Goal: Task Accomplishment & Management: Complete application form

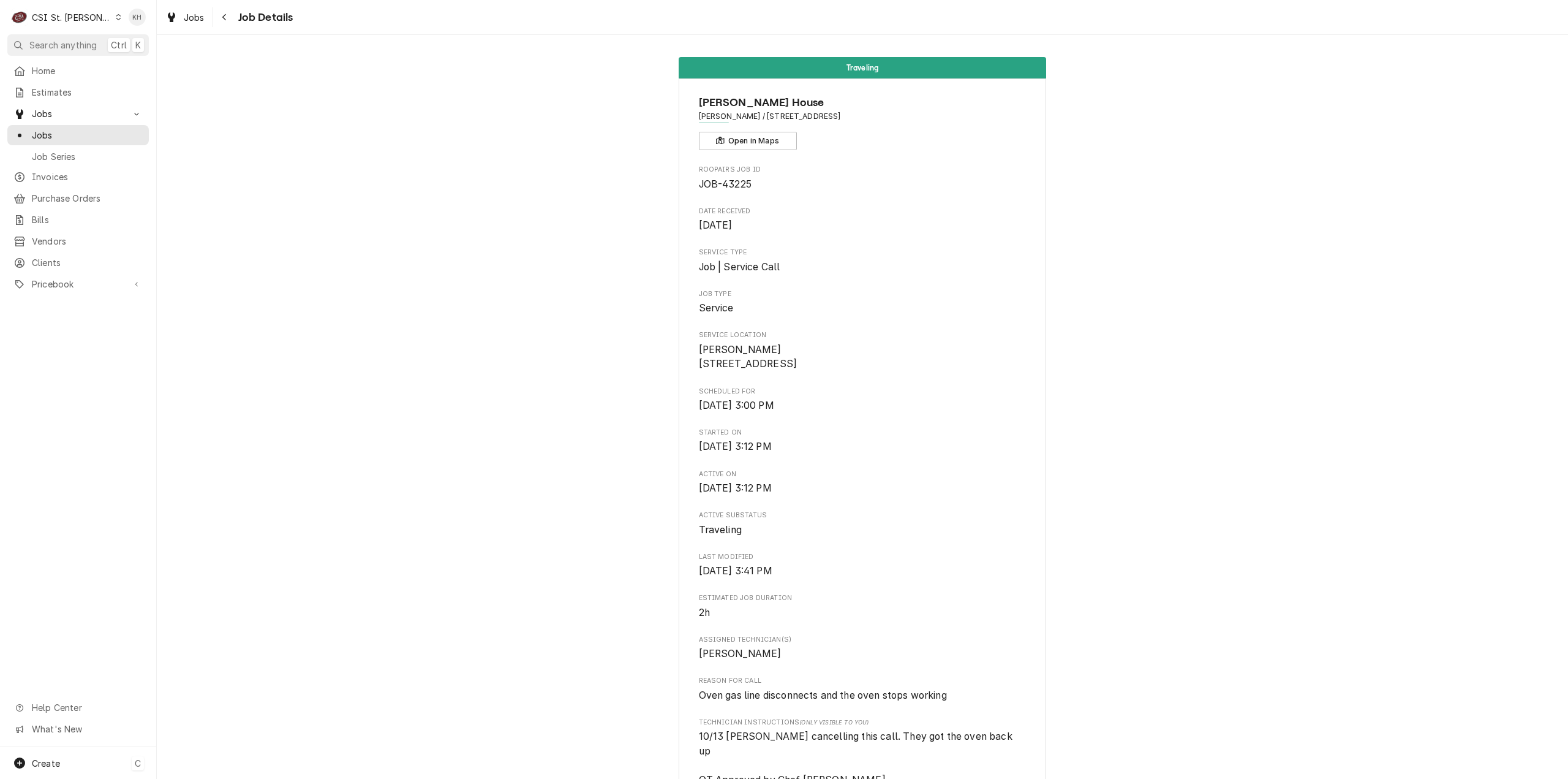
click at [51, 757] on div "Create" at bounding box center [46, 763] width 28 height 13
click at [212, 652] on div "Job" at bounding box center [229, 657] width 82 height 13
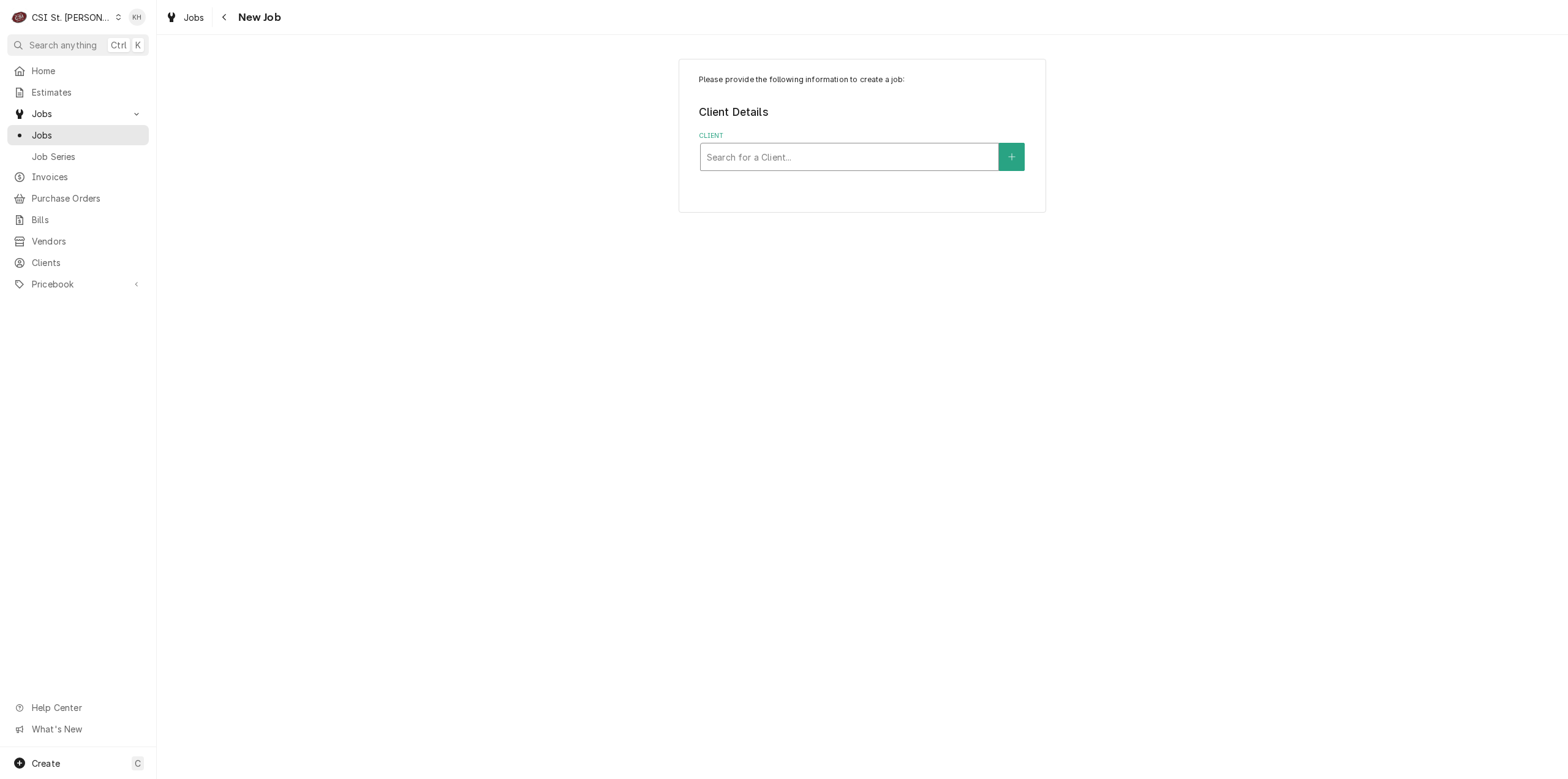
click at [780, 162] on div "Client" at bounding box center [850, 157] width 285 height 22
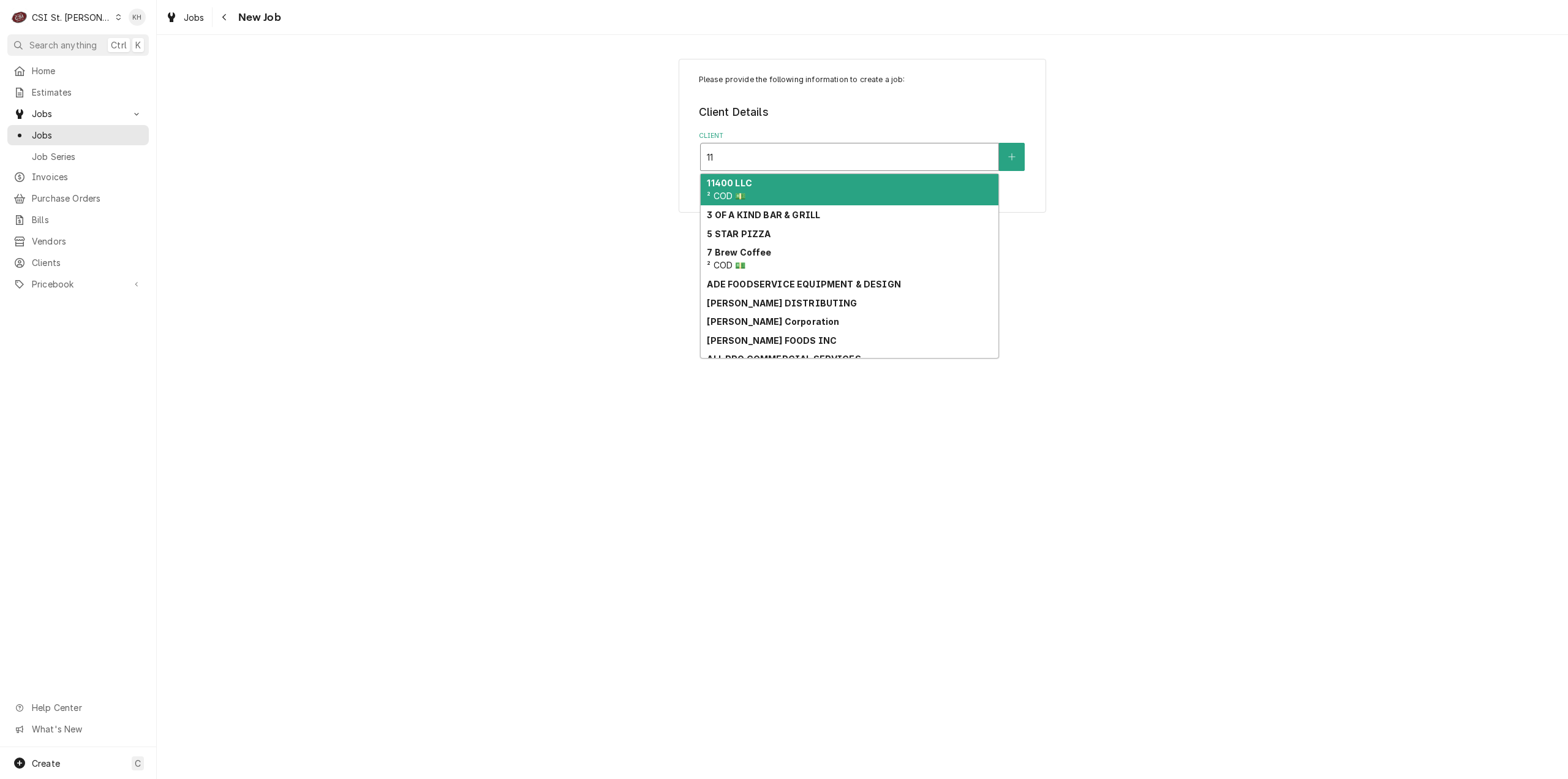
type input "1"
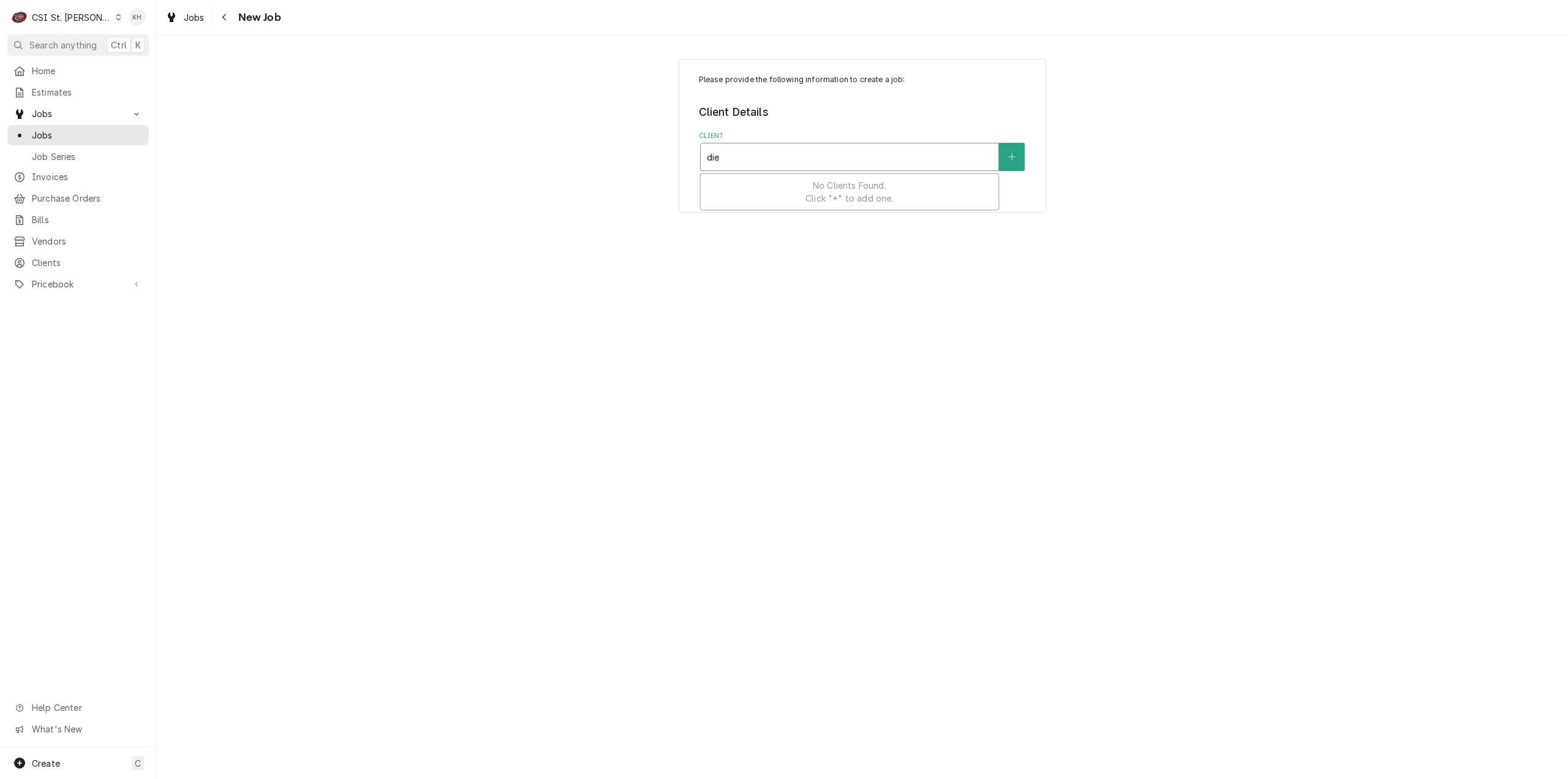
type input "[PERSON_NAME]"
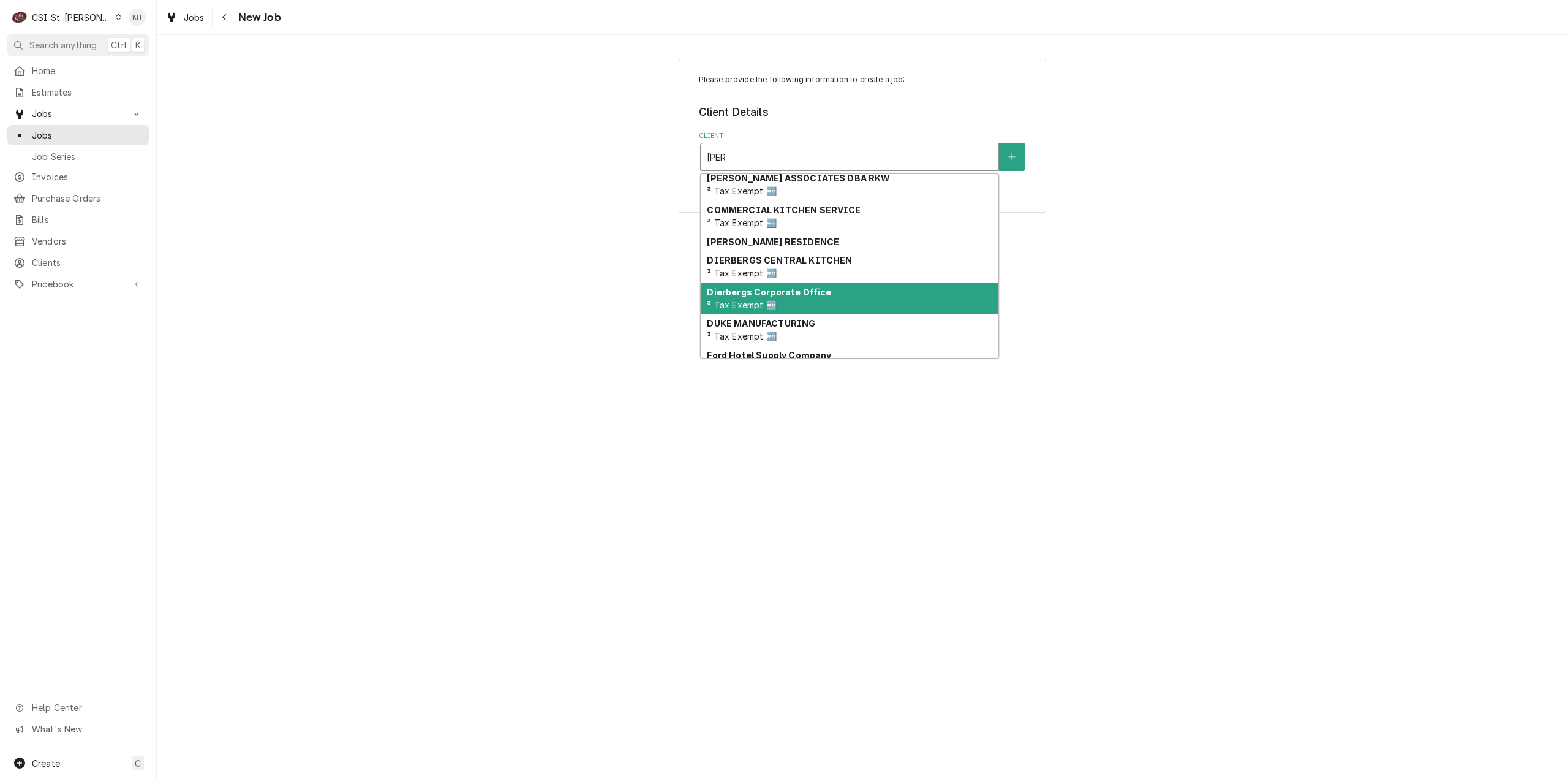
scroll to position [81, 0]
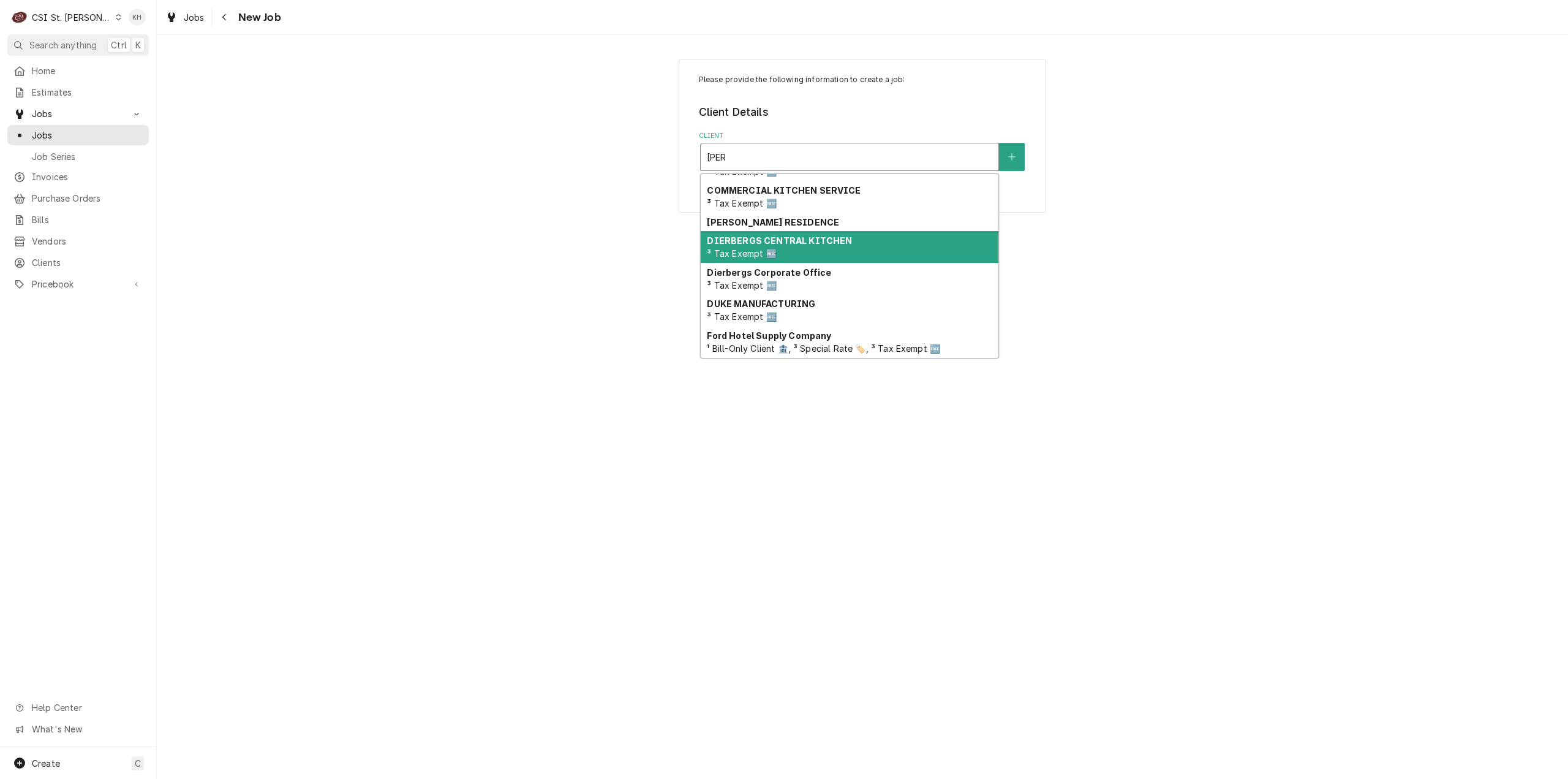
click at [804, 240] on strong "DIERBERGS CENTRAL KITCHEN" at bounding box center [779, 240] width 145 height 10
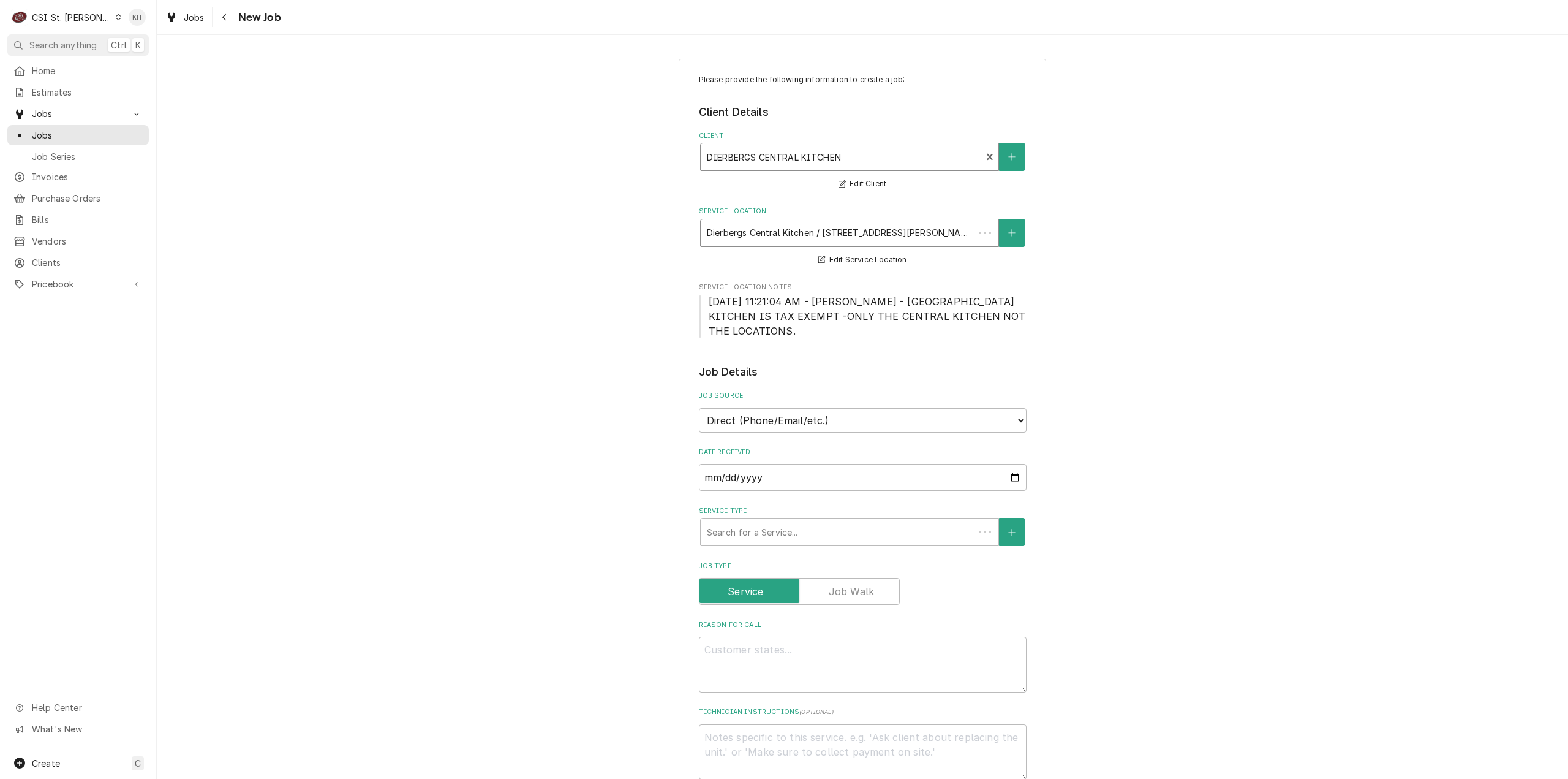
type textarea "x"
click at [828, 233] on div "Service Location" at bounding box center [841, 233] width 269 height 22
click at [42, 263] on div "Clients" at bounding box center [78, 263] width 137 height 16
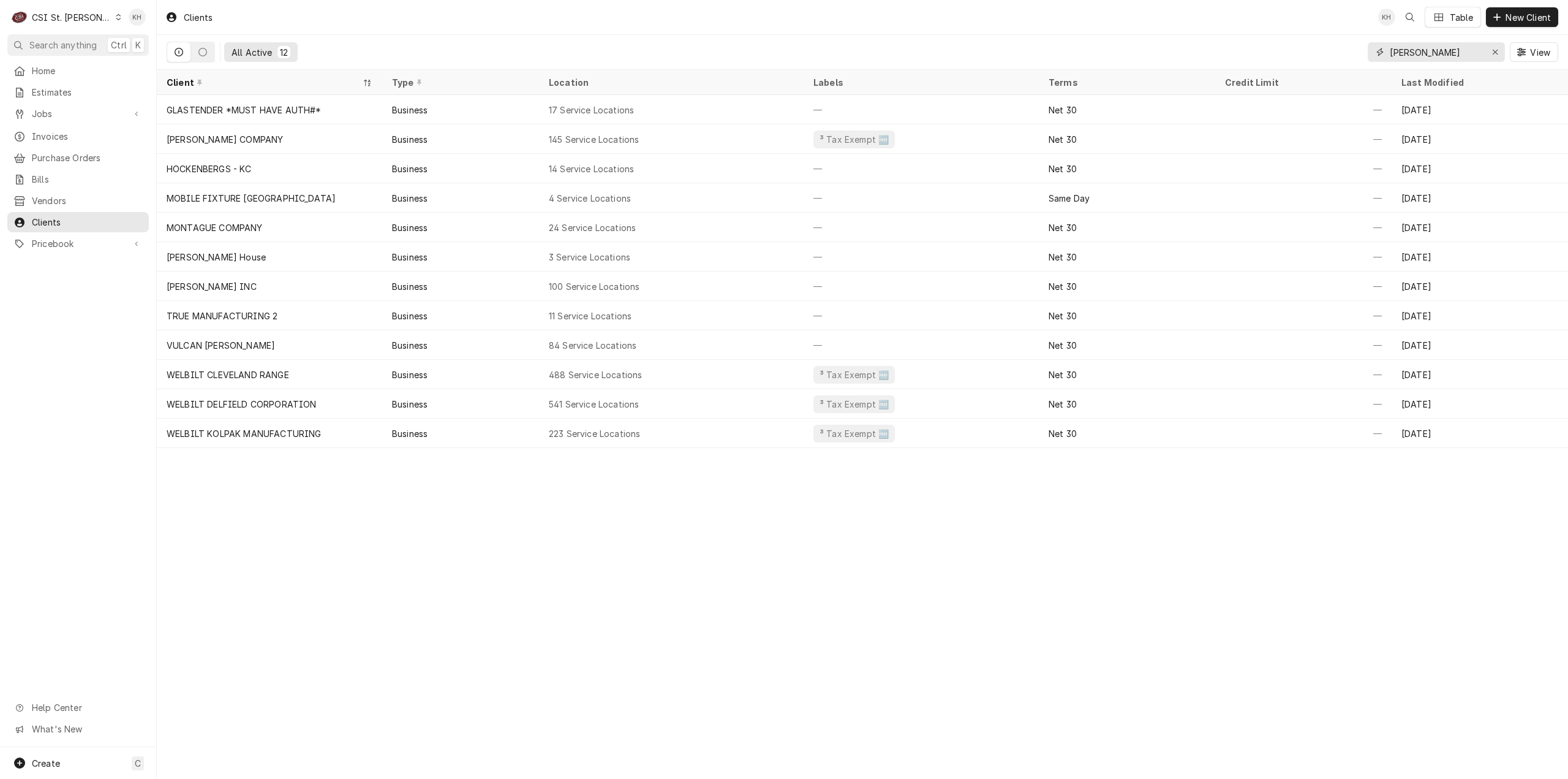
drag, startPoint x: 1435, startPoint y: 55, endPoint x: 1278, endPoint y: 52, distance: 157.0
click at [1278, 52] on div "All Active 12 ruth chris View" at bounding box center [862, 52] width 1392 height 35
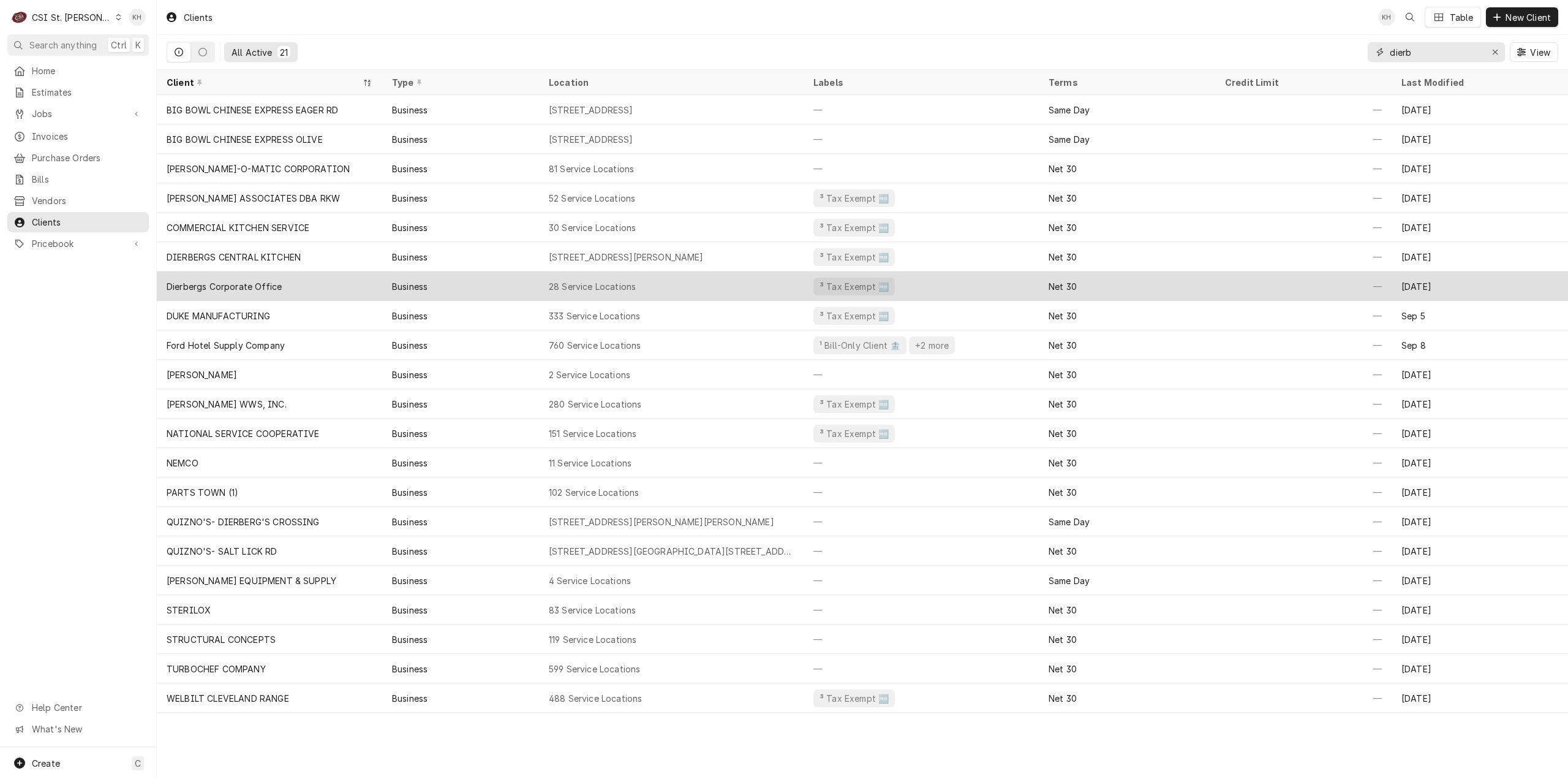
type input "dierb"
click at [731, 289] on div "28 Service Locations" at bounding box center [671, 286] width 264 height 29
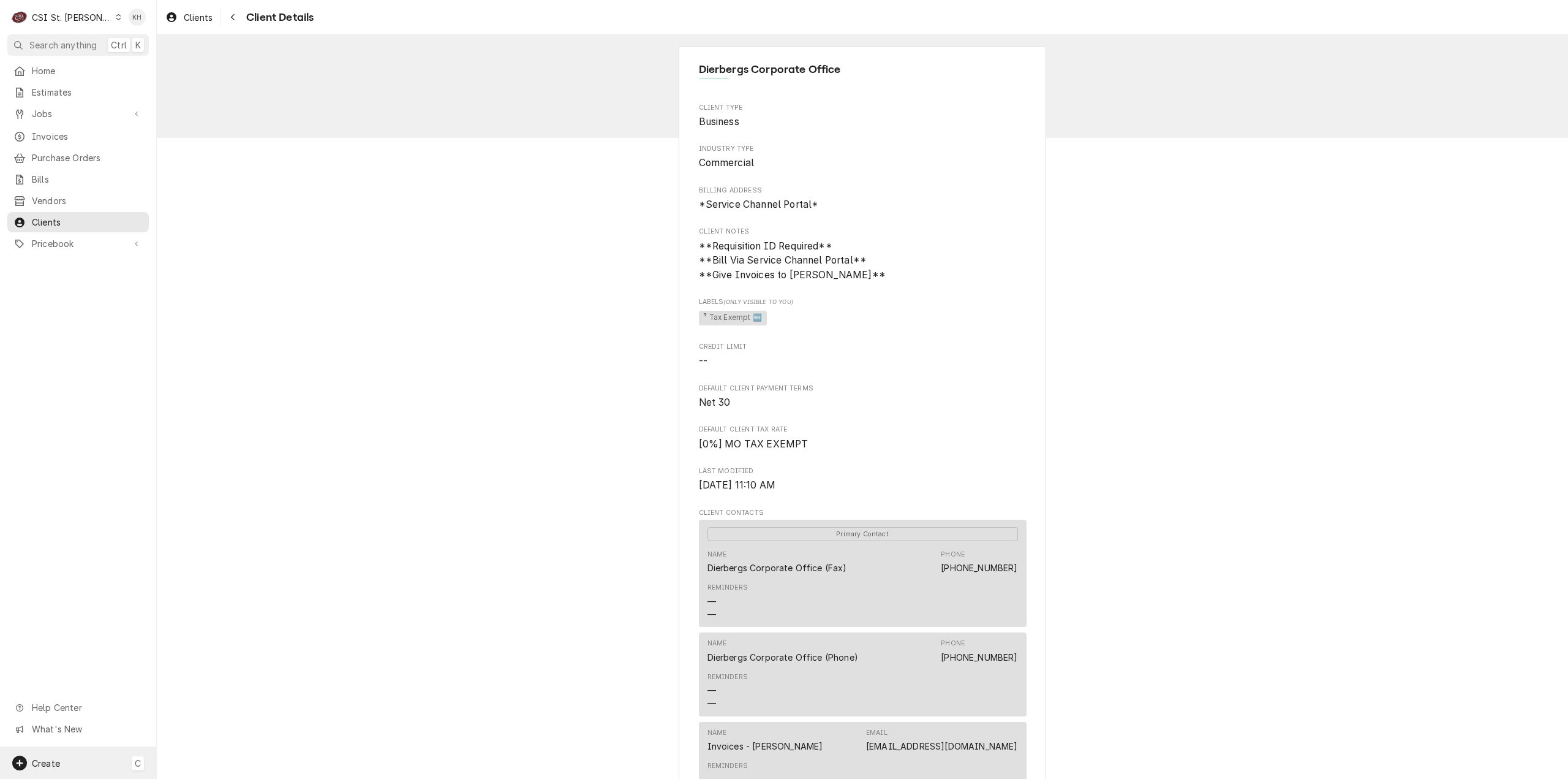
click at [86, 767] on div "Create C" at bounding box center [78, 763] width 156 height 32
click at [187, 659] on div "Job" at bounding box center [220, 657] width 106 height 16
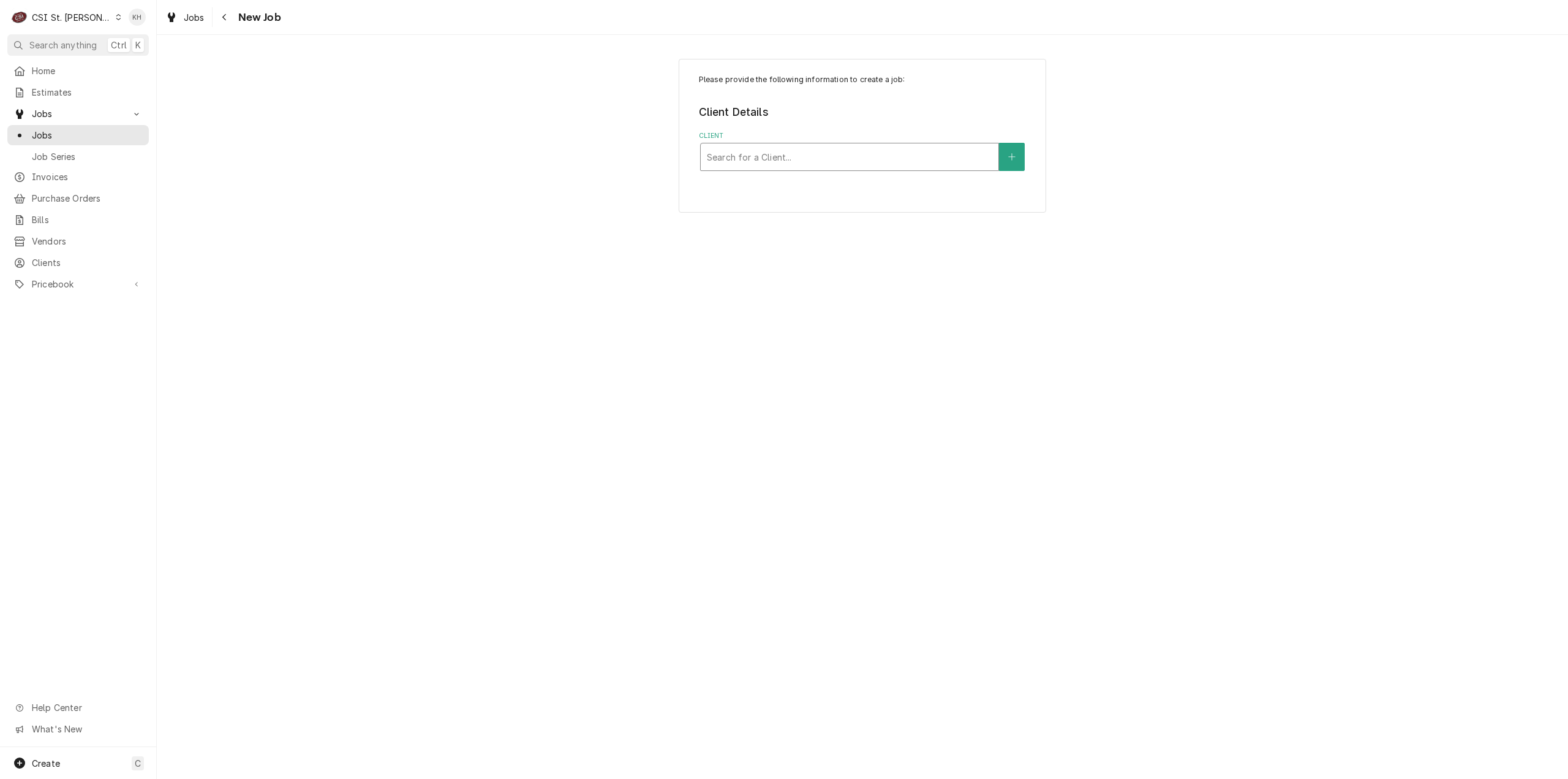
click at [800, 162] on div "Client" at bounding box center [850, 157] width 285 height 22
type input "dier"
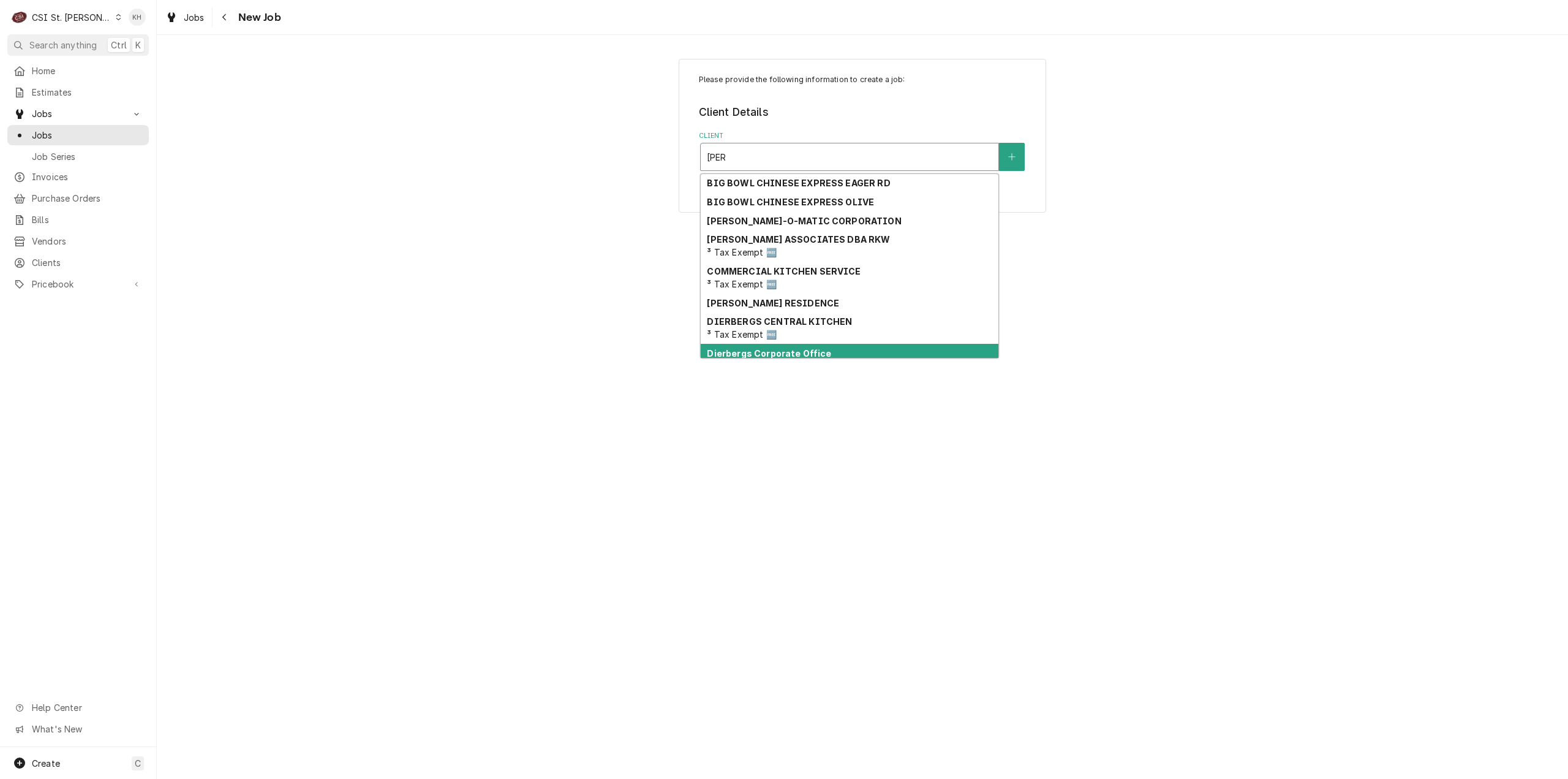
click at [800, 351] on strong "Dierbergs Corporate Office" at bounding box center [769, 353] width 124 height 10
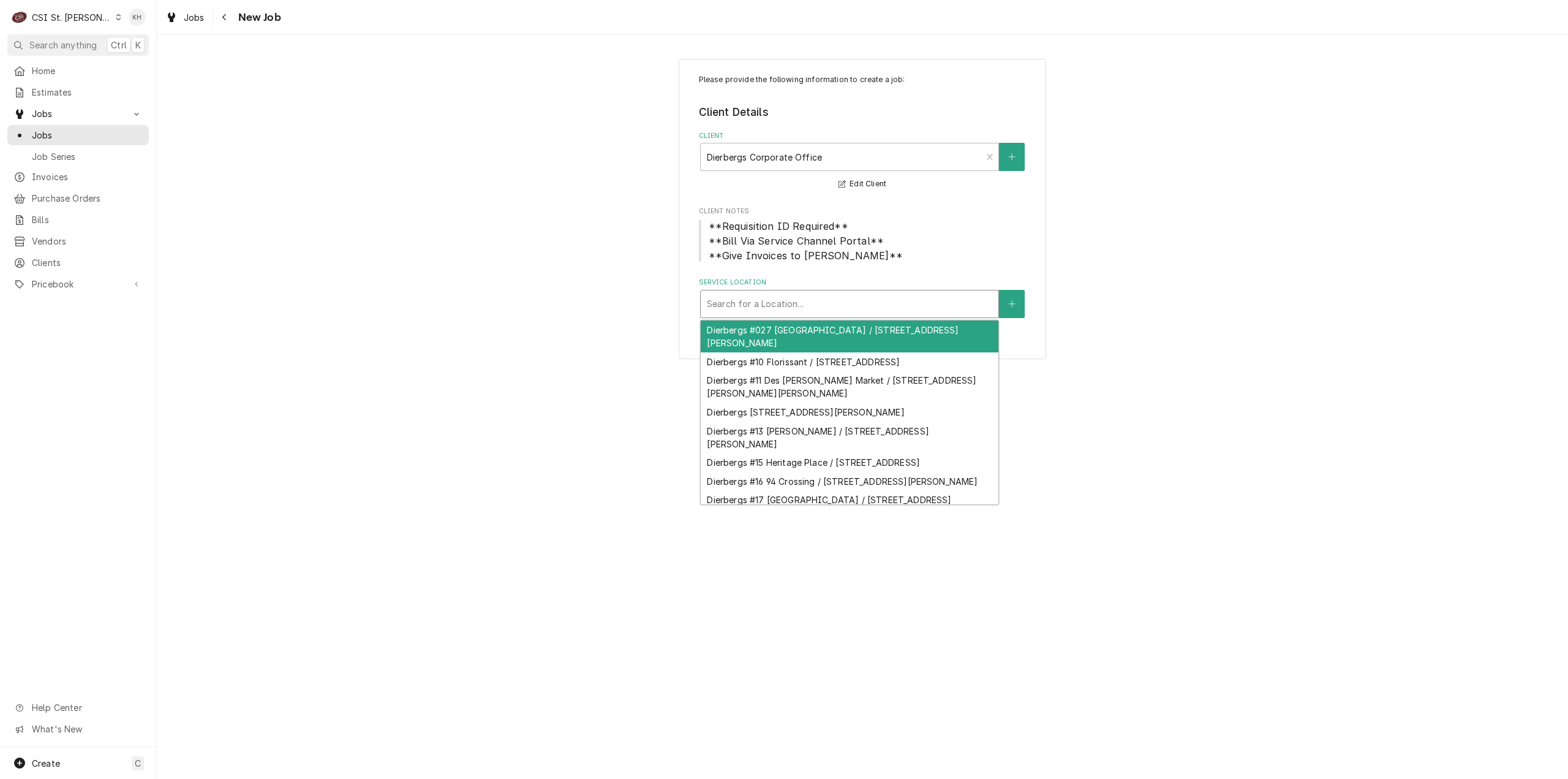
click at [782, 300] on div "Service Location" at bounding box center [850, 304] width 285 height 22
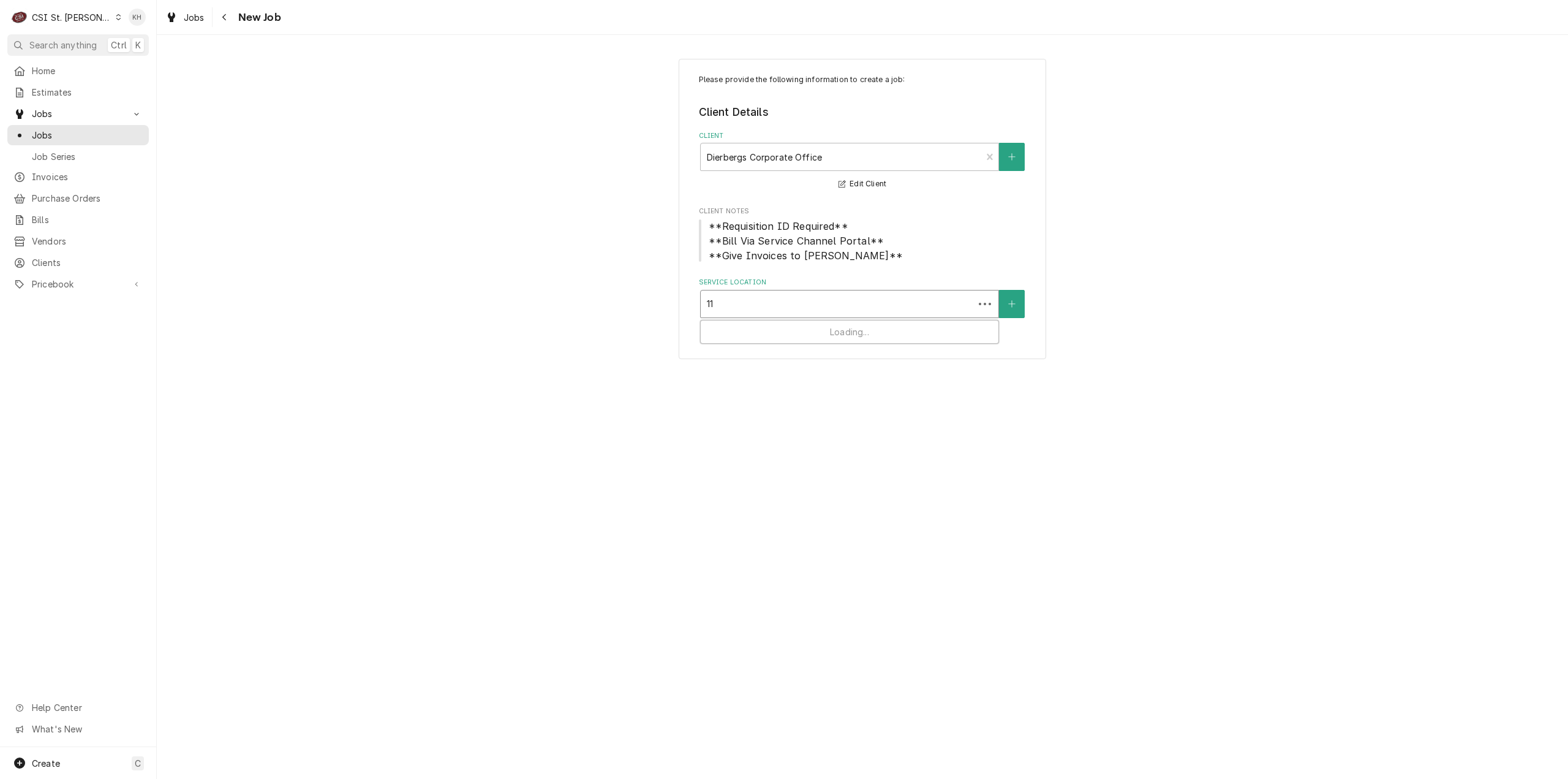
type input "1"
type input "west"
click at [800, 329] on div "Dierbergs #5 West Oak / 11481 Olive Blvd, Creve Coeur, MO 63141" at bounding box center [850, 330] width 298 height 19
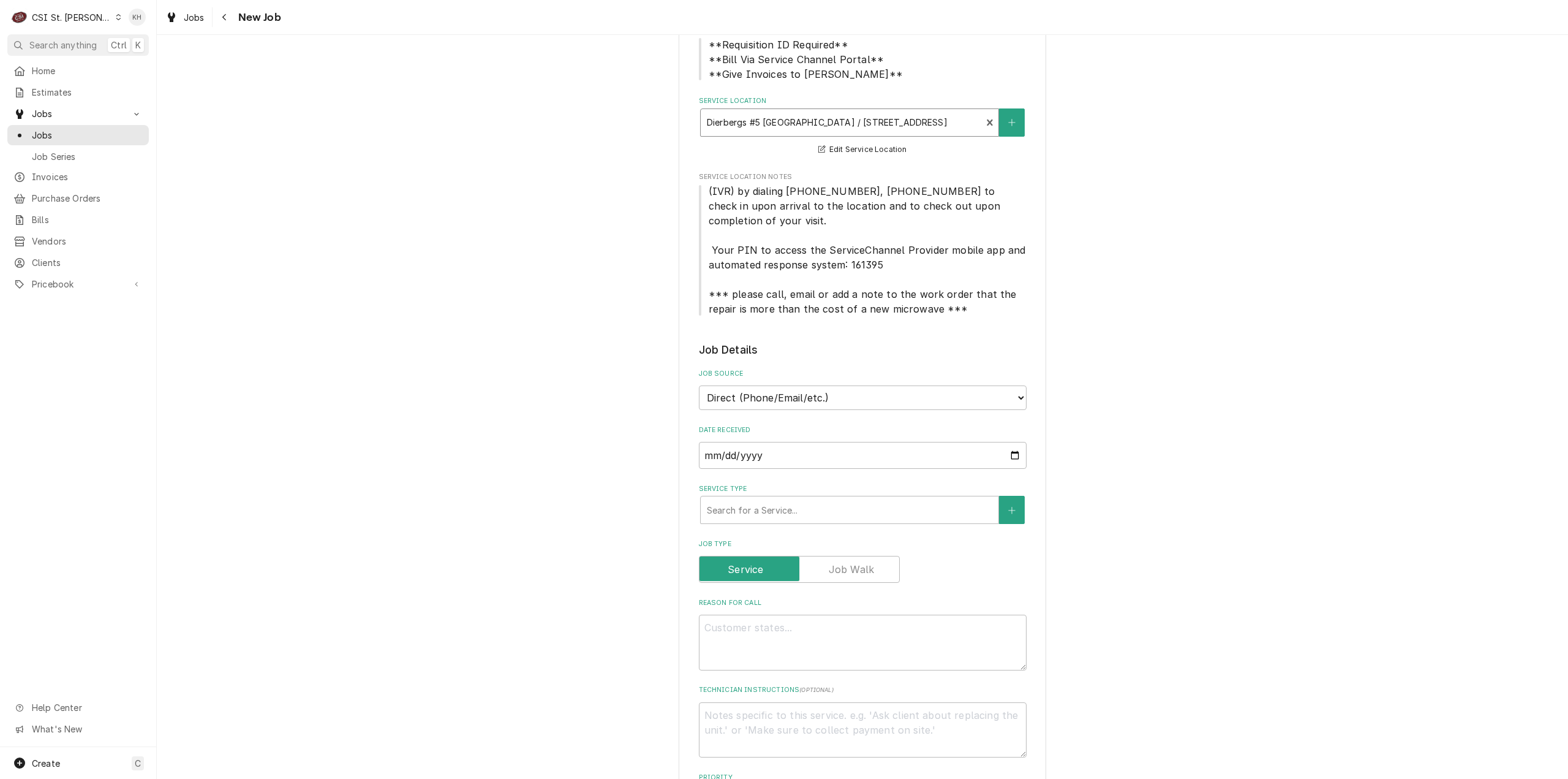
scroll to position [184, 0]
drag, startPoint x: 817, startPoint y: 391, endPoint x: 811, endPoint y: 404, distance: 14.3
click at [812, 401] on select "Direct (Phone/Email/etc.) Service Channel Corrigo Ecotrak Other" at bounding box center [862, 395] width 327 height 24
select select "1"
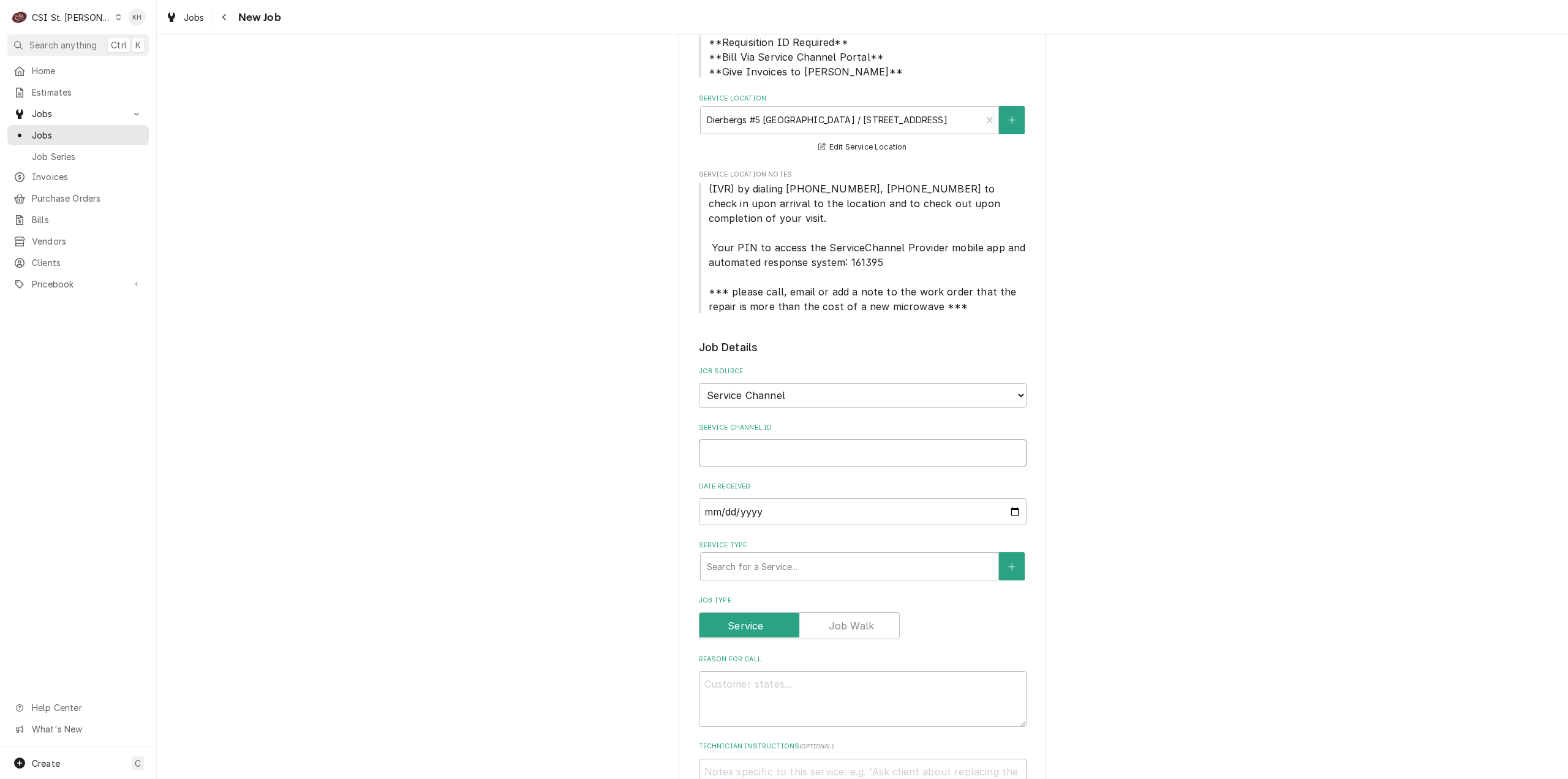
click at [794, 455] on input "Service Channel ID" at bounding box center [862, 453] width 327 height 27
paste input "328649272"
type textarea "x"
type input "328649272"
type textarea "x"
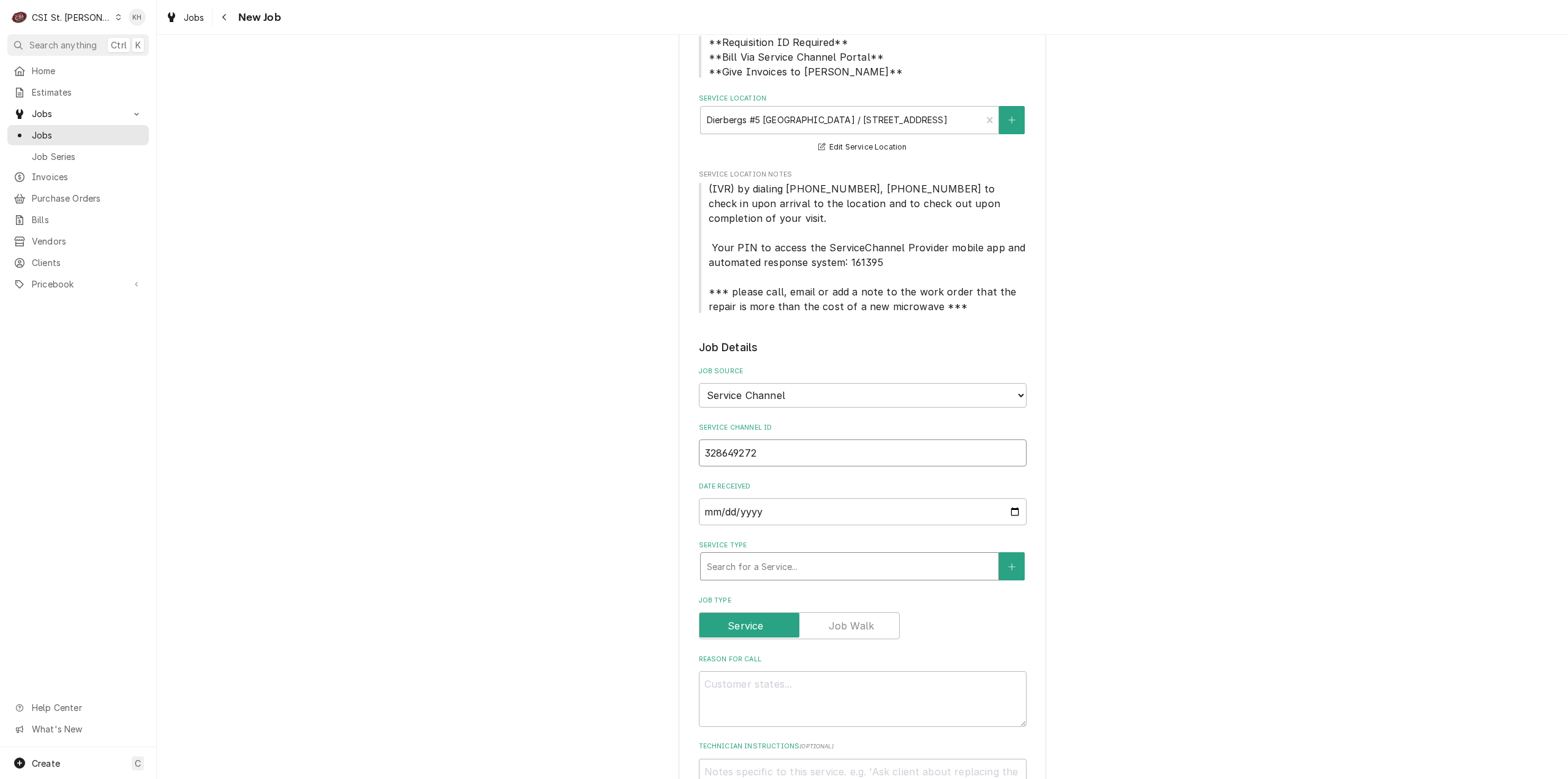
type input "328649272"
click at [794, 562] on div "Service Type" at bounding box center [850, 566] width 285 height 22
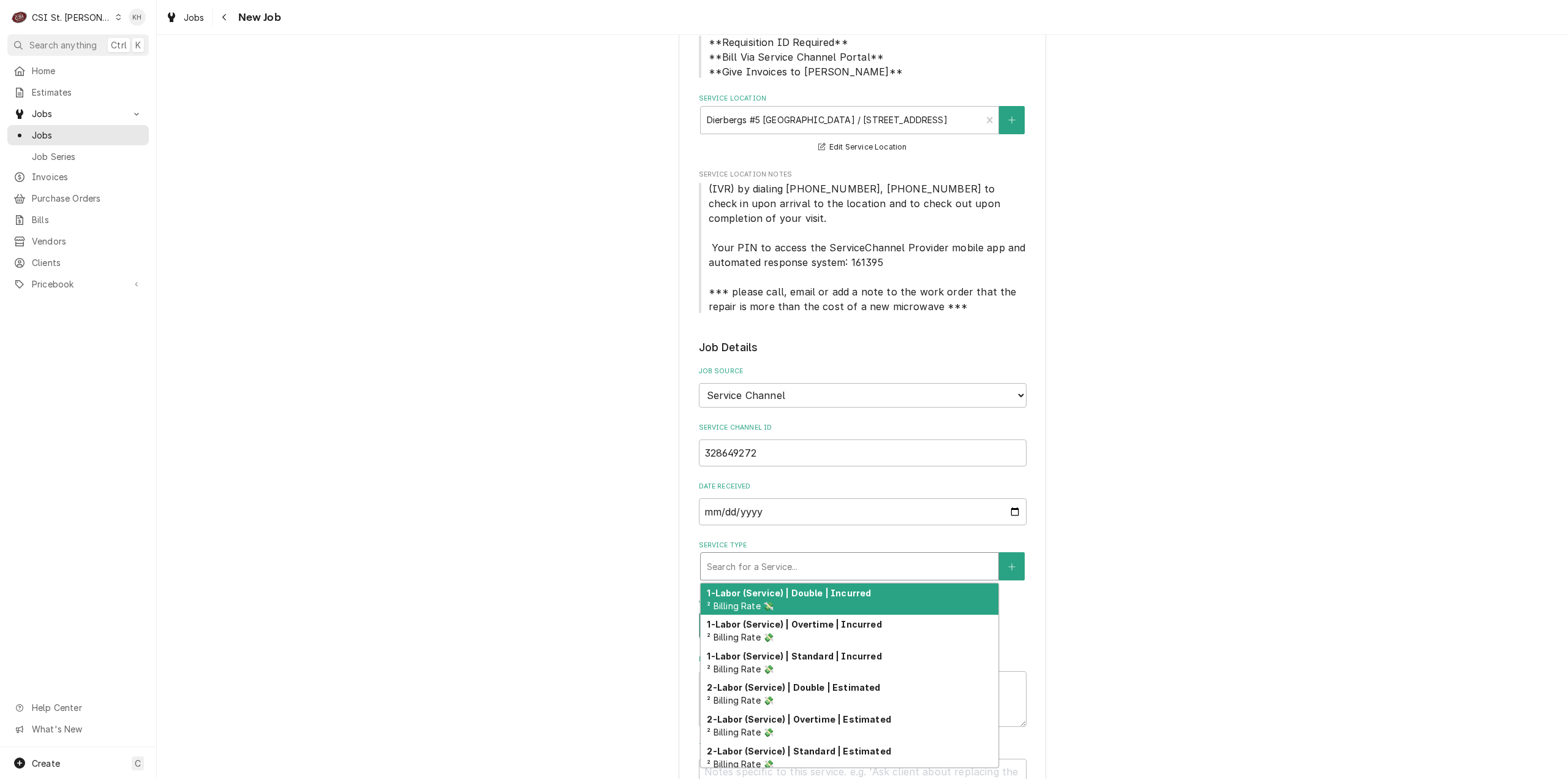
type textarea "x"
type input "s"
type textarea "x"
type input "se"
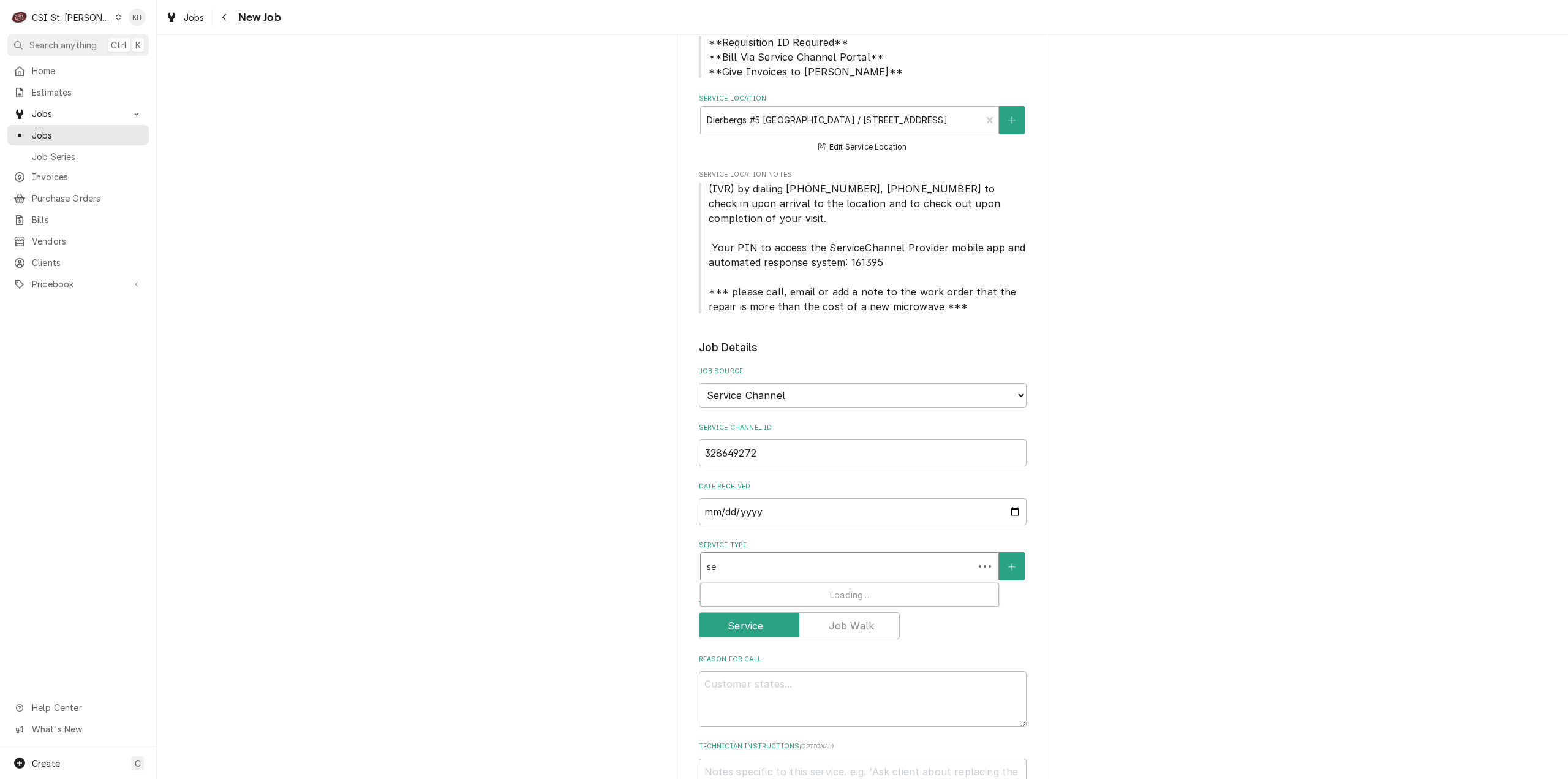
type textarea "x"
type input "ser"
type textarea "x"
type input "serv"
type textarea "x"
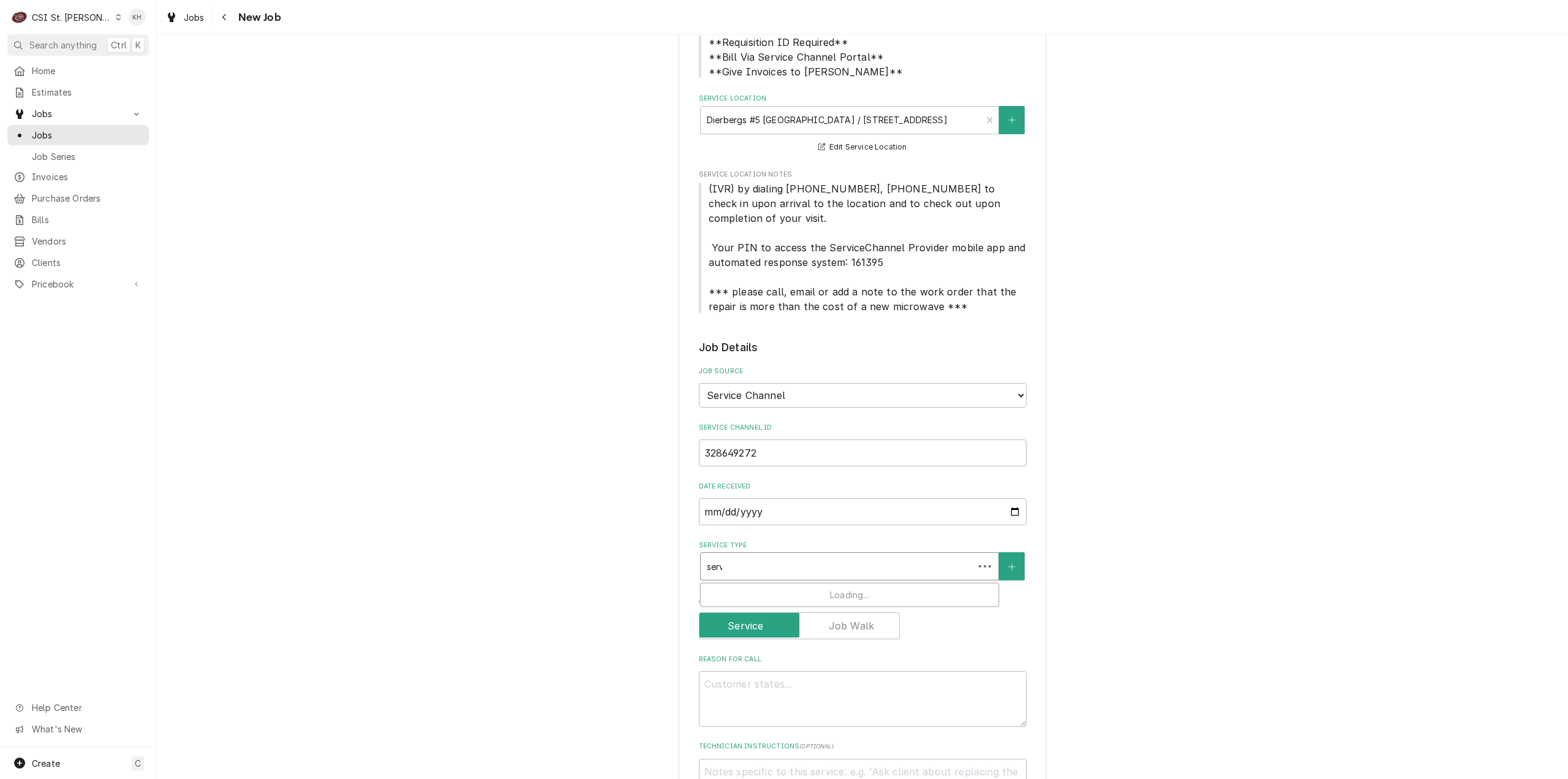
type input "servi"
type textarea "x"
type input "servic"
type textarea "x"
type input "service"
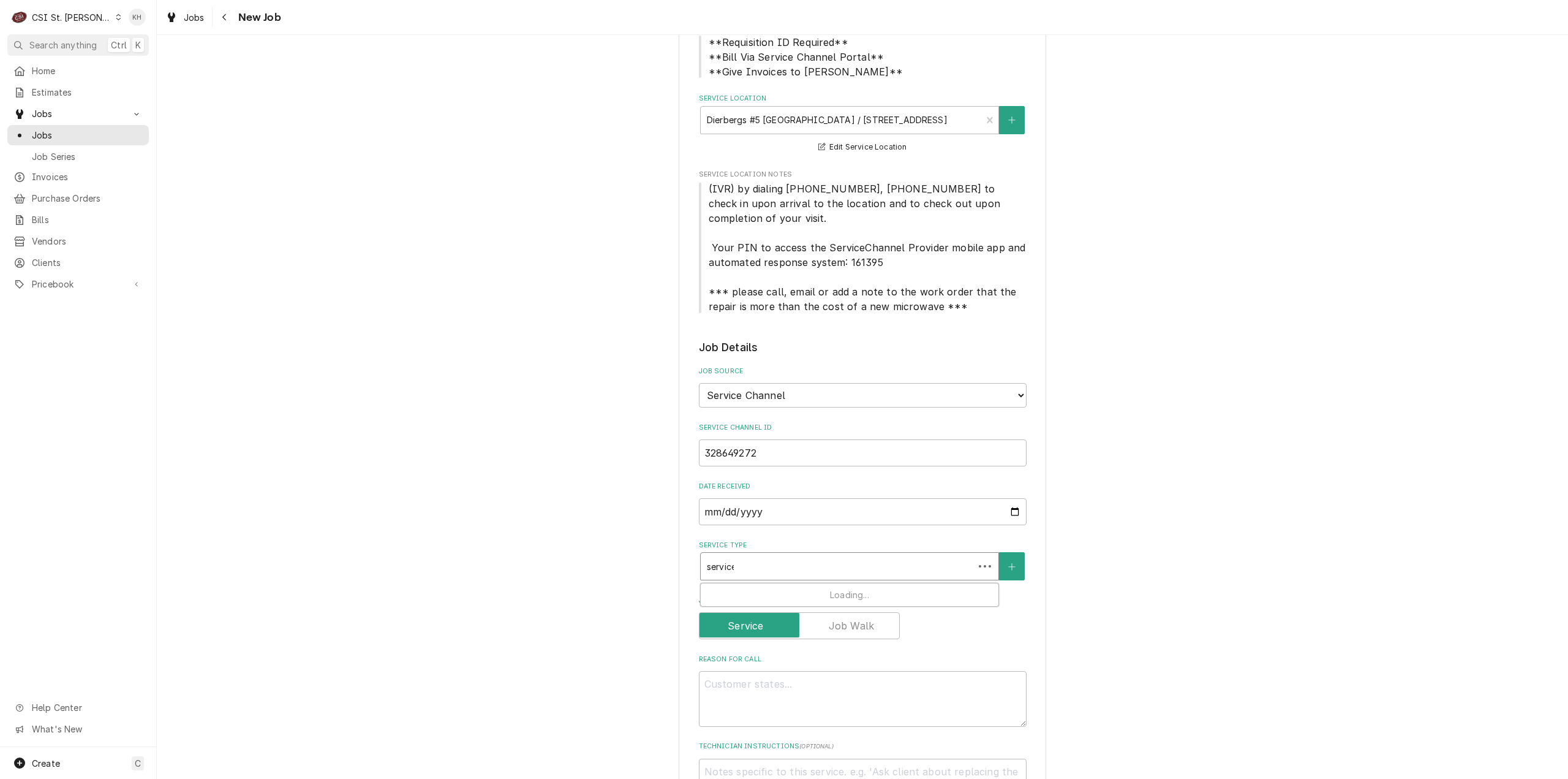
type textarea "x"
type input "service"
type textarea "x"
type input "service c"
type textarea "x"
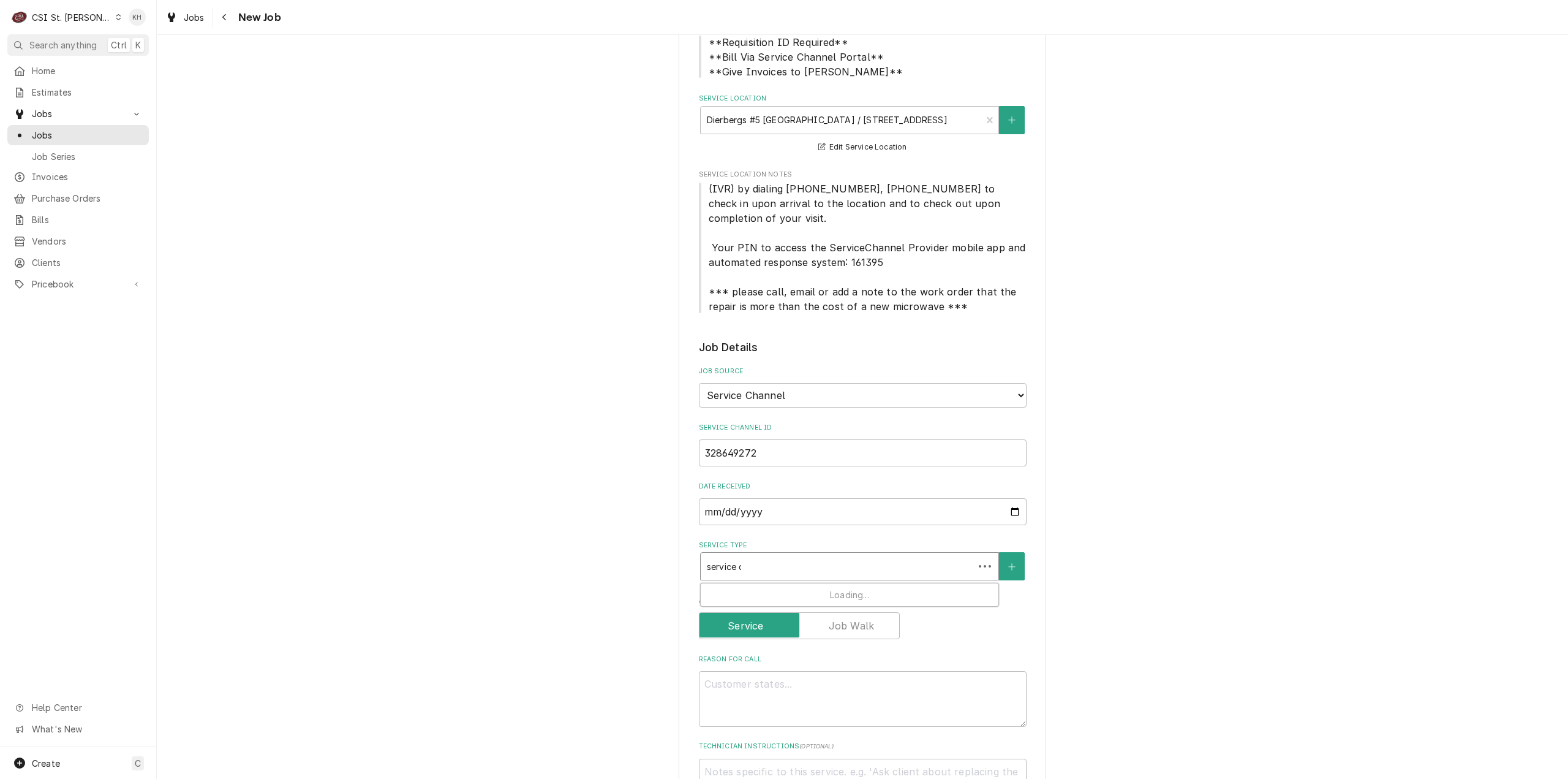
type input "service ca"
type textarea "x"
type input "service cal"
type textarea "x"
type input "service call"
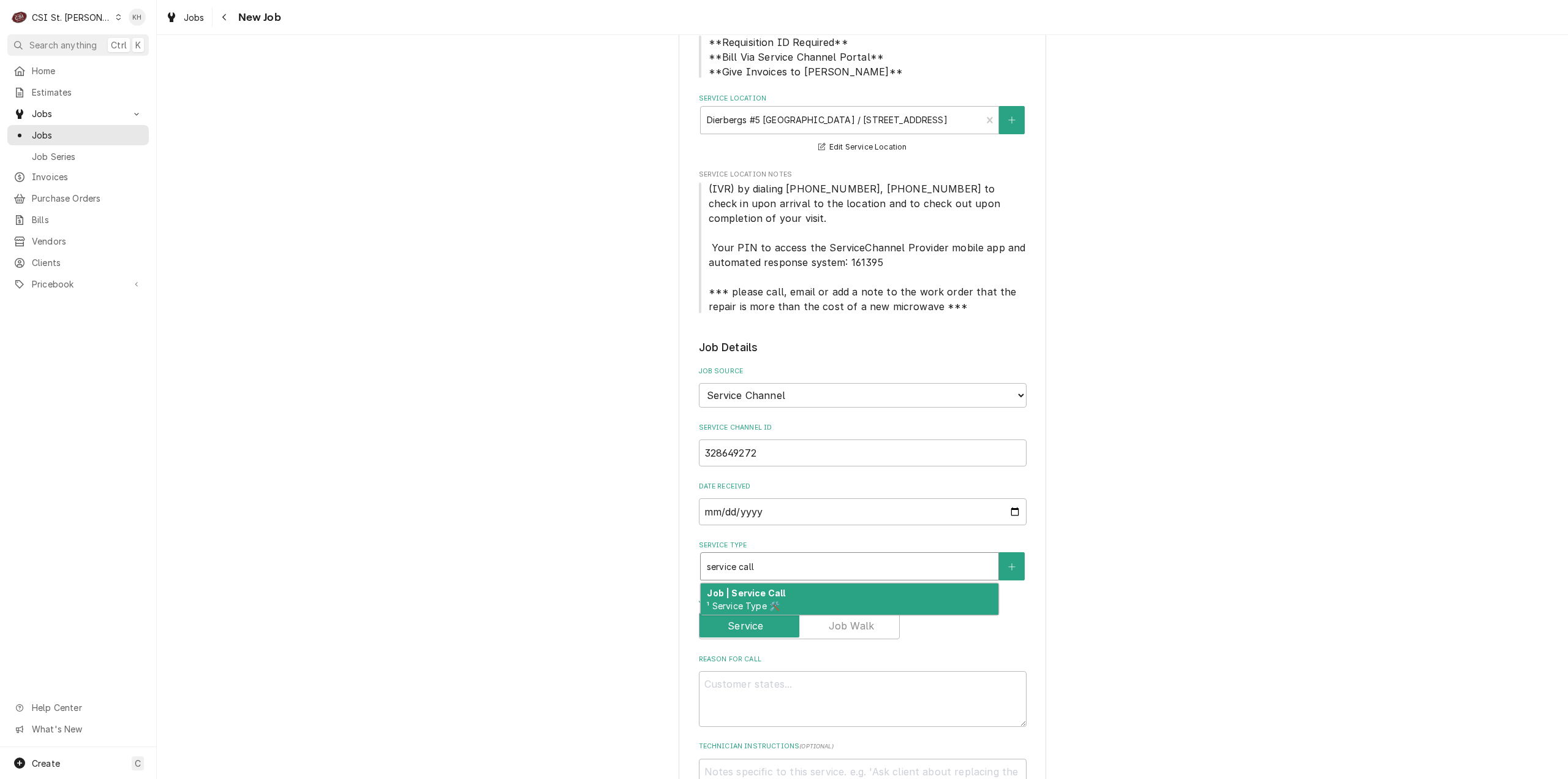
click at [777, 593] on strong "Job | Service Call" at bounding box center [746, 592] width 78 height 10
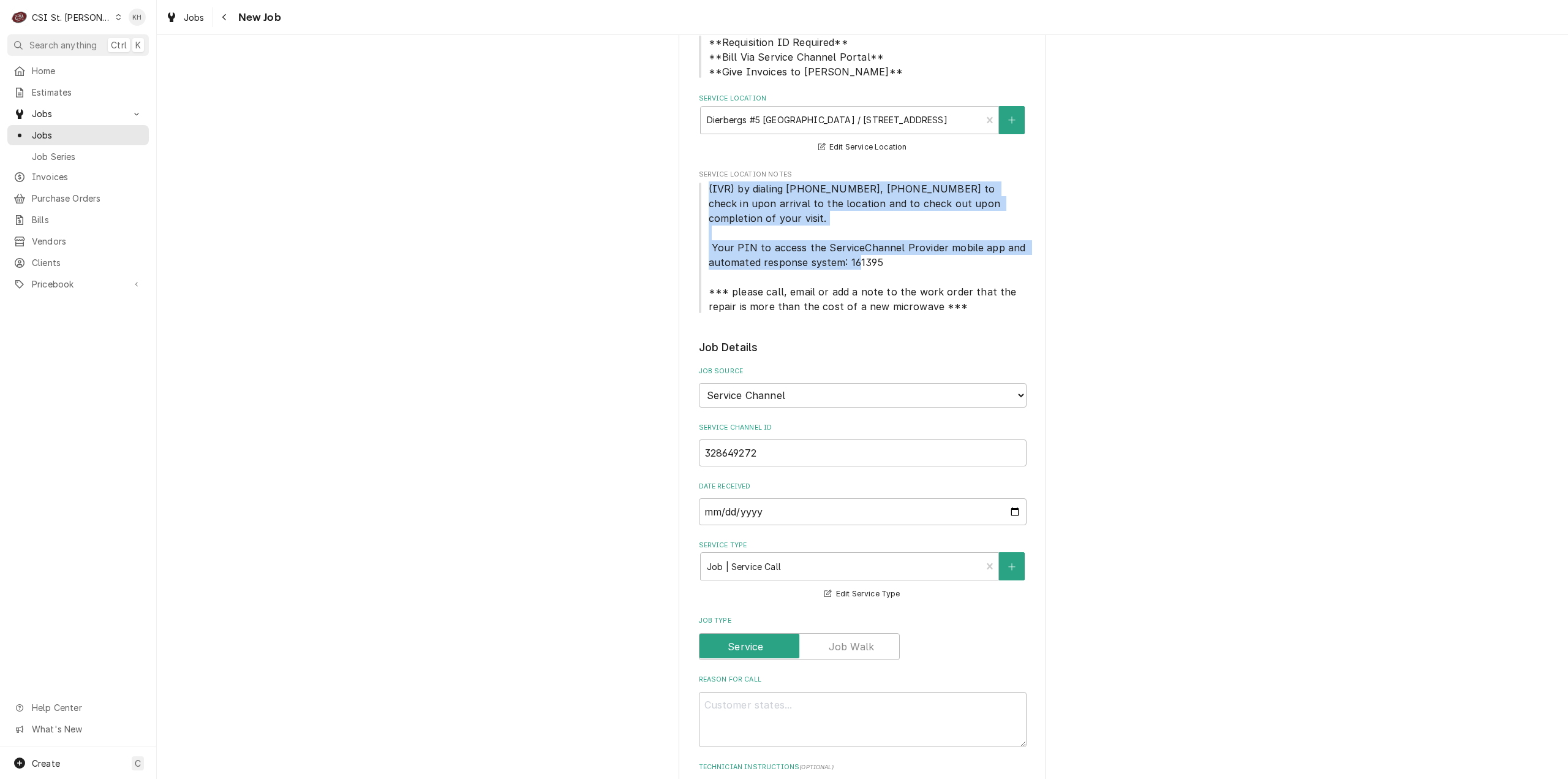
drag, startPoint x: 884, startPoint y: 262, endPoint x: 691, endPoint y: 192, distance: 205.3
click at [691, 192] on div "Please provide the following information to create a job: Client Details Client…" at bounding box center [862, 650] width 367 height 1552
copy span "(IVR) by dialing 516-500-7776, 516-200-3363 to check in upon arrival to the loc…"
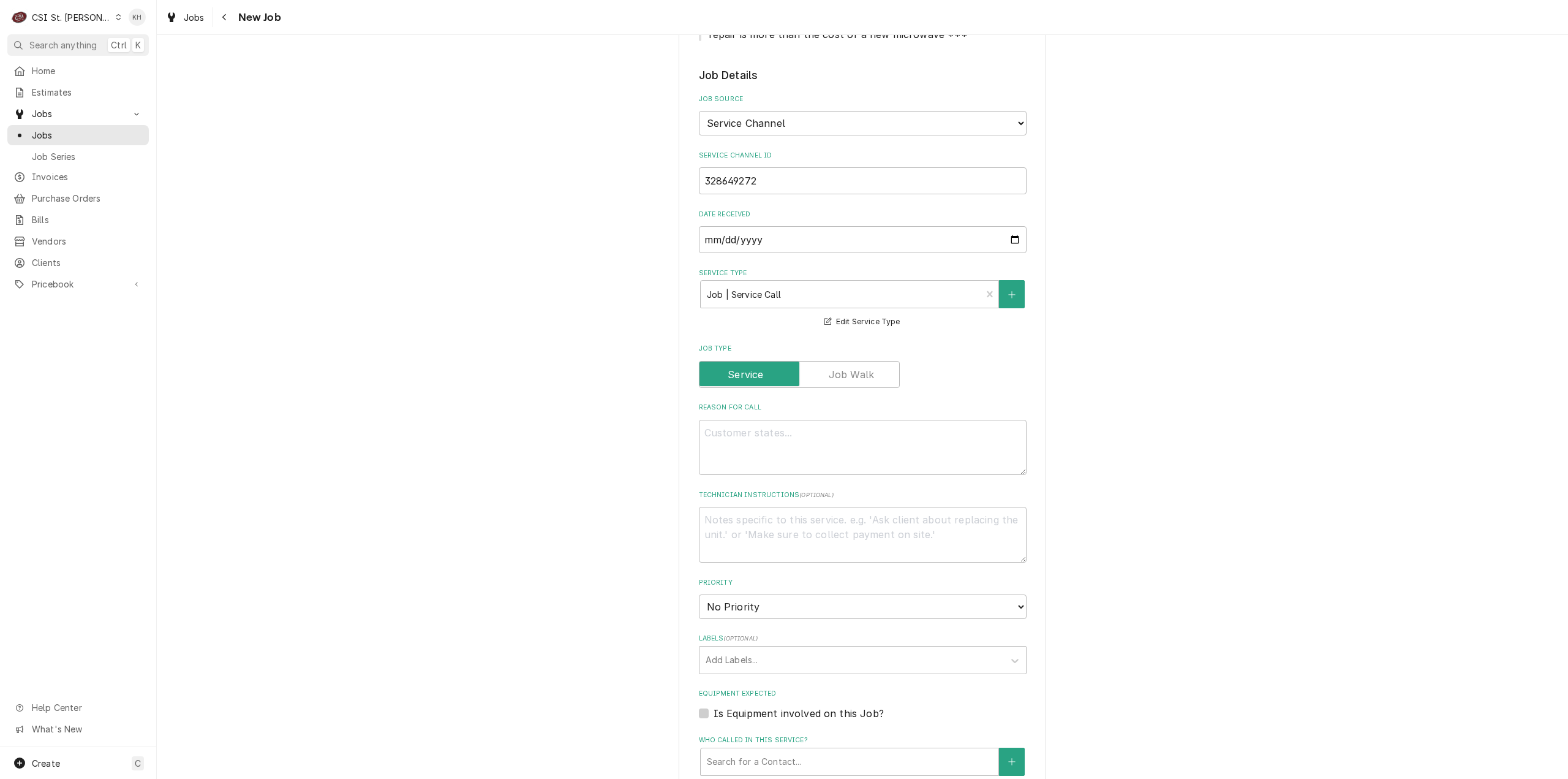
scroll to position [552, 0]
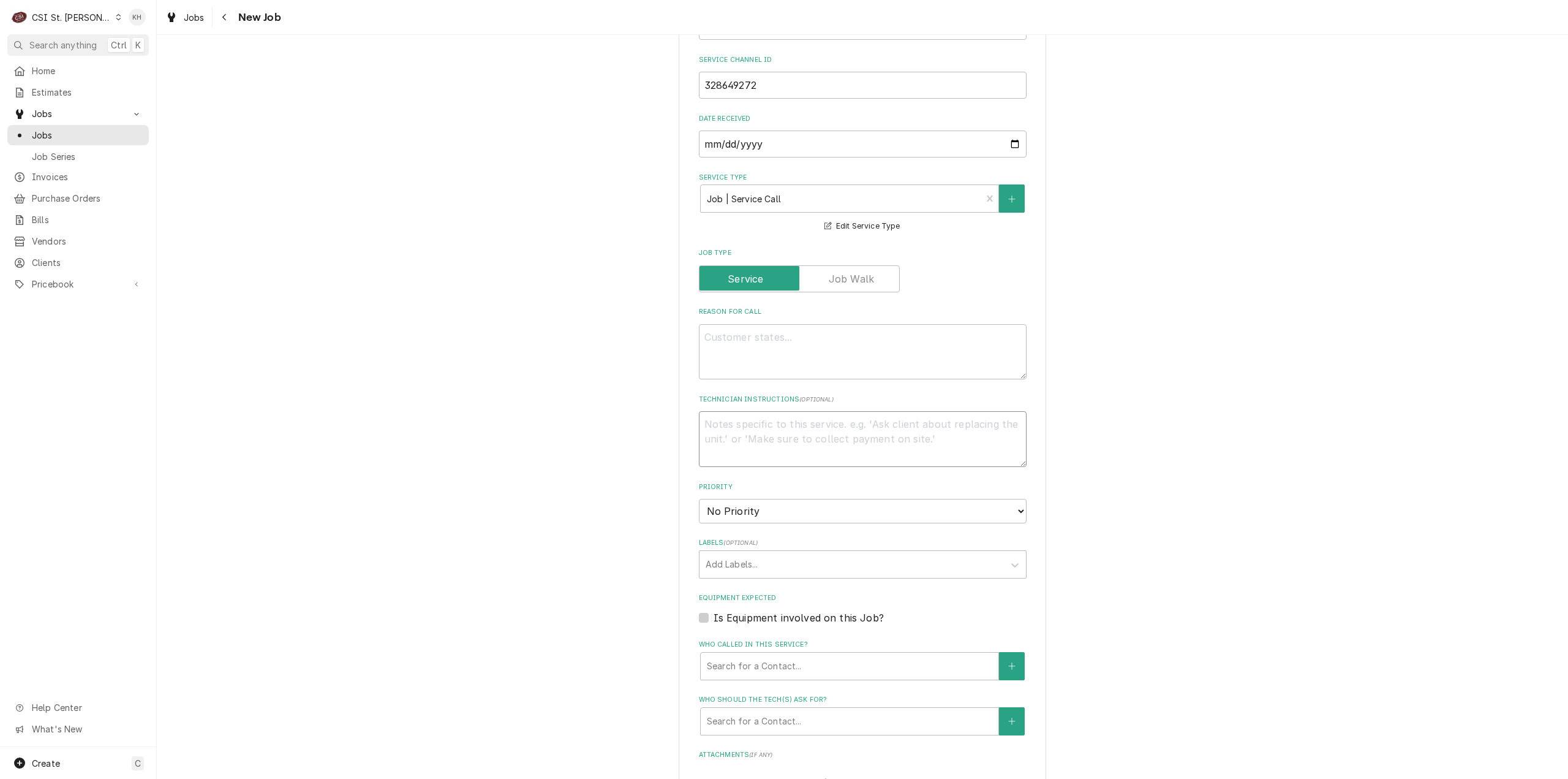
click at [829, 430] on textarea "Technician Instructions ( optional )" at bounding box center [862, 439] width 327 height 55
paste textarea "(IVR) by dialing 516-500-7776, 516-200-3363 to check in upon arrival to the loc…"
type textarea "x"
type textarea "(IVR) by dialing 516-500-7776, 516-200-3363 to check in upon arrival to the loc…"
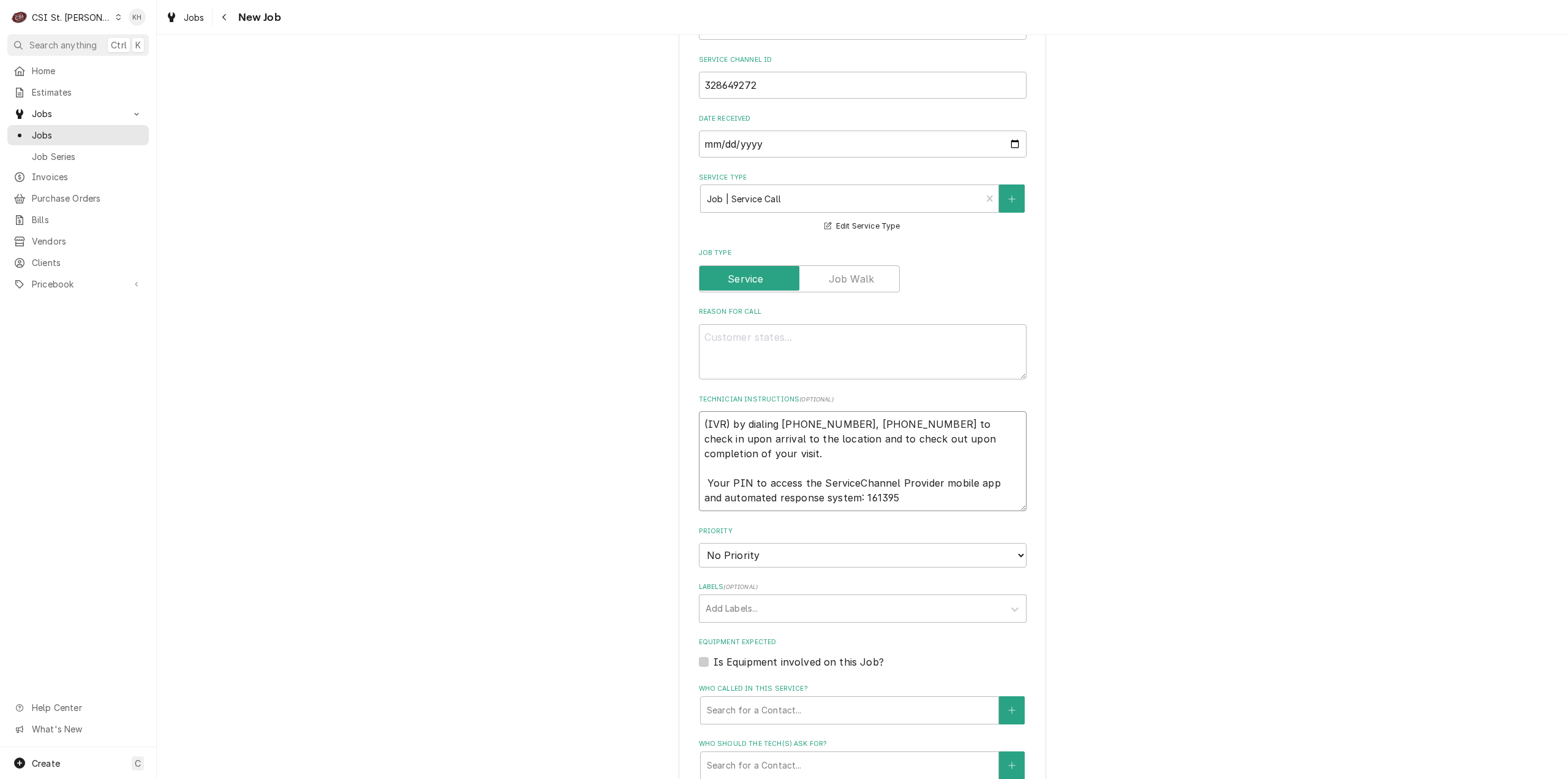
click at [756, 464] on textarea "(IVR) by dialing 516-500-7776, 516-200-3363 to check in upon arrival to the loc…" at bounding box center [862, 462] width 327 height 100
type textarea "x"
type textarea "(IVR) by dialing 516-500-7776, 516-200-3363 to check in upon arrival to the loc…"
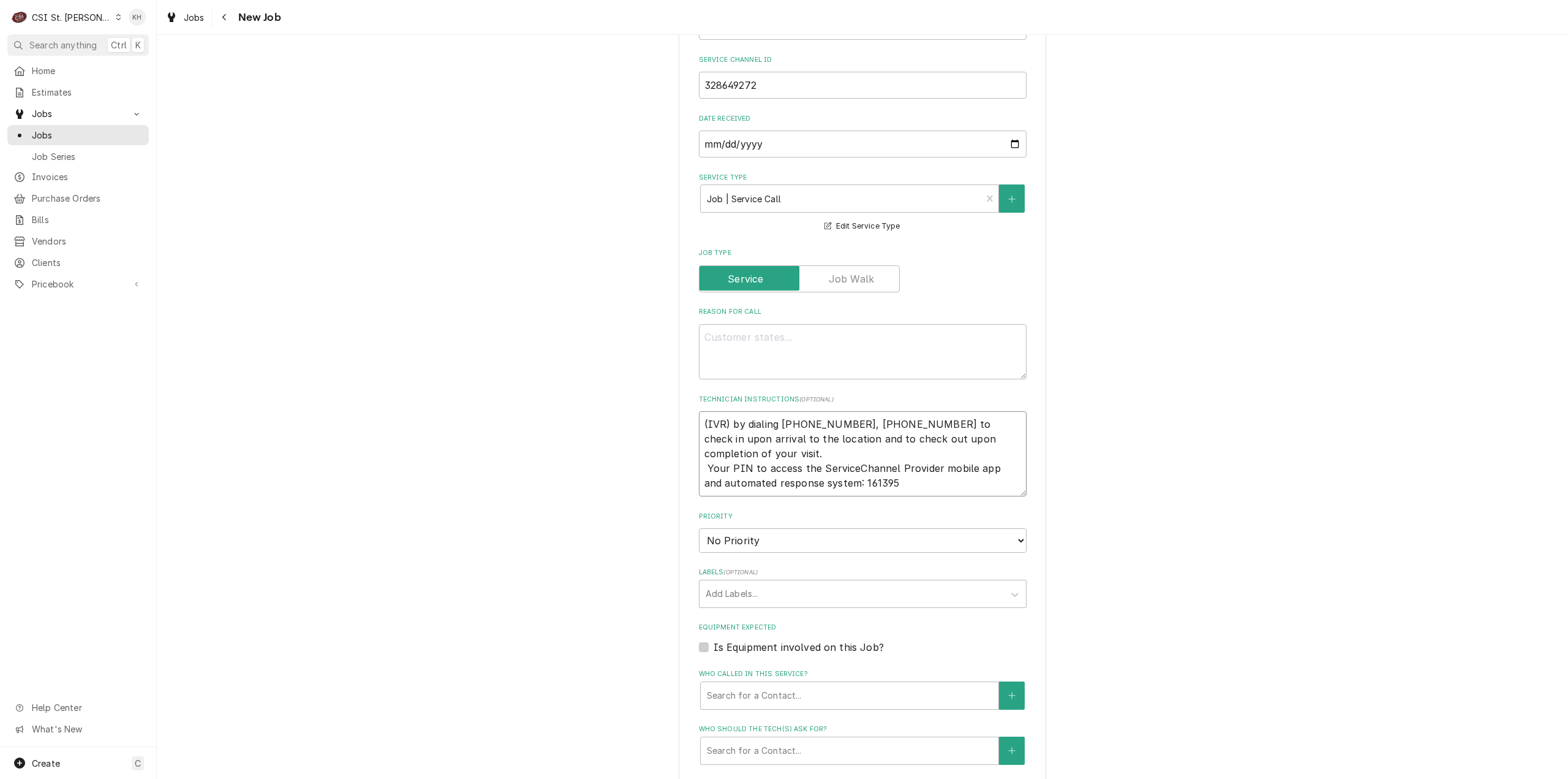
type textarea "x"
type textarea "(IVR) by dialing 516-500-7776, 516-200-3363 to check in upon arrival to the loc…"
drag, startPoint x: 808, startPoint y: 360, endPoint x: 777, endPoint y: 378, distance: 35.8
click at [787, 371] on textarea "Reason For Call" at bounding box center [862, 352] width 327 height 55
paste textarea "Description Starbucks / Food Equipment / Oven-Turb-O-Chef "Equip:" West Oak "Ta…"
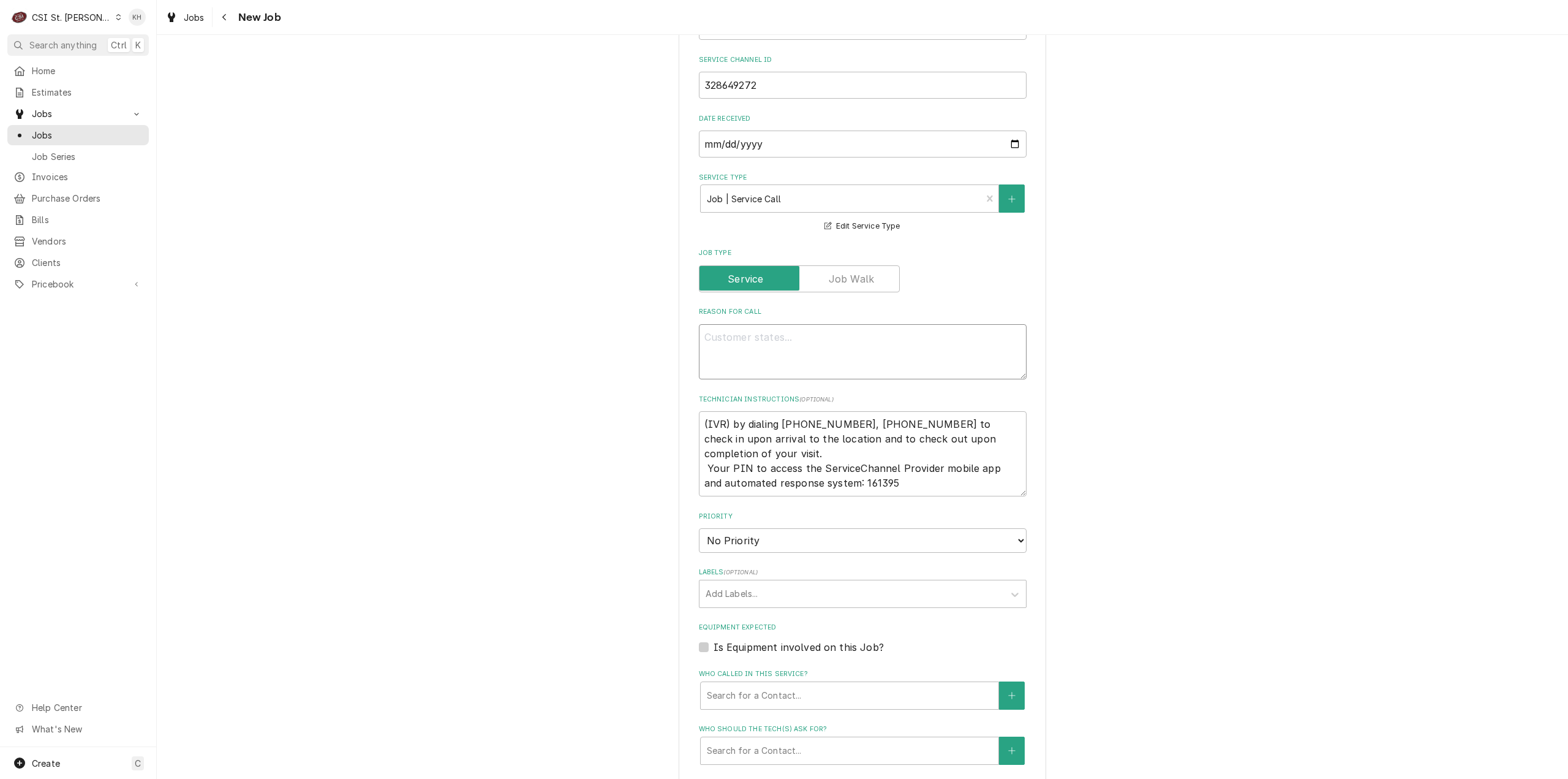
type textarea "x"
type textarea "Description Starbucks / Food Equipment / Oven-Turb-O-Chef "Equip:" West Oak "Ta…"
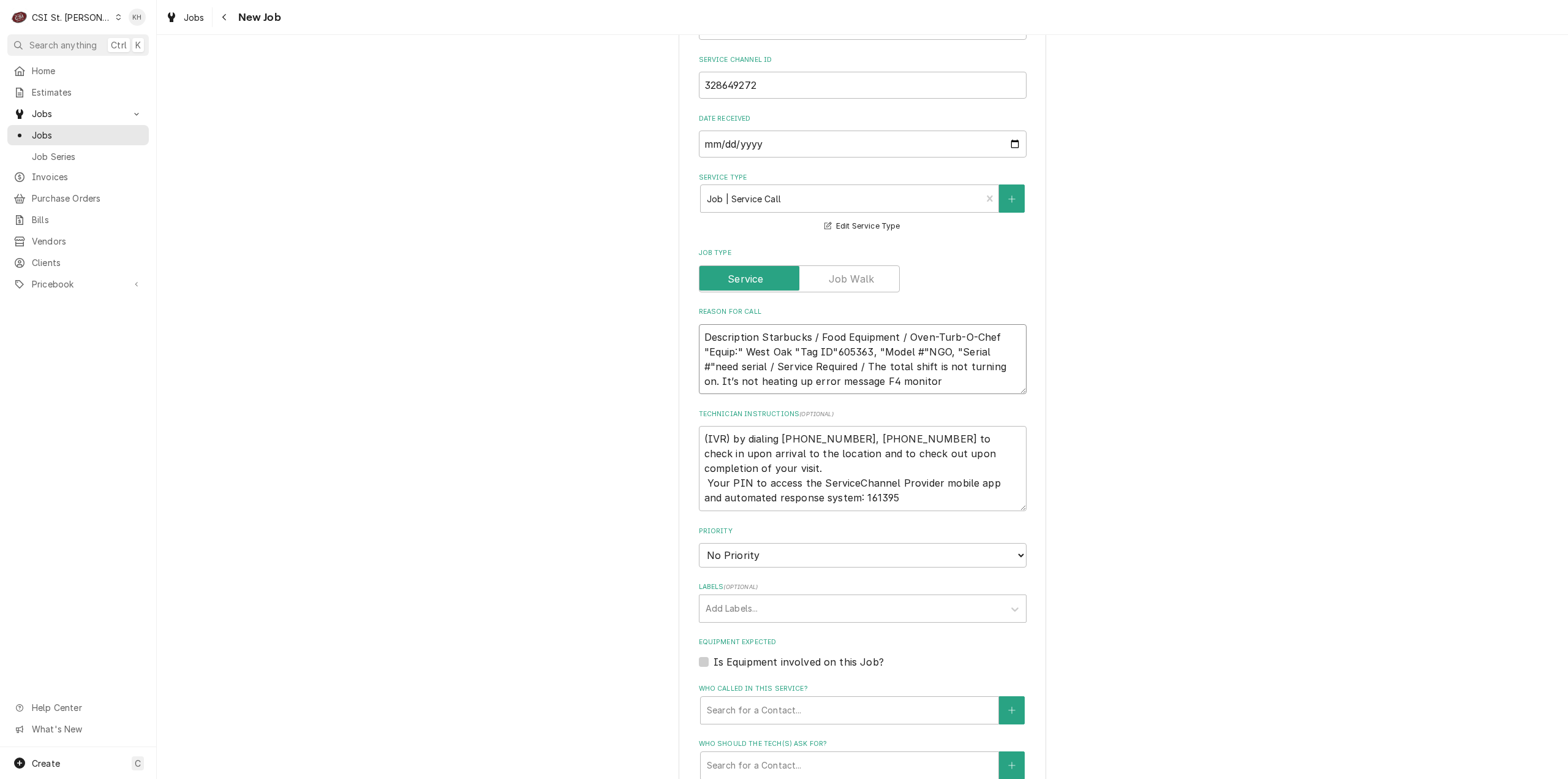
drag, startPoint x: 754, startPoint y: 338, endPoint x: 659, endPoint y: 335, distance: 95.0
click at [659, 335] on div "Please provide the following information to create a job: Client Details Client…" at bounding box center [862, 305] width 1412 height 1618
type textarea "x"
type textarea "Starbucks / Food Equipment / Oven-Turb-O-Chef "Equip:" West Oak "Tag ID"605363,…"
type textarea "x"
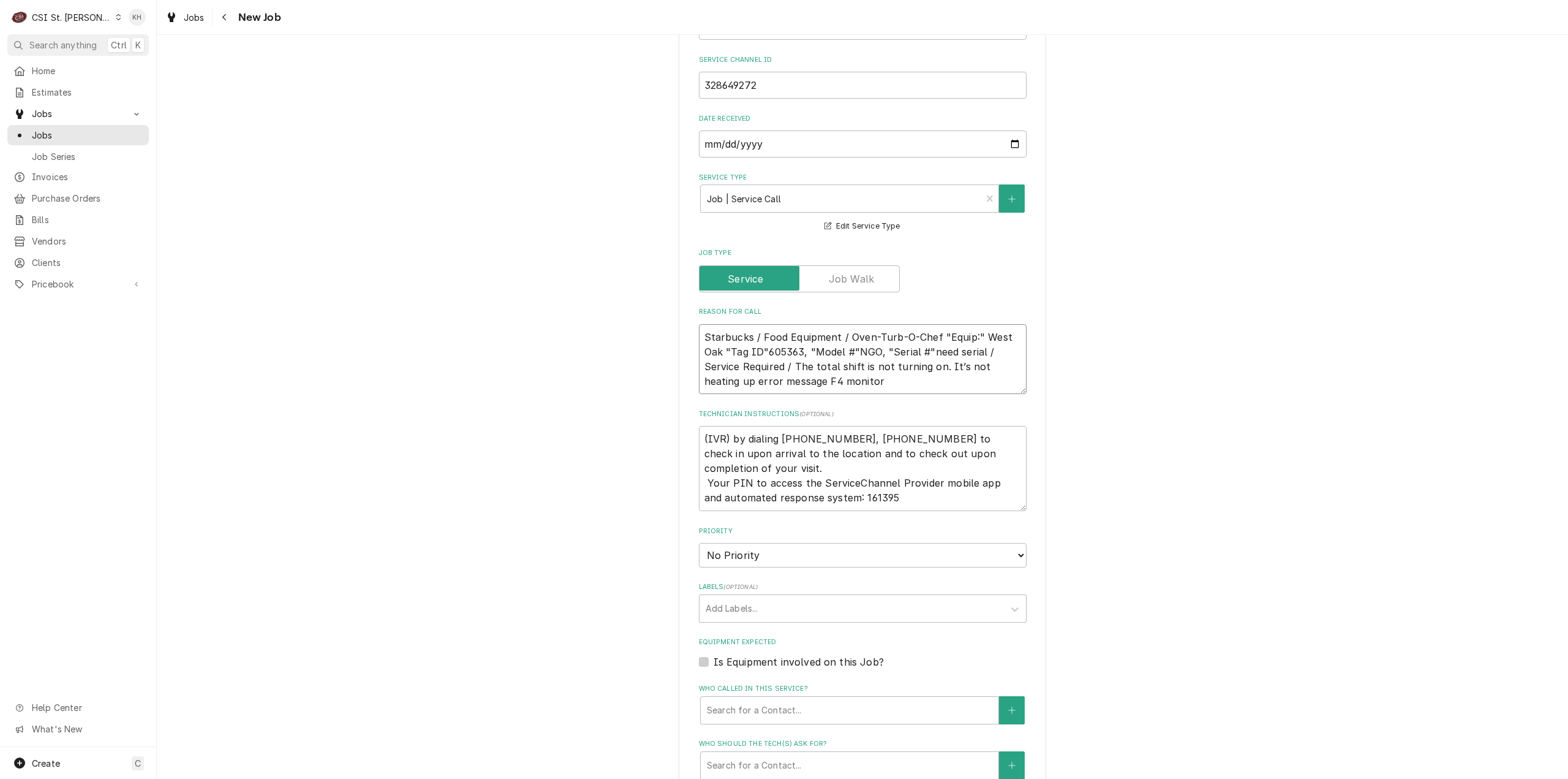
type textarea "Starbucks / Food Equipment / Oven-Turb-O-Chef "Equip:" West Oak "Tag ID"605363,…"
click at [887, 381] on textarea "Starbucks / Food Equipment / Oven-Turb-O-Chef "Equip:" West Oak "Tag ID"605363,…" at bounding box center [862, 359] width 327 height 70
type textarea "x"
type textarea "Starbucks / Food Equipment / Oven-Turb-O-Chef "Equip:" West Oak "Tag ID"605363,…"
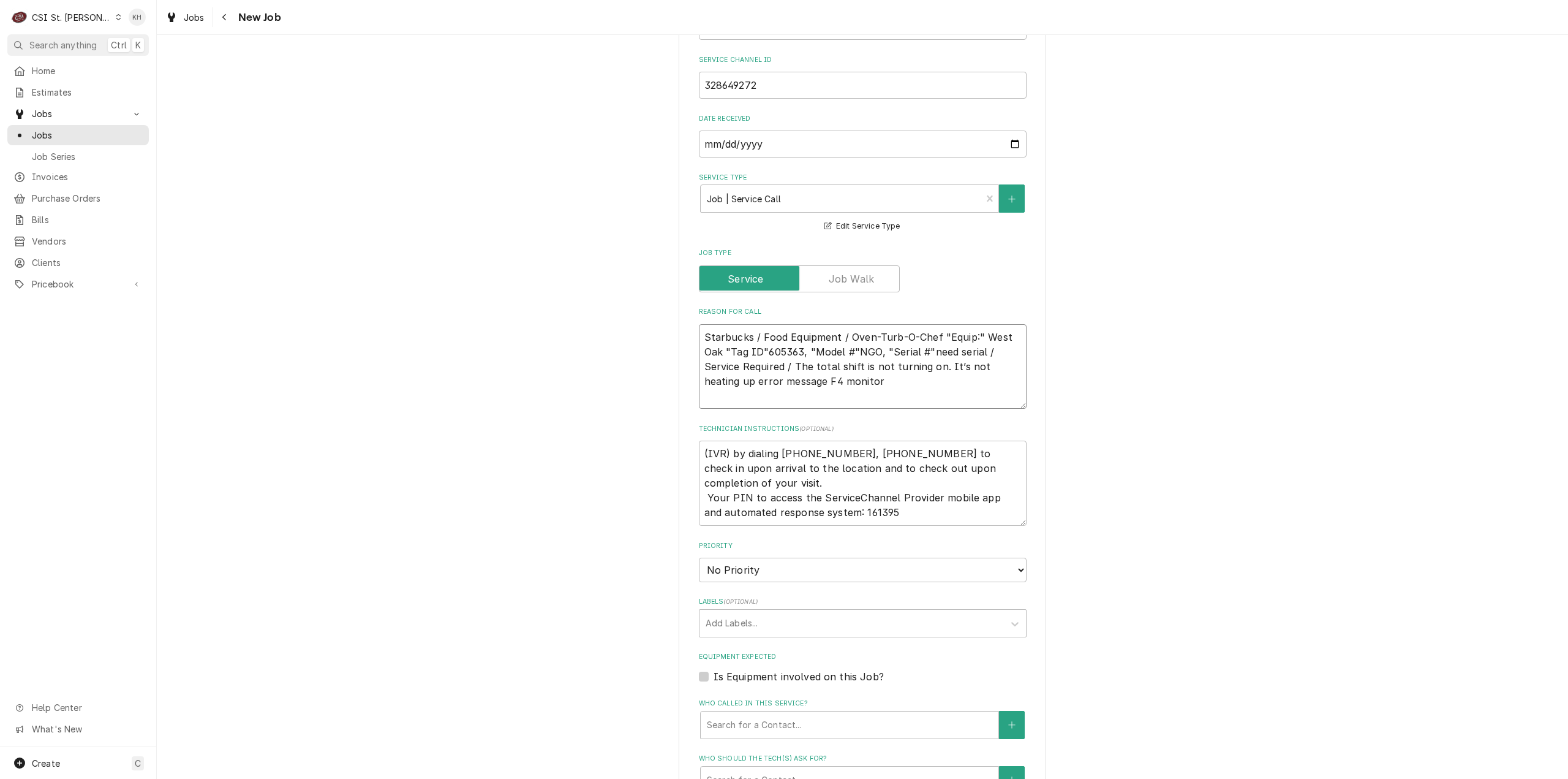
type textarea "x"
type textarea "Starbucks / Food Equipment / Oven-Turb-O-Chef "Equip:" West Oak "Tag ID"605363,…"
type textarea "x"
type textarea "Starbucks / Food Equipment / Oven-Turb-O-Chef "Equip:" West Oak "Tag ID"605363,…"
type textarea "x"
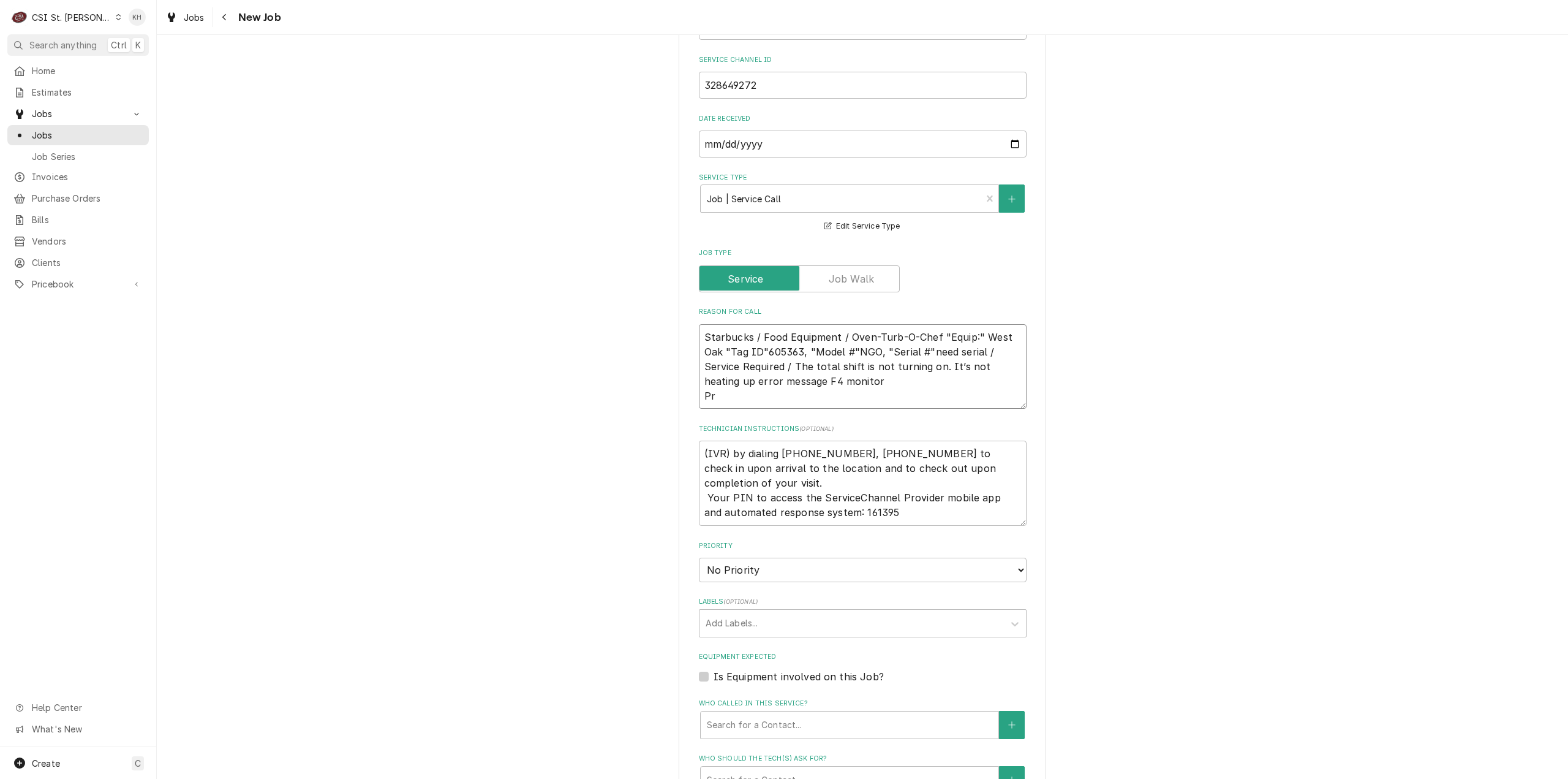
type textarea "Starbucks / Food Equipment / Oven-Turb-O-Chef "Equip:" West Oak "Tag ID"605363,…"
type textarea "x"
type textarea "Starbucks / Food Equipment / Oven-Turb-O-Chef "Equip:" West Oak "Tag ID"605363,…"
type textarea "x"
type textarea "Starbucks / Food Equipment / Oven-Turb-O-Chef "Equip:" West Oak "Tag ID"605363,…"
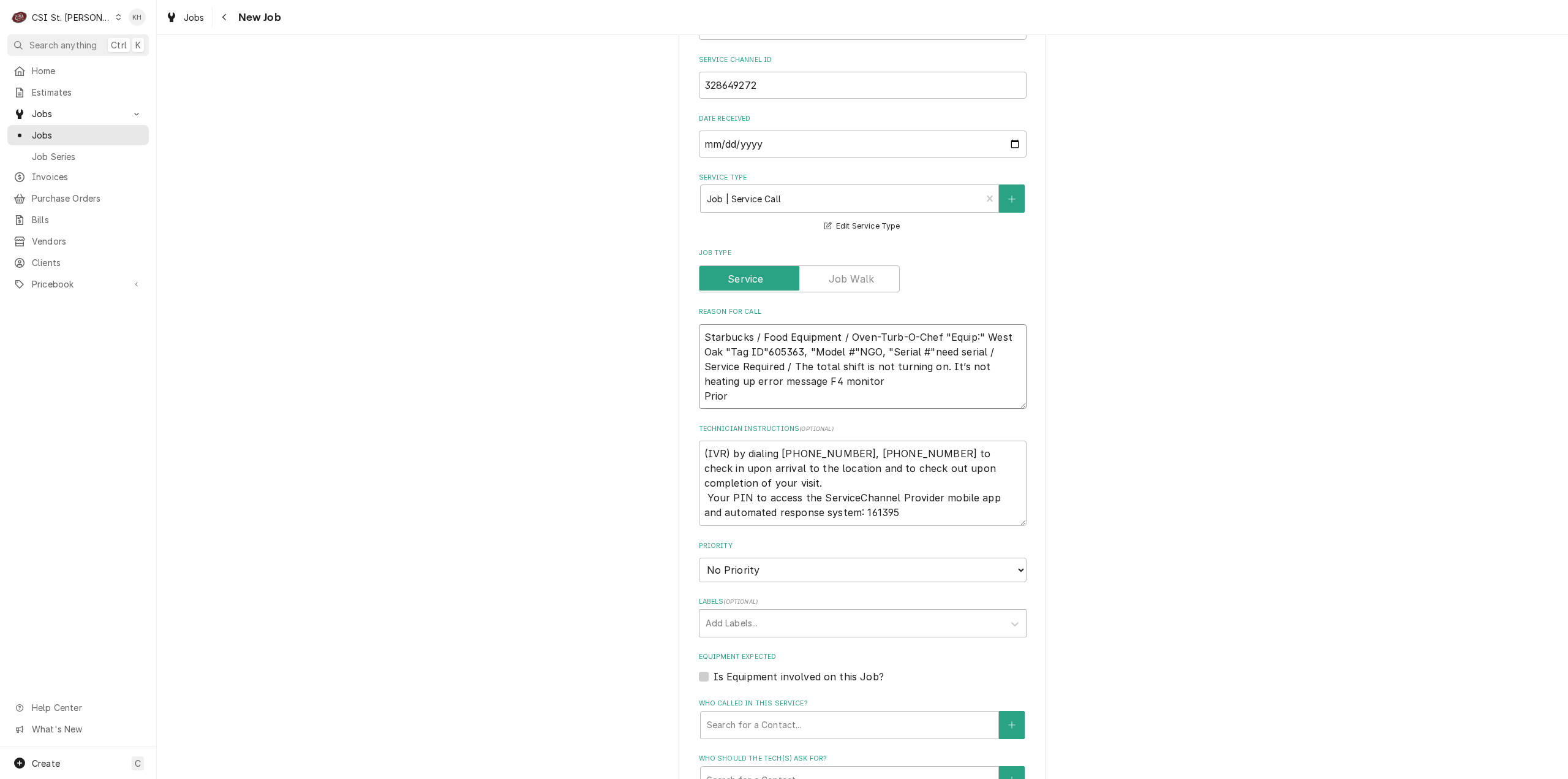
type textarea "x"
type textarea "Starbucks / Food Equipment / Oven-Turb-O-Chef "Equip:" West Oak "Tag ID"605363,…"
type textarea "x"
type textarea "Starbucks / Food Equipment / Oven-Turb-O-Chef "Equip:" West Oak "Tag ID"605363,…"
type textarea "x"
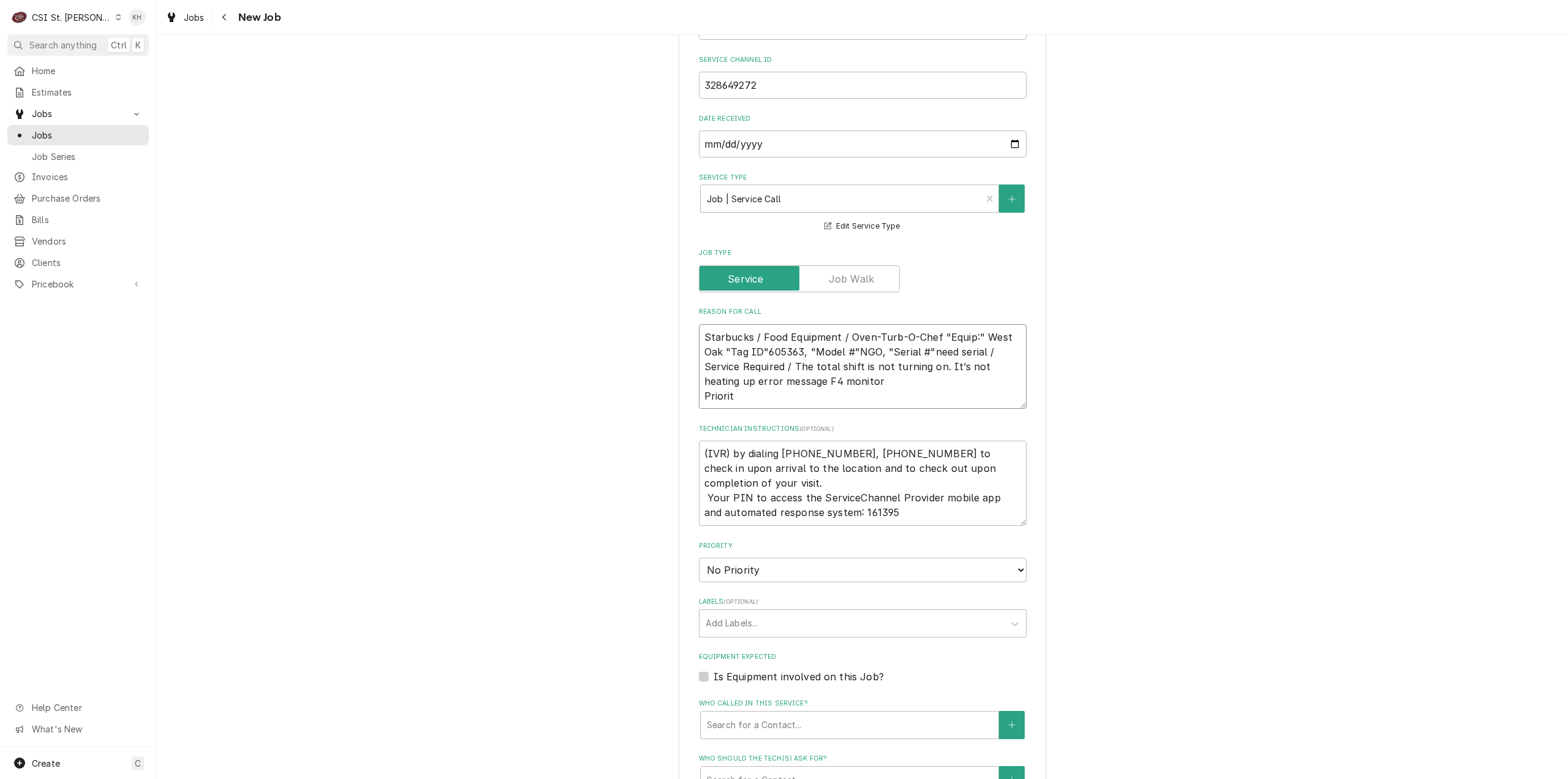
type textarea "Starbucks / Food Equipment / Oven-Turb-O-Chef "Equip:" West Oak "Tag ID"605363,…"
type textarea "x"
type textarea "Starbucks / Food Equipment / Oven-Turb-O-Chef "Equip:" West Oak "Tag ID"605363,…"
type textarea "x"
type textarea "Starbucks / Food Equipment / Oven-Turb-O-Chef "Equip:" West Oak "Tag ID"605363,…"
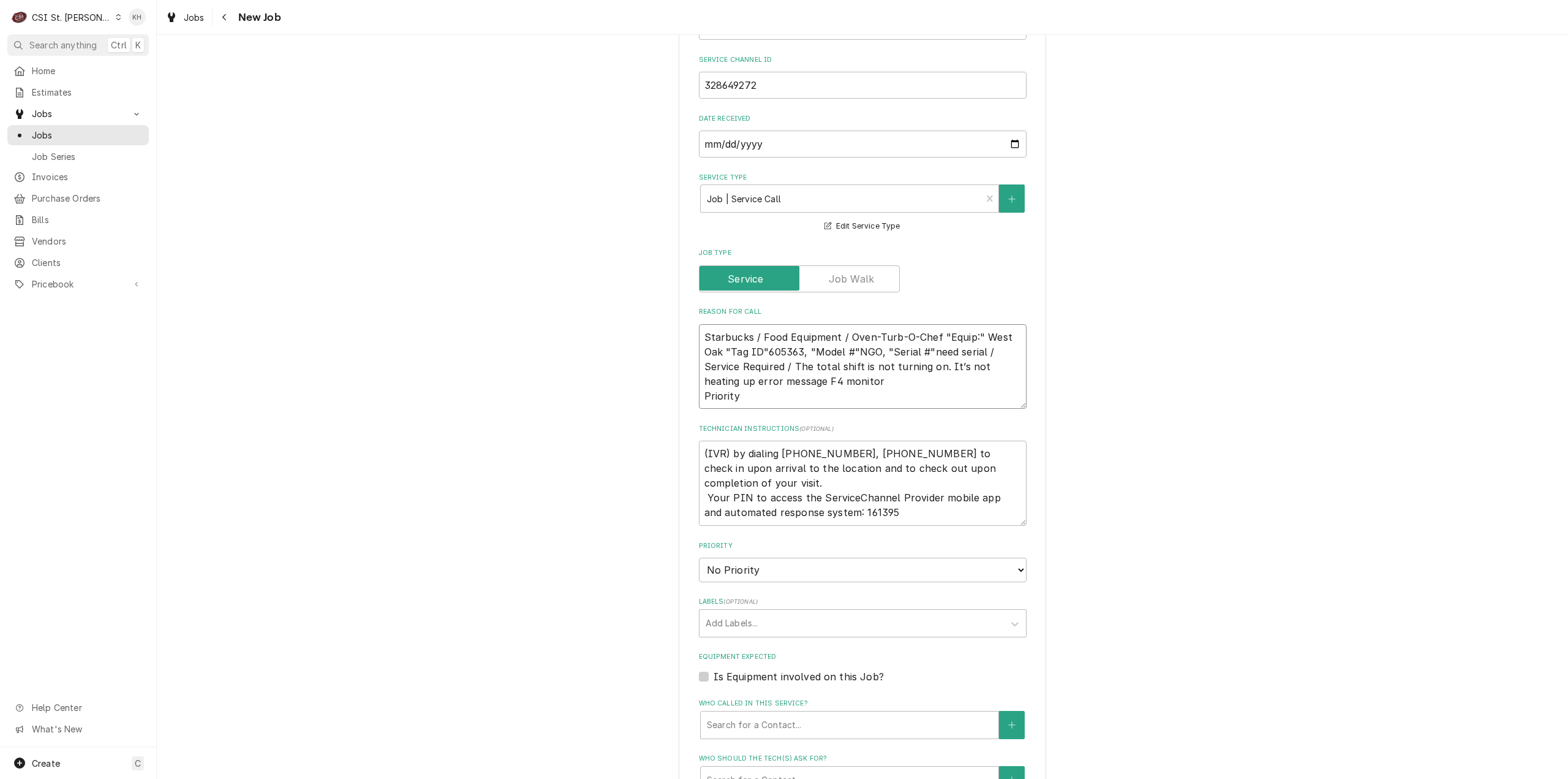
click at [772, 399] on textarea "Starbucks / Food Equipment / Oven-Turb-O-Chef "Equip:" West Oak "Tag ID"605363,…" at bounding box center [862, 367] width 327 height 85
paste textarea "NORMAL - WITHIN 24 HOURS Priority"
type textarea "x"
type textarea "Starbucks / Food Equipment / Oven-Turb-O-Chef "Equip:" West Oak "Tag ID"605363,…"
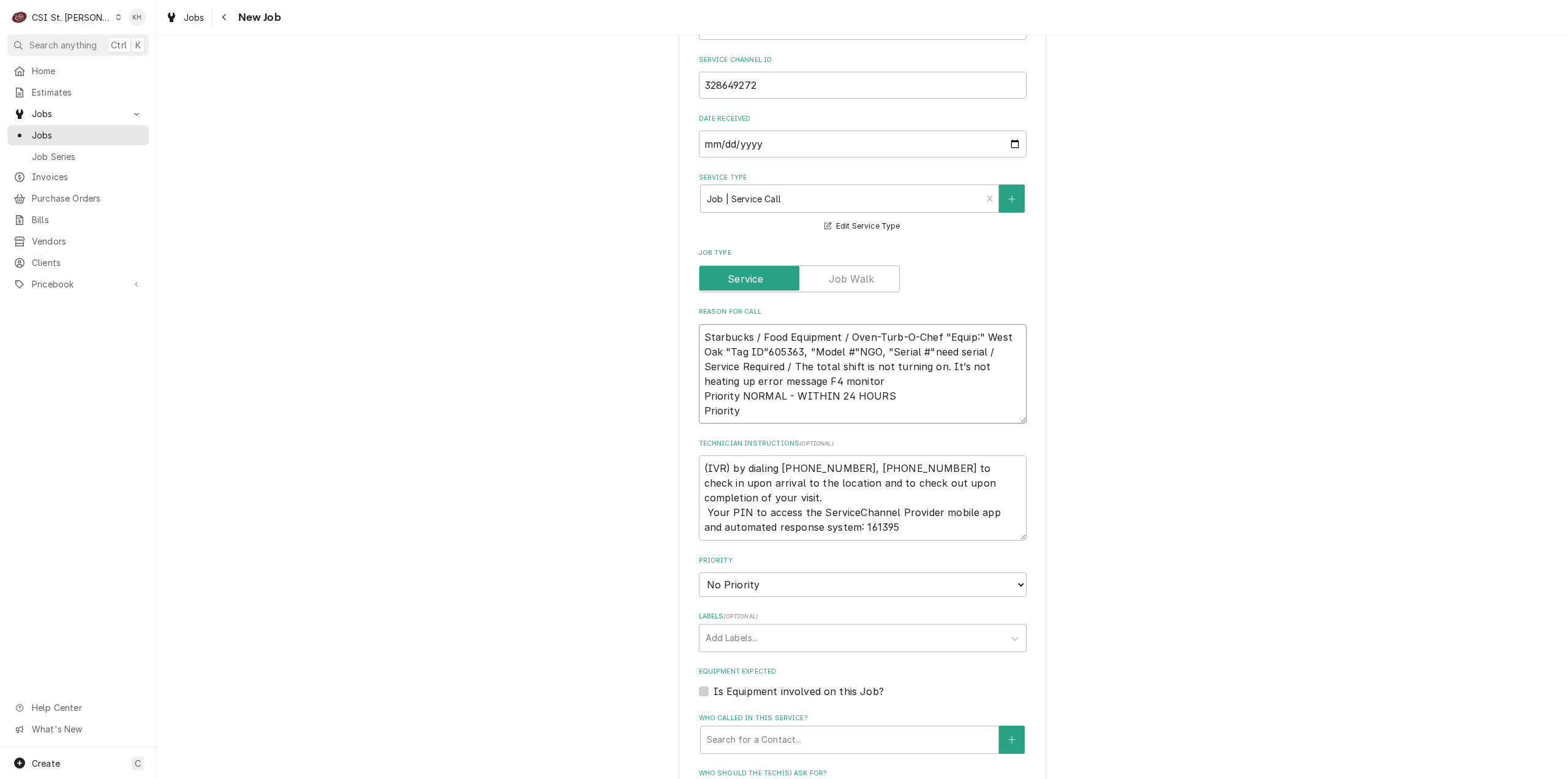
drag, startPoint x: 760, startPoint y: 415, endPoint x: 668, endPoint y: 411, distance: 92.1
type textarea "x"
type textarea "Starbucks / Food Equipment / Oven-Turb-O-Chef "Equip:" West Oak "Tag ID"605363,…"
type textarea "x"
type textarea "Starbucks / Food Equipment / Oven-Turb-O-Chef "Equip:" West Oak "Tag ID"605363,…"
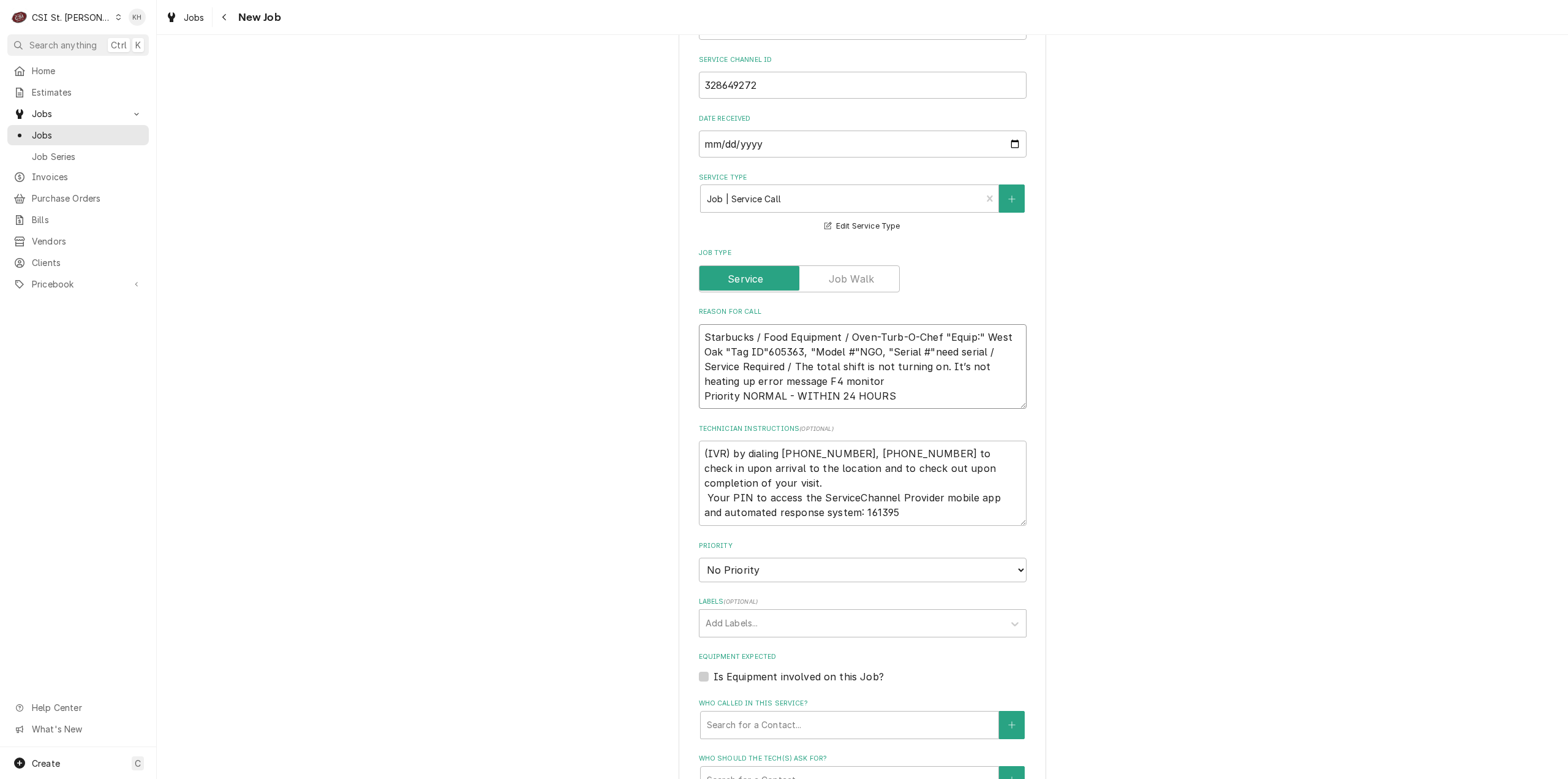
type textarea "x"
type textarea "Starbucks / Food Equipment / Oven-Turb-O-Chef "Equip:" West Oak "Tag ID"605363,…"
click at [699, 457] on textarea "(IVR) by dialing 516-500-7776, 516-200-3363 to check in upon arrival to the loc…" at bounding box center [862, 483] width 327 height 85
type textarea "x"
type textarea "(IVR) by dialing 516-500-7776, 516-200-3363 to check in upon arrival to the loc…"
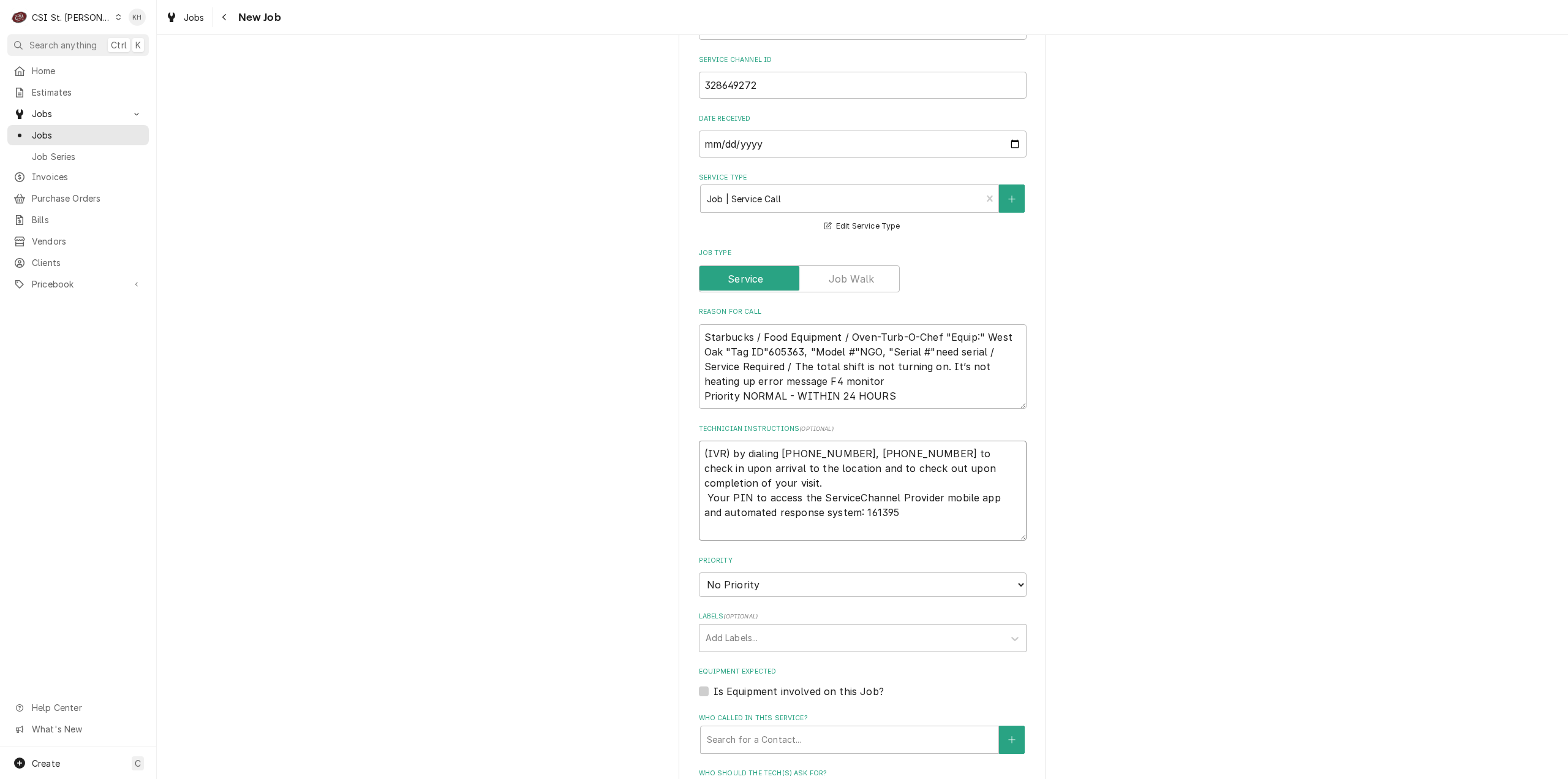
type textarea "x"
type textarea "(IVR) by dialing 516-500-7776, 516-200-3363 to check in upon arrival to the loc…"
type textarea "x"
type textarea "N (IVR) by dialing 516-500-7776, 516-200-3363 to check in upon arrival to the l…"
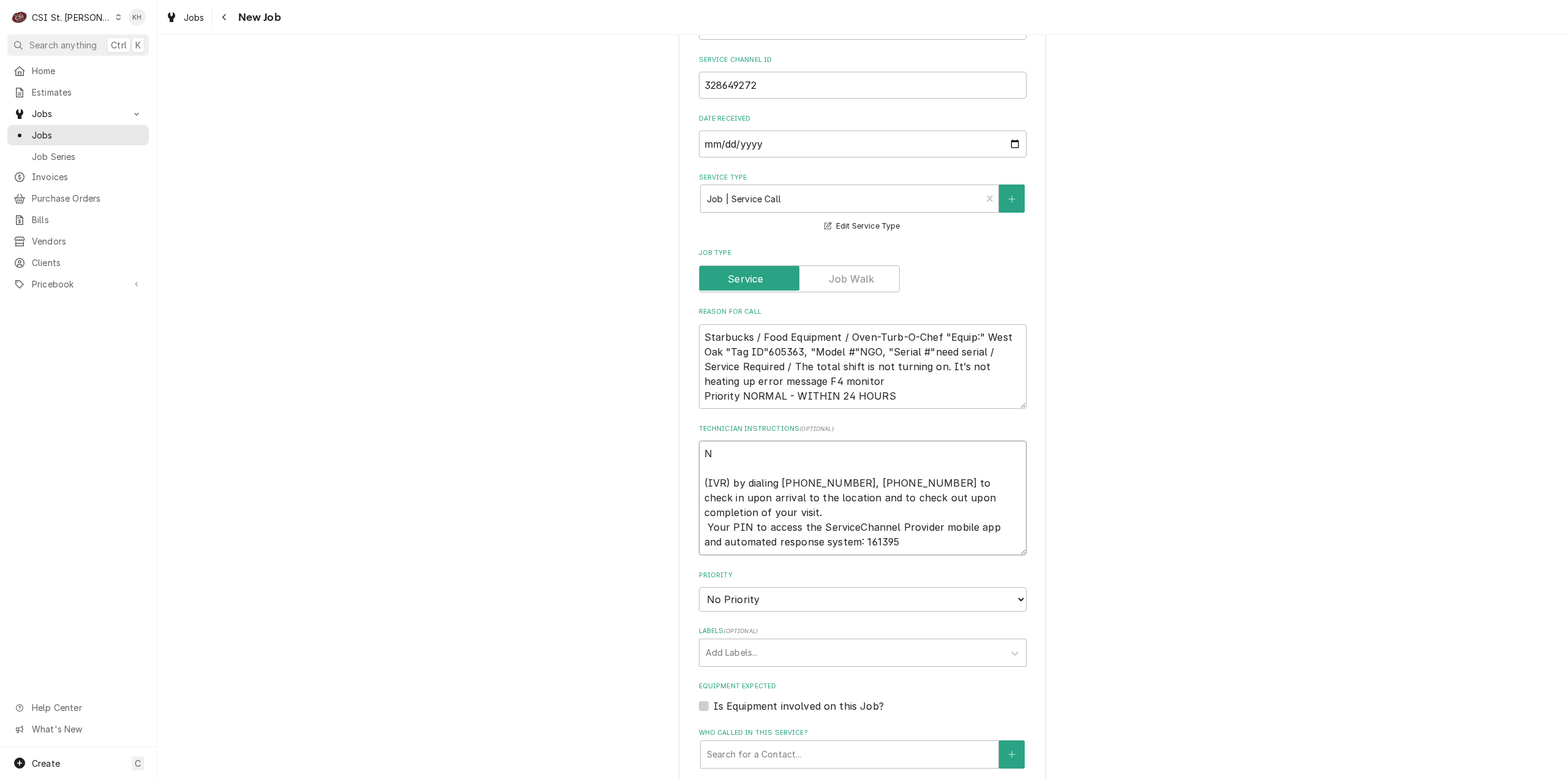
type textarea "x"
type textarea "NTE (IVR) by dialing 516-500-7776, 516-200-3363 to check in upon arrival to the…"
type textarea "x"
type textarea "NTE (IVR) by dialing 516-500-7776, 516-200-3363 to check in upon arrival to the…"
type textarea "x"
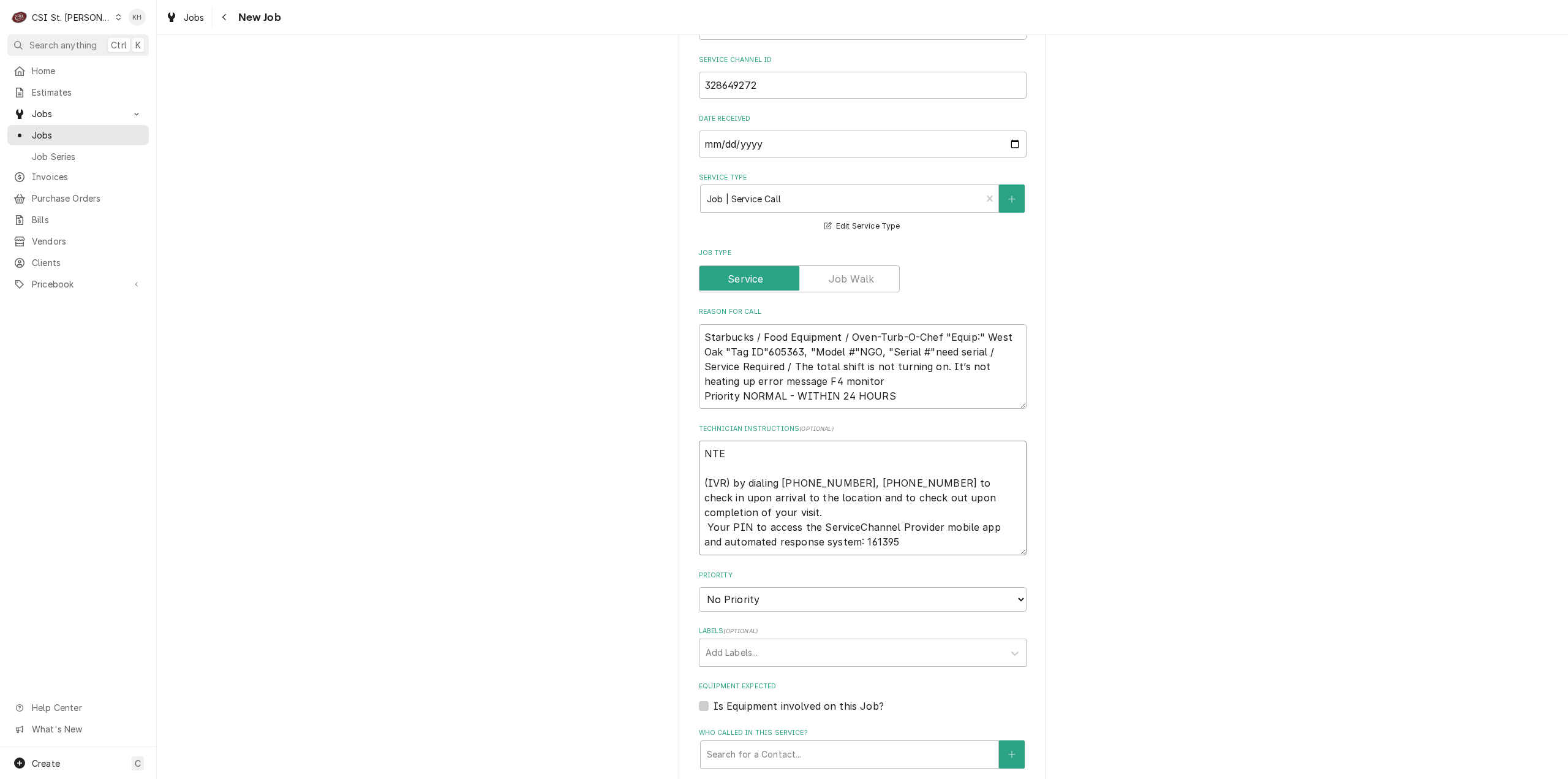
type textarea "NTE $ (IVR) by dialing 516-500-7776, 516-200-3363 to check in upon arrival to t…"
type textarea "x"
type textarea "NTE $1 (IVR) by dialing 516-500-7776, 516-200-3363 to check in upon arrival to …"
type textarea "x"
type textarea "NTE $15 (IVR) by dialing 516-500-7776, 516-200-3363 to check in upon arrival to…"
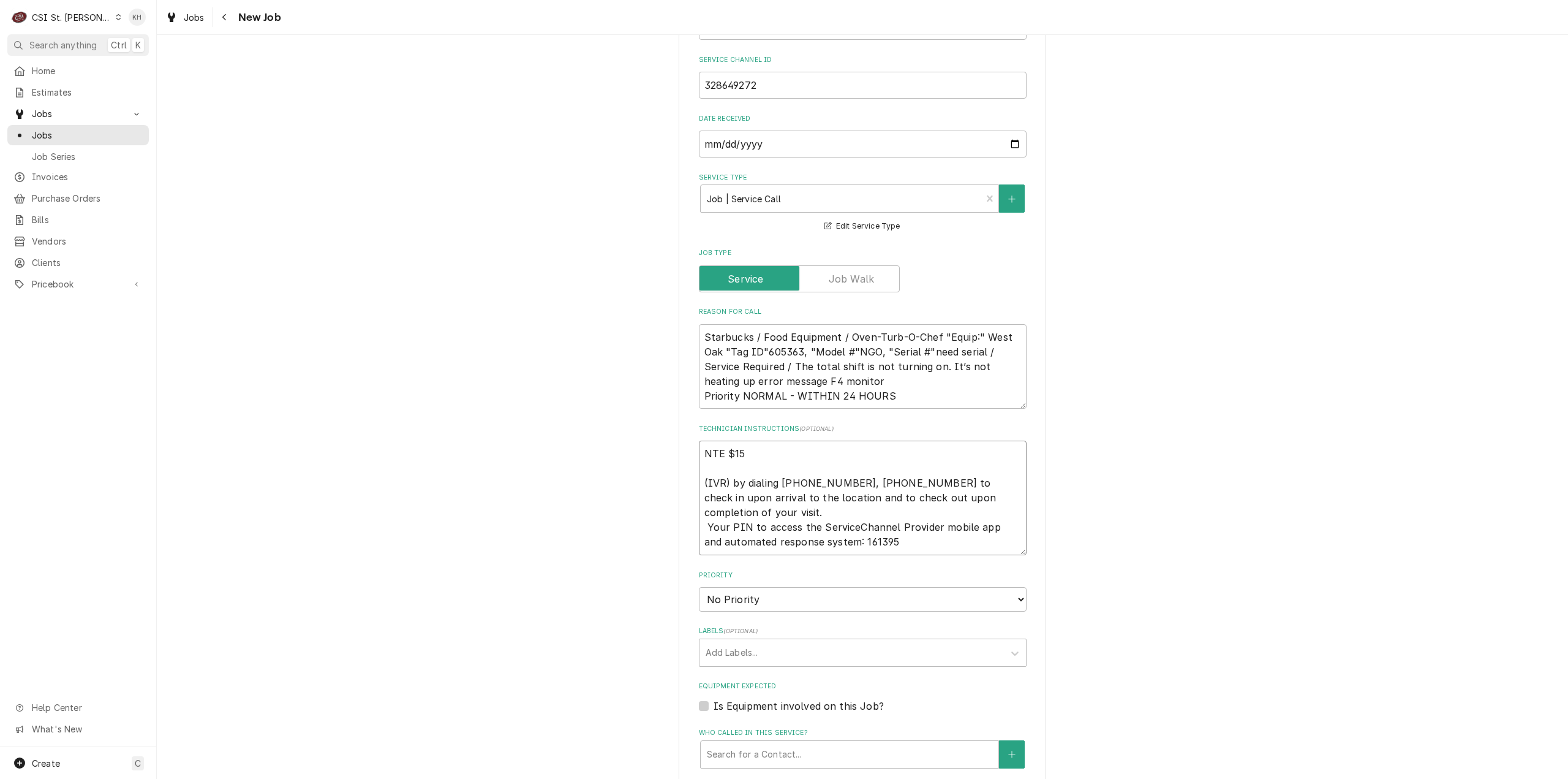
type textarea "x"
type textarea "NTE $150 (IVR) by dialing 516-500-7776, 516-200-3363 to check in upon arrival t…"
type textarea "x"
type textarea "NTE $1500 (IVR) by dialing 516-500-7776, 516-200-3363 to check in upon arrival …"
type textarea "x"
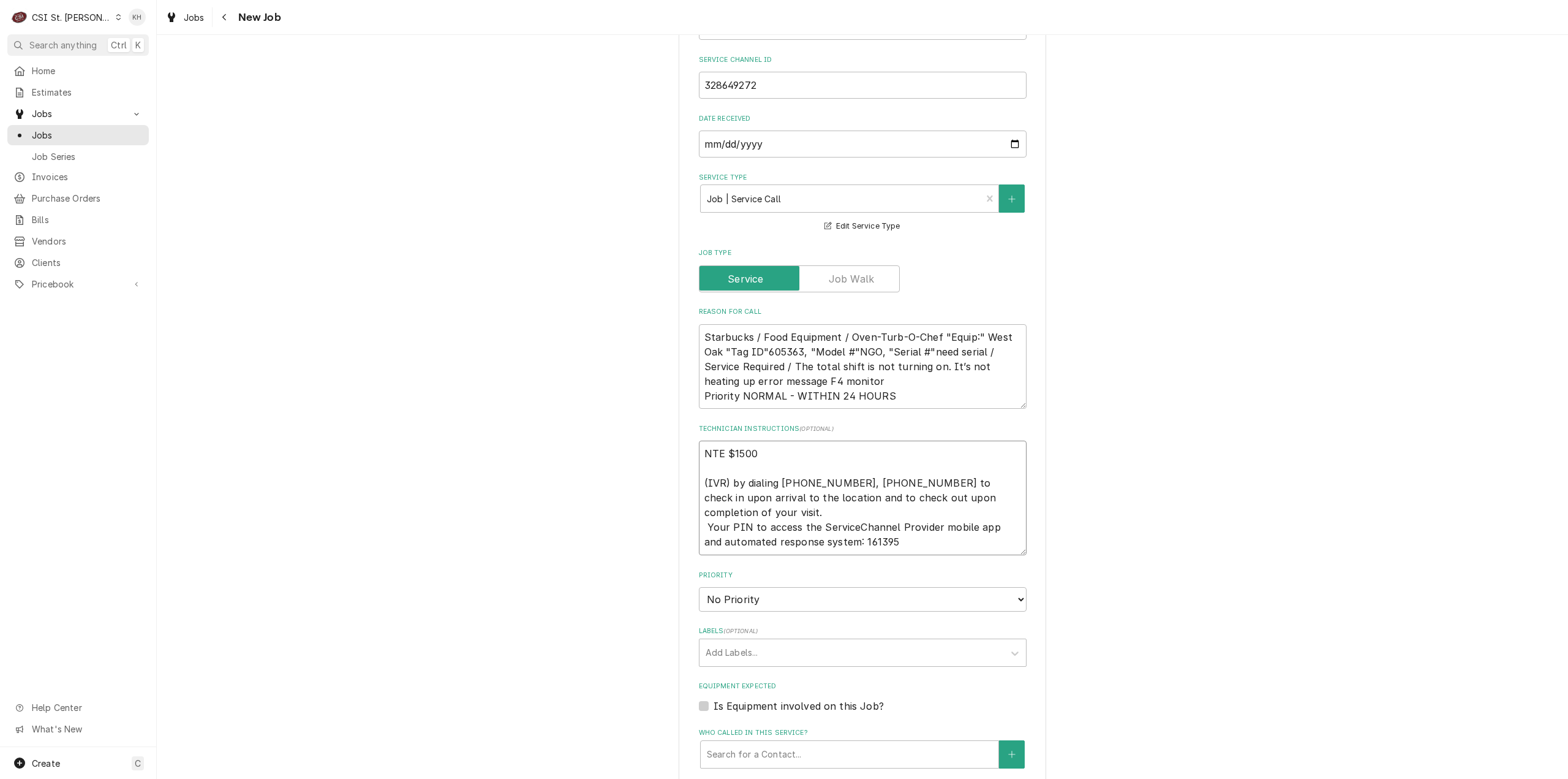
type textarea "NTE $1500. (IVR) by dialing 516-500-7776, 516-200-3363 to check in upon arrival…"
type textarea "x"
type textarea "NTE $1500.0 (IVR) by dialing 516-500-7776, 516-200-3363 to check in upon arriva…"
type textarea "x"
type textarea "NTE $1500.00 (IVR) by dialing 516-500-7776, 516-200-3363 to check in upon arriv…"
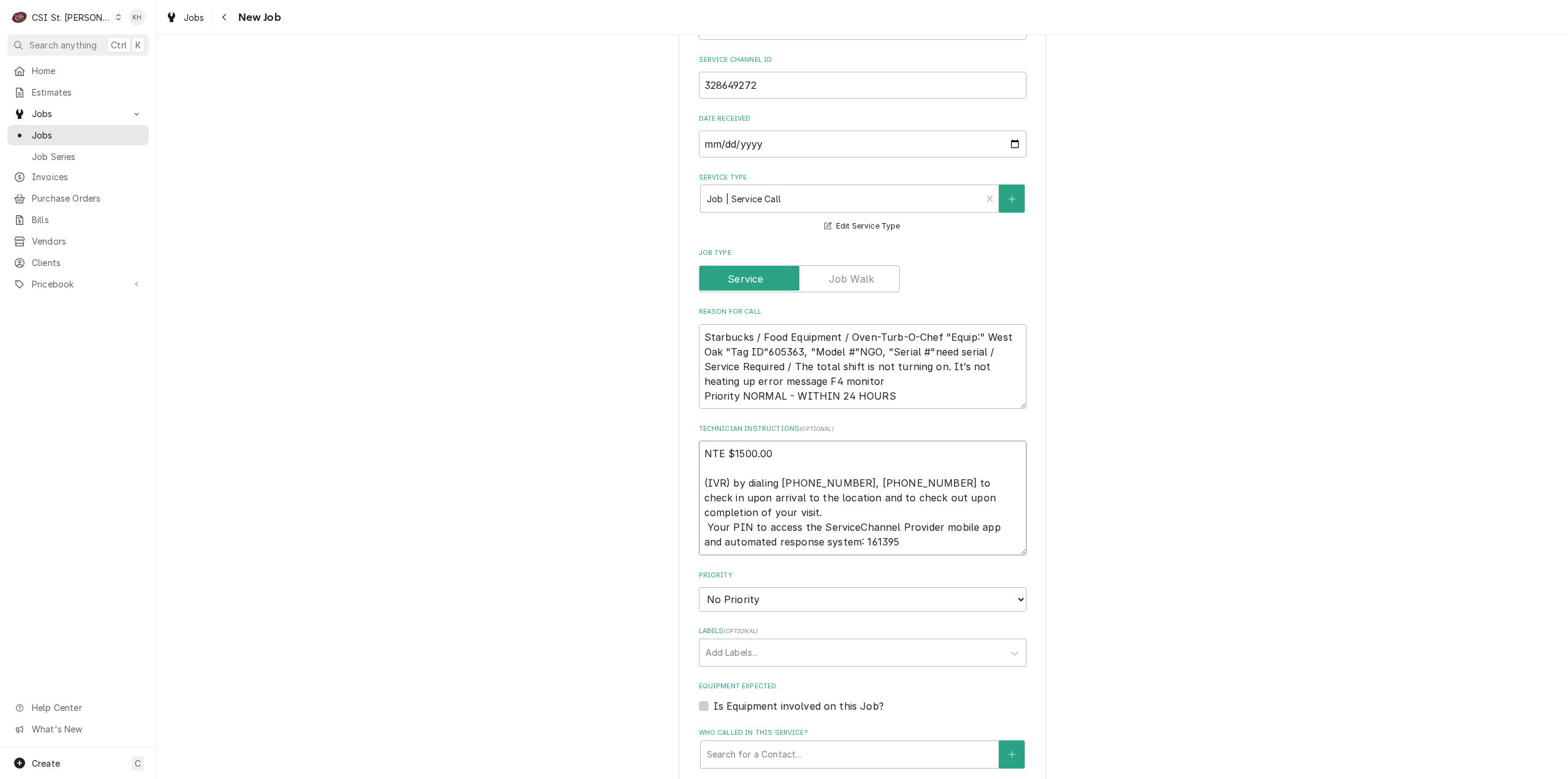
type textarea "x"
type textarea "NTE $1500.00 (IVR) by dialing 516-500-7776, 516-200-3363 to check in upon arriv…"
click at [892, 539] on textarea "NTE $1500.00 (IVR) by dialing 516-500-7776, 516-200-3363 to check in upon arriv…" at bounding box center [862, 497] width 327 height 114
type textarea "x"
type textarea "NTE $1500.00 (IVR) by dialing 516-500-7776, 516-200-3363 to check in upon arriv…"
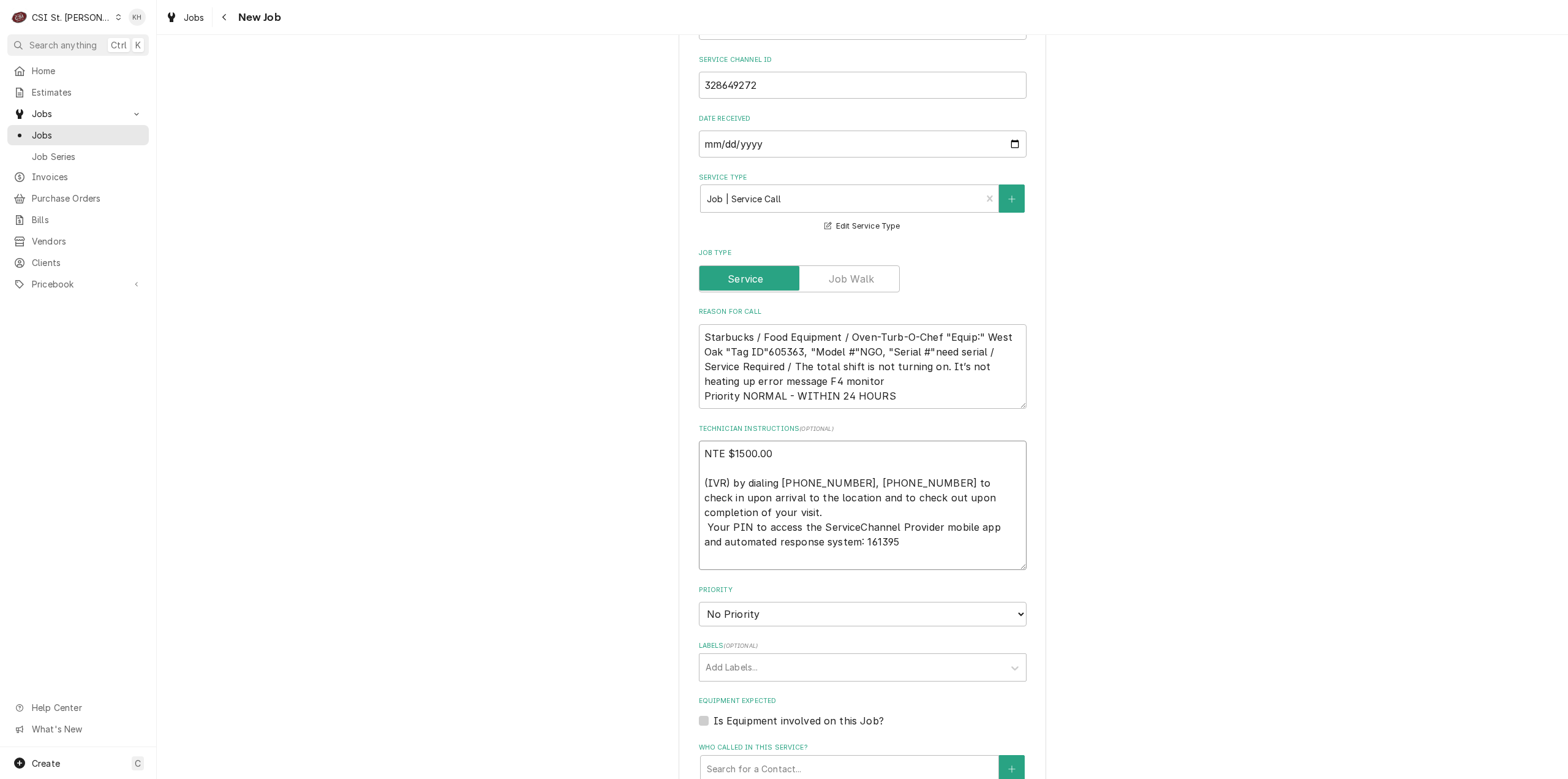
type textarea "x"
type textarea "NTE $1500.00 (IVR) by dialing 516-500-7776, 516-200-3363 to check in upon arriv…"
type textarea "x"
type textarea "NTE $1500.00 (IVR) by dialing 516-500-7776, 516-200-3363 to check in upon arriv…"
type textarea "x"
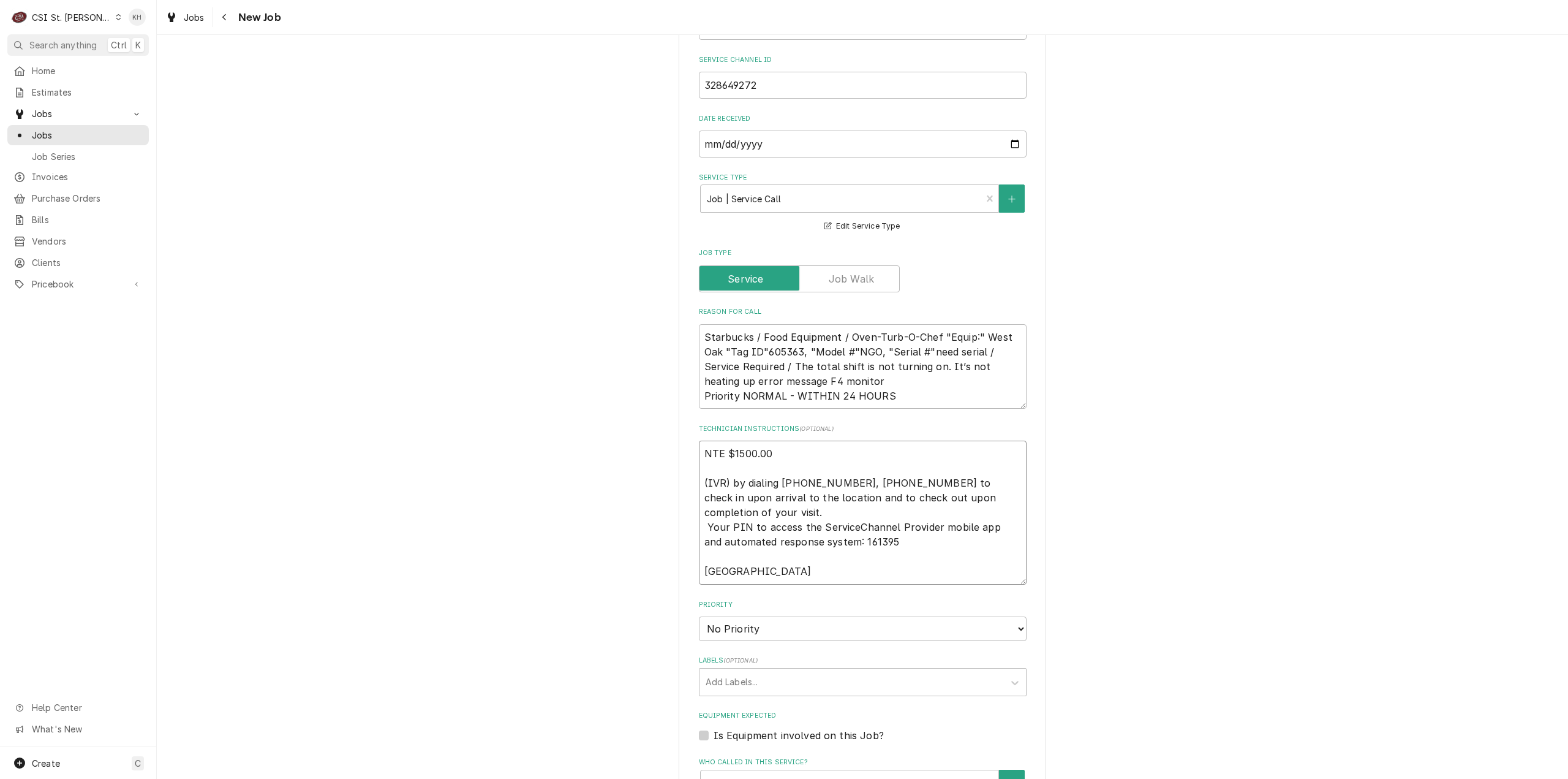
type textarea "NTE $1500.00 (IVR) by dialing 516-500-7776, 516-200-3363 to check in upon arriv…"
type textarea "x"
type textarea "NTE $1500.00 (IVR) by dialing 516-500-7776, 516-200-3363 to check in upon arriv…"
paste textarea "314.432.6561"
type textarea "x"
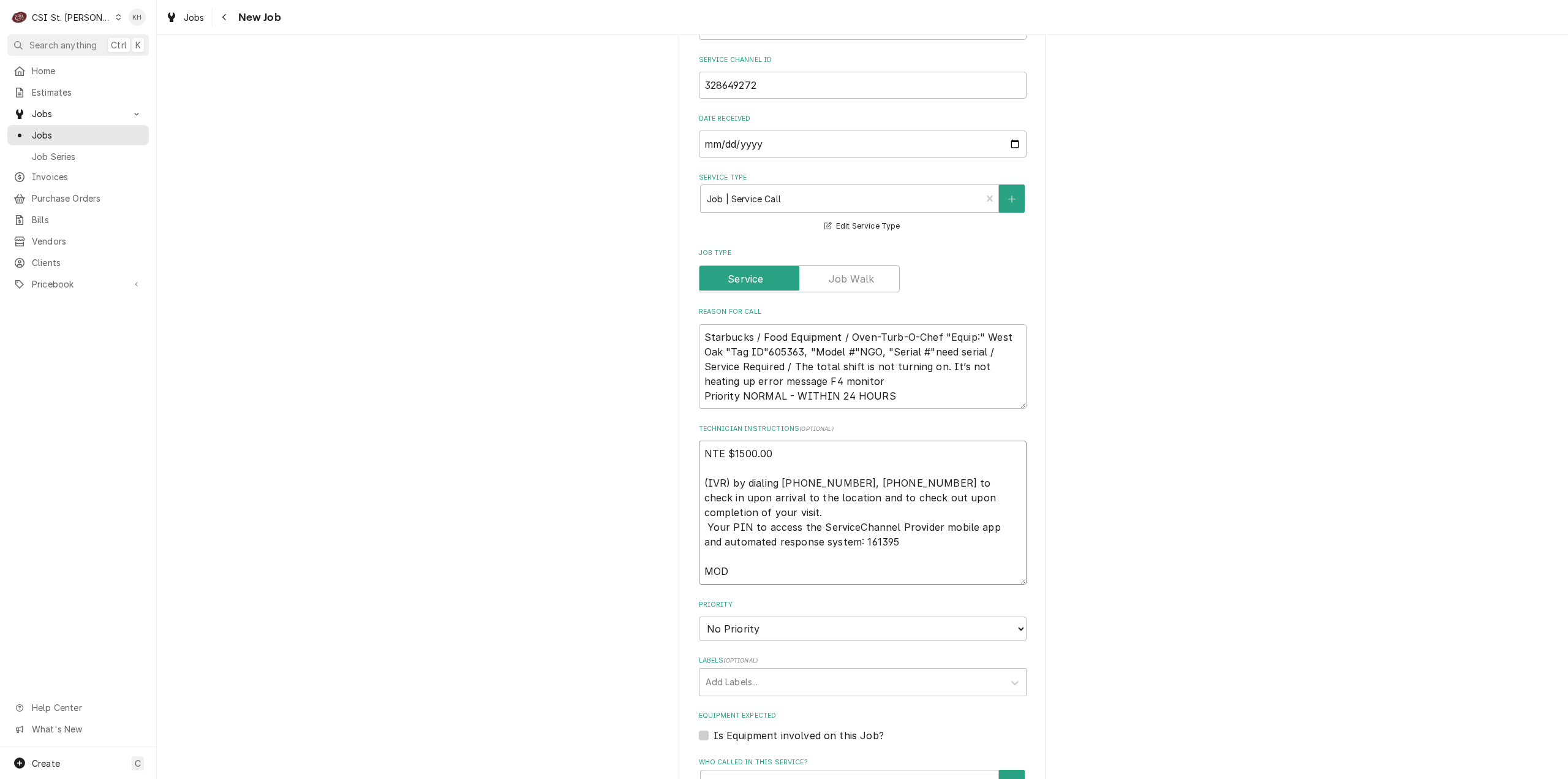
type textarea "NTE $1500.00 (IVR) by dialing 516-500-7776, 516-200-3363 to check in upon arriv…"
type textarea "x"
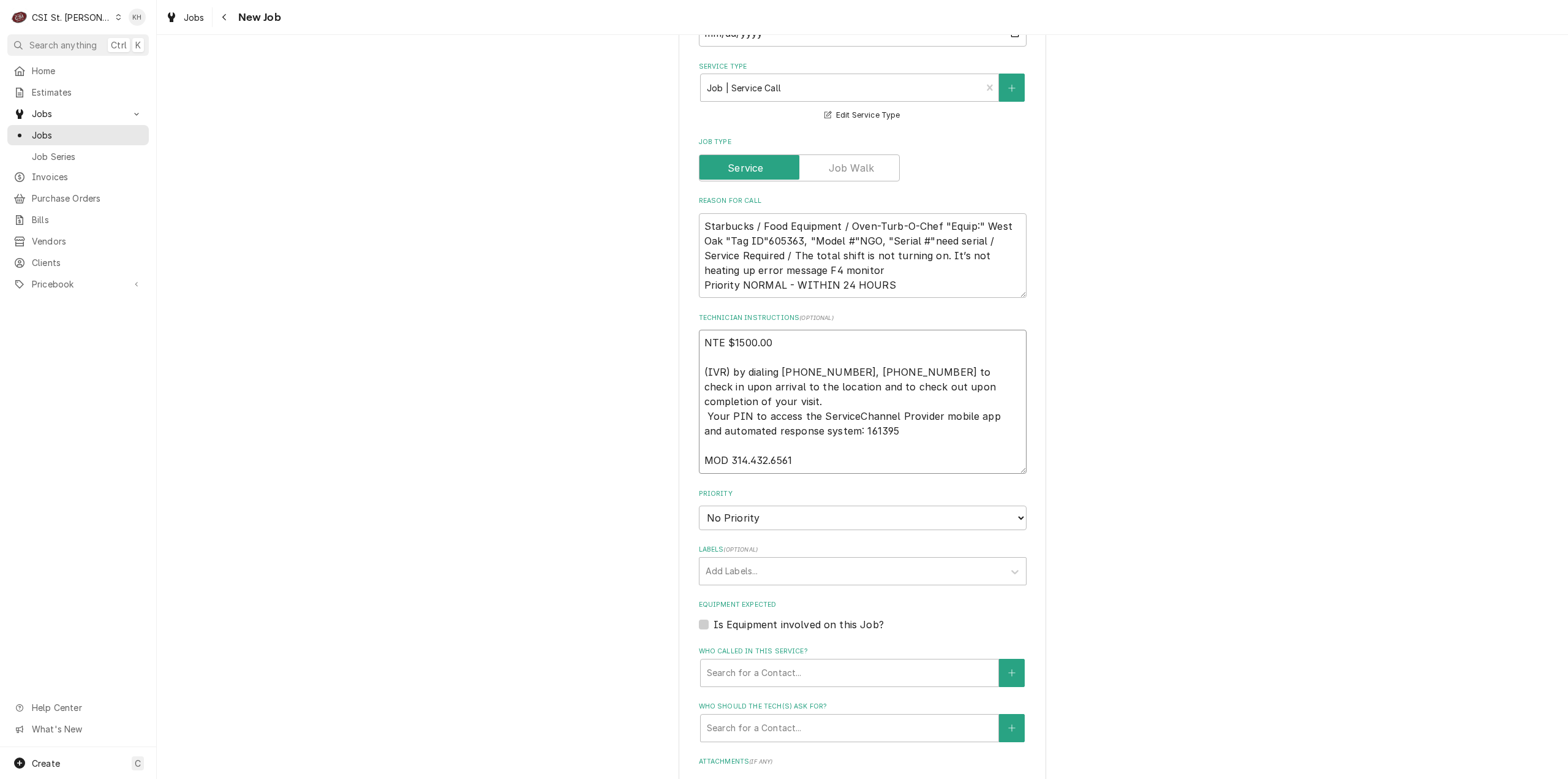
scroll to position [674, 0]
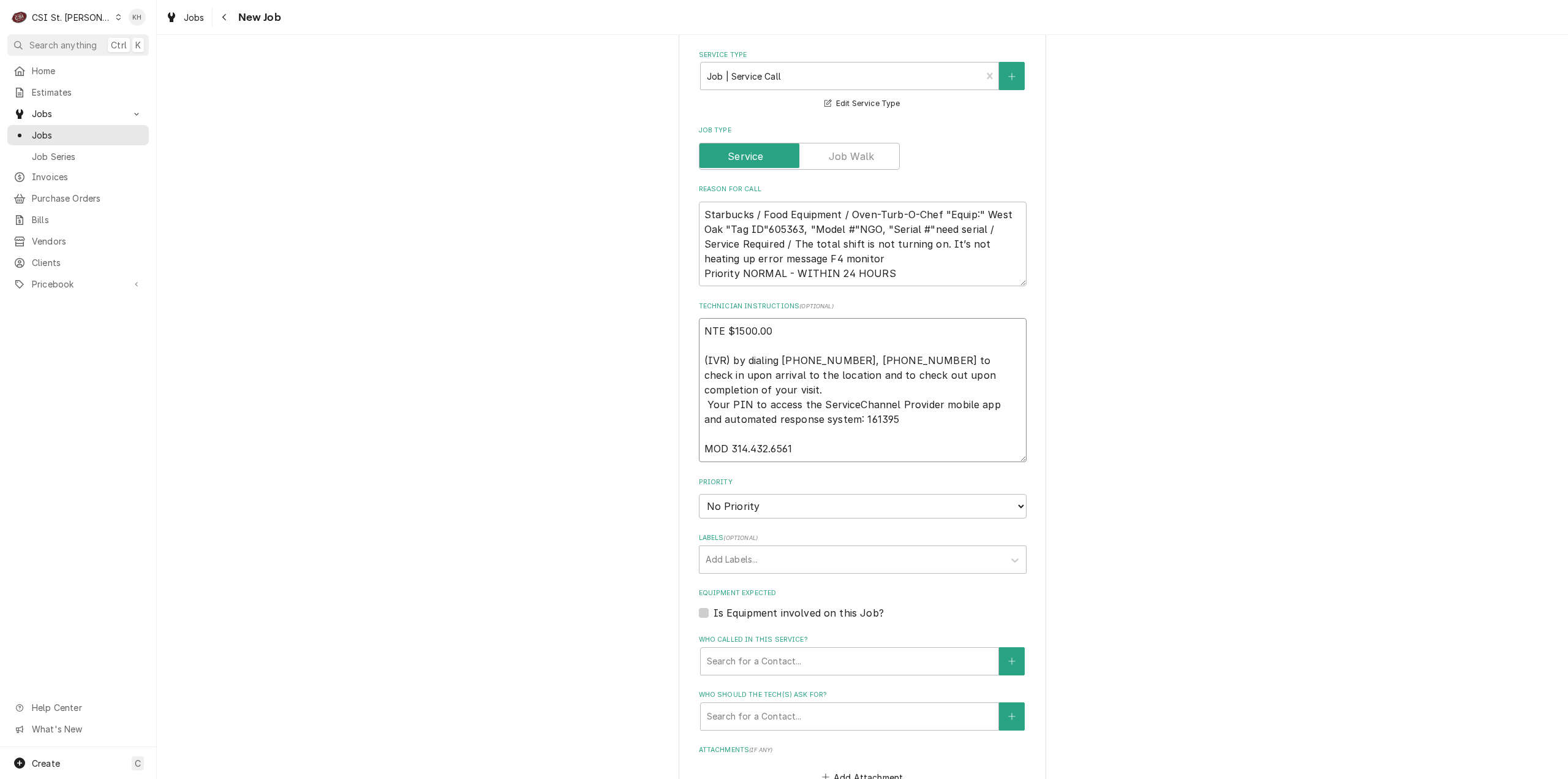
type textarea "NTE $1500.00 (IVR) by dialing 516-500-7776, 516-200-3363 to check in upon arriv…"
click at [795, 501] on select "No Priority Urgent High Medium Low" at bounding box center [862, 506] width 327 height 24
select select "4"
click at [699, 494] on select "No Priority Urgent High Medium Low" at bounding box center [862, 506] width 327 height 24
type textarea "x"
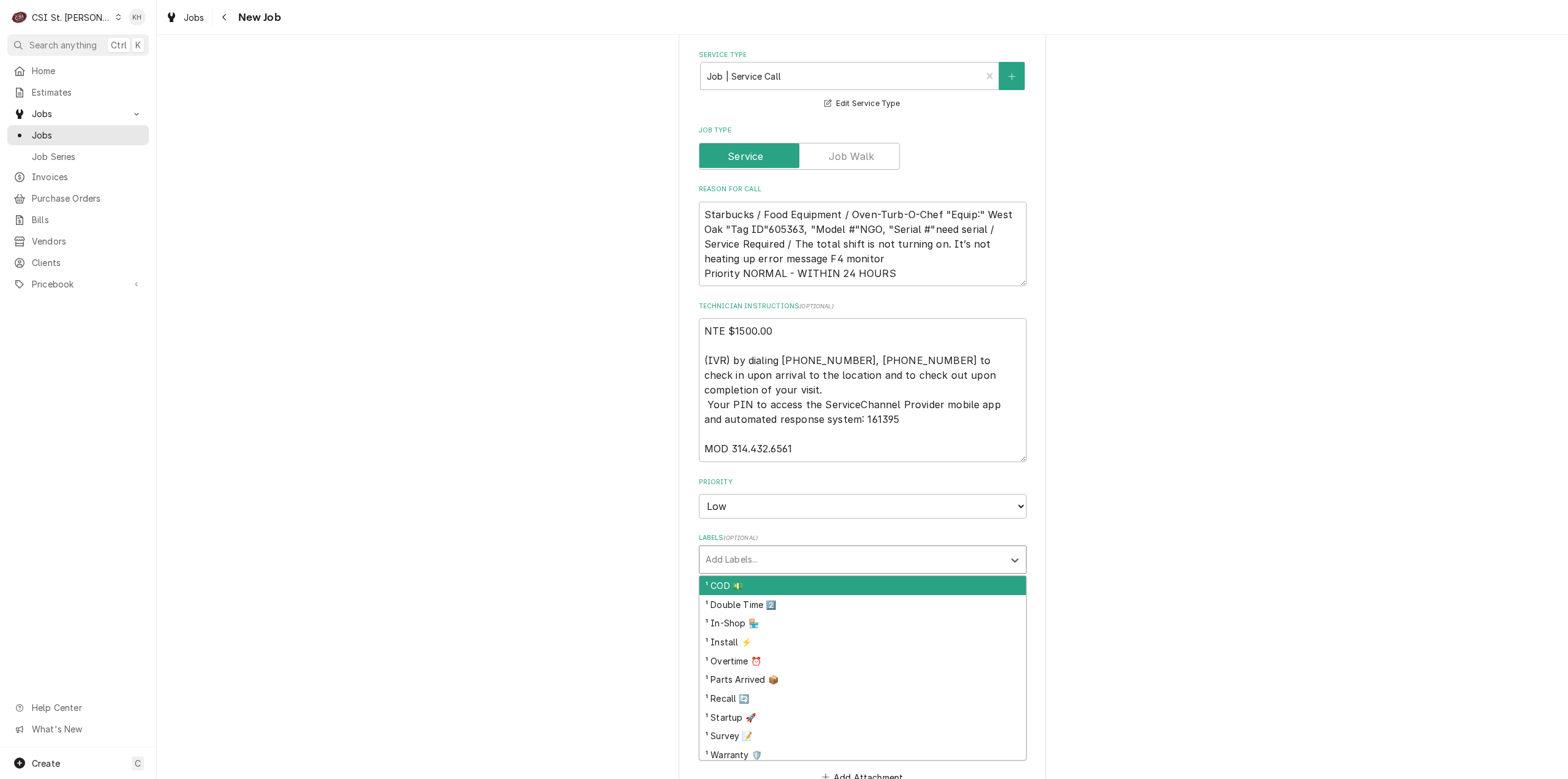
click at [726, 565] on div "Labels" at bounding box center [852, 560] width 292 height 22
type input "cook"
type textarea "x"
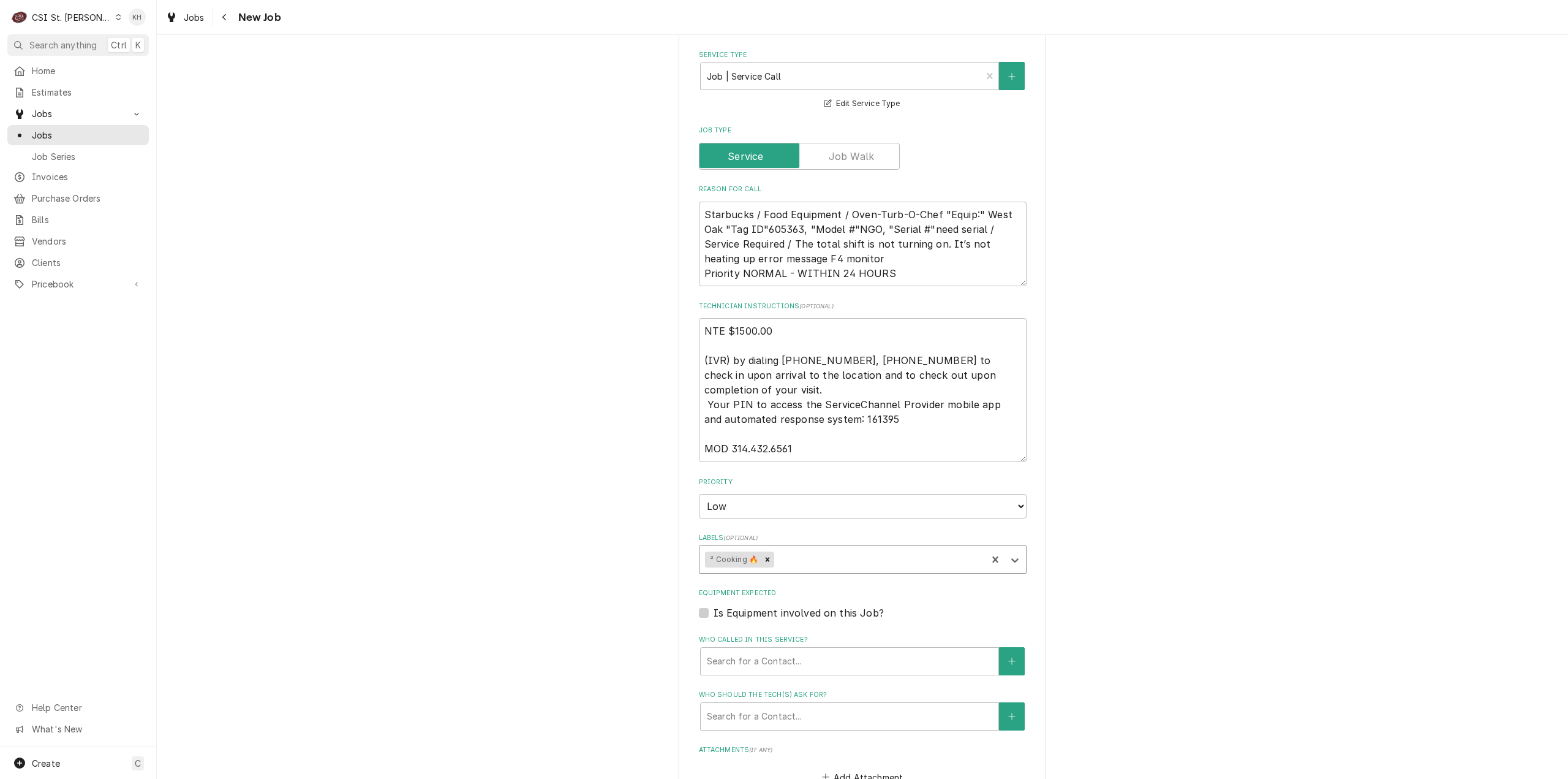
type textarea "x"
click at [714, 610] on label "Is Equipment involved on this Job?" at bounding box center [799, 613] width 170 height 15
click at [714, 610] on input "Equipment Expected" at bounding box center [877, 619] width 327 height 27
checkbox input "true"
click at [769, 656] on div "Equipment" at bounding box center [837, 661] width 261 height 22
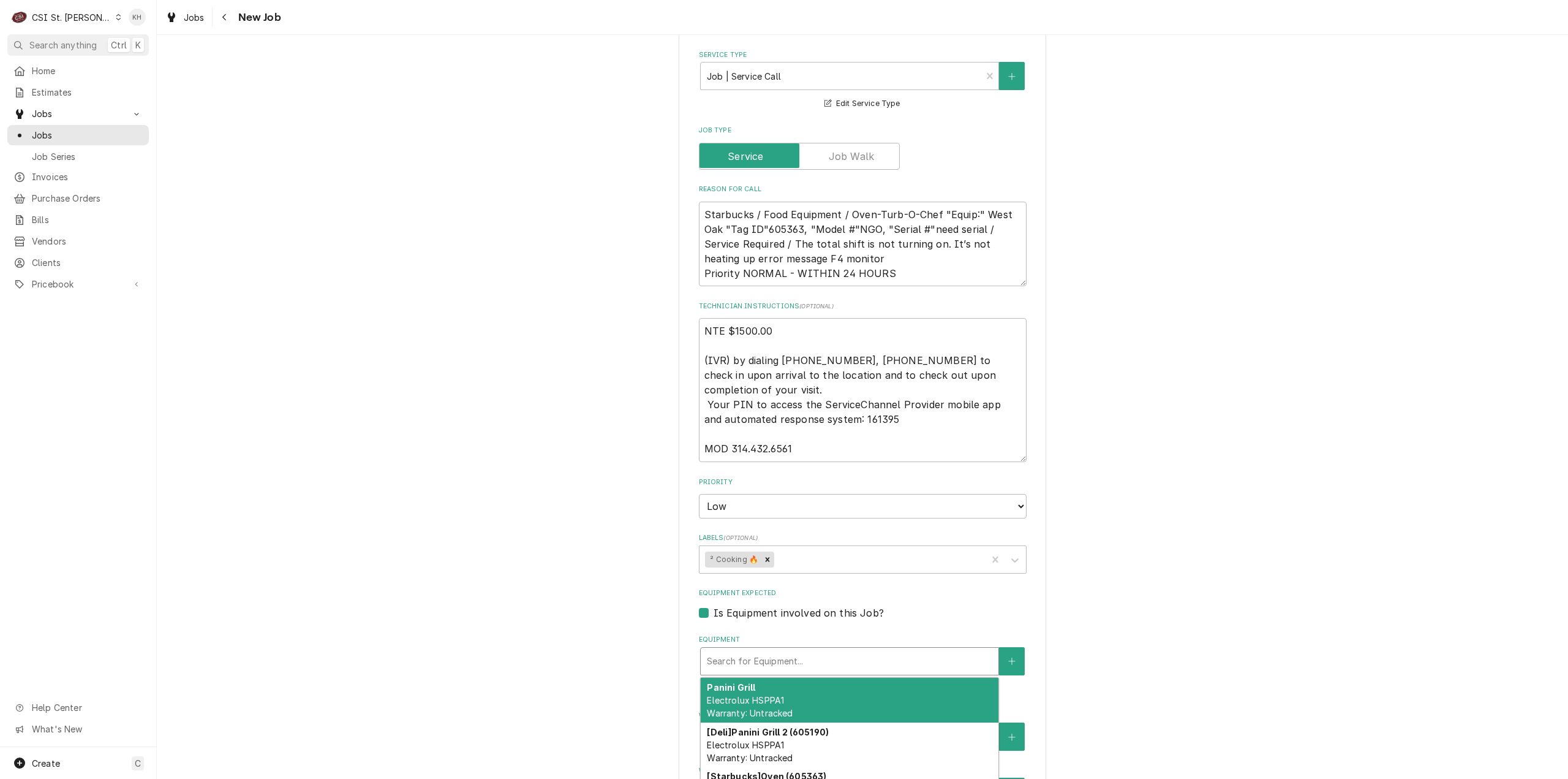
type textarea "x"
type input "N"
type textarea "x"
type input "NG"
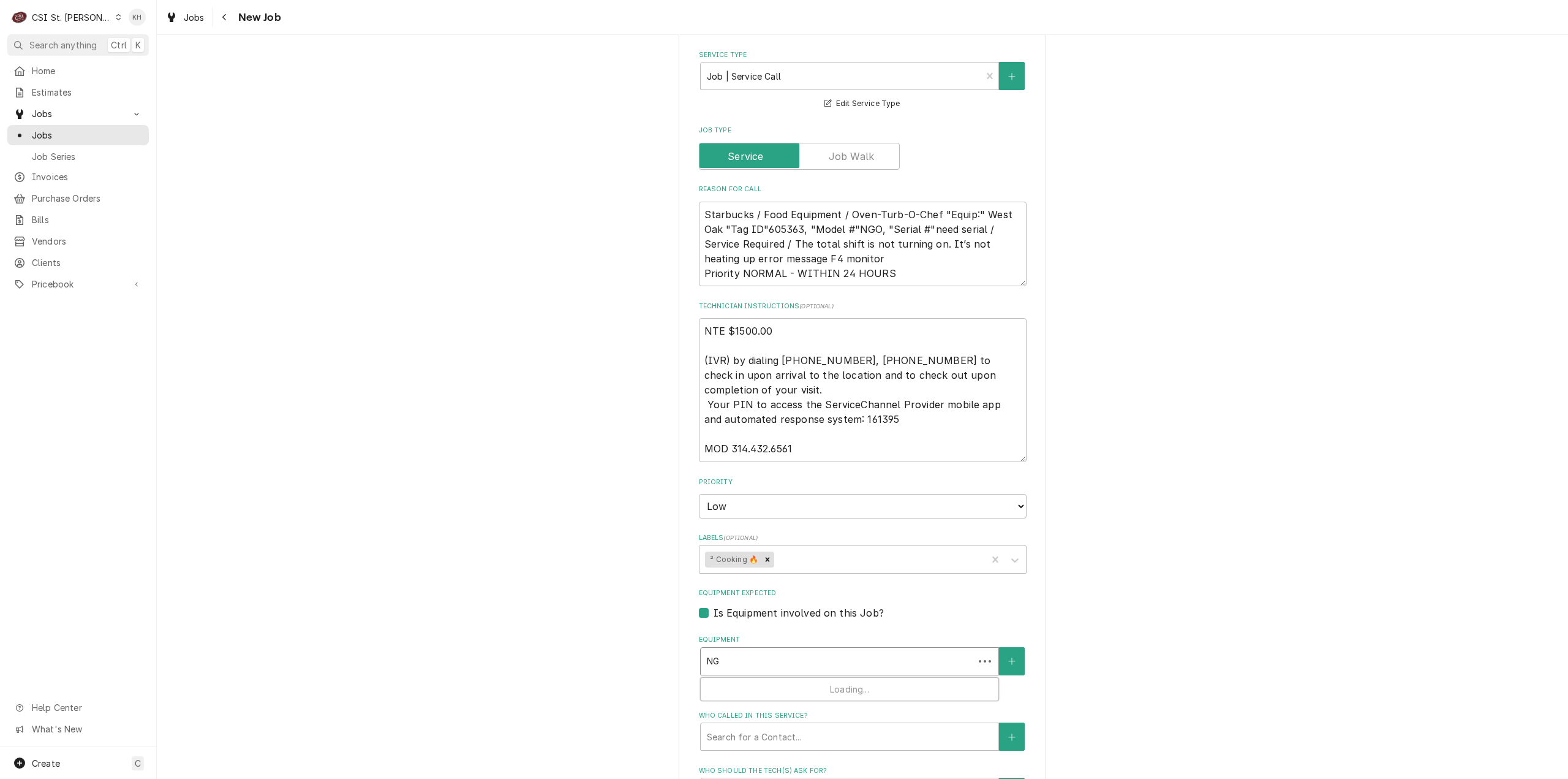
type textarea "x"
type input "NGO"
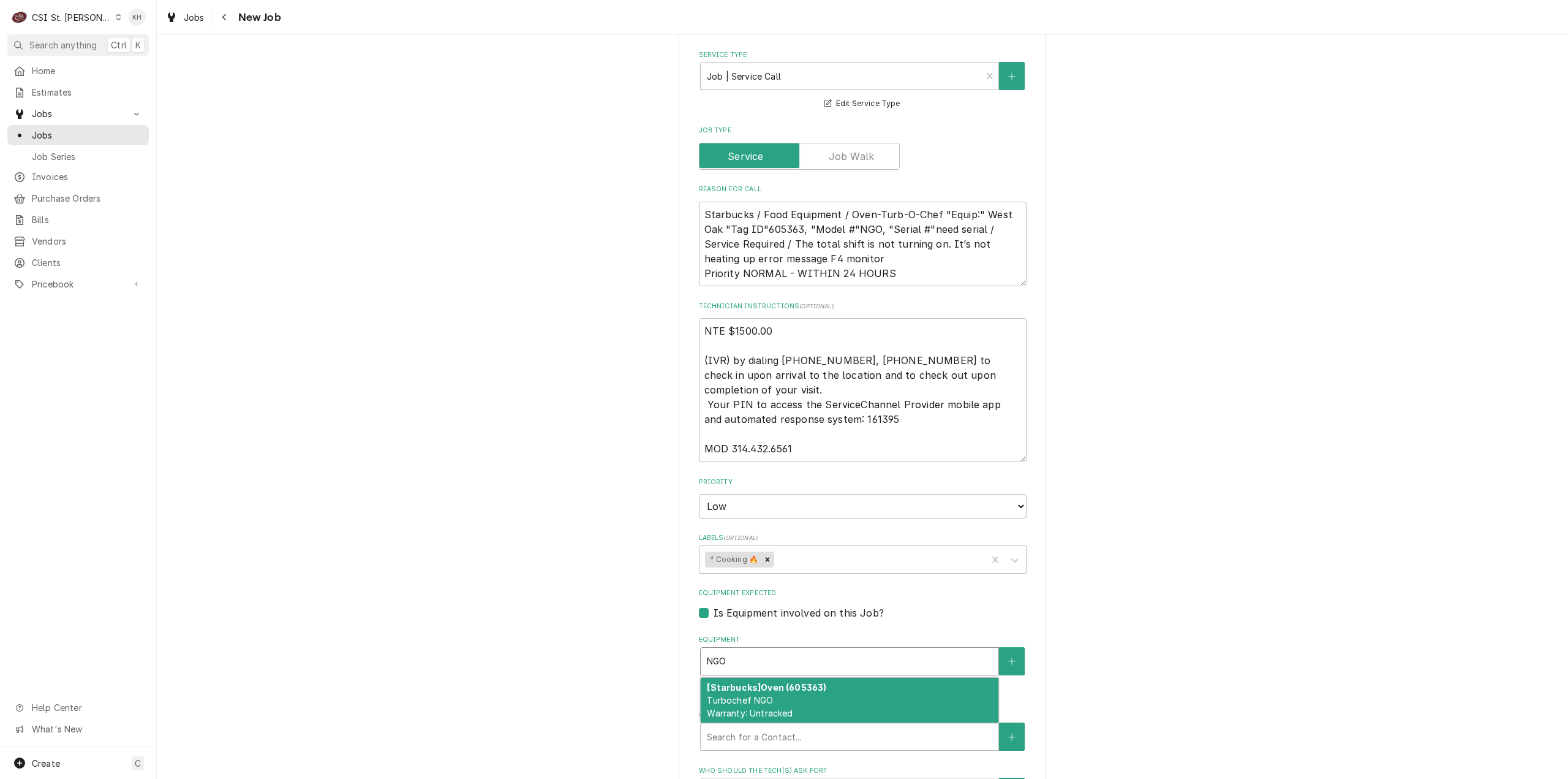
click at [816, 691] on strong "[Starbucks] Oven (605363)" at bounding box center [766, 687] width 120 height 10
type textarea "x"
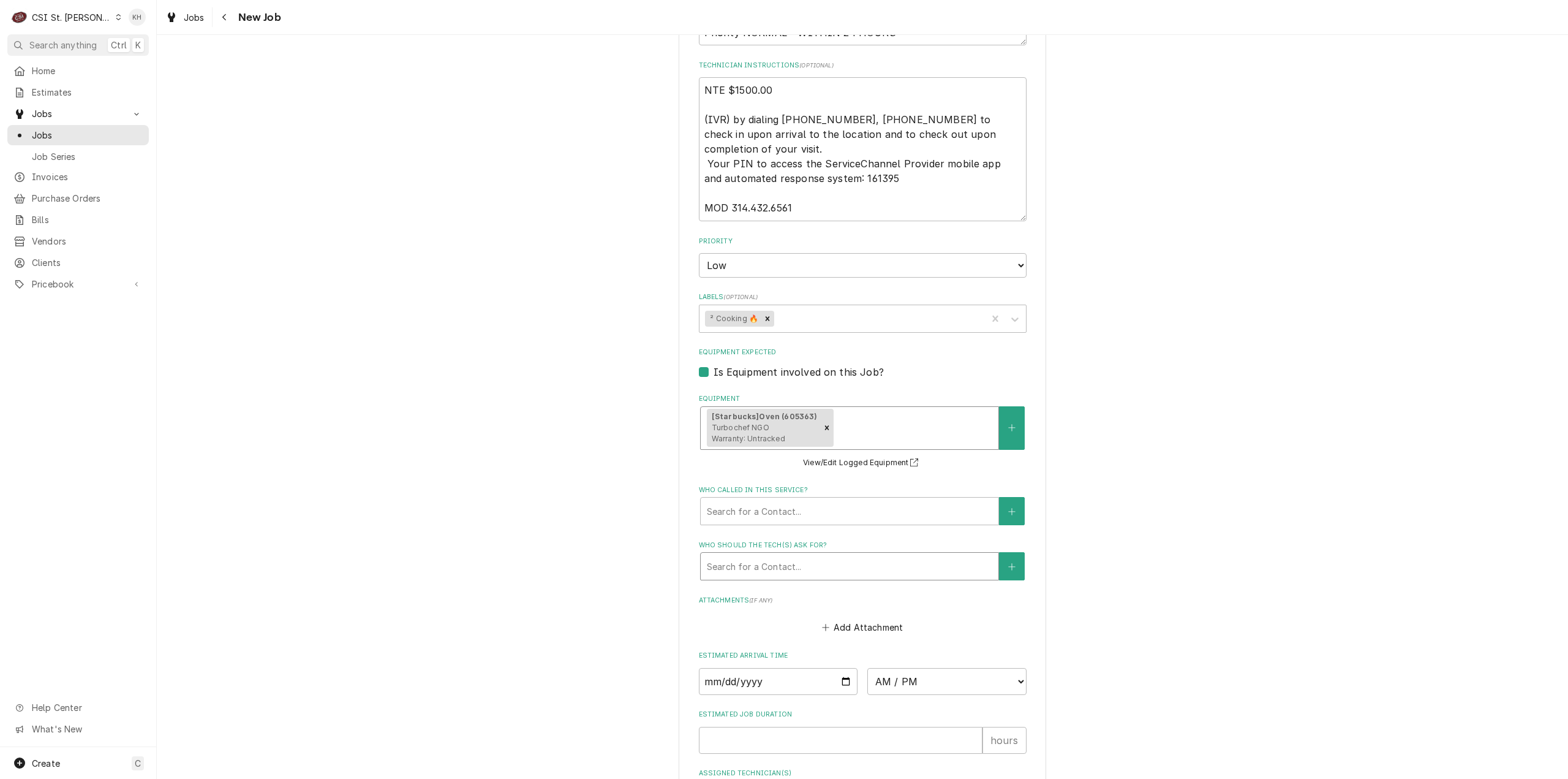
scroll to position [919, 0]
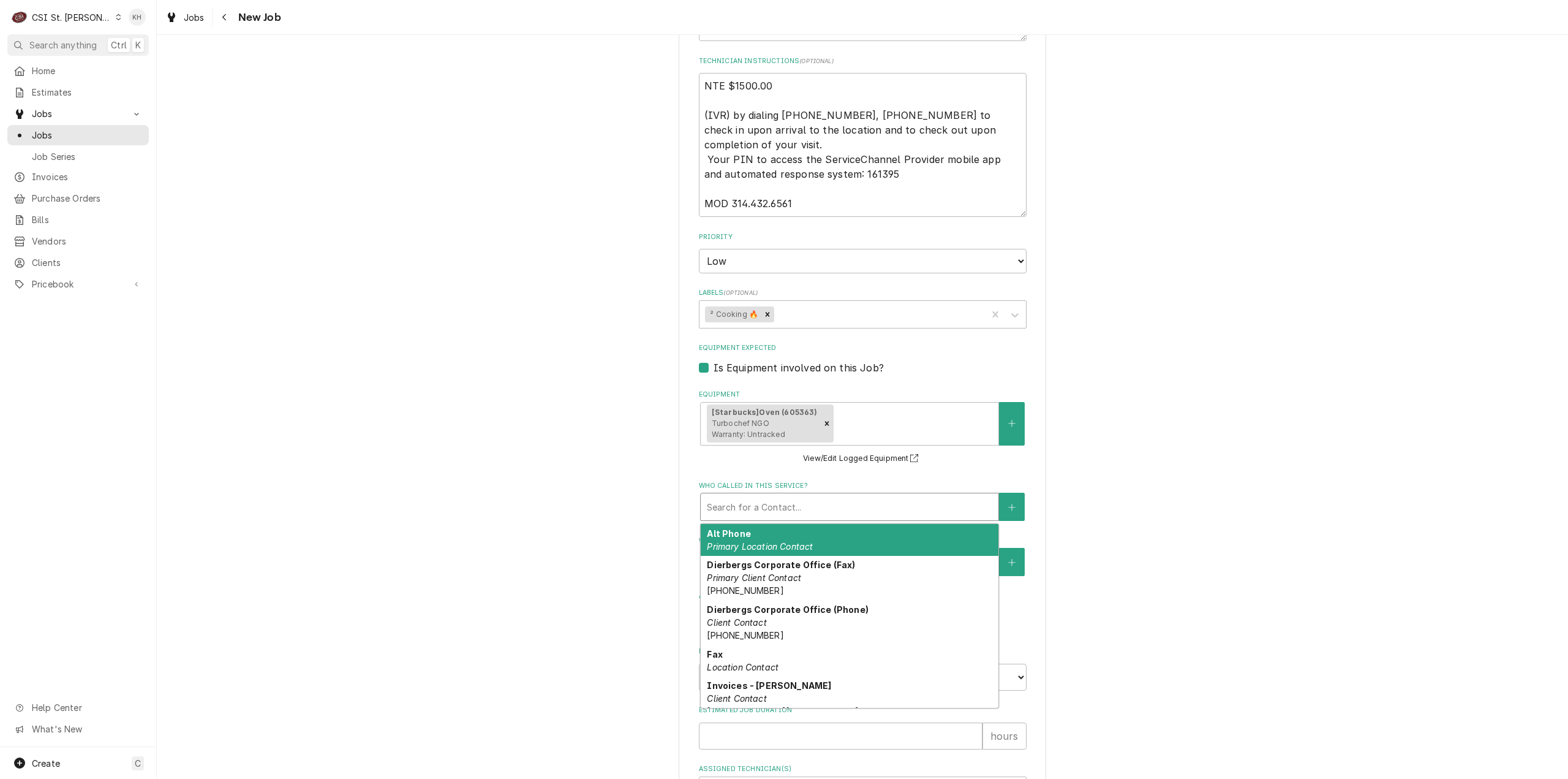
click at [821, 521] on div "Search for a Contact..." at bounding box center [850, 507] width 299 height 28
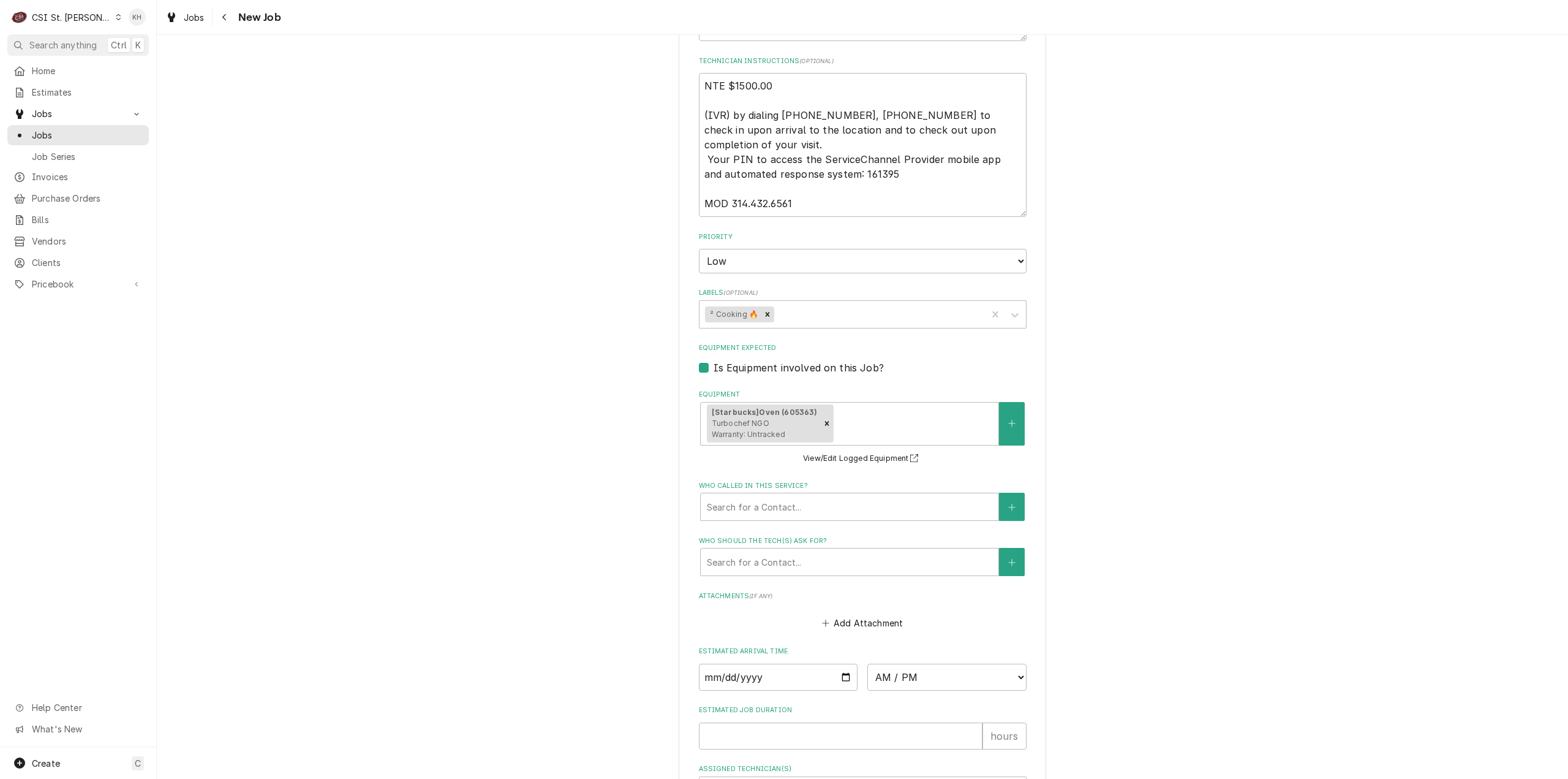
drag, startPoint x: 566, startPoint y: 418, endPoint x: 601, endPoint y: 474, distance: 66.0
click at [574, 424] on div "Please provide the following information to create a job: Client Details Client…" at bounding box center [862, 20] width 1412 height 1783
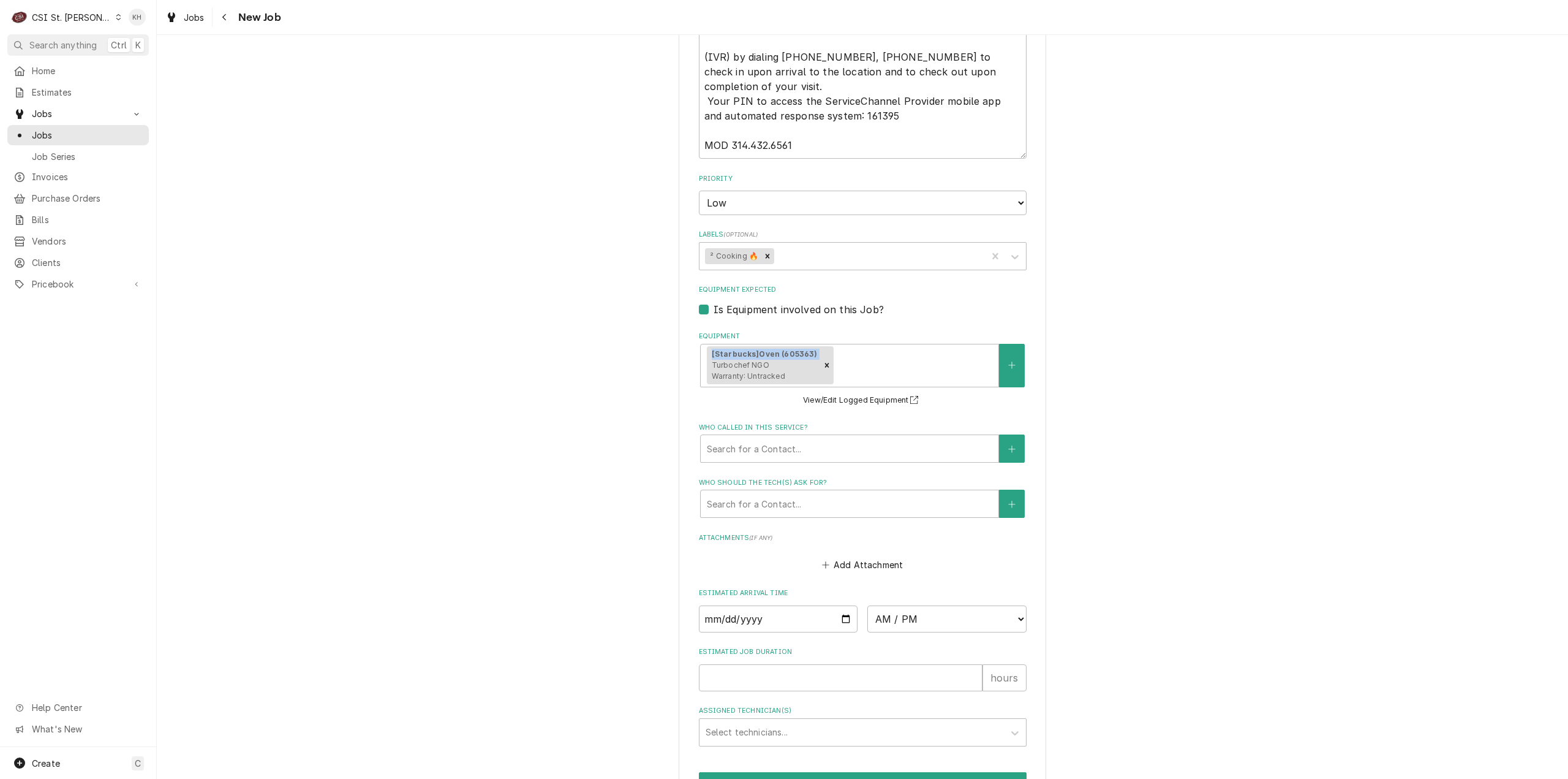
scroll to position [1053, 0]
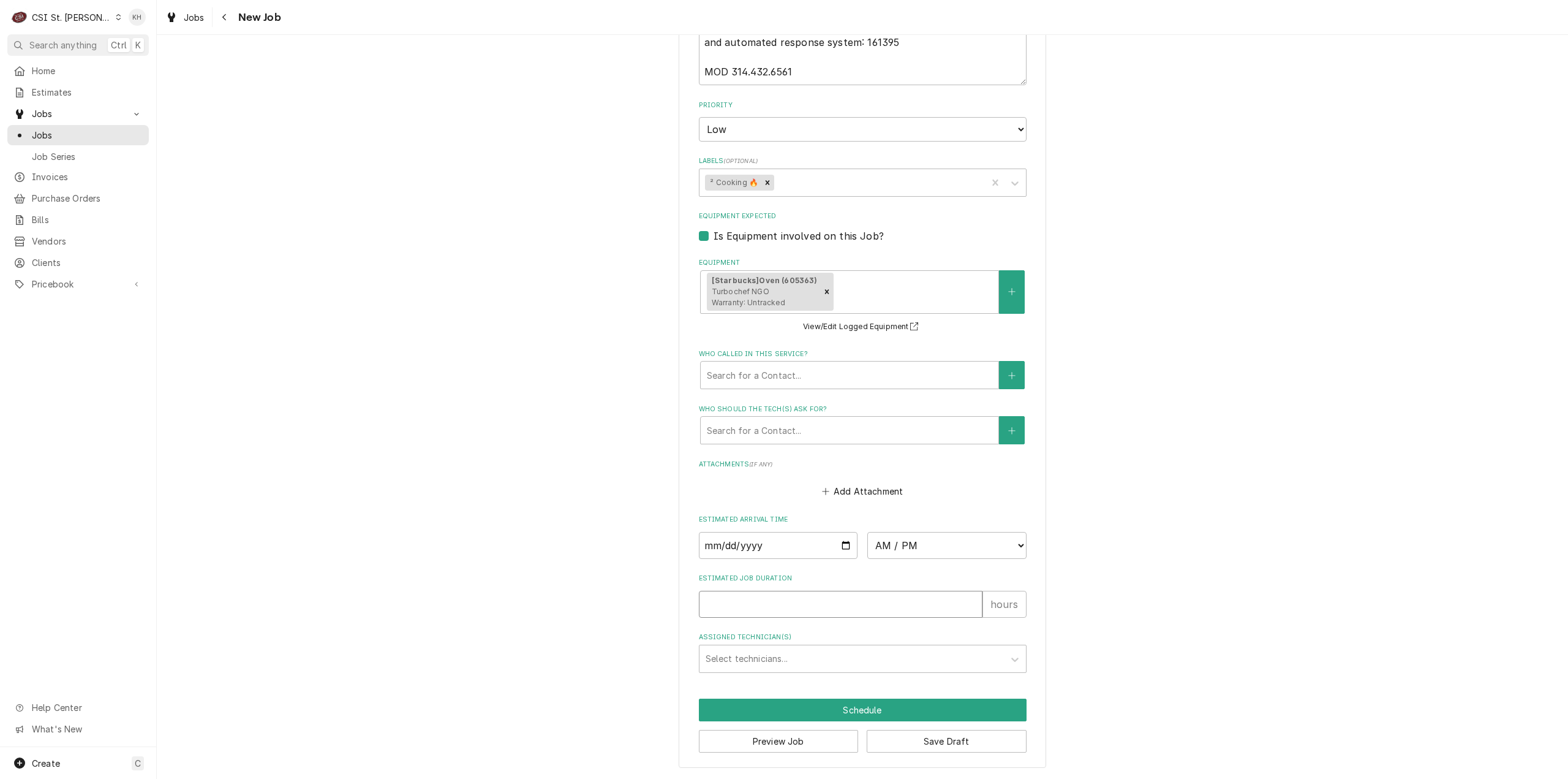
click at [752, 596] on input "Estimated Job Duration" at bounding box center [840, 604] width 283 height 27
type textarea "x"
type input "2"
type textarea "x"
type input "2"
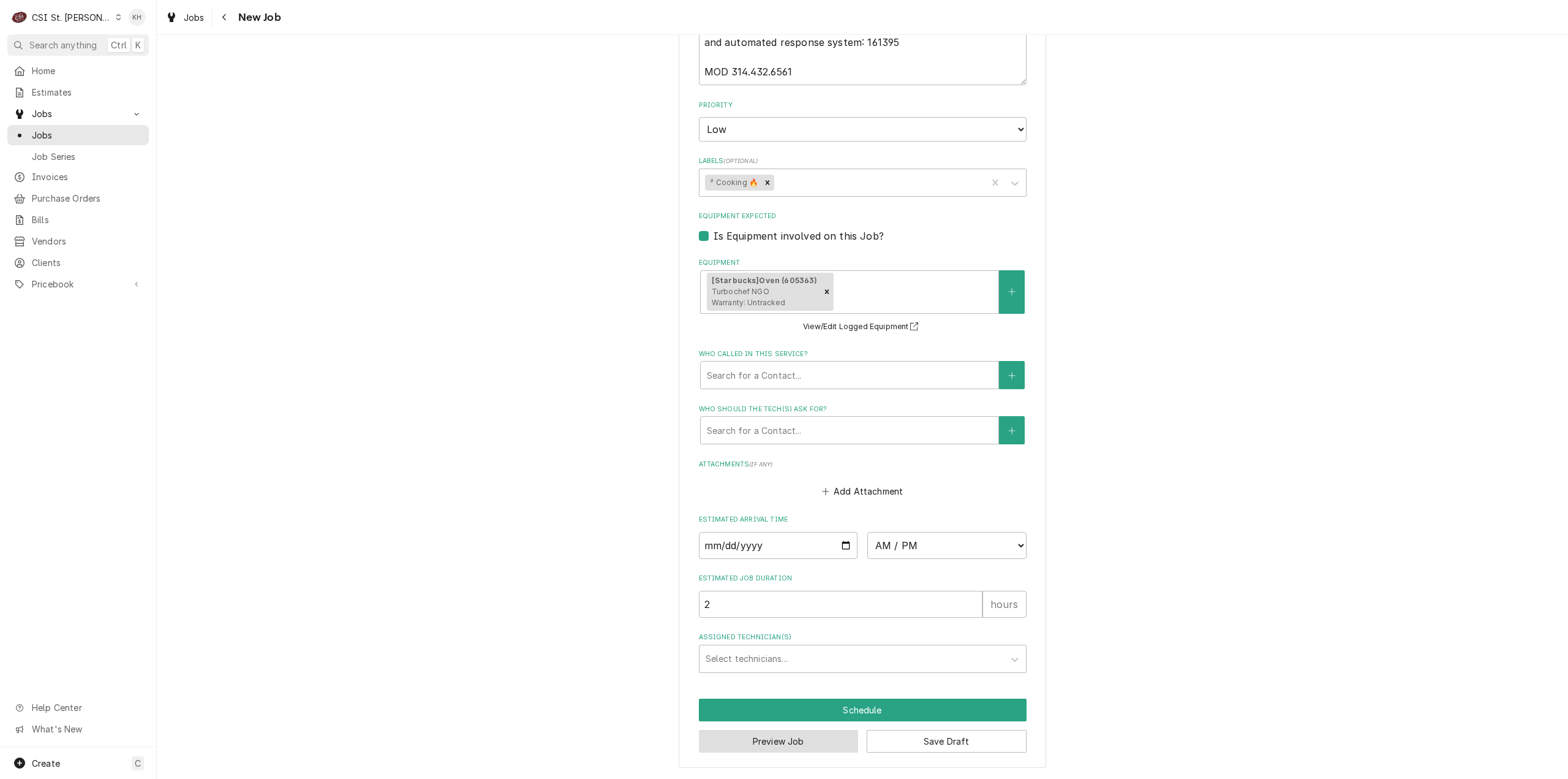
click at [810, 734] on button "Preview Job" at bounding box center [779, 742] width 160 height 23
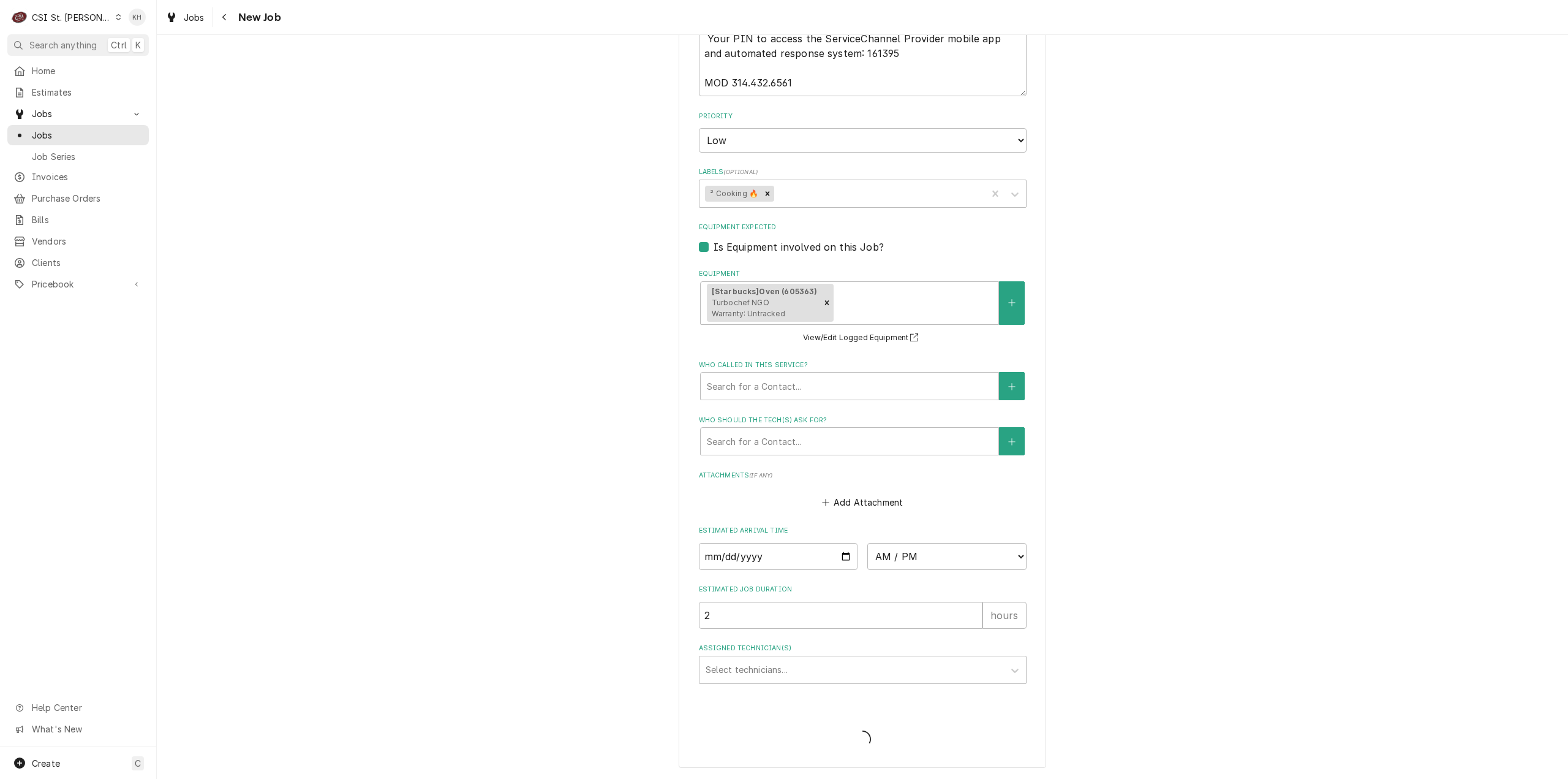
type textarea "x"
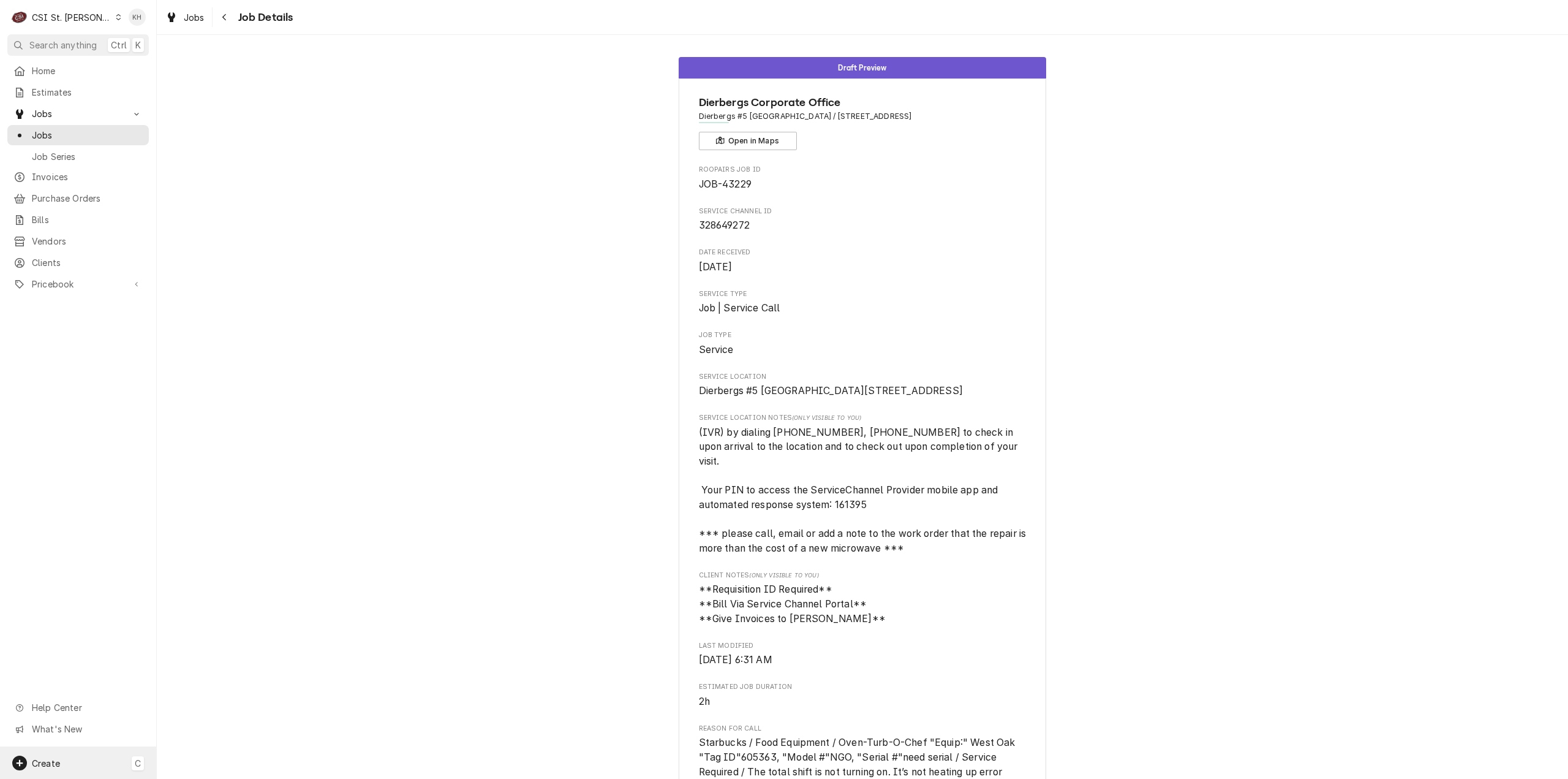
click at [84, 772] on div "Create C" at bounding box center [78, 763] width 156 height 32
click at [198, 659] on div "Job" at bounding box center [229, 657] width 82 height 13
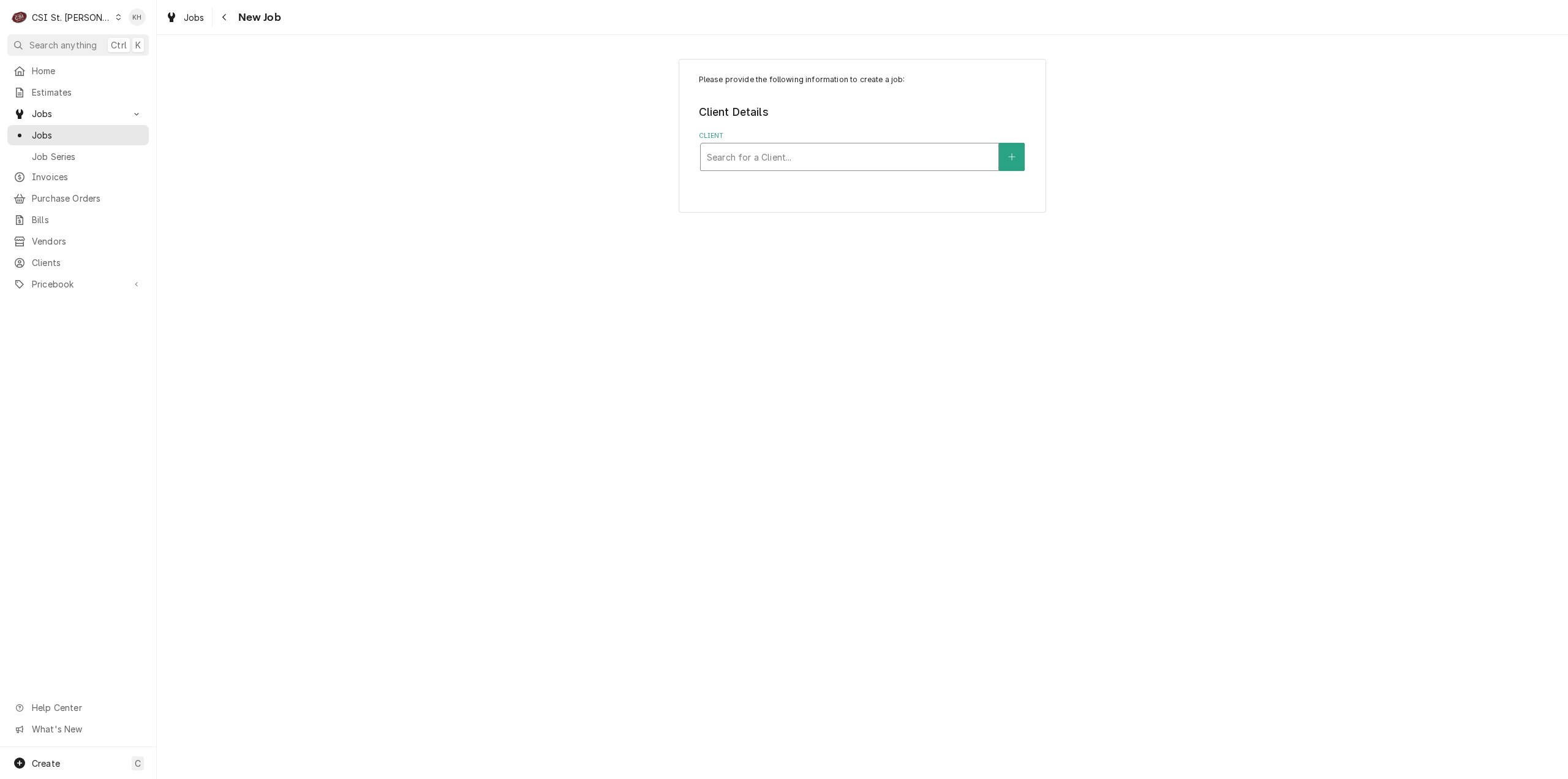
drag, startPoint x: 870, startPoint y: 141, endPoint x: 867, endPoint y: 152, distance: 11.4
click at [867, 152] on div "Client Search for a Client..." at bounding box center [862, 151] width 327 height 40
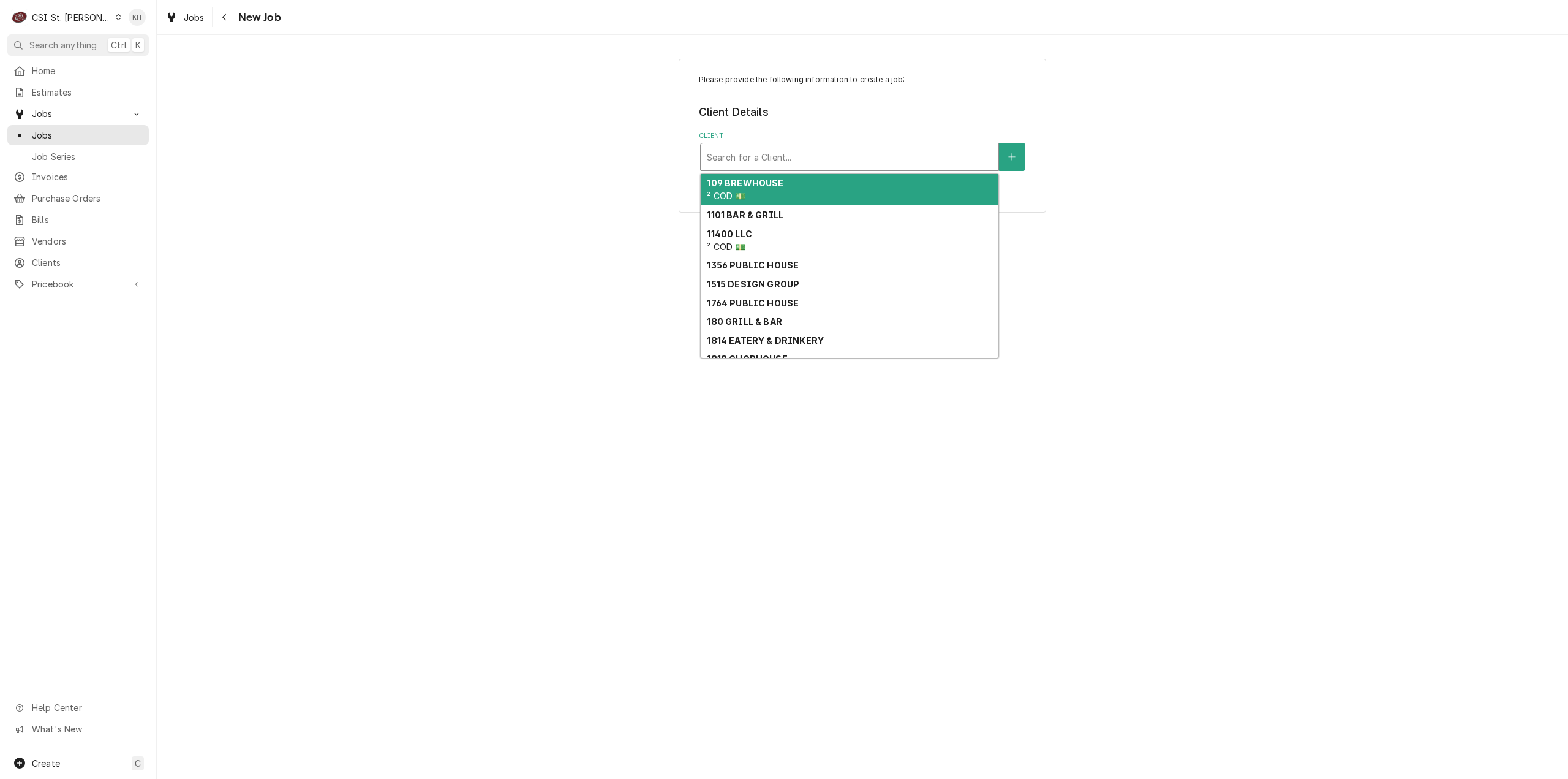
click at [867, 157] on div "Client" at bounding box center [850, 157] width 285 height 22
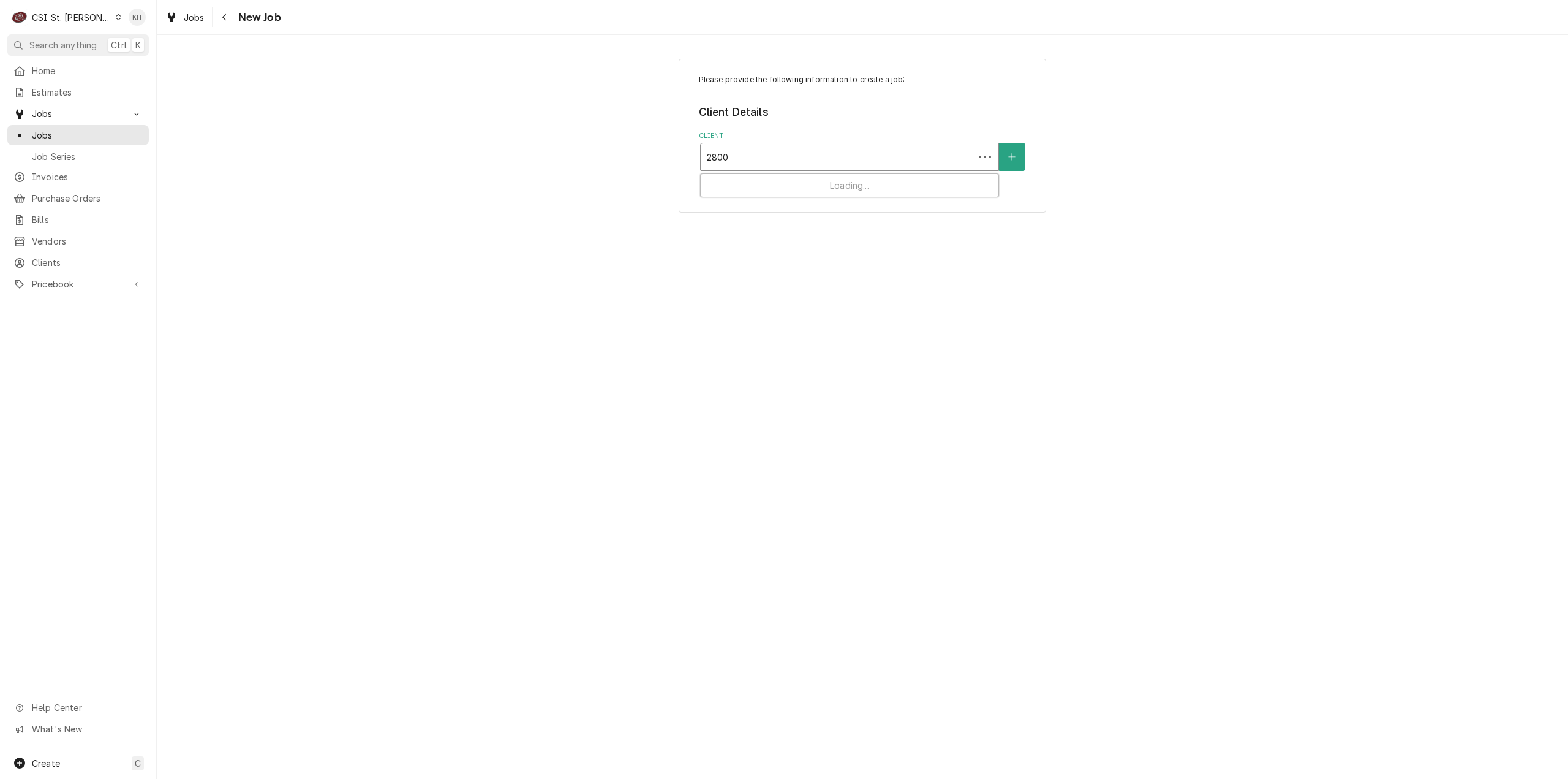
type input "2800 n"
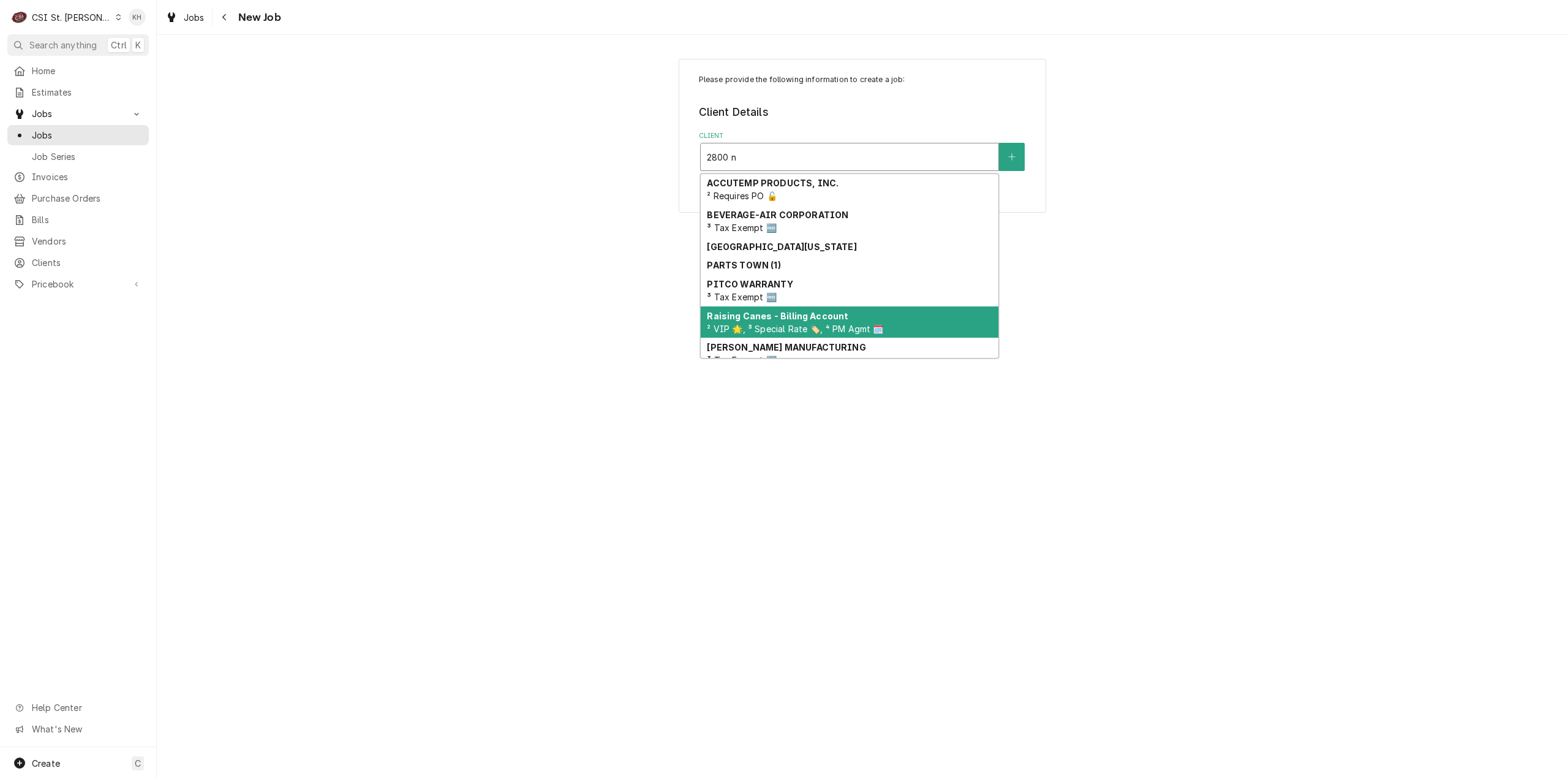
click at [841, 313] on div "Raising Canes - Billing Account ² VIP 🌟, ³ Special Rate 🏷️, ⁴ PM Agmt 🗓️" at bounding box center [850, 322] width 298 height 32
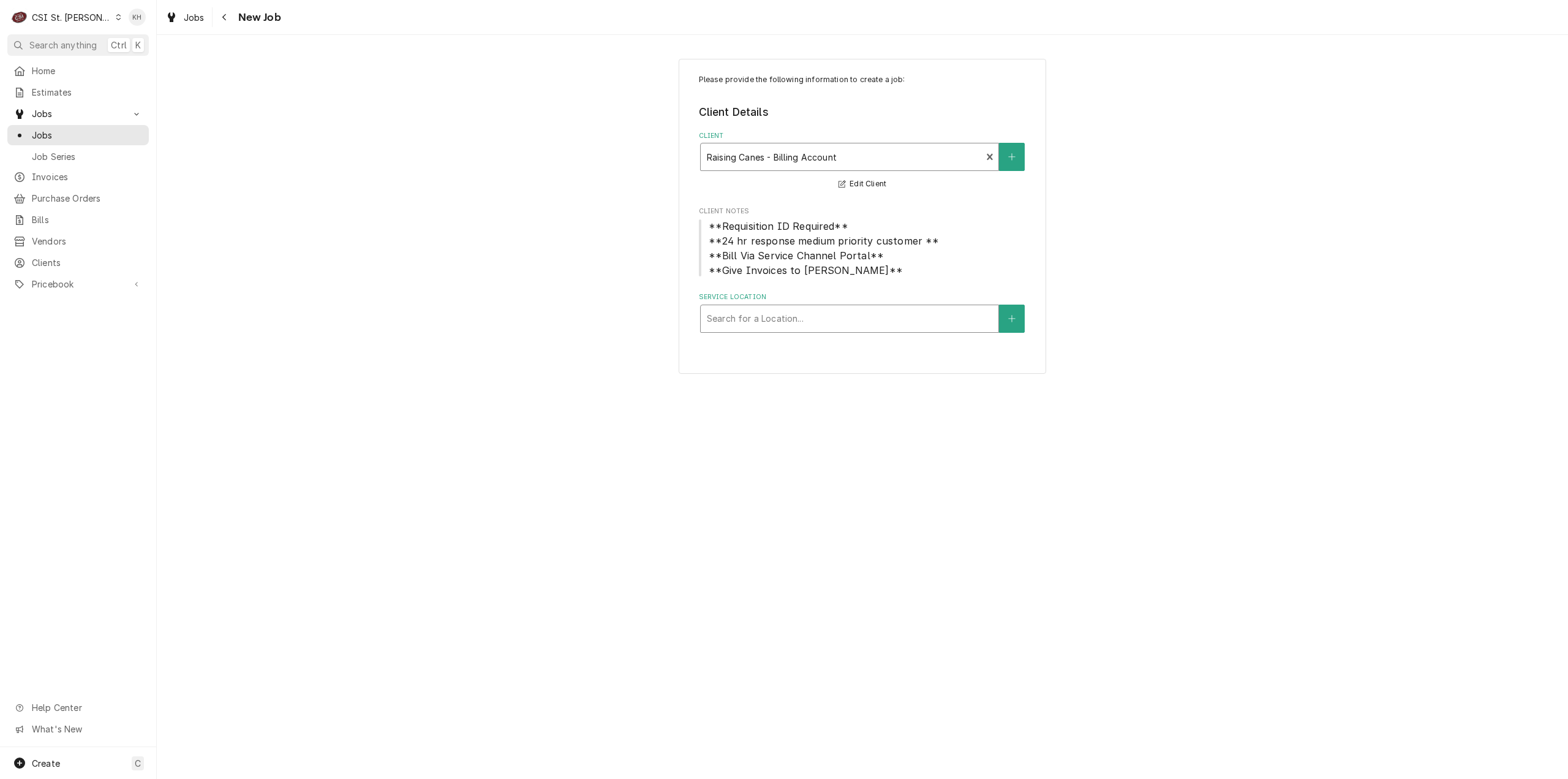
click at [781, 309] on div "Service Location" at bounding box center [850, 319] width 285 height 22
type input "2800"
click at [784, 354] on div "Raising Cane's #296 Florissant / [STREET_ADDRESS]" at bounding box center [850, 344] width 298 height 19
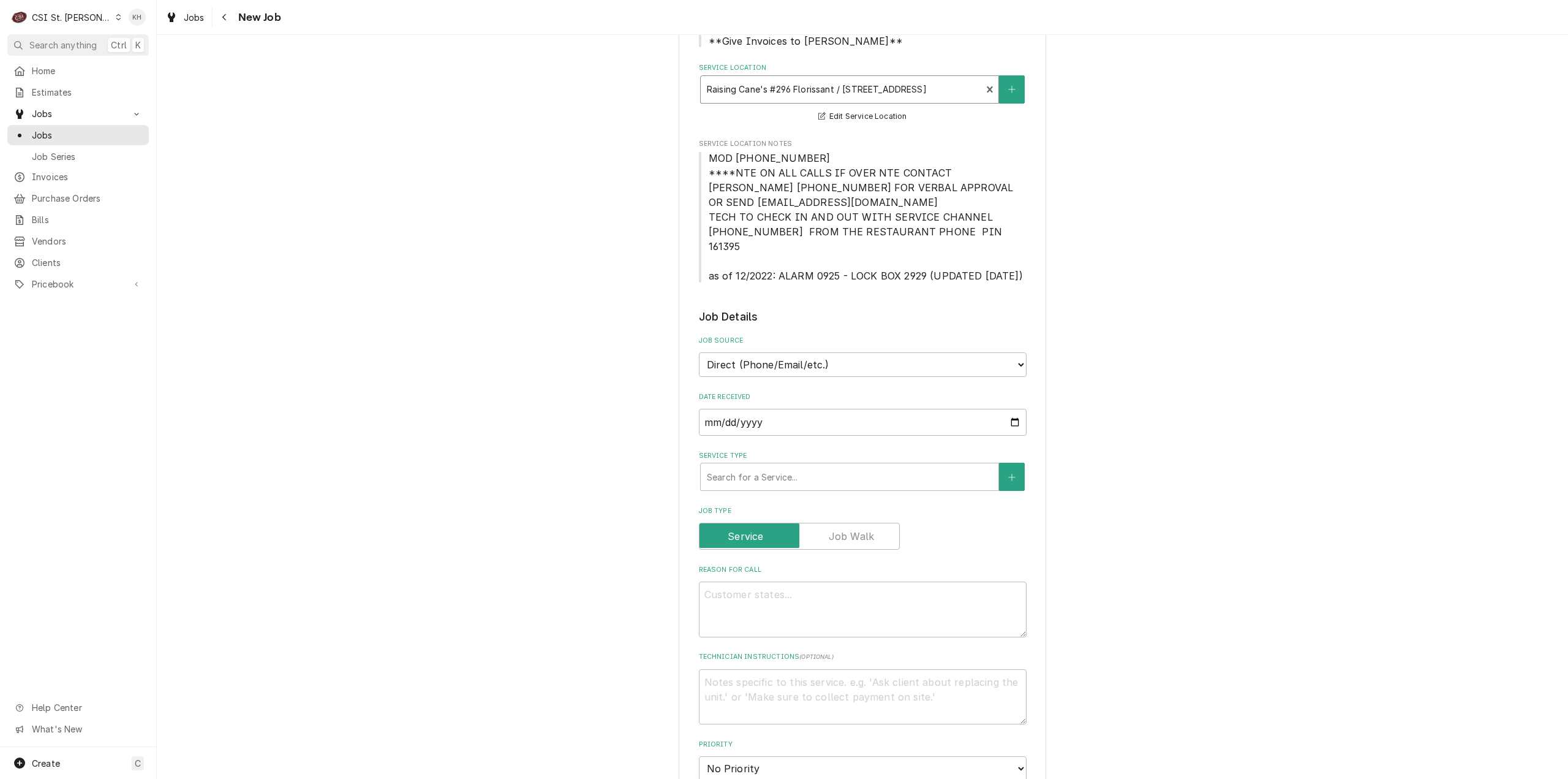
scroll to position [245, 0]
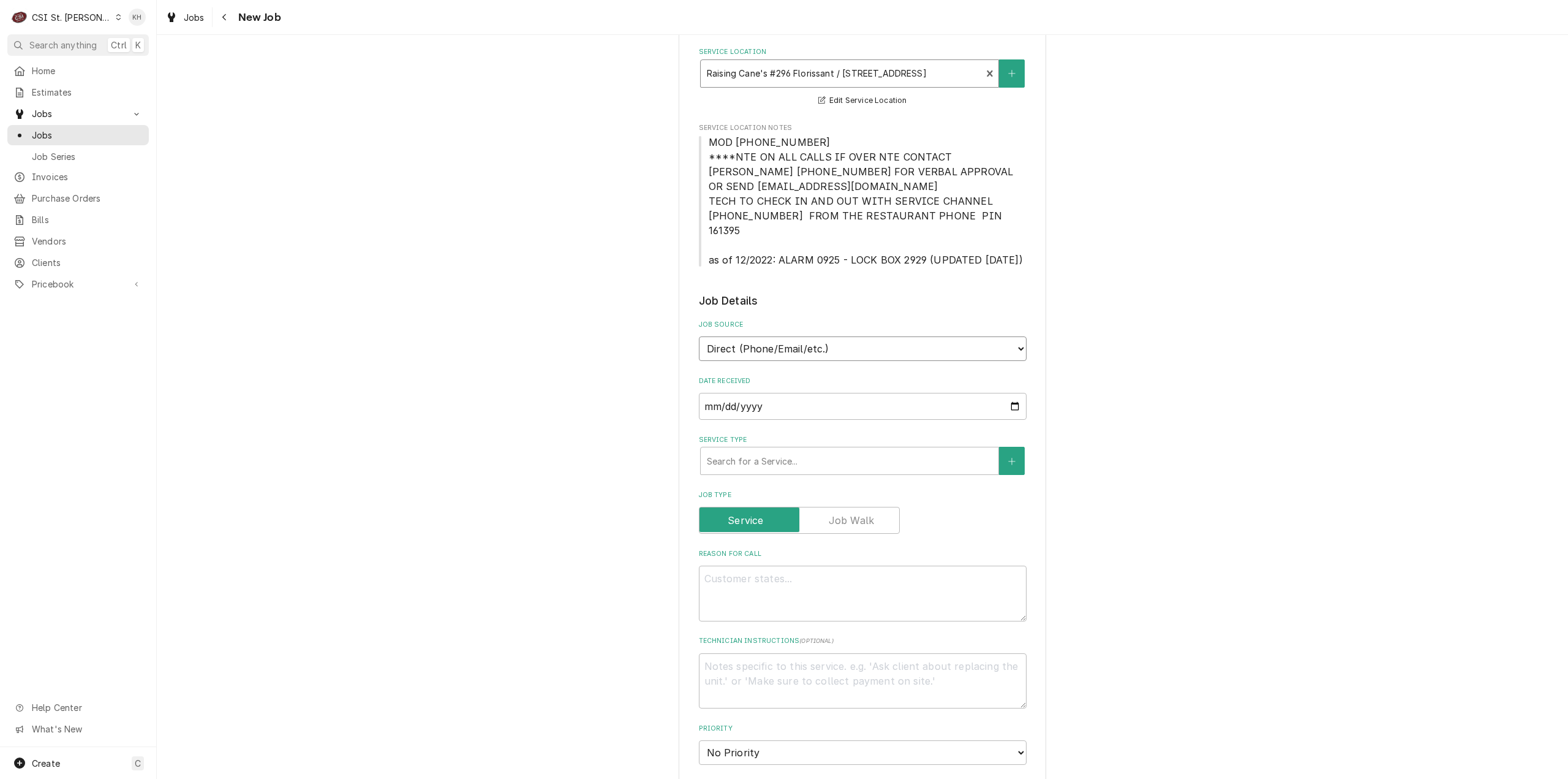
drag, startPoint x: 814, startPoint y: 335, endPoint x: 810, endPoint y: 343, distance: 8.9
click at [814, 336] on select "Direct (Phone/Email/etc.) Service Channel Corrigo Ecotrak Other" at bounding box center [862, 349] width 327 height 24
select select "1"
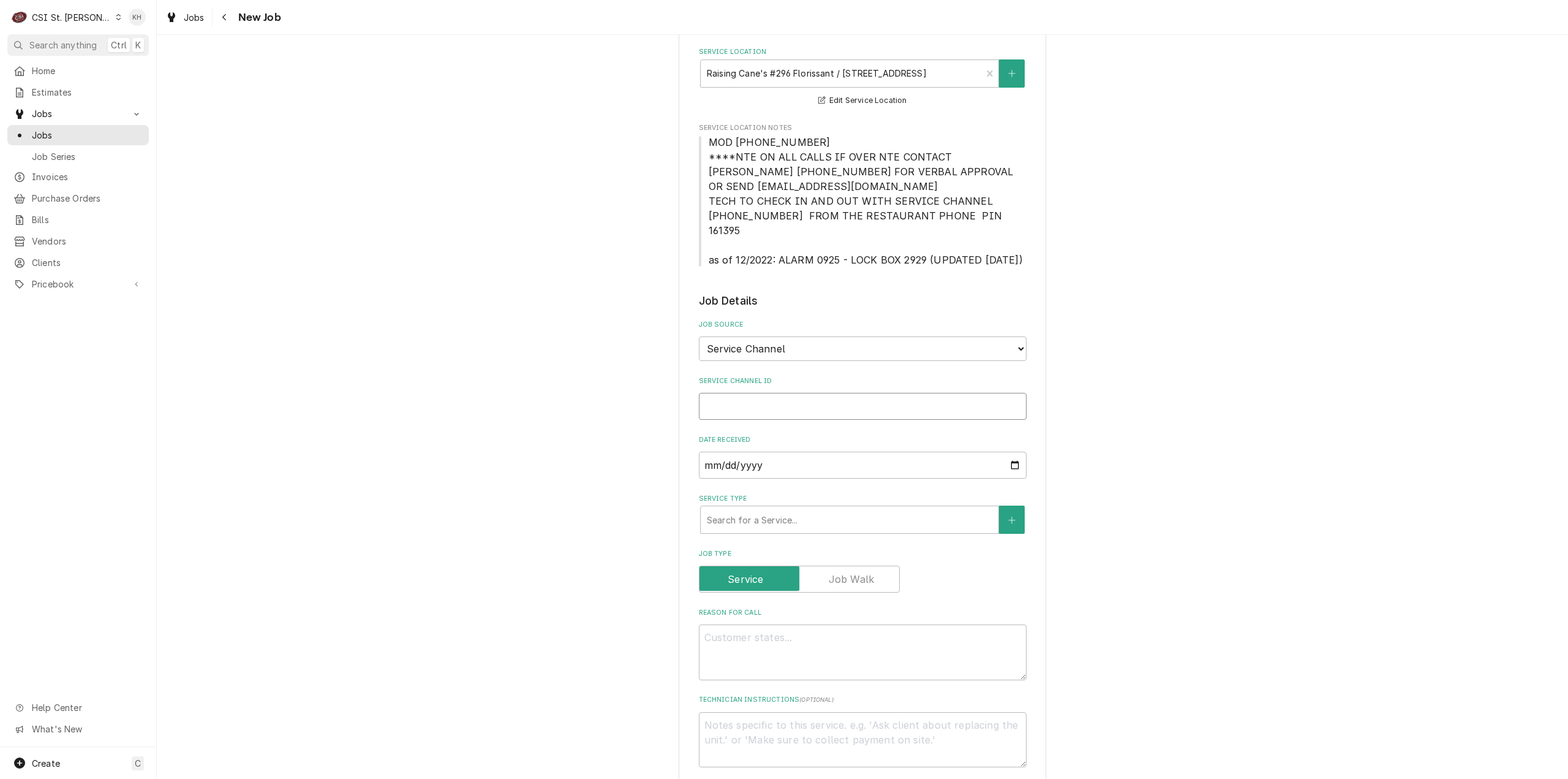
click at [802, 393] on input "Service Channel ID" at bounding box center [862, 406] width 327 height 27
paste input "328622928"
type textarea "x"
type input "328622928"
type textarea "x"
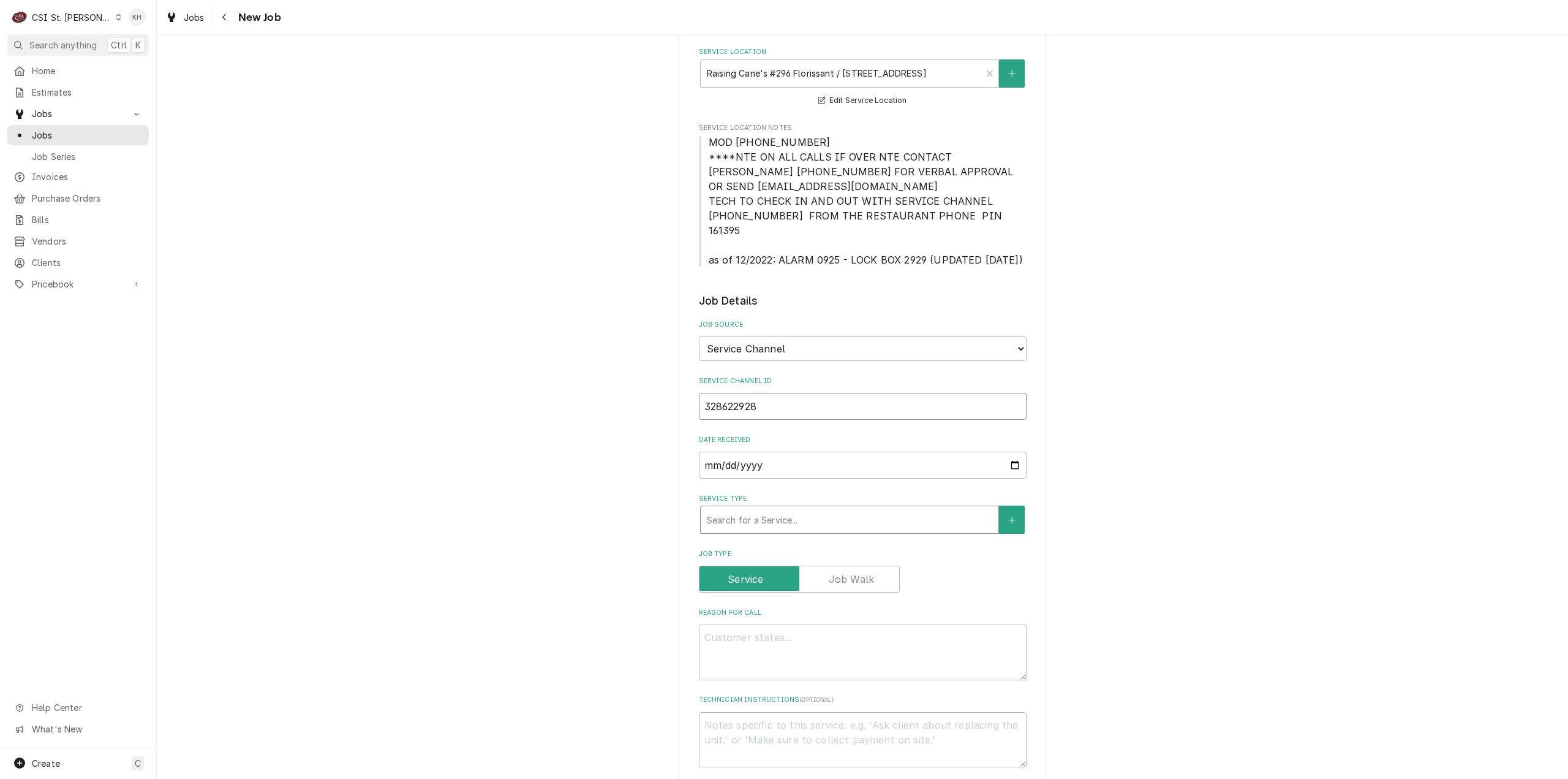
type input "328622928"
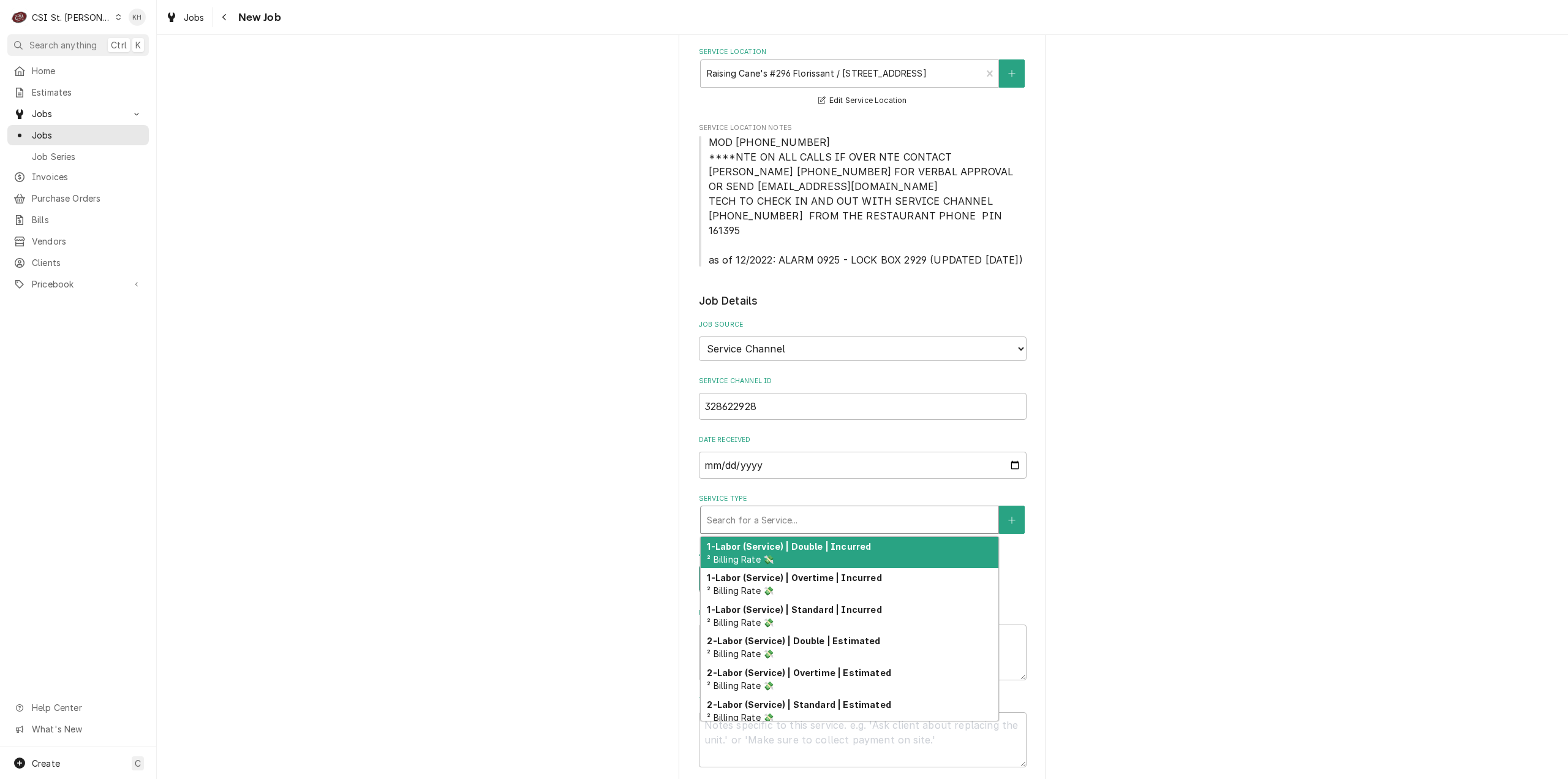
click at [823, 511] on div "Service Type" at bounding box center [850, 520] width 285 height 22
type textarea "x"
type input "s"
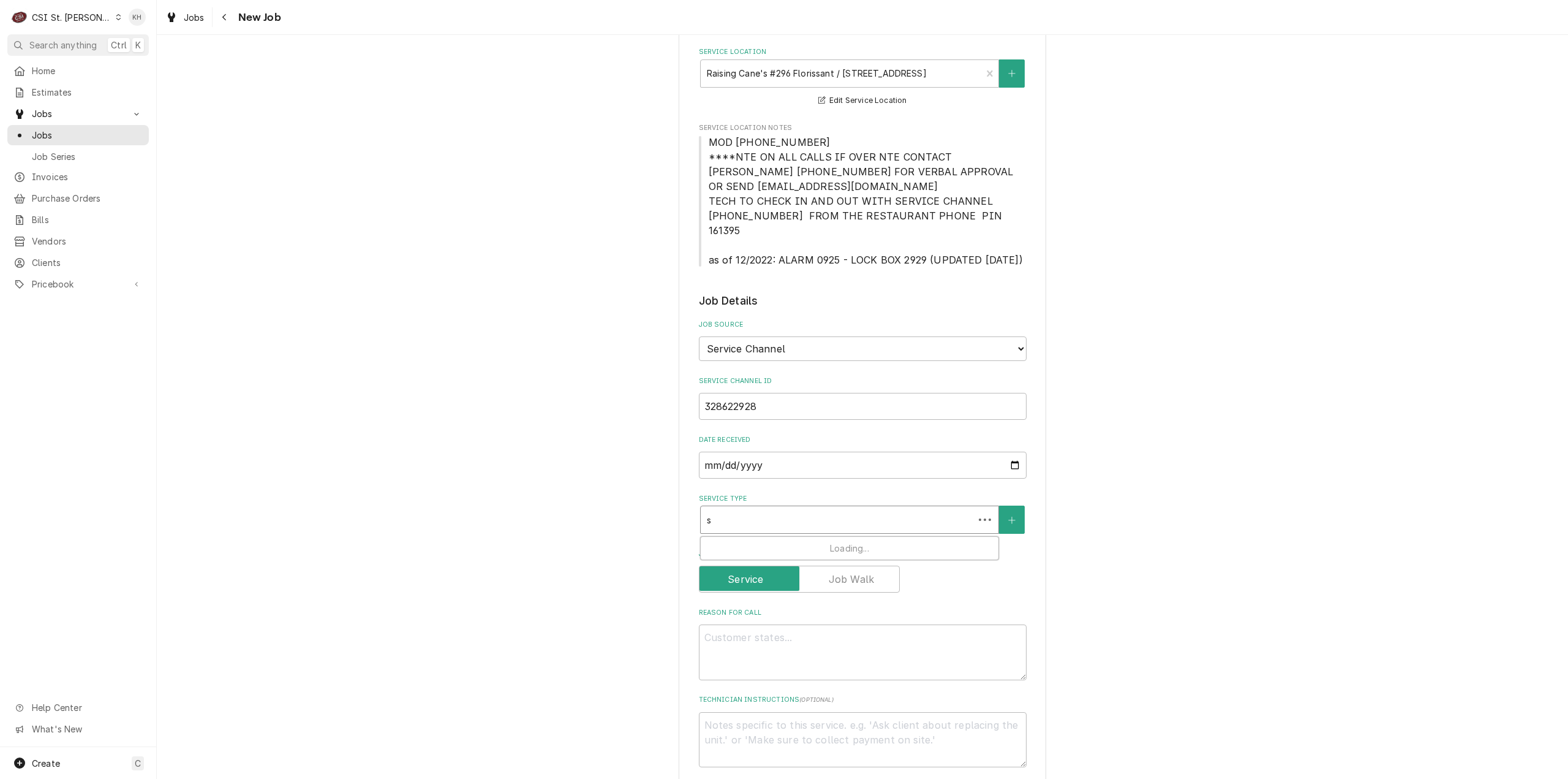
type textarea "x"
type input "se"
type textarea "x"
type input "ser"
type textarea "x"
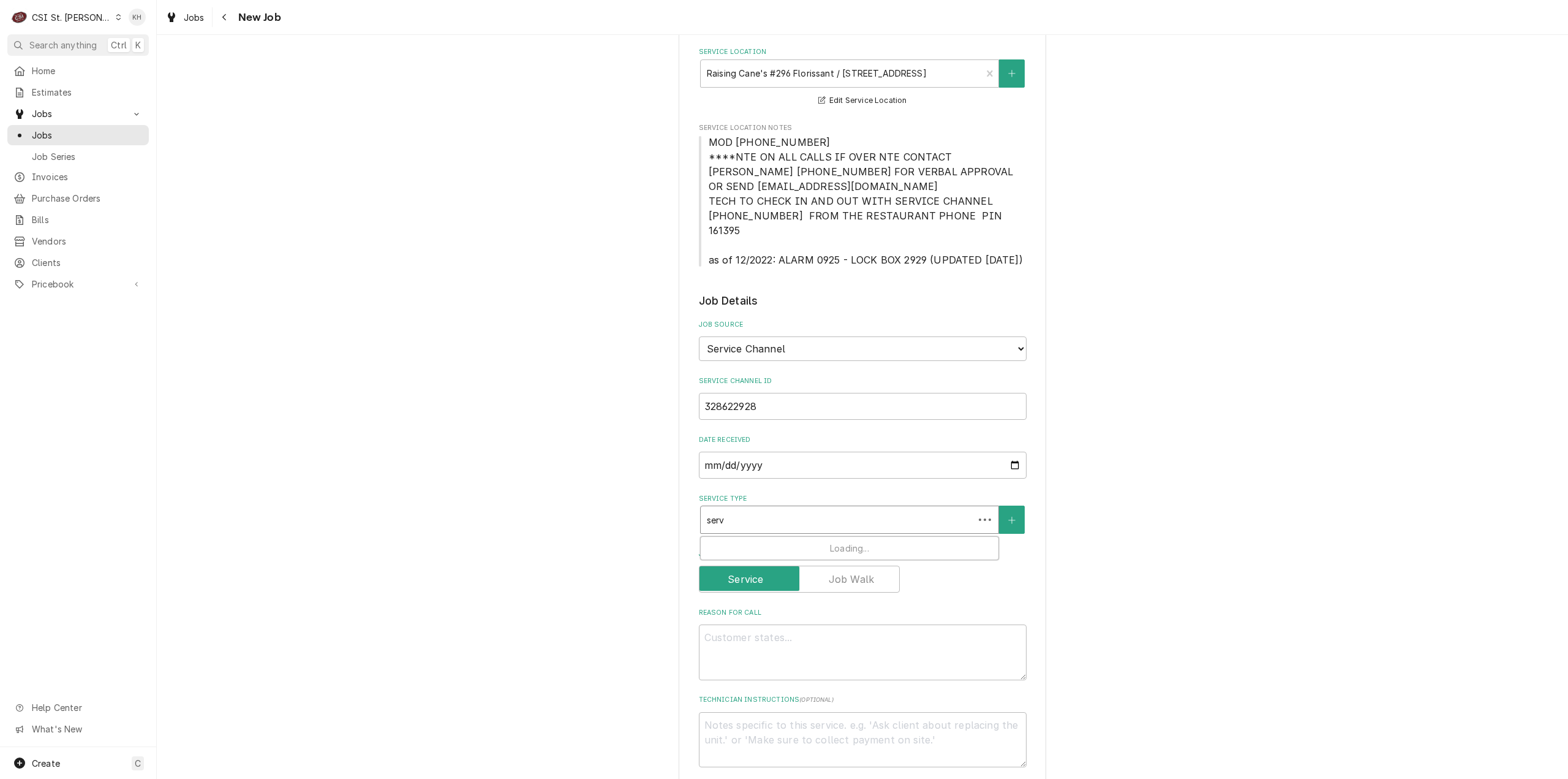
type input "servi"
type textarea "x"
type input "servic"
type textarea "x"
type input "service"
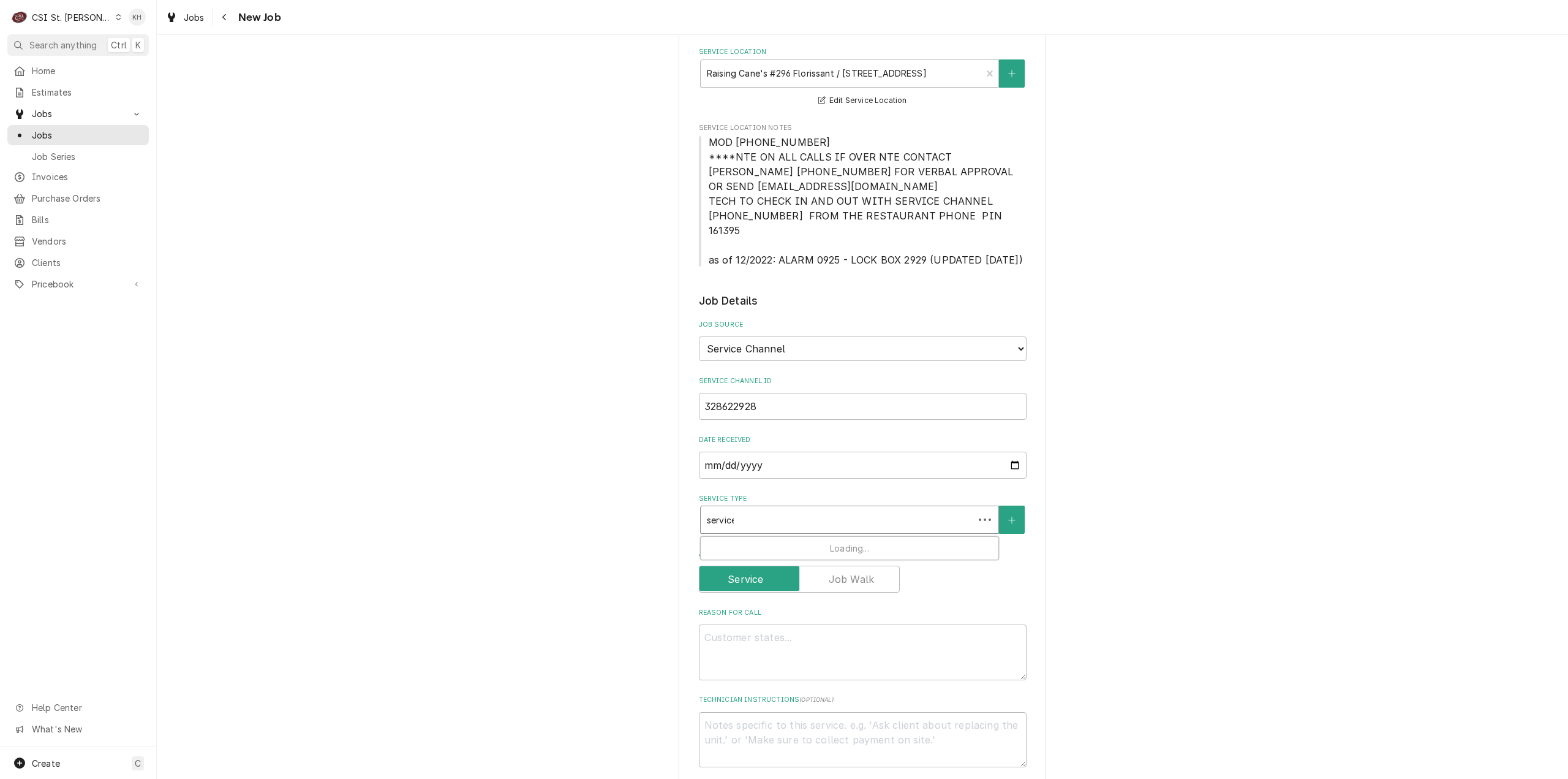
type textarea "x"
type input "service c"
type textarea "x"
type input "service ca"
type textarea "x"
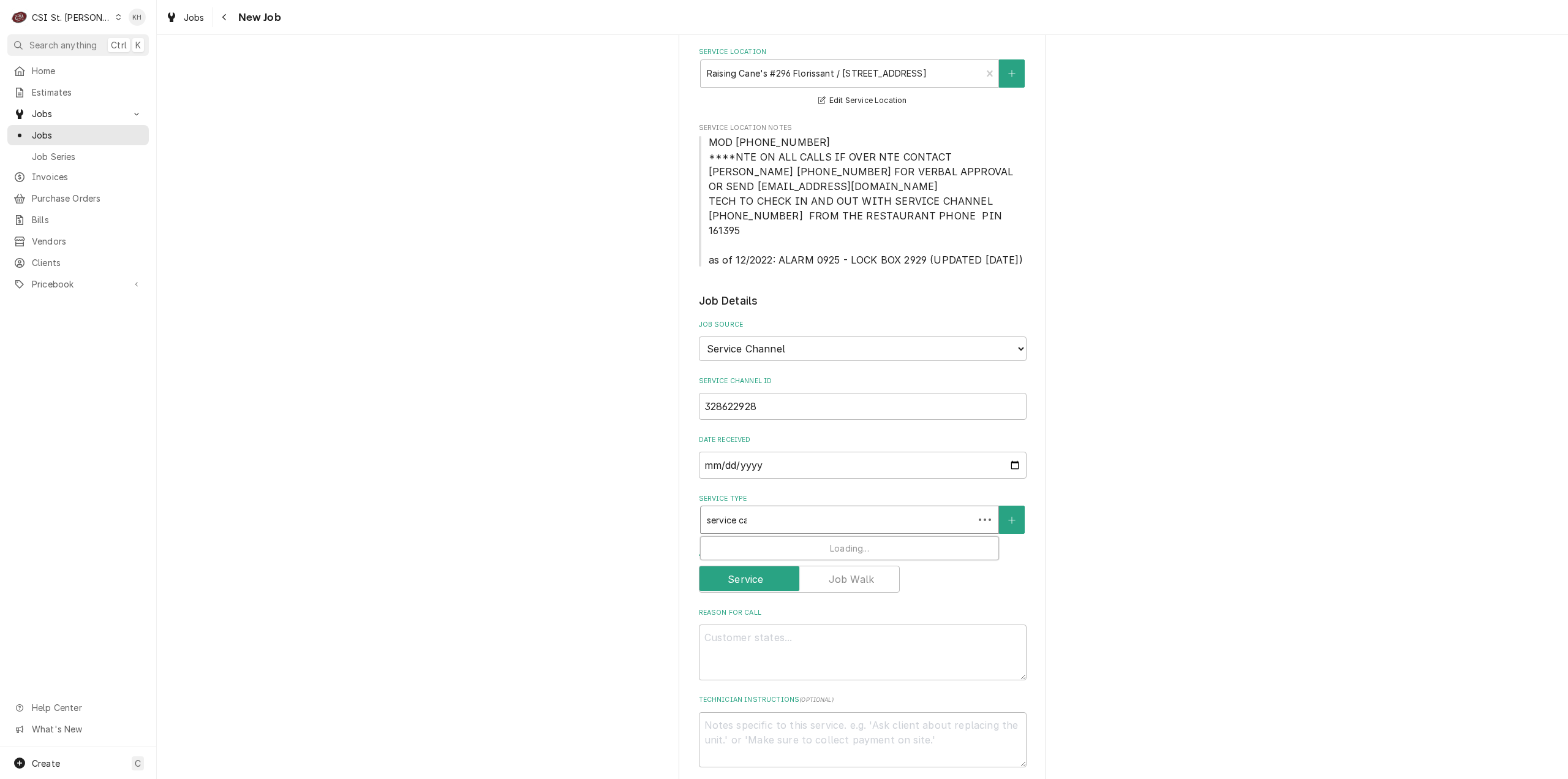
type input "service cal"
type textarea "x"
type input "service call"
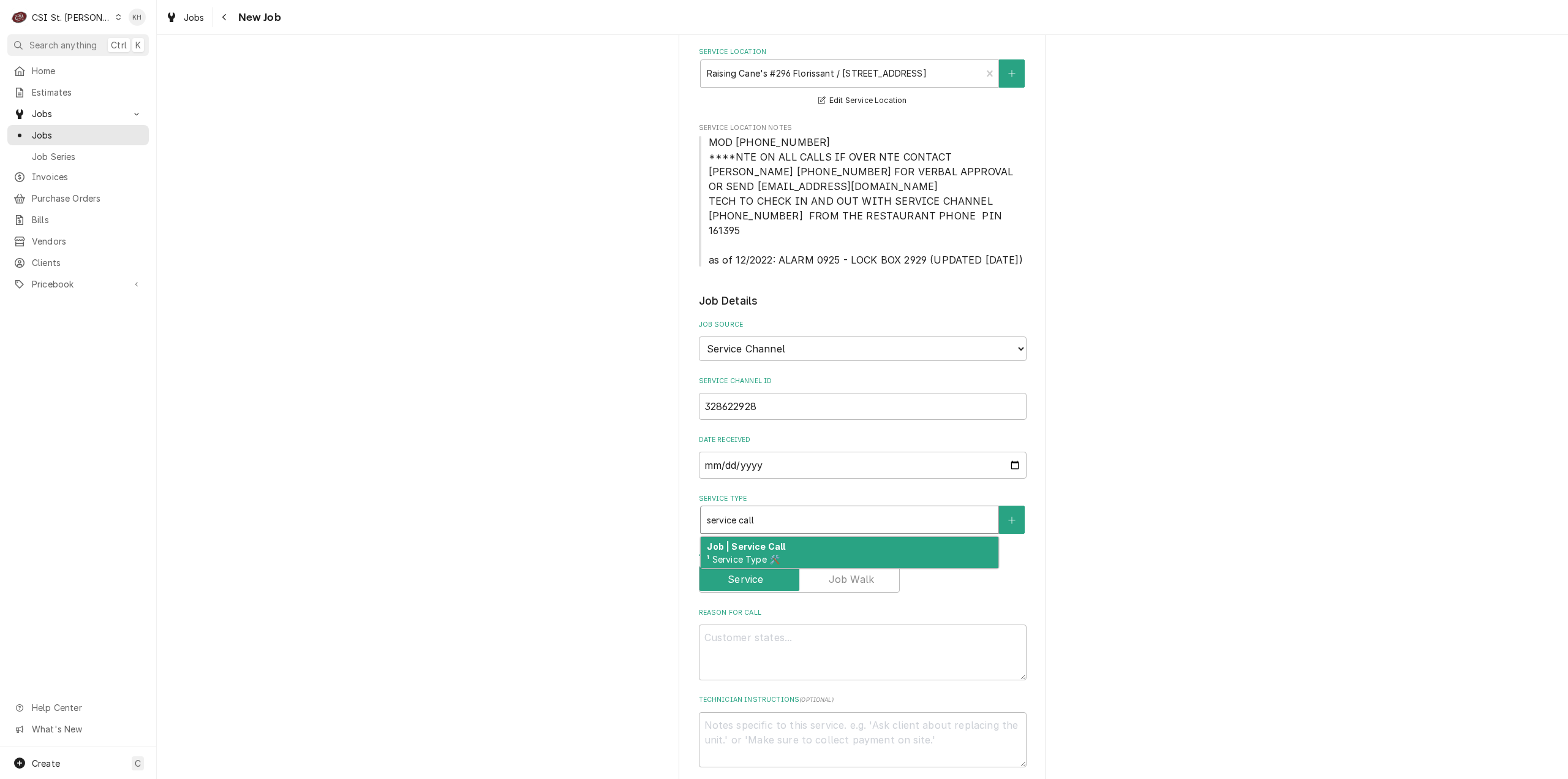
click at [817, 537] on div "Job | Service Call ¹ Service Type 🛠️" at bounding box center [850, 552] width 298 height 32
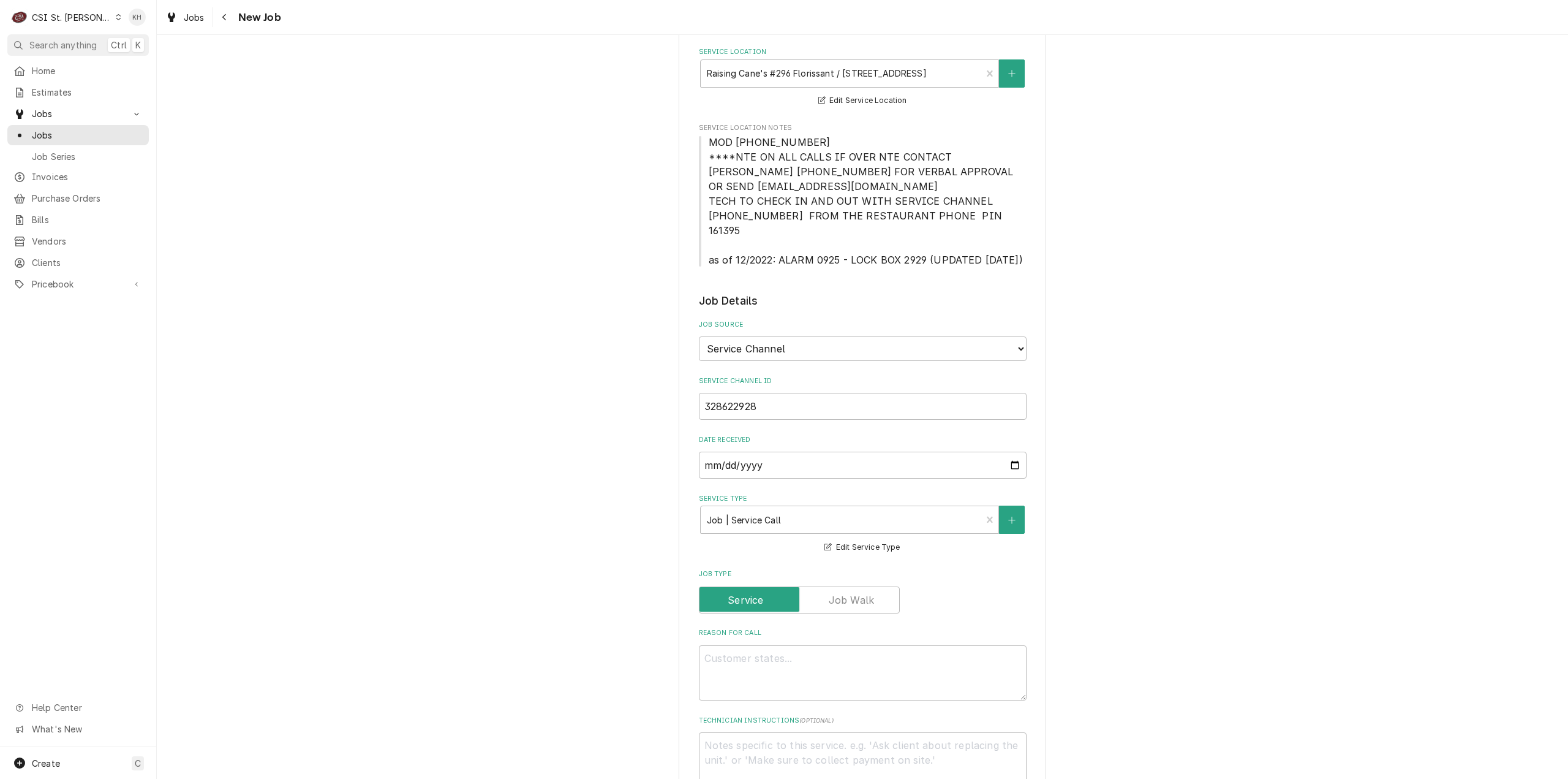
drag, startPoint x: 704, startPoint y: 140, endPoint x: 1026, endPoint y: 264, distance: 345.1
click at [1026, 264] on div "Please provide the following information to create a job: Client Details Client…" at bounding box center [862, 689] width 367 height 1751
copy span "MOD (314) 839-7743 ****NTE ON ALL CALLS IF OVER NTE CONTACT JEFF COSTA 636-399-…"
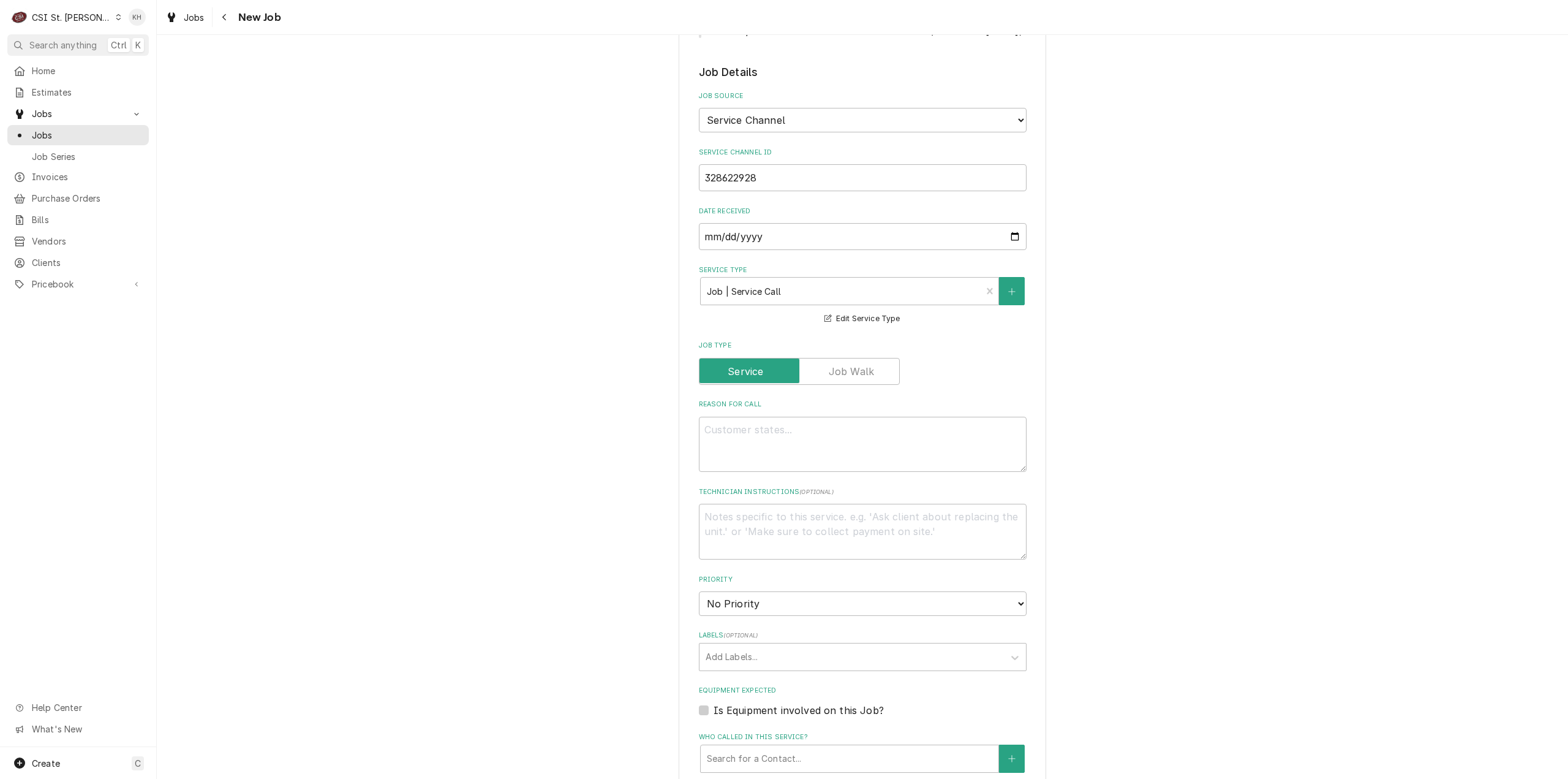
scroll to position [490, 0]
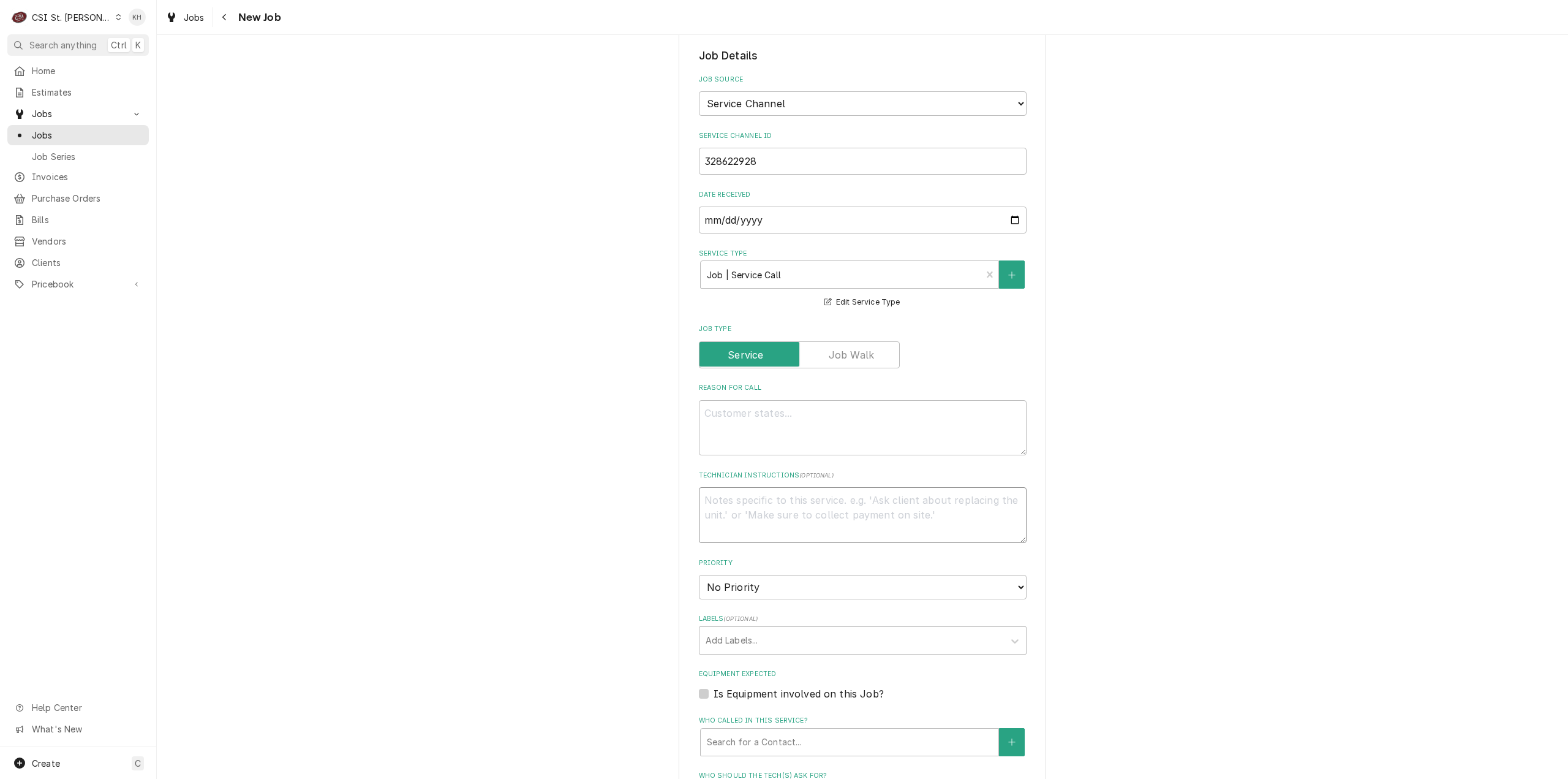
drag, startPoint x: 848, startPoint y: 491, endPoint x: 837, endPoint y: 510, distance: 22.0
click at [839, 504] on textarea "Technician Instructions ( optional )" at bounding box center [862, 515] width 327 height 55
paste textarea "MOD (314) 839-7743 ****NTE ON ALL CALLS IF OVER NTE CONTACT JEFF COSTA 636-399-…"
type textarea "x"
type textarea "MOD (314) 839-7743 ****NTE ON ALL CALLS IF OVER NTE CONTACT JEFF COSTA 636-399-…"
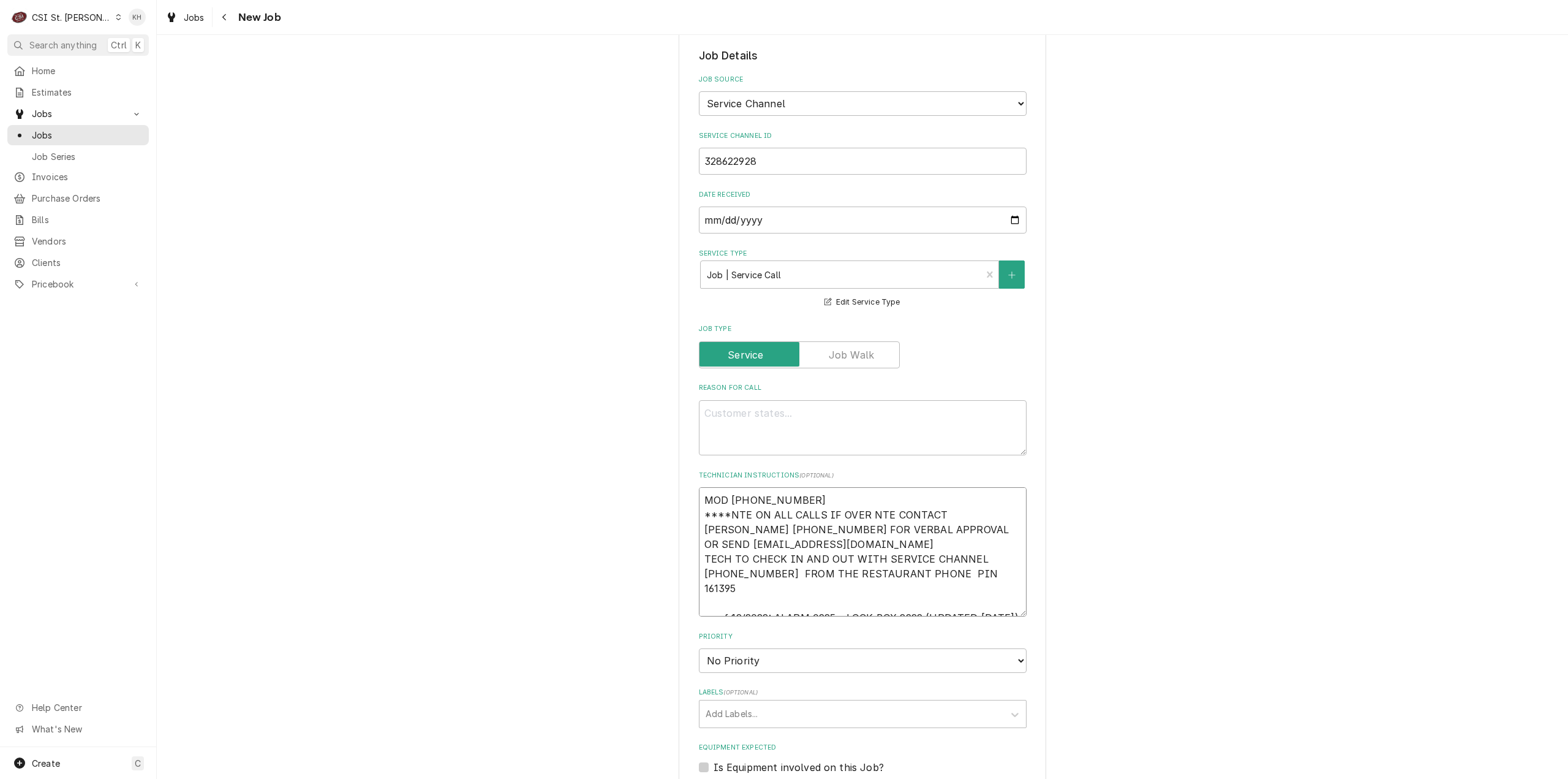
scroll to position [8, 0]
click at [793, 487] on textarea "MOD (314) 839-7743 ****NTE ON ALL CALLS IF OVER NTE CONTACT JEFF COSTA 636-399-…" at bounding box center [862, 552] width 327 height 129
drag, startPoint x: 801, startPoint y: 481, endPoint x: 624, endPoint y: 475, distance: 177.1
click at [624, 475] on div "Please provide the following information to create a job: Client Details Client…" at bounding box center [862, 481] width 1412 height 1846
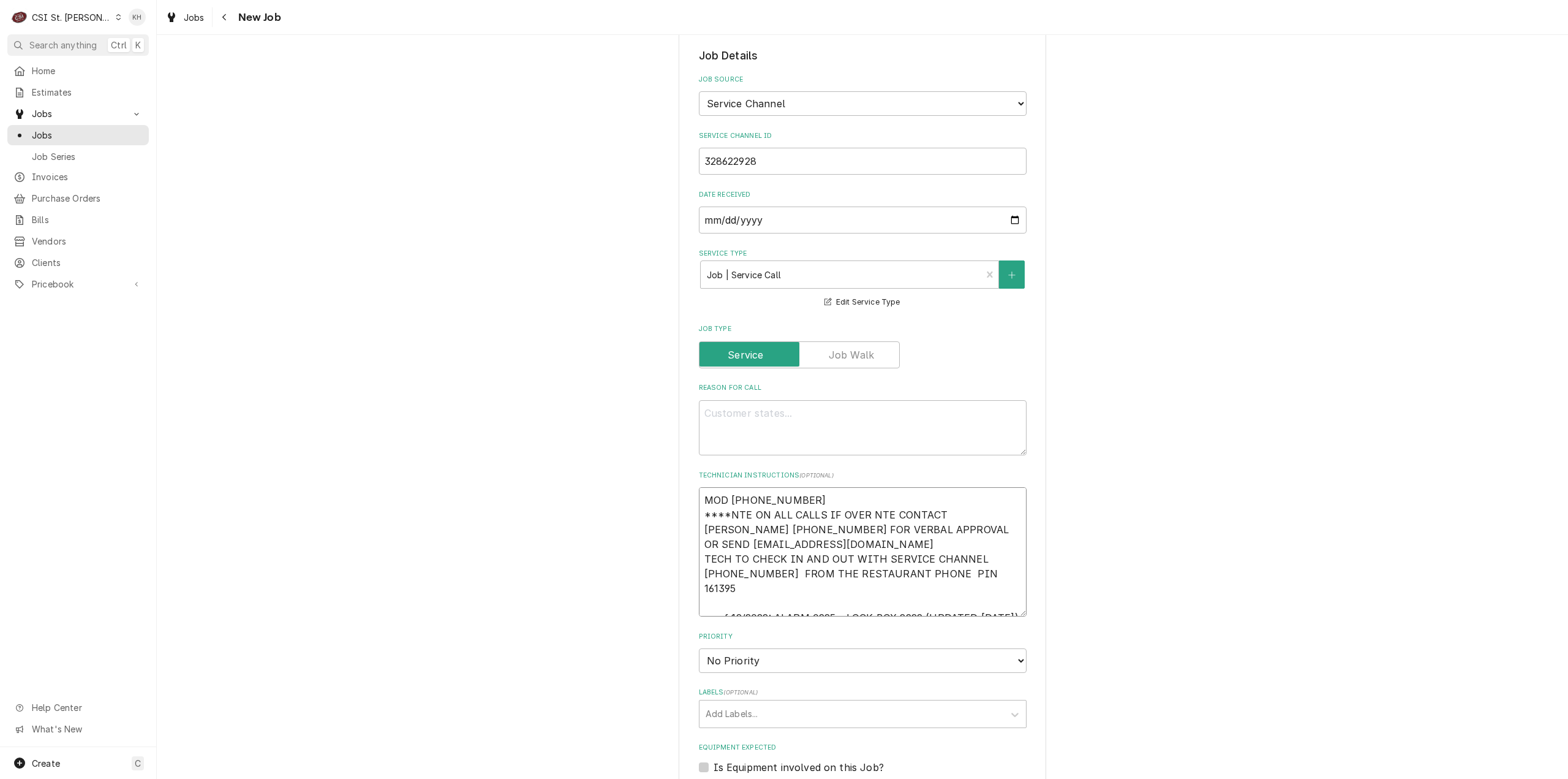
scroll to position [15, 0]
click at [743, 587] on textarea "MOD (314) 839-7743 ****NTE ON ALL CALLS IF OVER NTE CONTACT JEFF COSTA 636-399-…" at bounding box center [862, 552] width 327 height 129
type textarea "x"
type textarea "MOD (314) 839-7743 ****NTE ON ALL CALLS IF OVER NTE CONTACT JEFF COSTA 636-399-…"
paste textarea "MOD (314) 839-7743"
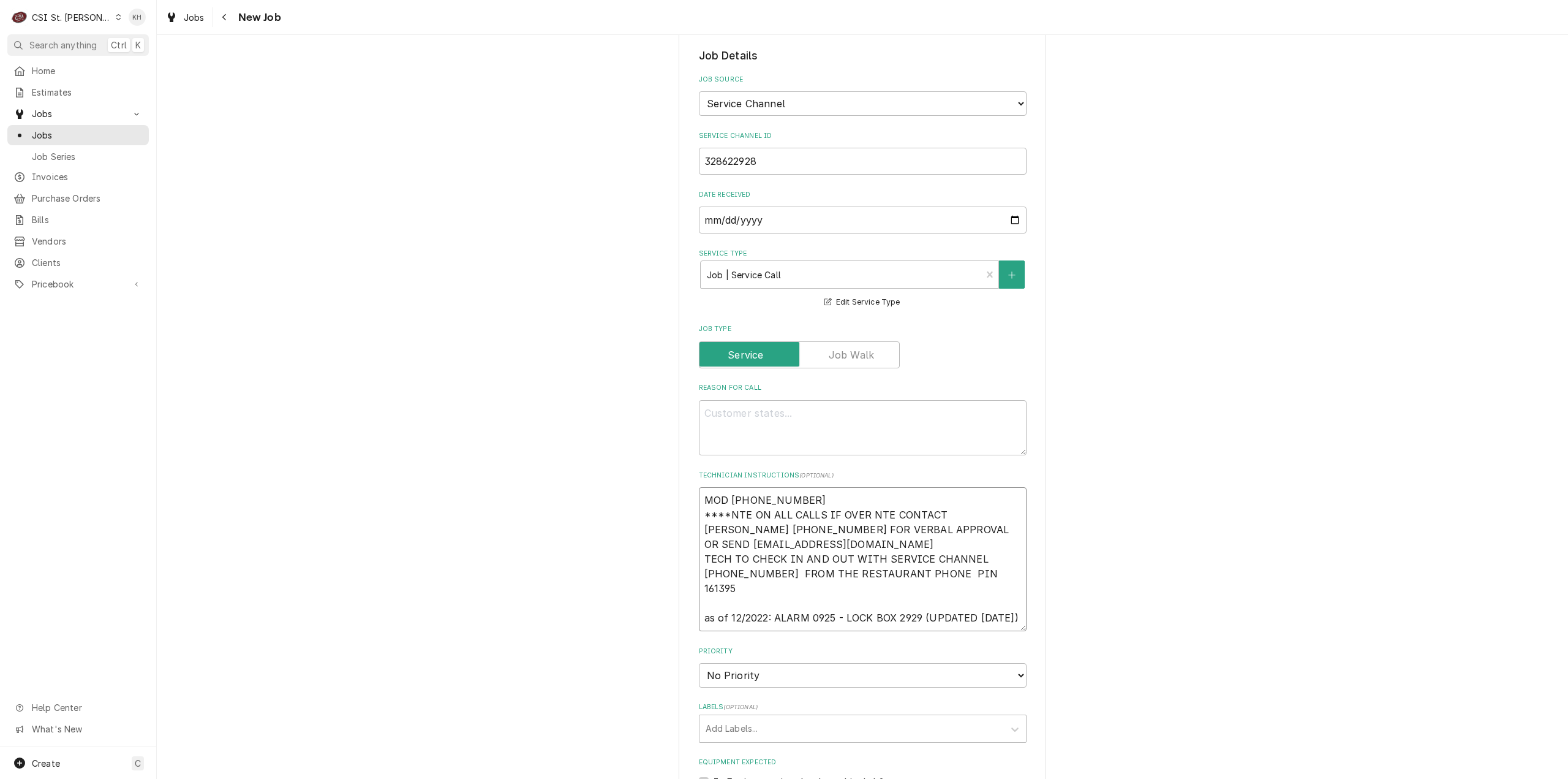
type textarea "x"
type textarea "MOD (314) 839-7743 ****NTE ON ALL CALLS IF OVER NTE CONTACT JEFF COSTA 636-399-…"
drag, startPoint x: 741, startPoint y: 587, endPoint x: 918, endPoint y: 575, distance: 177.4
click at [918, 575] on textarea "MOD (314) 839-7743 ****NTE ON ALL CALLS IF OVER NTE CONTACT JEFF COSTA 636-399-…" at bounding box center [862, 559] width 327 height 144
type textarea "x"
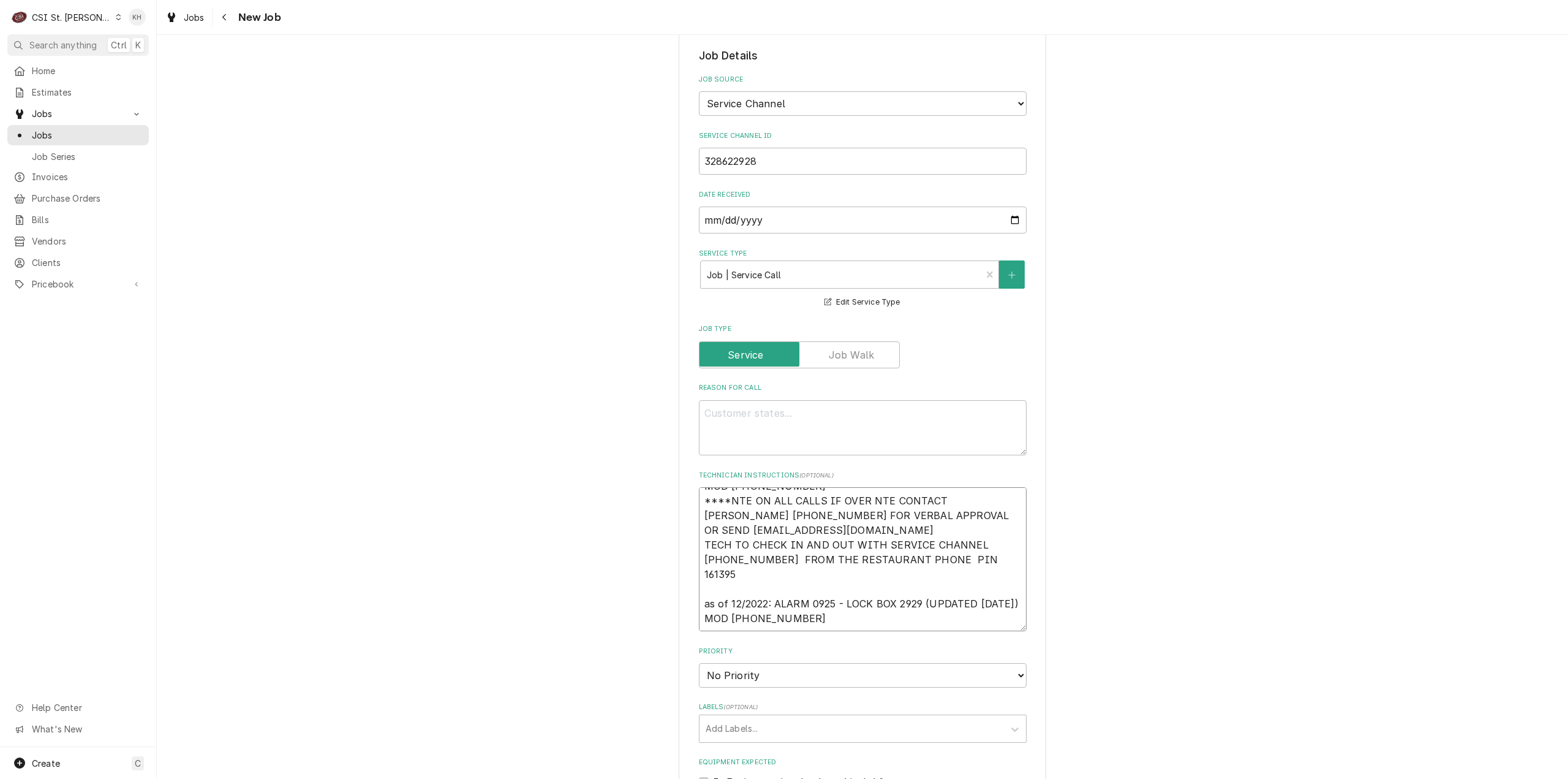
type textarea "MOD (314) 839-7743 ****NTE ON ALL CALLS IF OVER NTE CONTACT JEFF COSTA 636-399-…"
type textarea "x"
type textarea "MOD (314) 839-7743 ****NTE ON ALL CALLS IF OVER NTE CONTACT JEFF COSTA 636-399-…"
drag, startPoint x: 770, startPoint y: 588, endPoint x: 668, endPoint y: 596, distance: 102.3
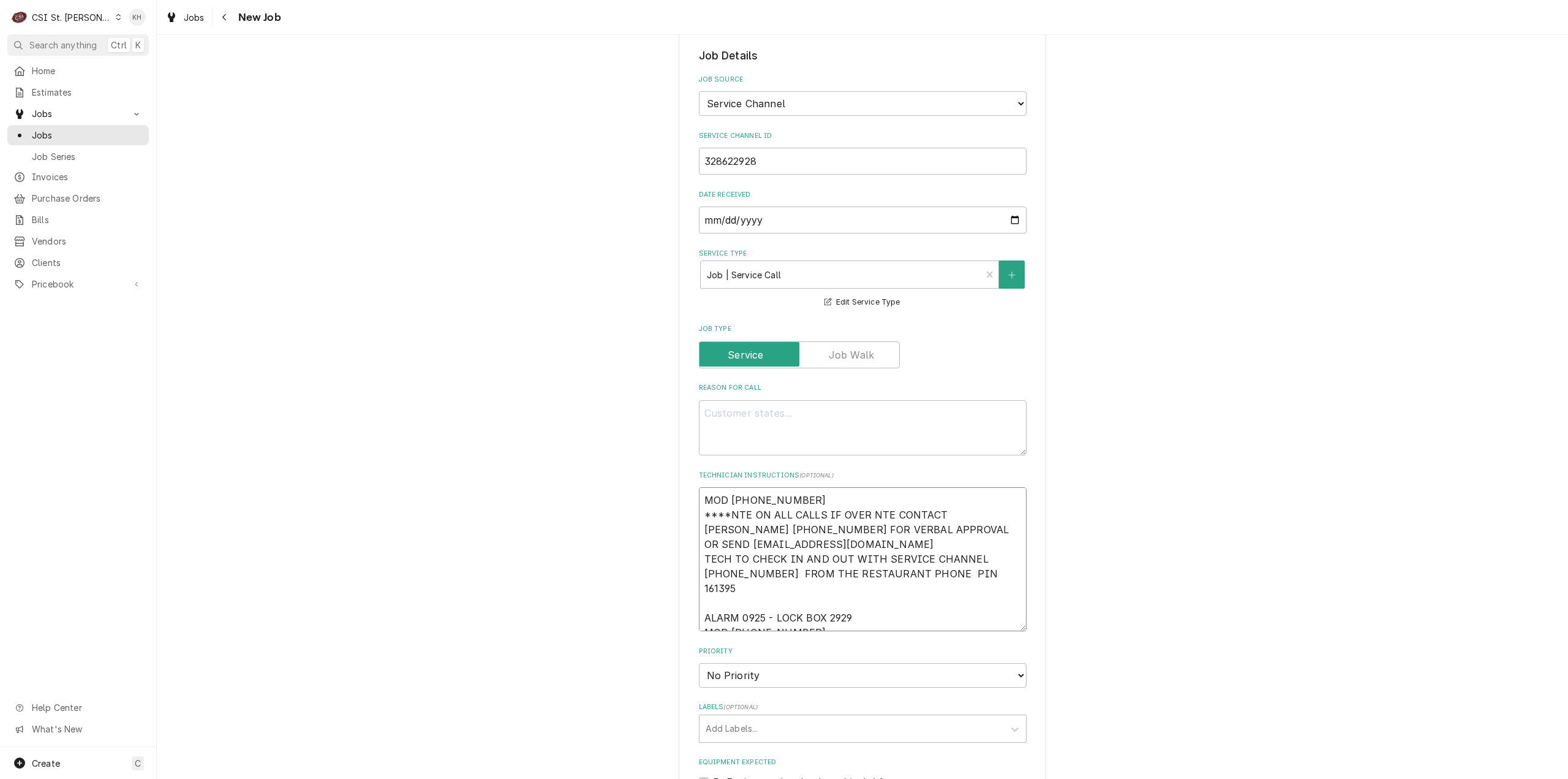
type textarea "x"
drag, startPoint x: 656, startPoint y: 492, endPoint x: 636, endPoint y: 491, distance: 20.0
click at [636, 491] on div "Please provide the following information to create a job: Client Details Client…" at bounding box center [862, 487] width 1412 height 1861
type textarea "MOD (314) 839-7743 ****NTE ON ALL CALLS IF OVER NTE CONTACT JEFF COSTA 636-399-…"
click at [633, 490] on div "Please provide the following information to create a job: Client Details Client…" at bounding box center [862, 487] width 1412 height 1861
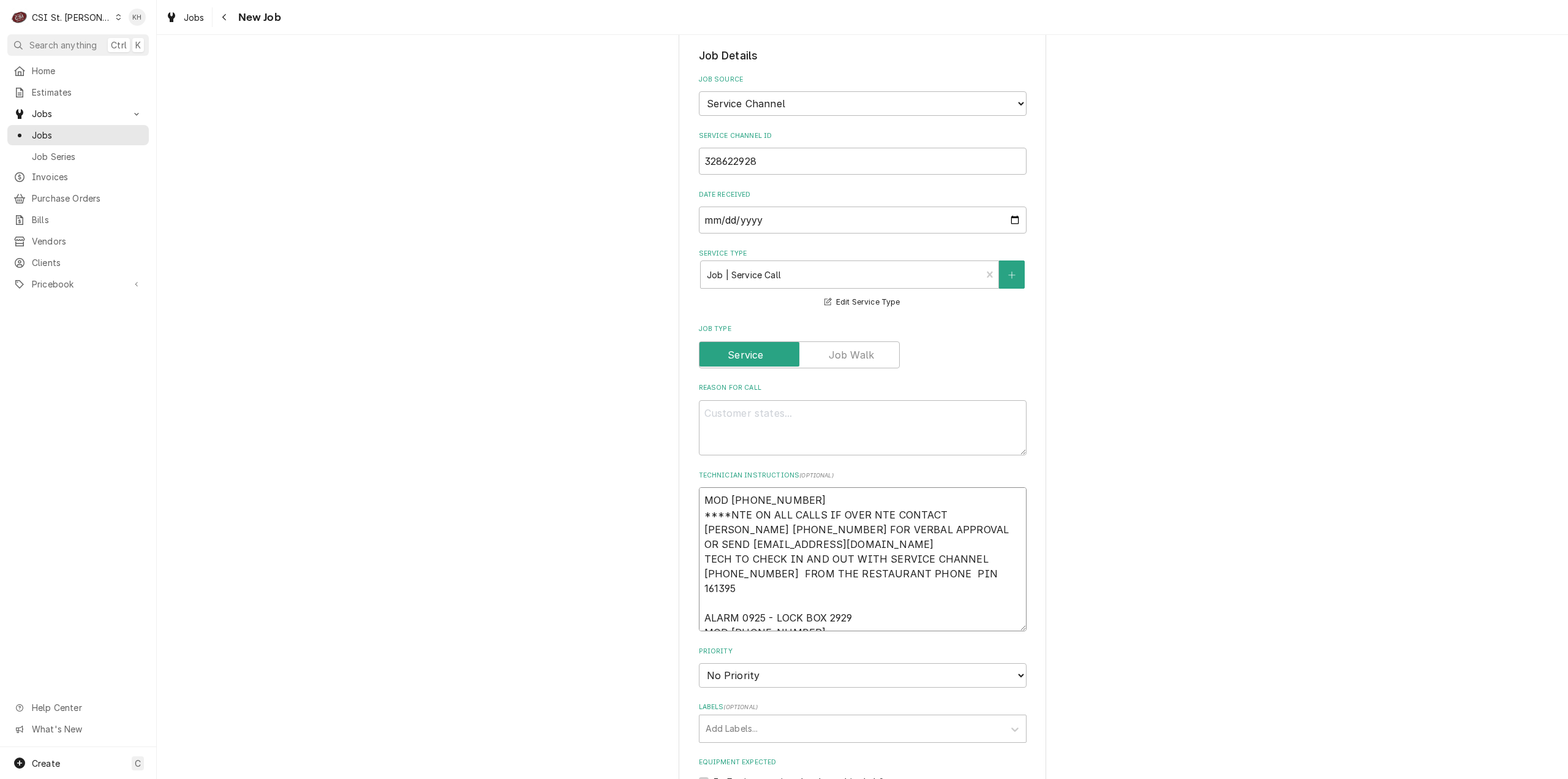
drag, startPoint x: 802, startPoint y: 481, endPoint x: 668, endPoint y: 478, distance: 134.0
click at [668, 478] on div "Please provide the following information to create a job: Client Details Client…" at bounding box center [862, 487] width 1412 height 1861
type textarea "x"
type textarea "****NTE ON ALL CALLS IF OVER NTE CONTACT JEFF COSTA 636-399-1299 FOR VERBAL APP…"
type textarea "x"
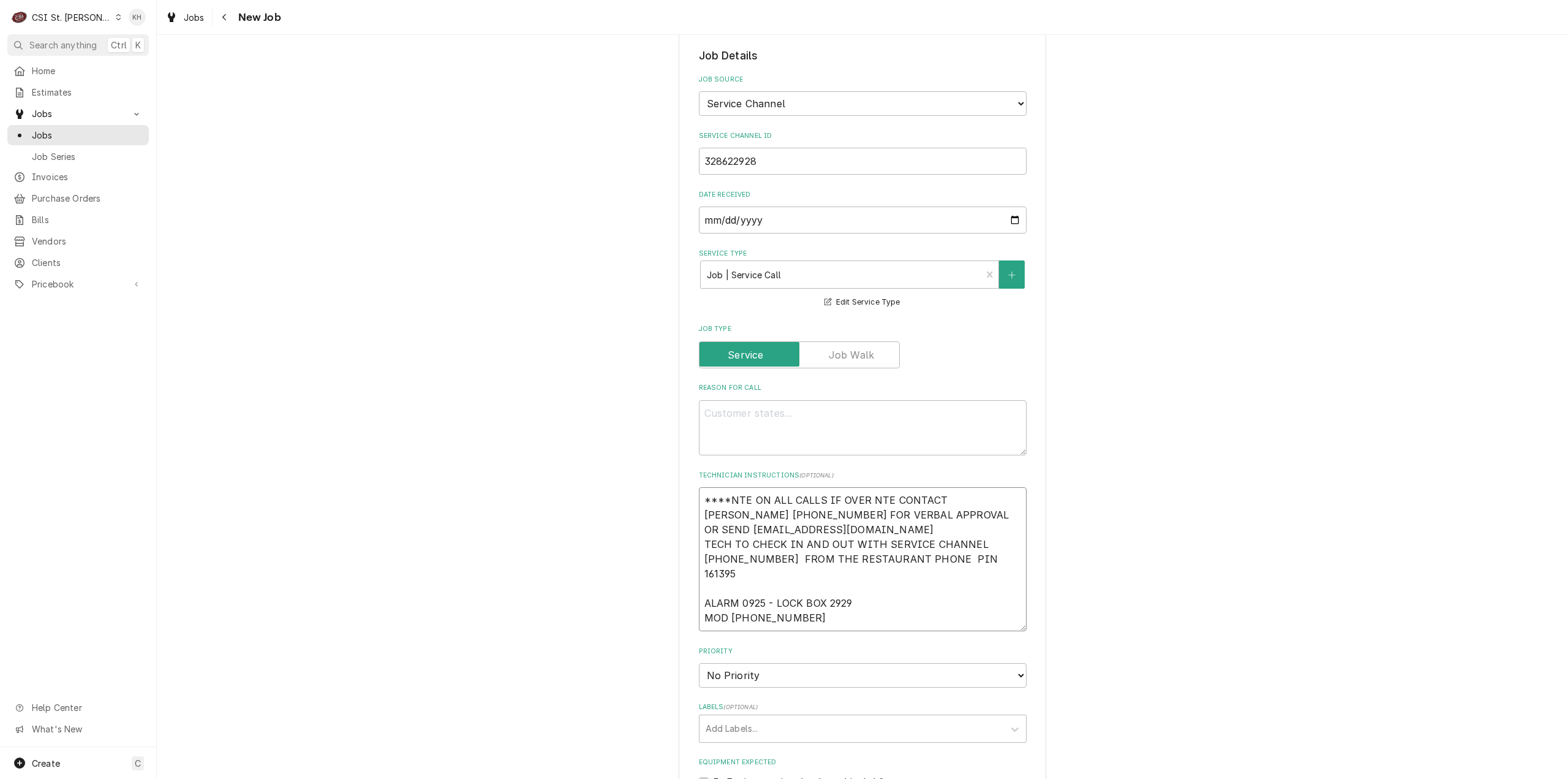
type textarea "****NTE ON ALL CALLS IF OVER NTE CONTACT JEFF COSTA 636-399-1299 FOR VERBAL APP…"
type textarea "x"
type textarea "****NTE ON ALL CALLS IF OVER NTE CONTACT JEFF COSTA 636-399-1299 FOR VERBAL APP…"
drag, startPoint x: 848, startPoint y: 394, endPoint x: 827, endPoint y: 422, distance: 35.0
click at [847, 400] on textarea "Reason For Call" at bounding box center [862, 428] width 327 height 55
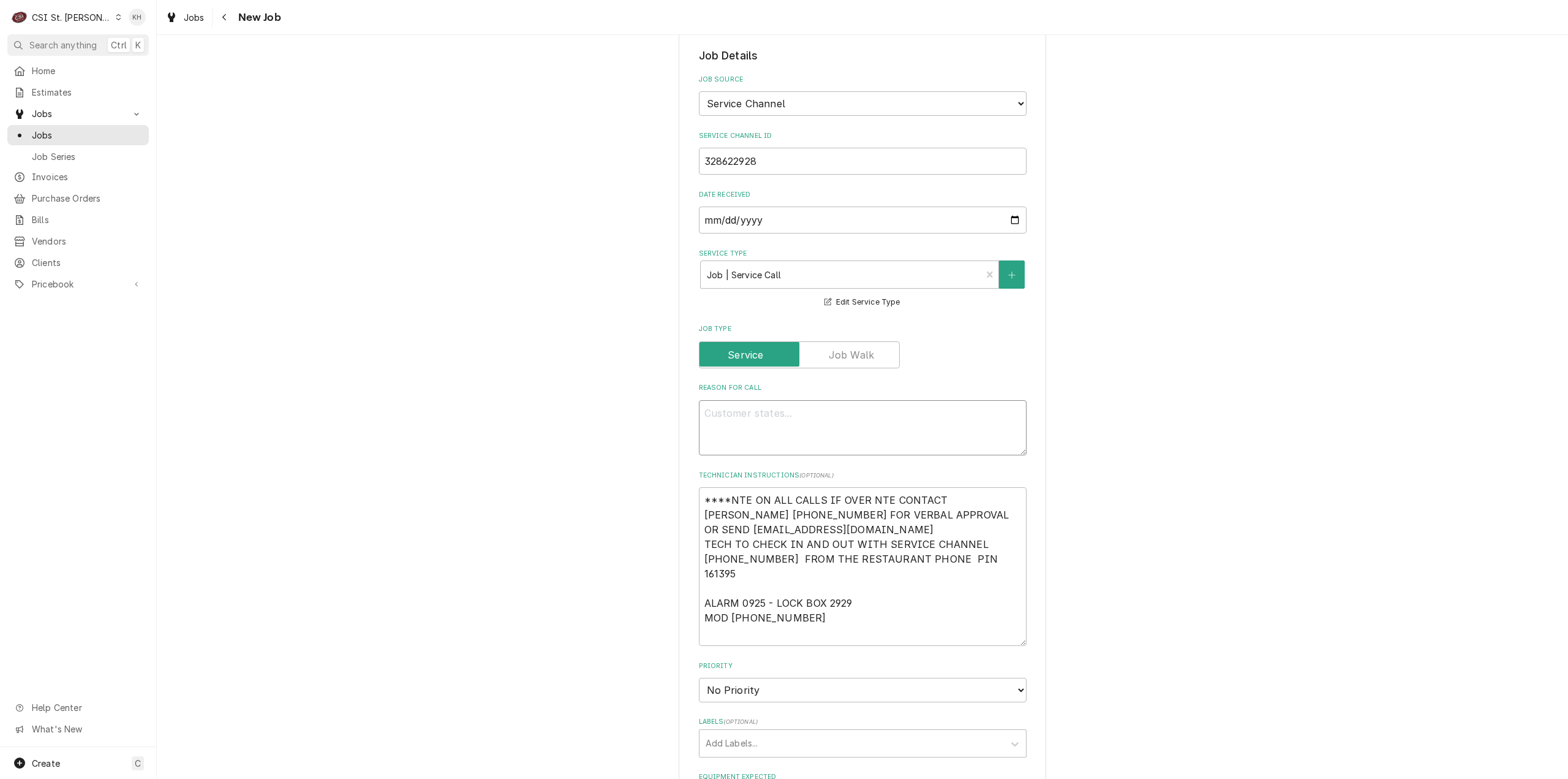
paste textarea "Description DINING ROOM / Beverage Equipment / Tea Brewer "Equip:" FRONT COUNTE…"
type textarea "x"
type textarea "Description DINING ROOM / Beverage Equipment / Tea Brewer "Equip:" FRONT COUNTE…"
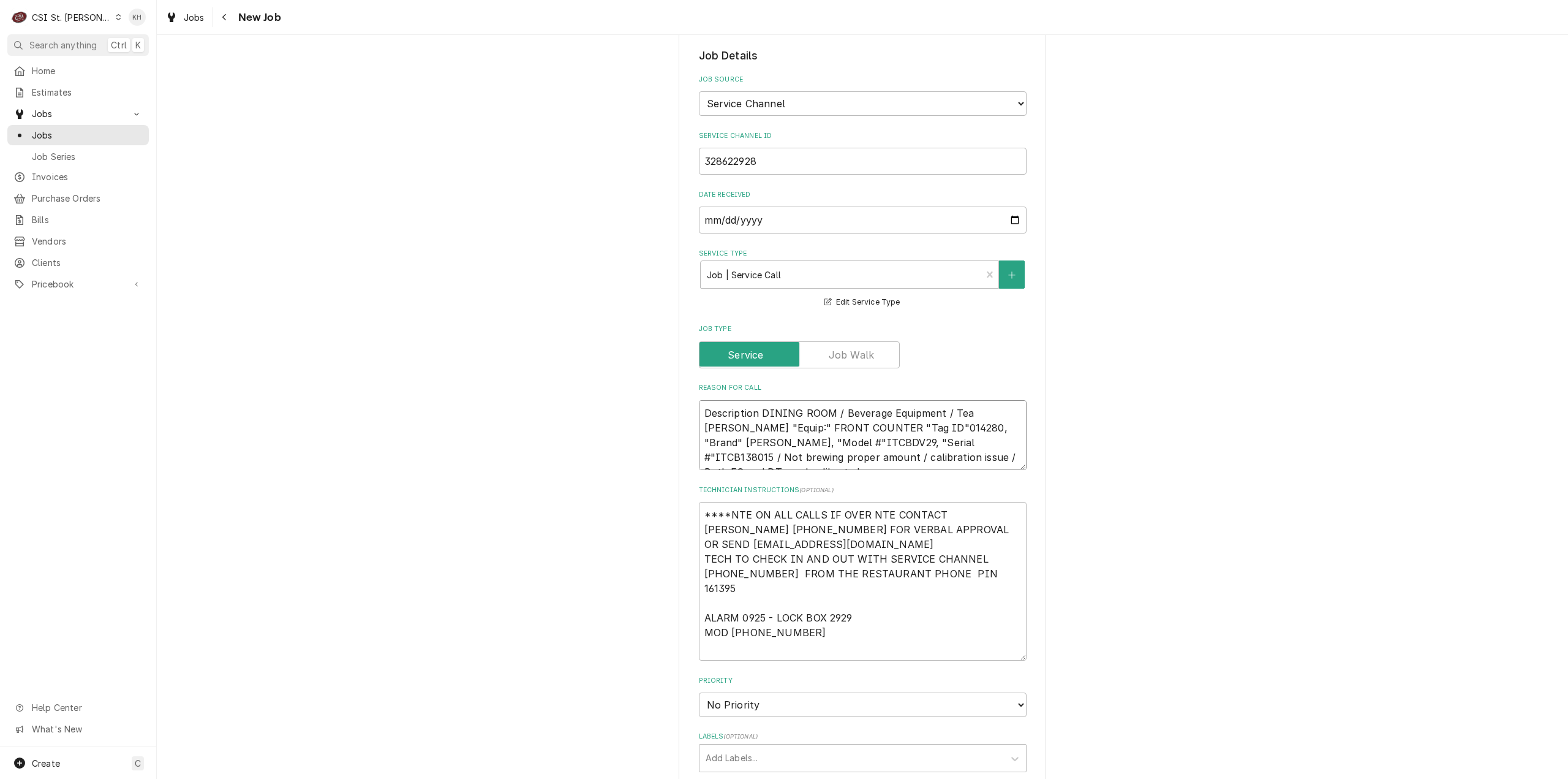
drag, startPoint x: 758, startPoint y: 398, endPoint x: 619, endPoint y: 406, distance: 139.2
click at [614, 406] on div "Please provide the following information to create a job: Client Details Client…" at bounding box center [862, 502] width 1412 height 1890
type textarea "x"
type textarea "Description "Equip:" FRONT COUNTER "Tag ID"014280, "Brand" Bunn, "Model #"ITCBD…"
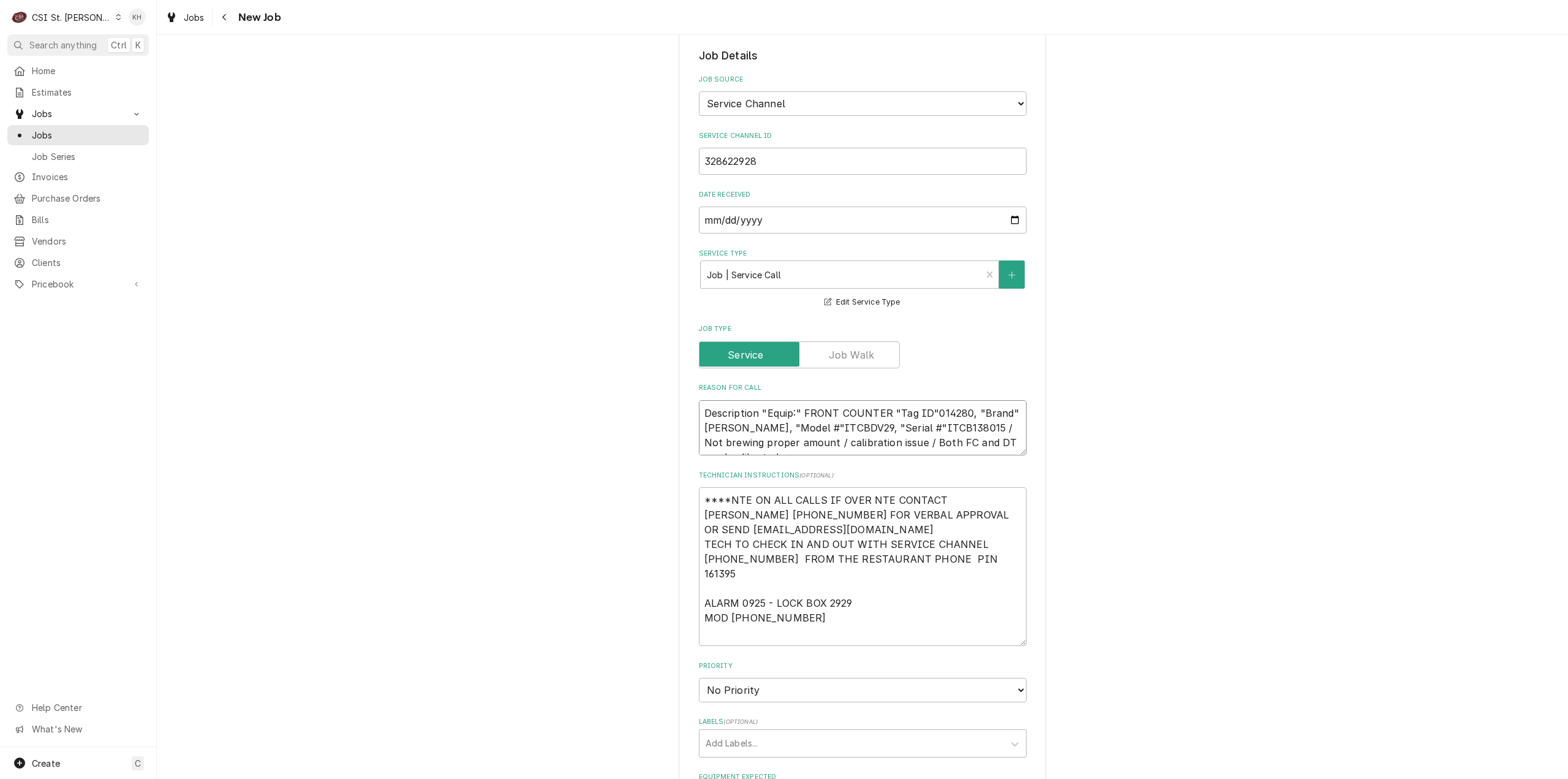
click at [1016, 424] on textarea "Description "Equip:" FRONT COUNTER "Tag ID"014280, "Brand" Bunn, "Model #"ITCBD…" at bounding box center [862, 428] width 327 height 55
type textarea "x"
type textarea "Description "Equip:" FRONT COUNTER "Tag ID"014280, "Brand" Bunn, "Model #"ITCBD…"
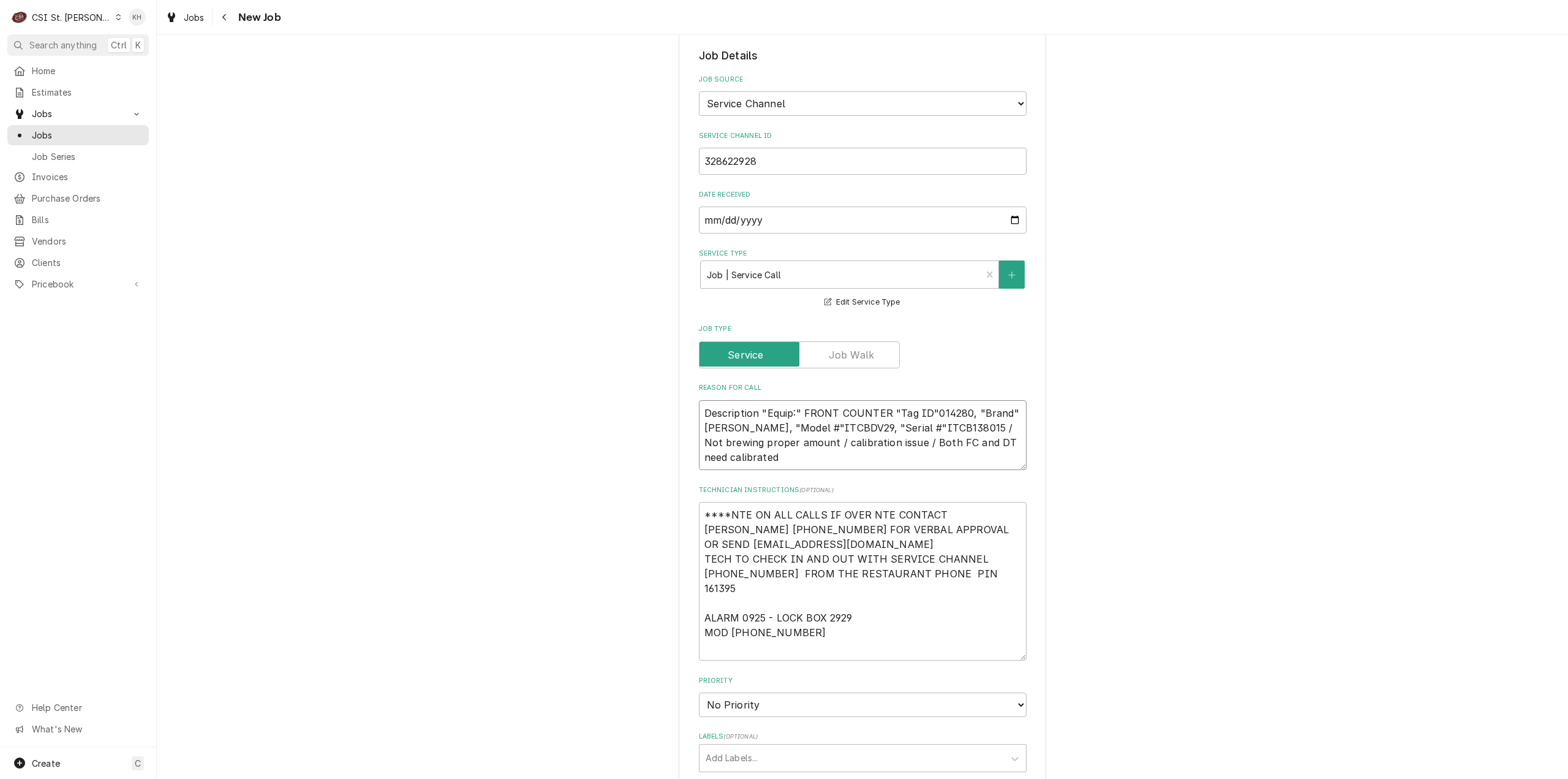
type textarea "x"
type textarea "Description "Equip:" FRONT COUNTER "Tag ID"014280, "Brand" Bunn, "Model #"ITCBD…"
type textarea "x"
type textarea "Description "Equip:" FRONT COUNTER "Tag ID"014280, "Brand" Bunn, "Model #"ITCBD…"
type textarea "x"
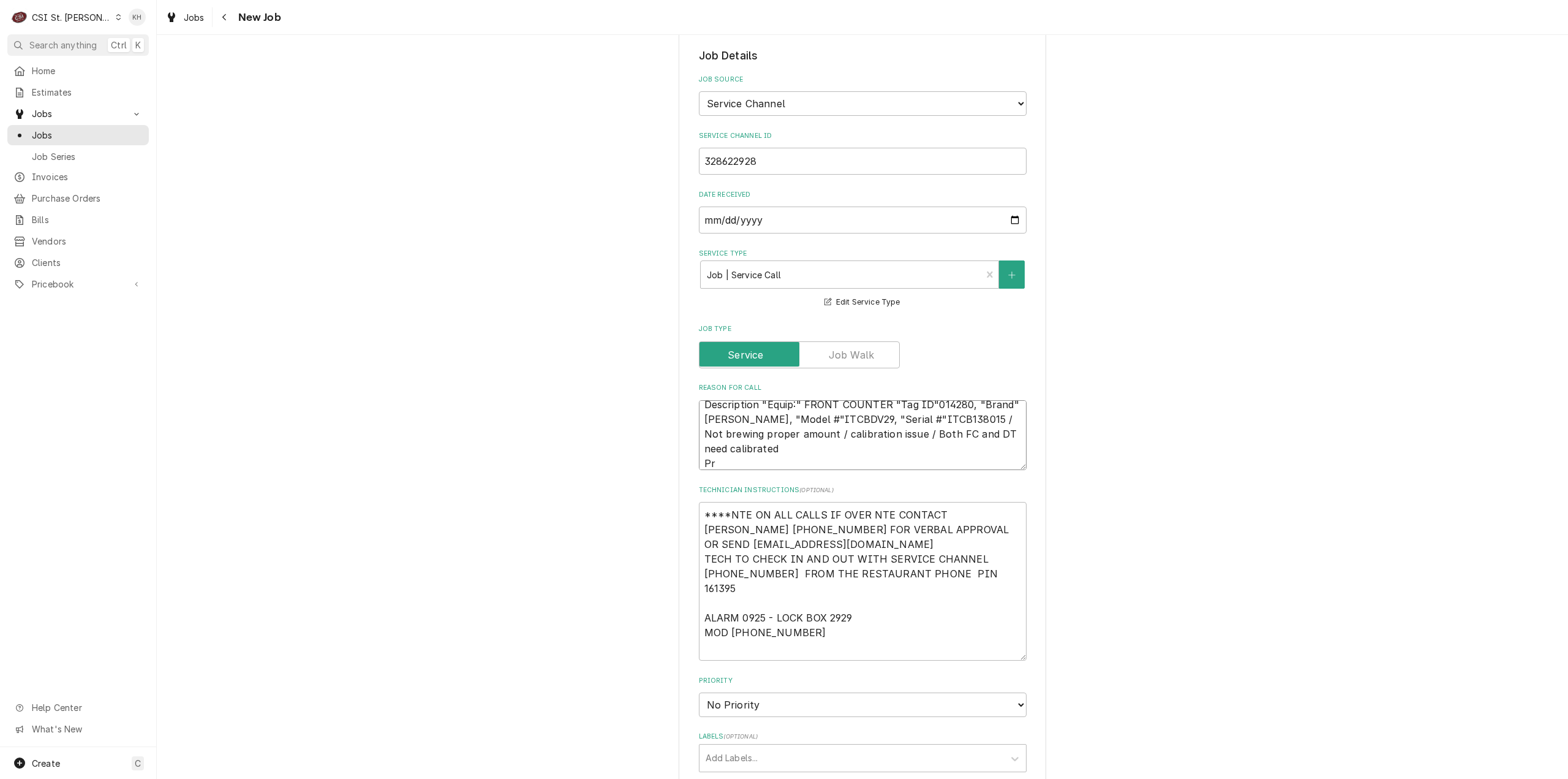
type textarea "Description "Equip:" FRONT COUNTER "Tag ID"014280, "Brand" Bunn, "Model #"ITCBD…"
type textarea "x"
type textarea "Description "Equip:" FRONT COUNTER "Tag ID"014280, "Brand" Bunn, "Model #"ITCBD…"
type textarea "x"
type textarea "Description "Equip:" FRONT COUNTER "Tag ID"014280, "Brand" Bunn, "Model #"ITCBD…"
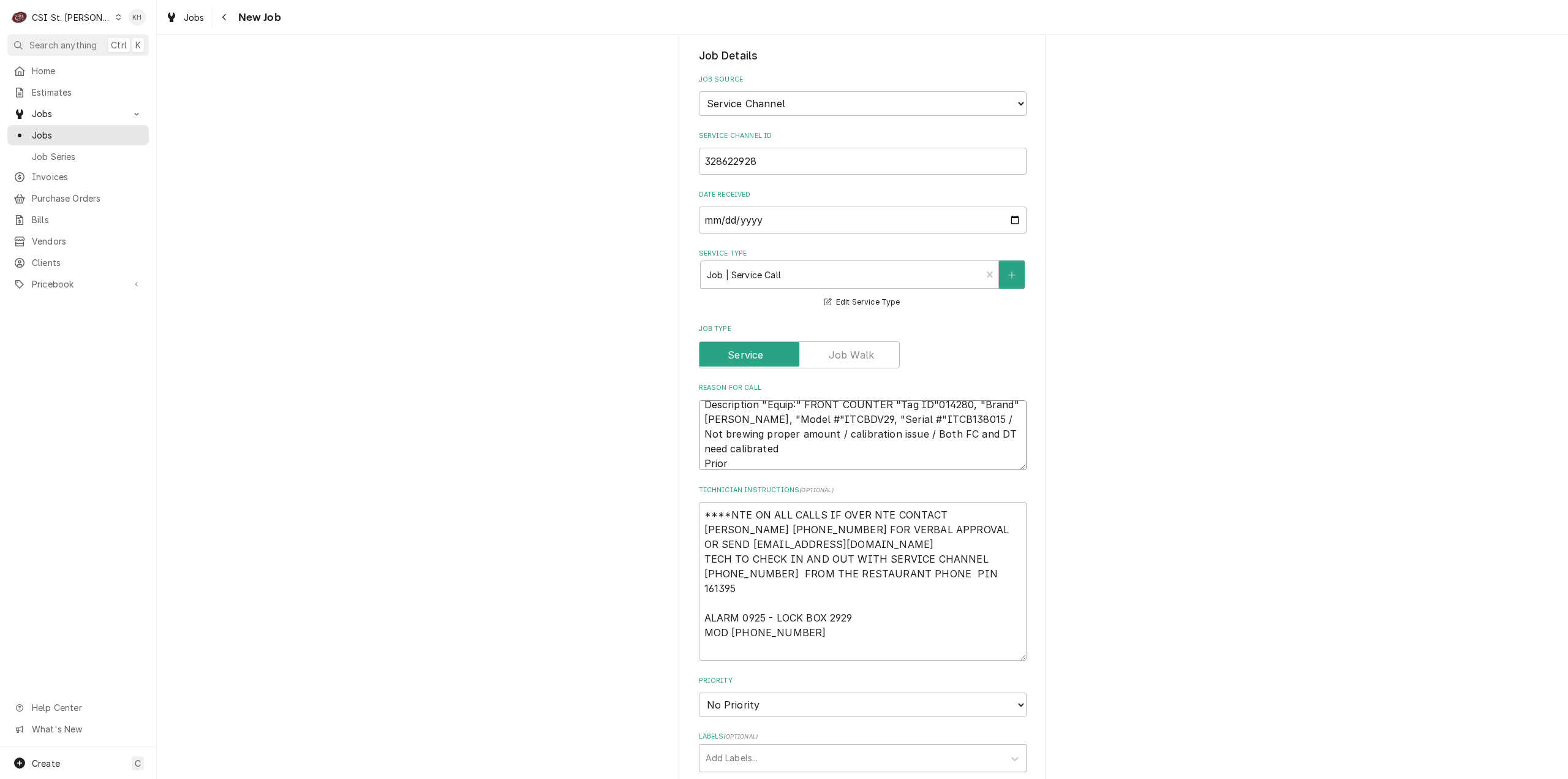
type textarea "x"
type textarea "Description "Equip:" FRONT COUNTER "Tag ID"014280, "Brand" Bunn, "Model #"ITCBD…"
type textarea "x"
type textarea "Description "Equip:" FRONT COUNTER "Tag ID"014280, "Brand" Bunn, "Model #"ITCBD…"
type textarea "x"
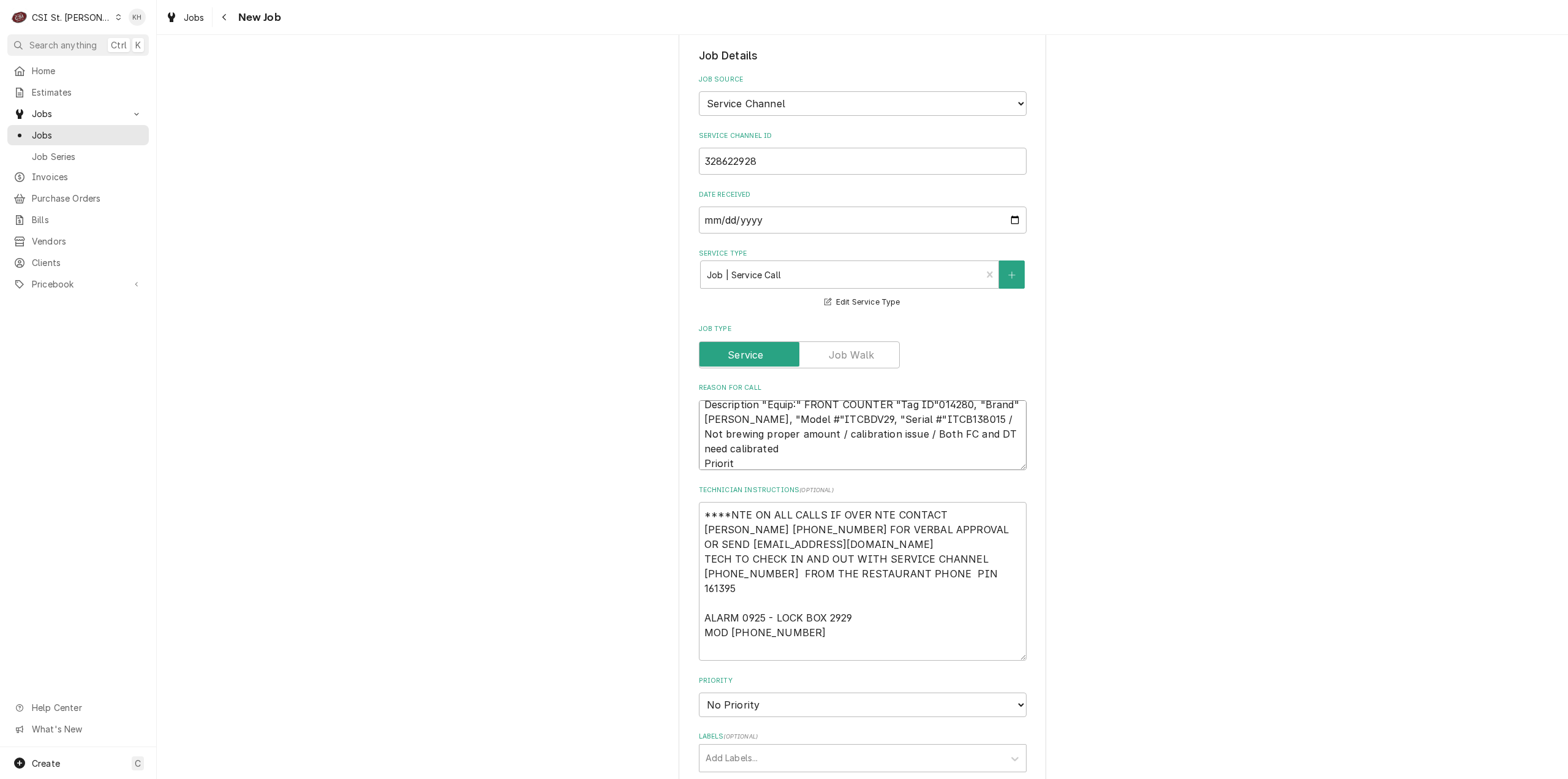
type textarea "Description "Equip:" FRONT COUNTER "Tag ID"014280, "Brand" Bunn, "Model #"ITCBD…"
type textarea "x"
type textarea "Description "Equip:" FRONT COUNTER "Tag ID"014280, "Brand" Bunn, "Model #"ITCBD…"
type textarea "x"
type textarea "Description "Equip:" FRONT COUNTER "Tag ID"014280, "Brand" Bunn, "Model #"ITCBD…"
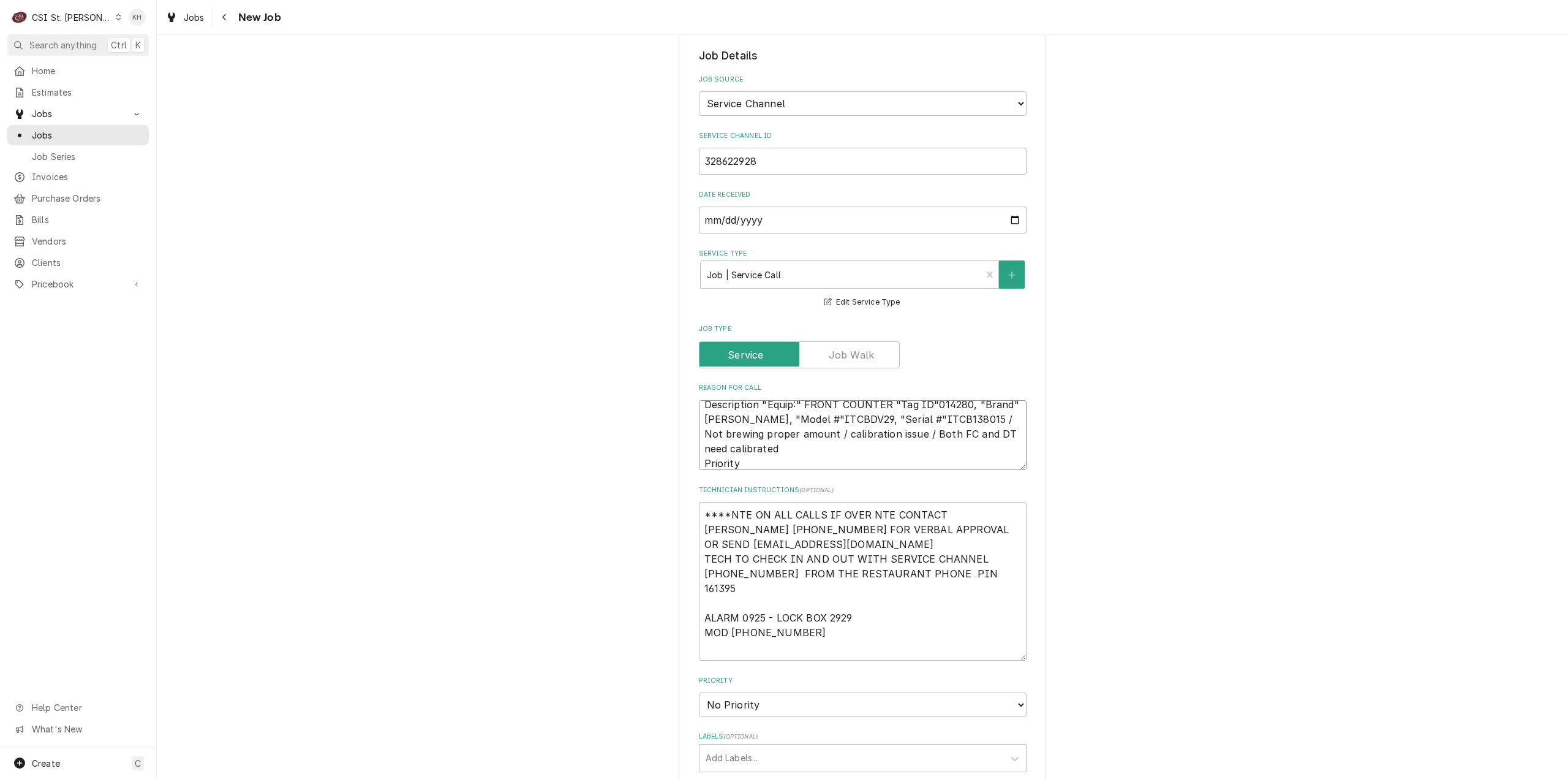
drag, startPoint x: 781, startPoint y: 448, endPoint x: 757, endPoint y: 475, distance: 36.1
click at [777, 450] on textarea "Description "Equip:" FRONT COUNTER "Tag ID"014280, "Brand" Bunn, "Model #"ITCBD…" at bounding box center [862, 435] width 327 height 70
paste textarea "Urgent - 24 Hours Priority"
type textarea "x"
type textarea "Description "Equip:" FRONT COUNTER "Tag ID"014280, "Brand" Bunn, "Model #"ITCBD…"
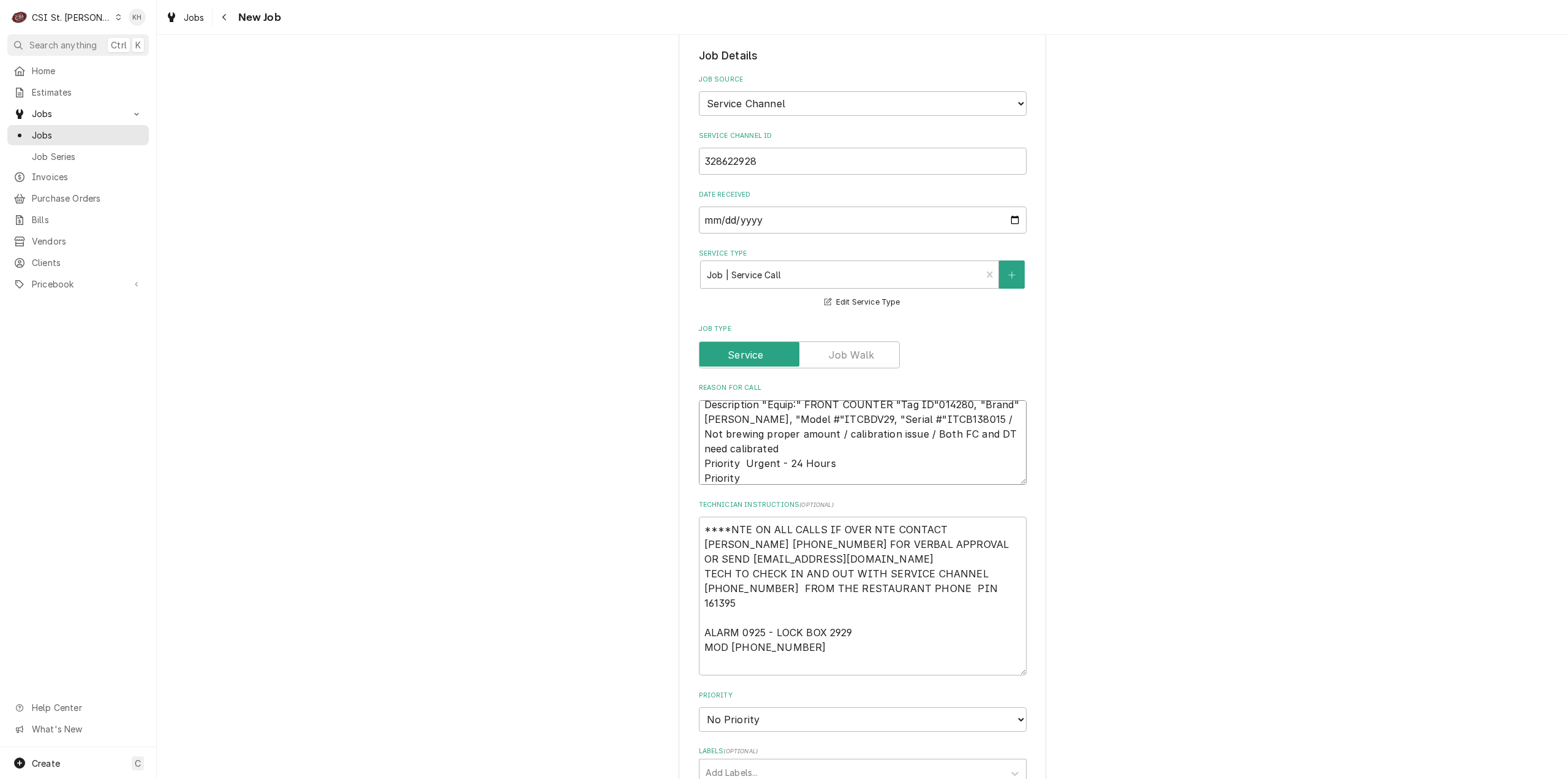
scroll to position [15, 0]
drag, startPoint x: 672, startPoint y: 472, endPoint x: 648, endPoint y: 472, distance: 24.0
click at [648, 472] on div "Please provide the following information to create a job: Client Details Client…" at bounding box center [862, 510] width 1412 height 1905
type textarea "x"
type textarea "Description "Equip:" FRONT COUNTER "Tag ID"014280, "Brand" Bunn, "Model #"ITCBD…"
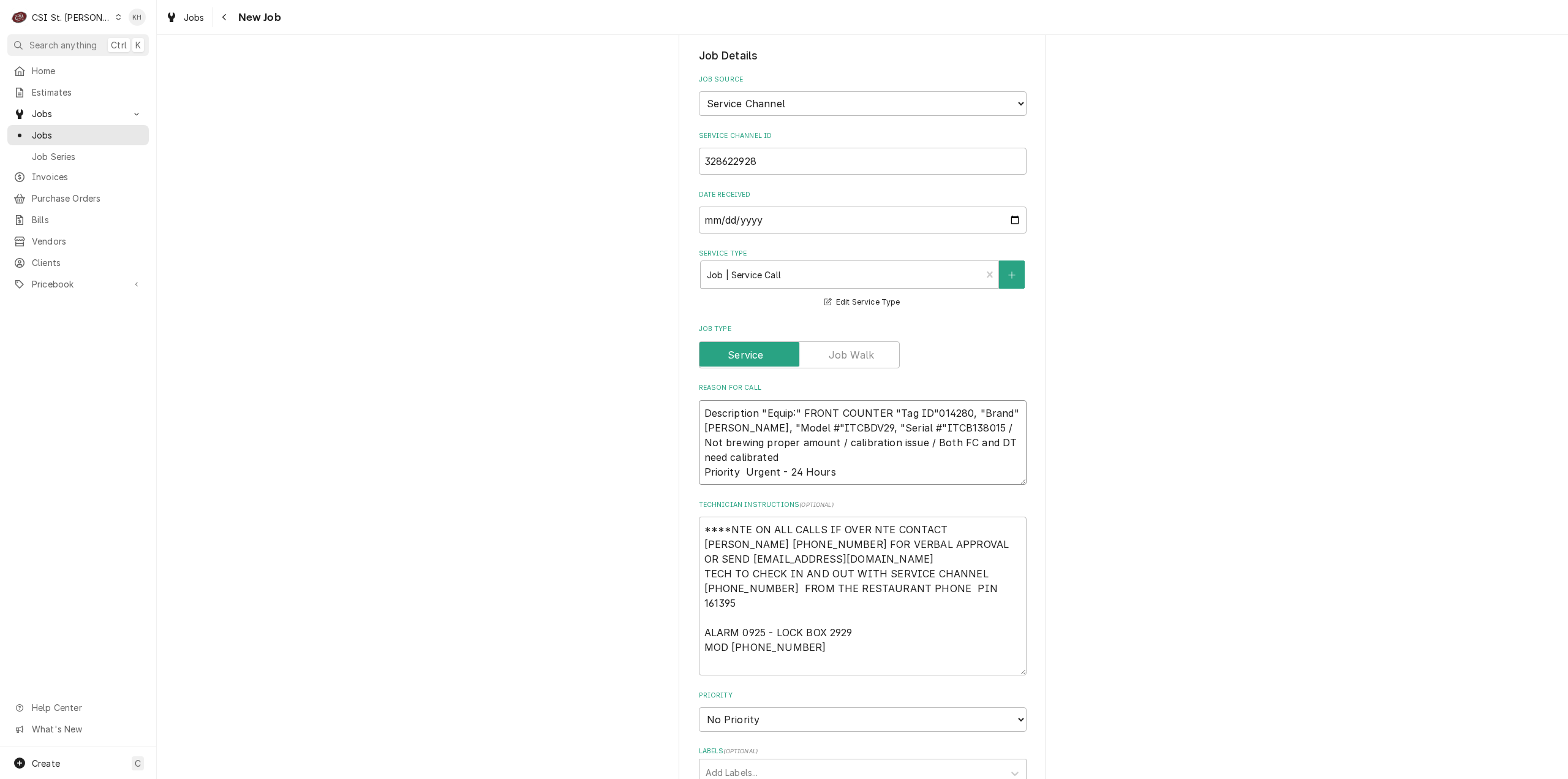
scroll to position [0, 0]
type textarea "x"
type textarea "Description "Equip:" FRONT COUNTER "Tag ID"014280, "Brand" Bunn, "Model #"ITCBD…"
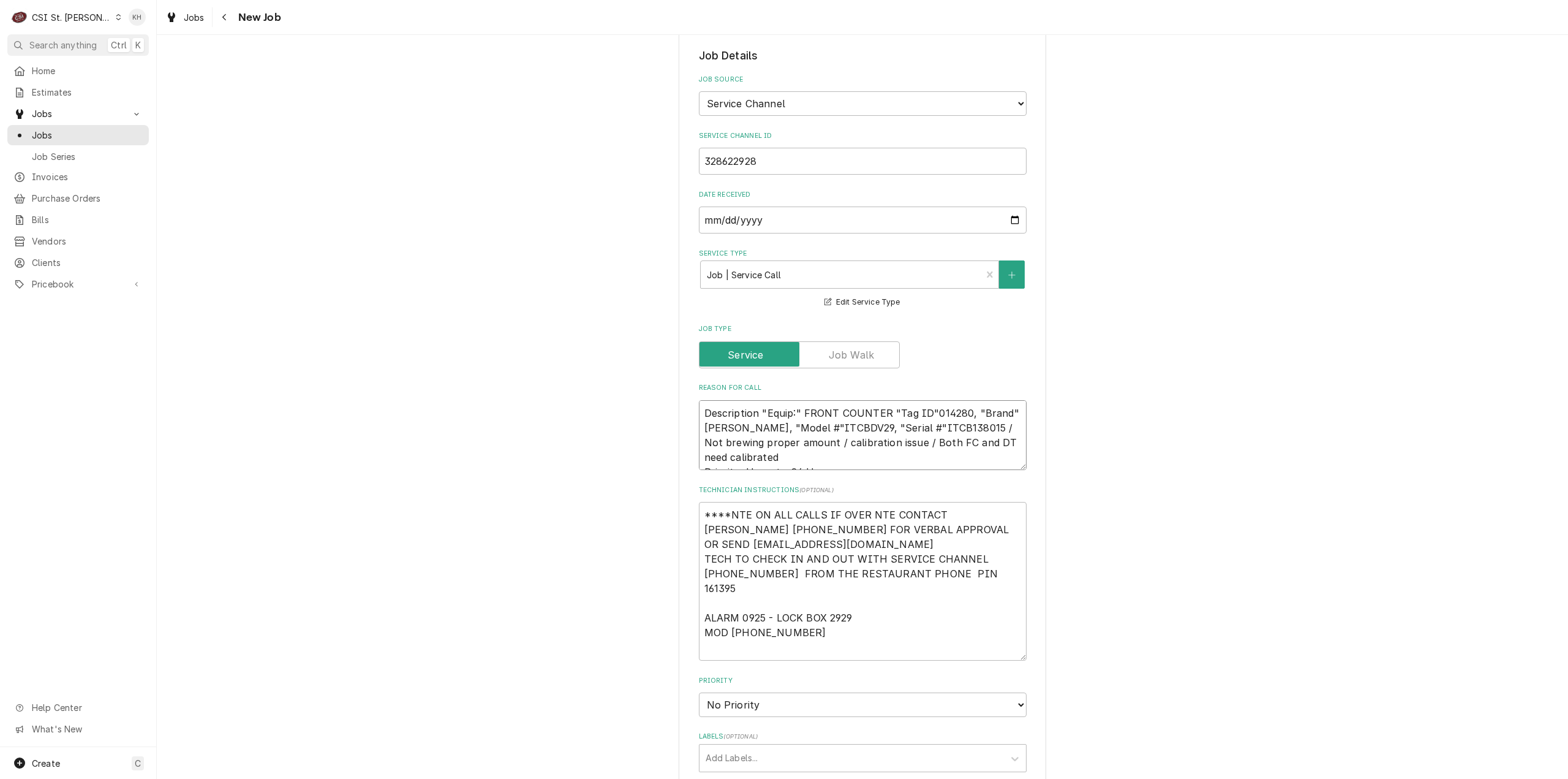
type textarea "x"
type textarea "Description "Equip:" FRONT COUNTER "Tag ID"014280, "Brand" Bunn, "Model #"ITCBD…"
click at [706, 502] on textarea "****NTE ON ALL CALLS IF OVER NTE CONTACT JEFF COSTA 636-399-1299 FOR VERBAL APP…" at bounding box center [862, 581] width 327 height 159
type textarea "x"
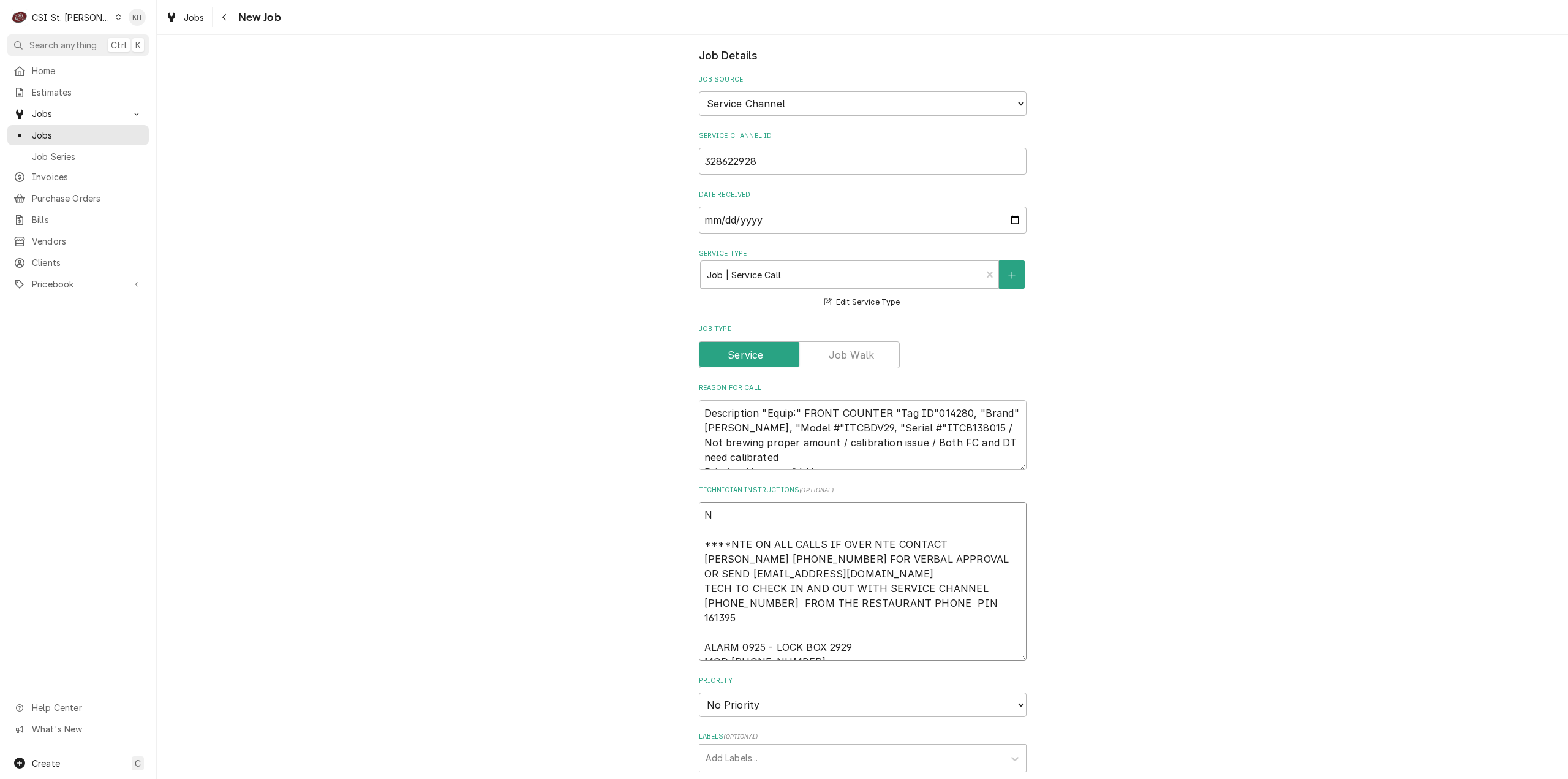
type textarea "NT ****NTE ON ALL CALLS IF OVER NTE CONTACT JEFF COSTA 636-399-1299 FOR VERBAL …"
type textarea "x"
type textarea "NTE ****NTE ON ALL CALLS IF OVER NTE CONTACT JEFF COSTA 636-399-1299 FOR VERBAL…"
type textarea "x"
type textarea "NTE ****NTE ON ALL CALLS IF OVER NTE CONTACT JEFF COSTA 636-399-1299 FOR VERBAL…"
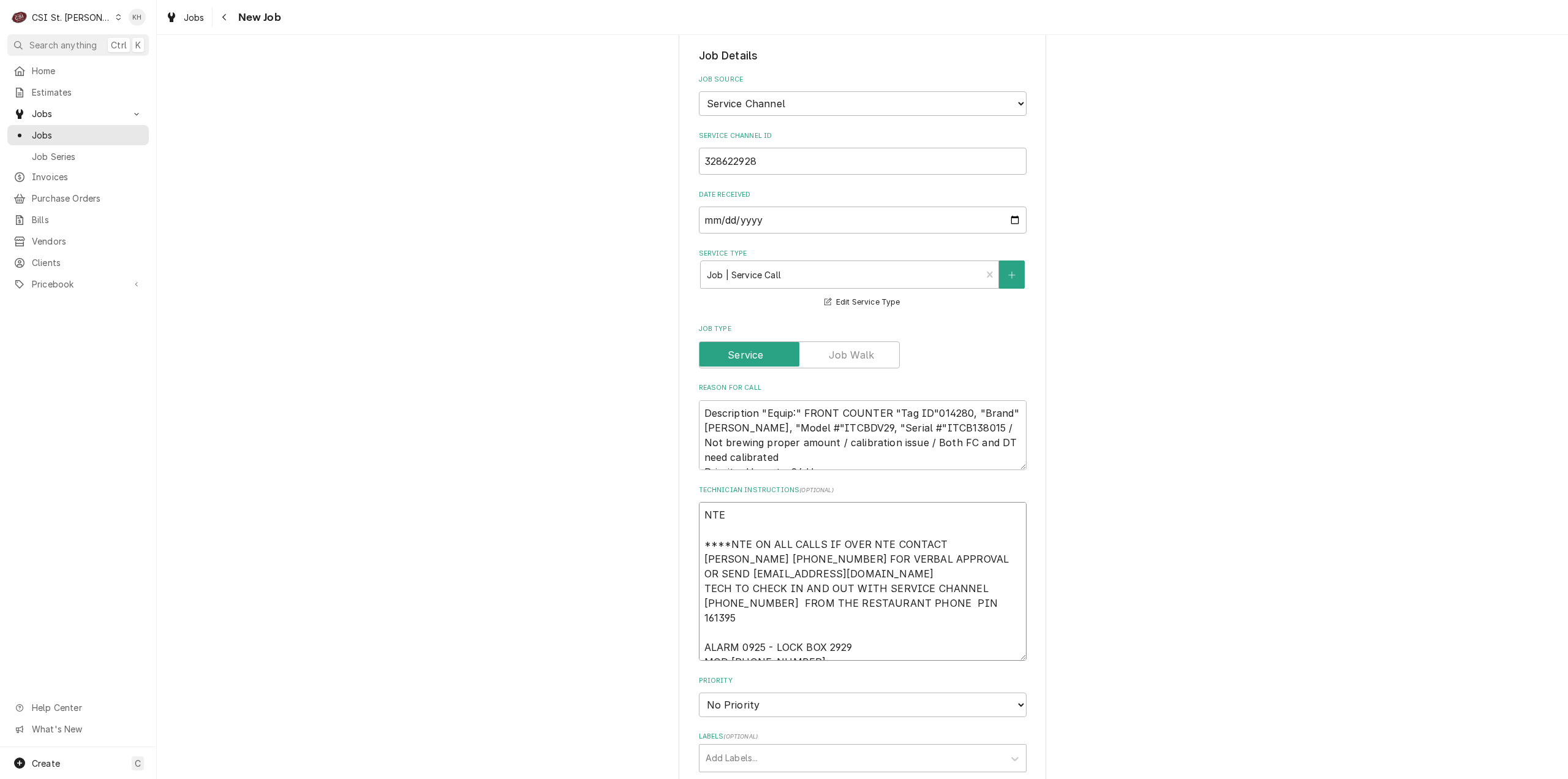
type textarea "x"
type textarea "NTE $ ****NTE ON ALL CALLS IF OVER NTE CONTACT JEFF COSTA 636-399-1299 FOR VERB…"
type textarea "x"
type textarea "NTE $5 ****NTE ON ALL CALLS IF OVER NTE CONTACT JEFF COSTA 636-399-1299 FOR VER…"
type textarea "x"
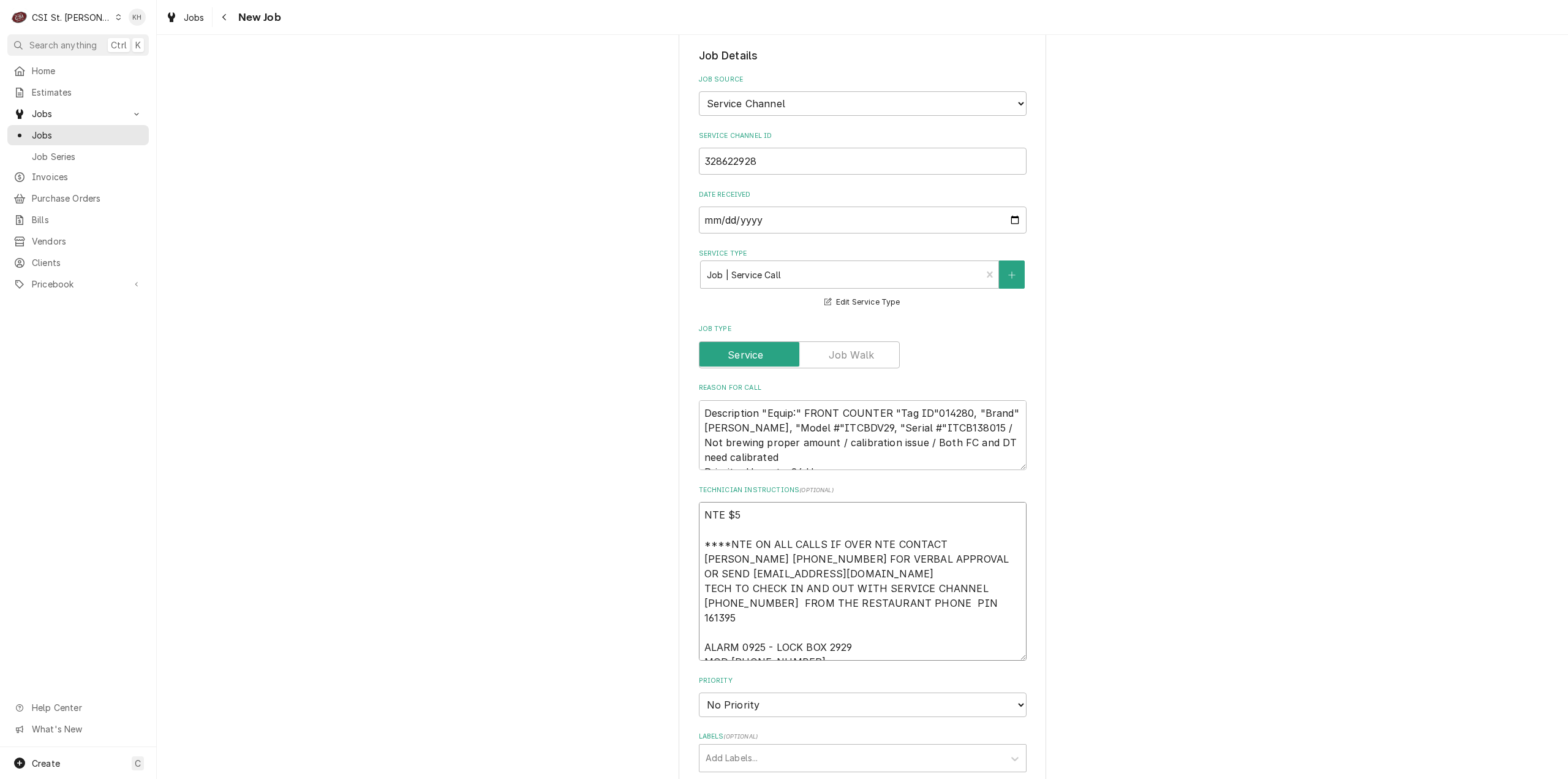
type textarea "NTE $50 ****NTE ON ALL CALLS IF OVER NTE CONTACT JEFF COSTA 636-399-1299 FOR VE…"
type textarea "x"
type textarea "NTE $500 ****NTE ON ALL CALLS IF OVER NTE CONTACT JEFF COSTA 636-399-1299 FOR V…"
type textarea "x"
type textarea "NTE $500. ****NTE ON ALL CALLS IF OVER NTE CONTACT JEFF COSTA 636-399-1299 FOR …"
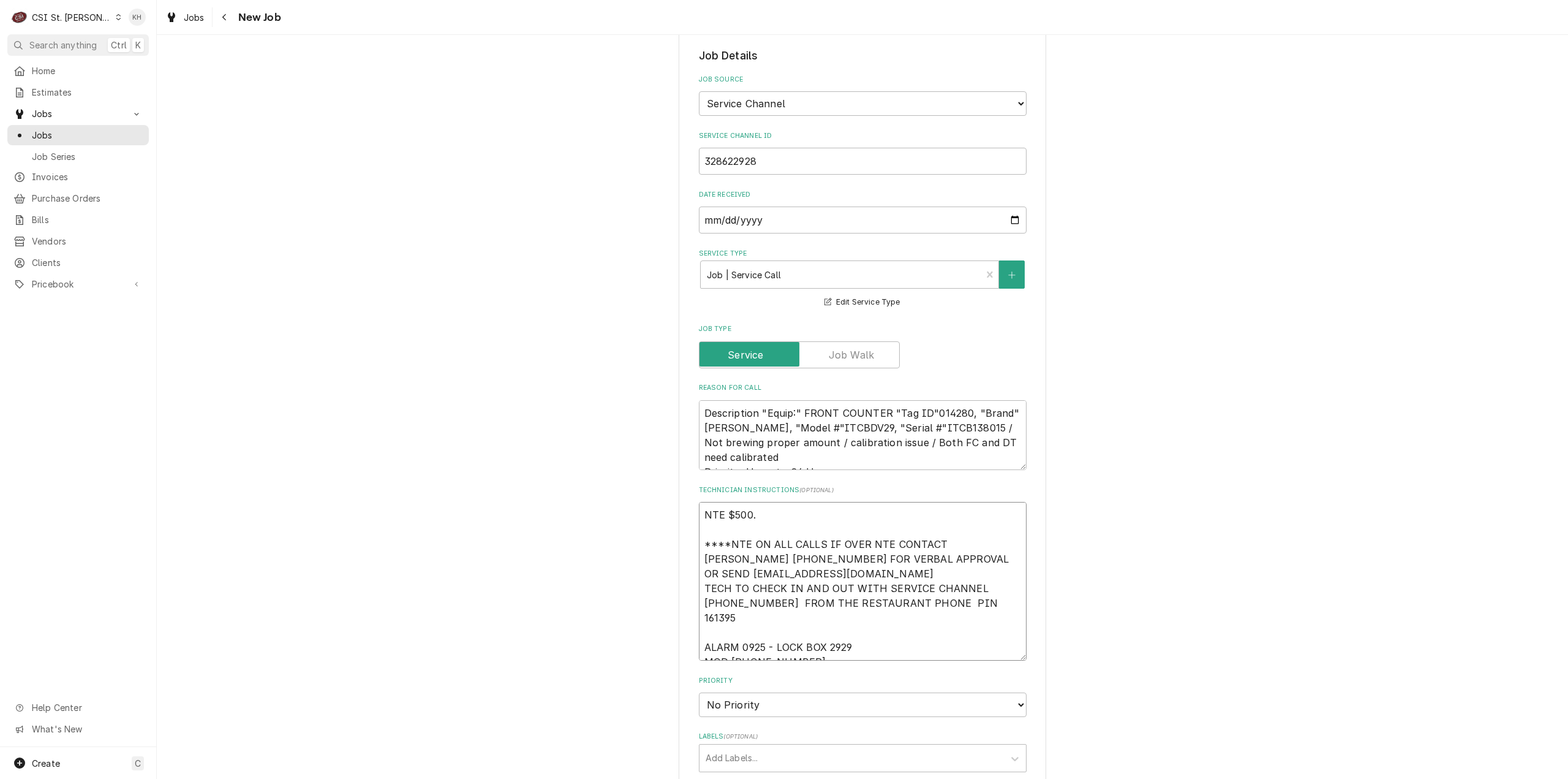
type textarea "x"
type textarea "NTE $500.0 ****NTE ON ALL CALLS IF OVER NTE CONTACT JEFF COSTA 636-399-1299 FOR…"
type textarea "x"
type textarea "NTE $500.00 ****NTE ON ALL CALLS IF OVER NTE CONTACT JEFF COSTA 636-399-1299 FO…"
type textarea "x"
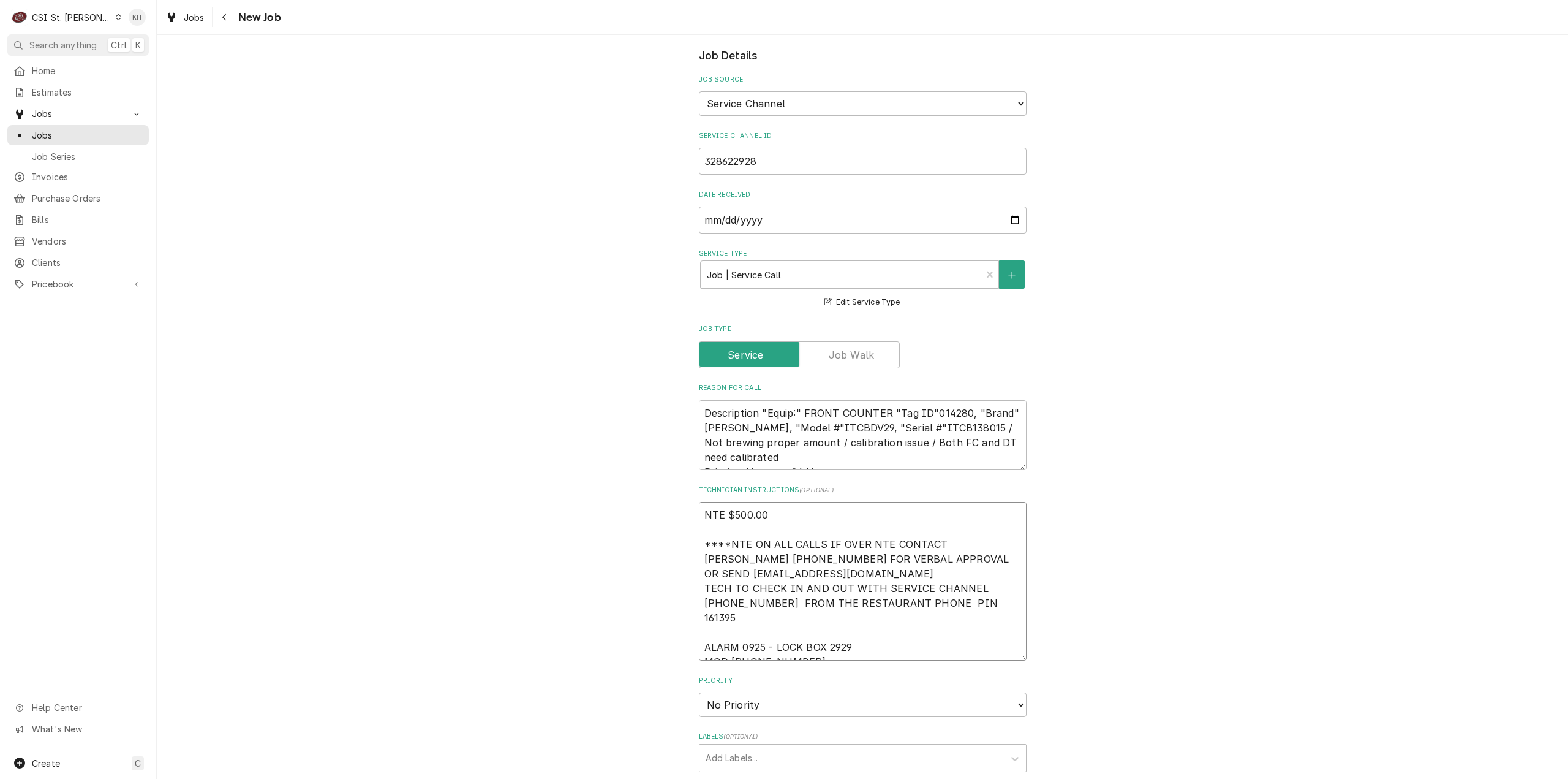
type textarea "NTE $500.00 ****NTE ON ALL CALLS IF OVER NTE CONTACT JEFF COSTA 636-399-1299 FO…"
click at [778, 692] on select "No Priority Urgent High Medium Low" at bounding box center [862, 705] width 327 height 24
select select "3"
click at [699, 692] on select "No Priority Urgent High Medium Low" at bounding box center [862, 705] width 327 height 24
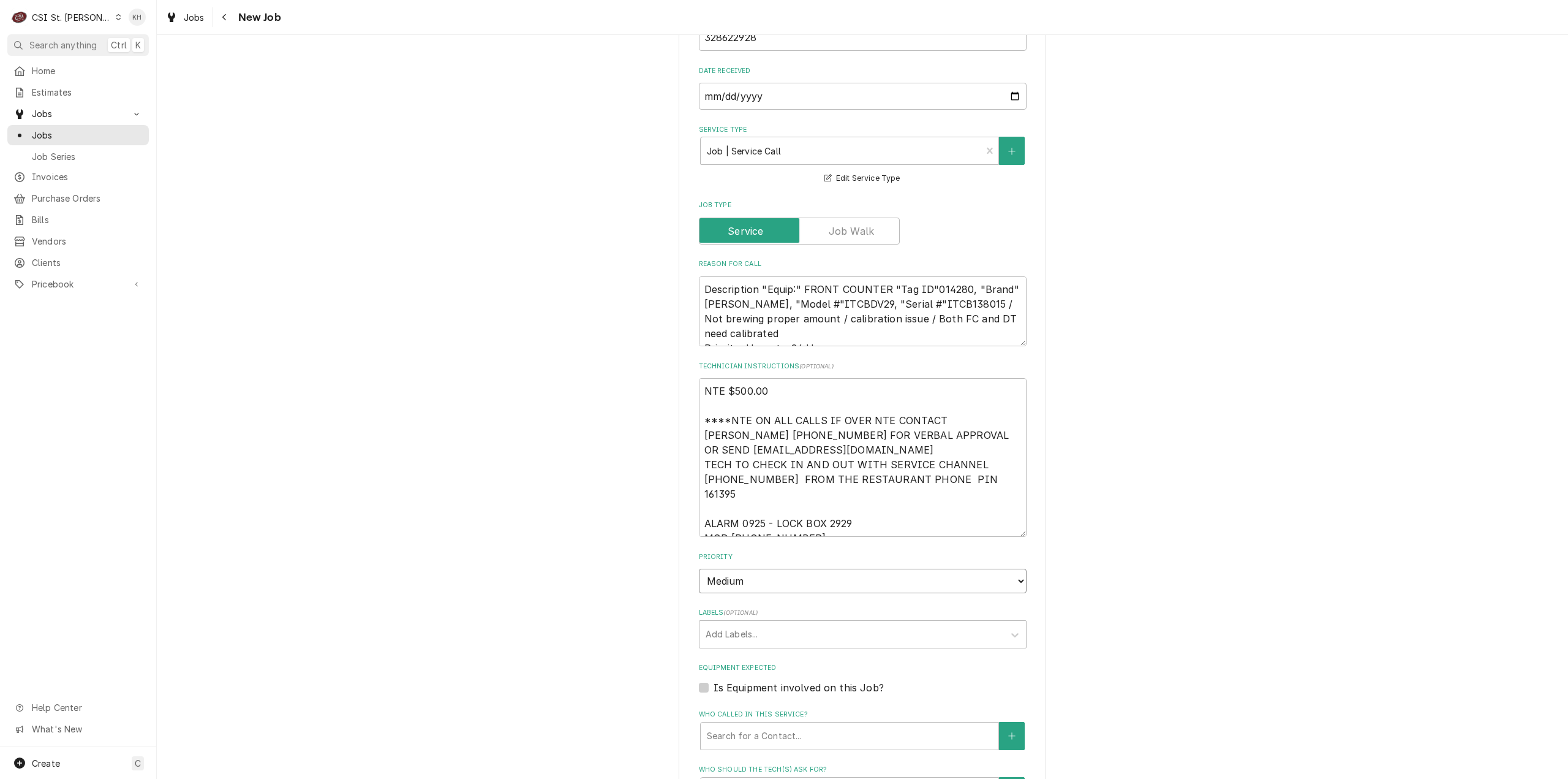
type textarea "x"
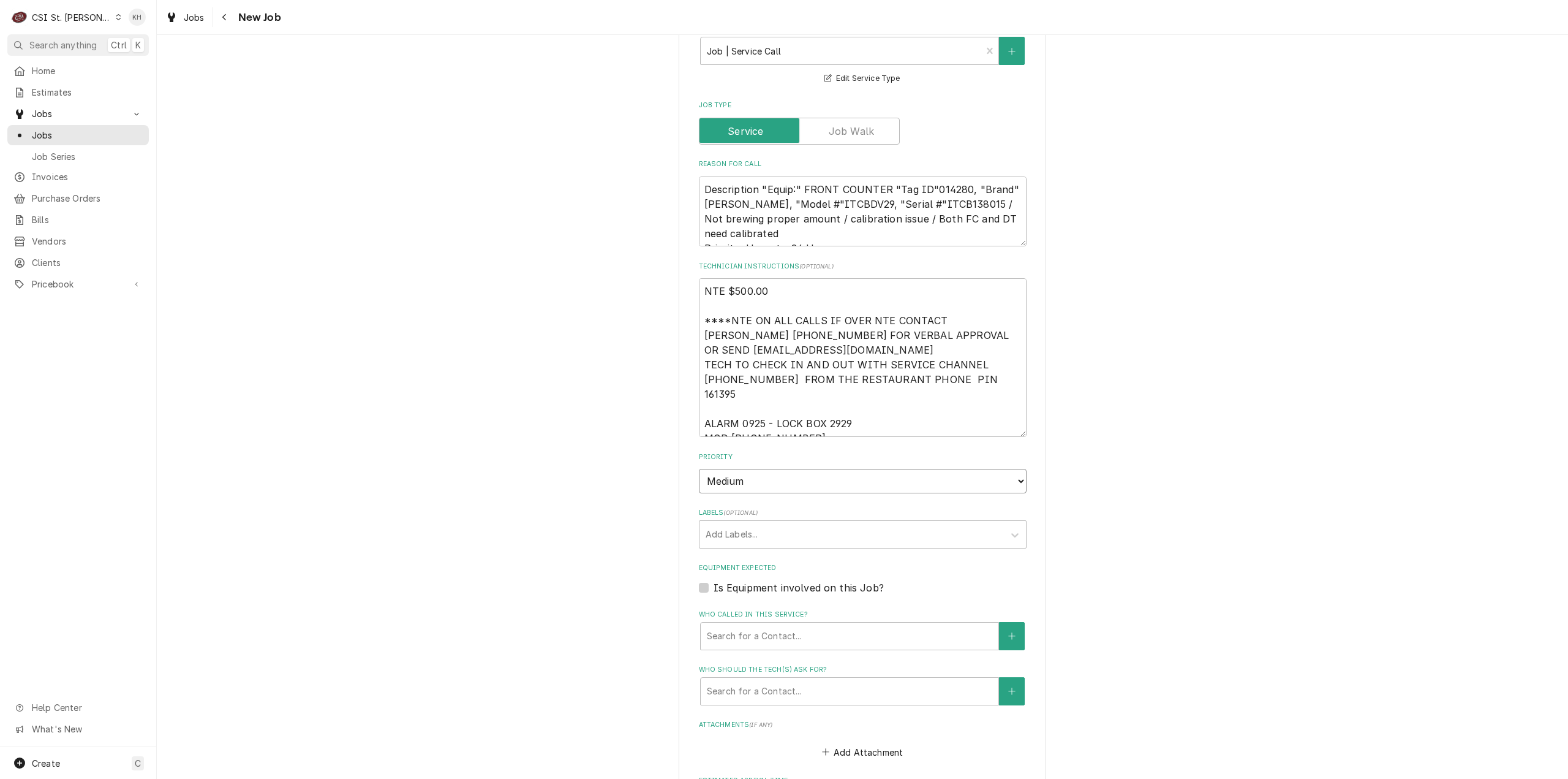
scroll to position [736, 0]
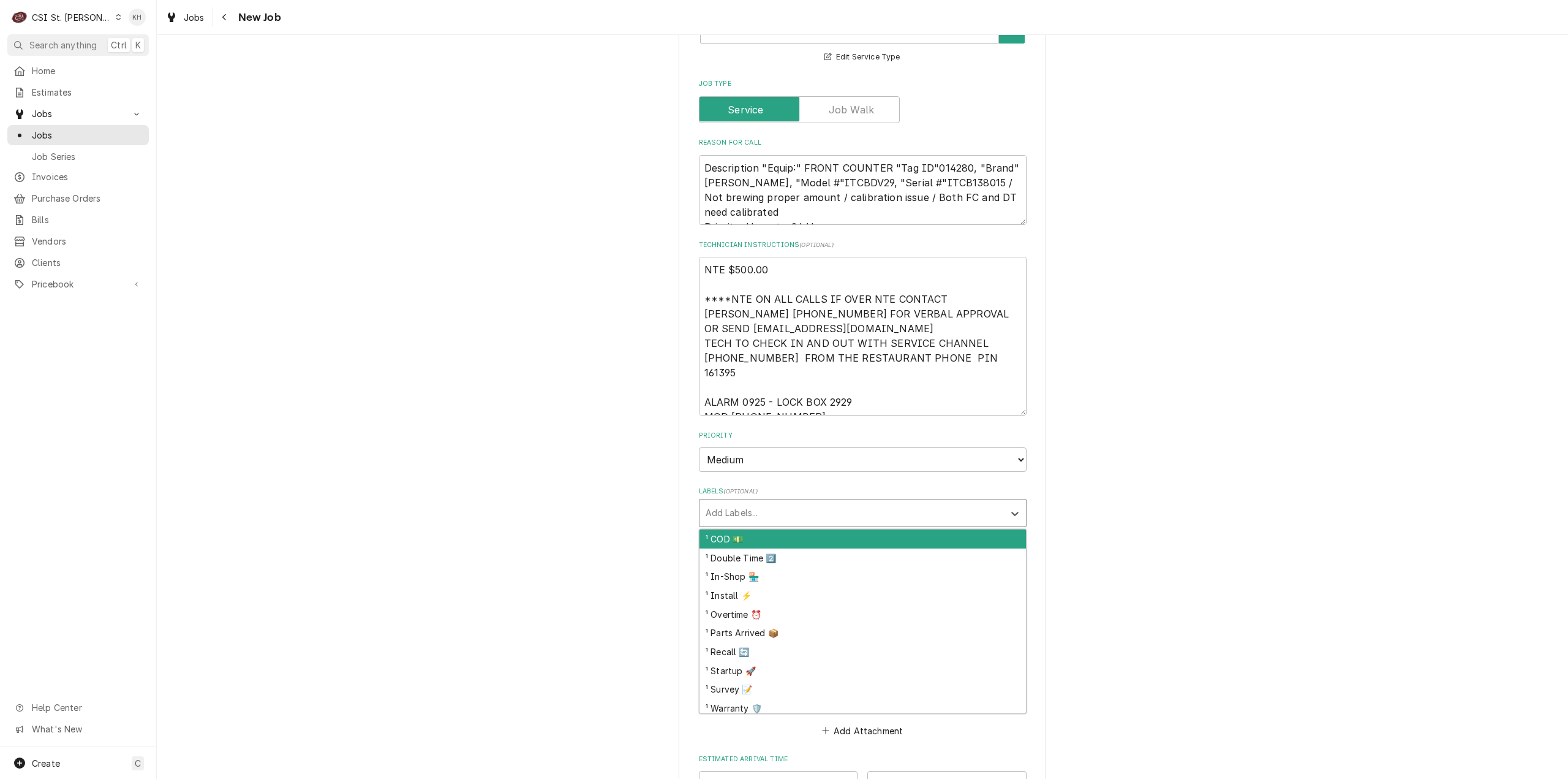
click at [769, 502] on div "Labels" at bounding box center [852, 513] width 292 height 22
type input "bev"
click at [782, 529] on div "² Beverage ☕️" at bounding box center [862, 539] width 327 height 19
type textarea "x"
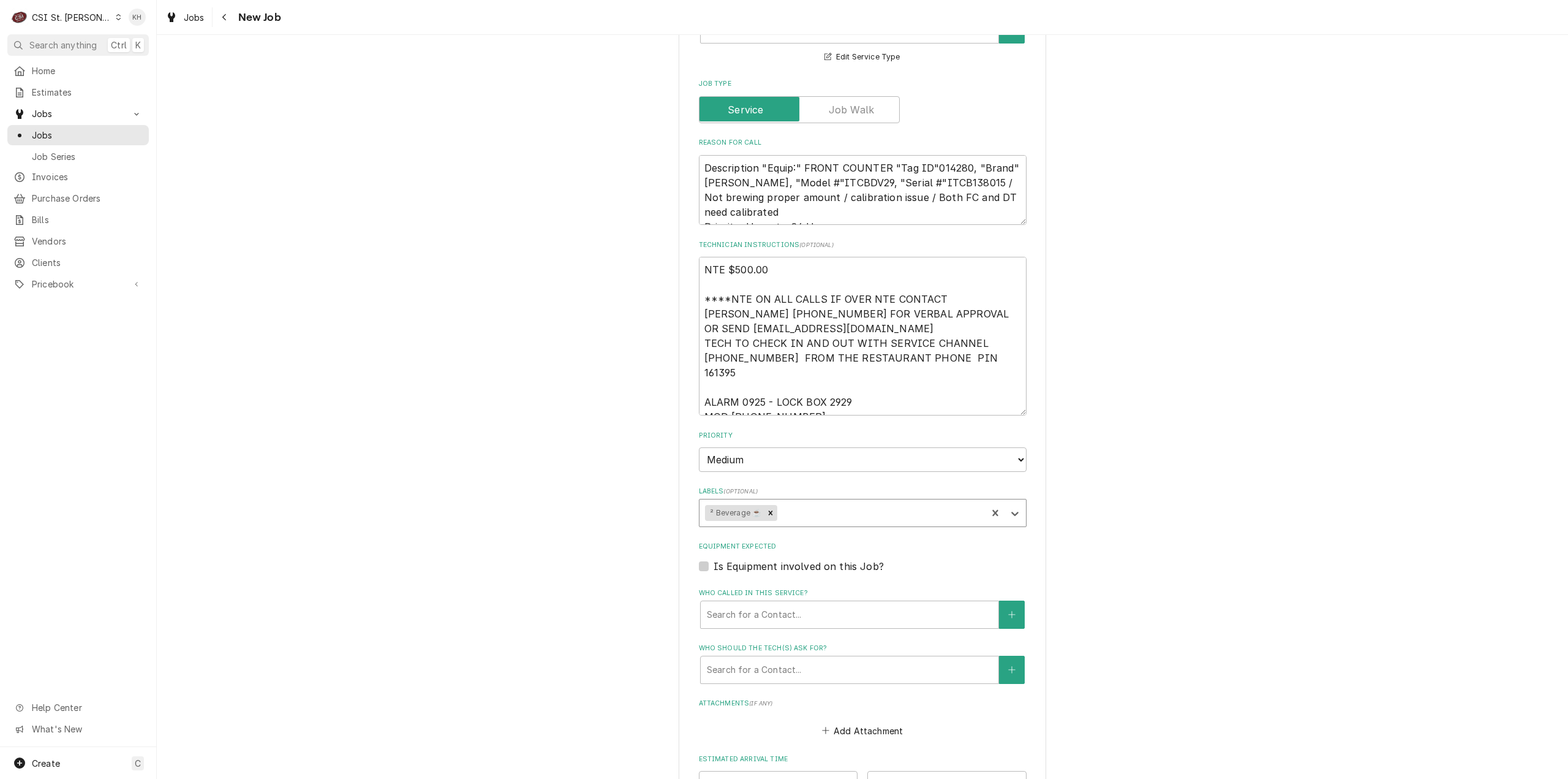
type textarea "x"
drag, startPoint x: 701, startPoint y: 550, endPoint x: 723, endPoint y: 573, distance: 31.8
click at [714, 559] on label "Is Equipment involved on this Job?" at bounding box center [799, 566] width 170 height 15
click at [714, 559] on input "Equipment Expected" at bounding box center [877, 573] width 327 height 27
checkbox input "true"
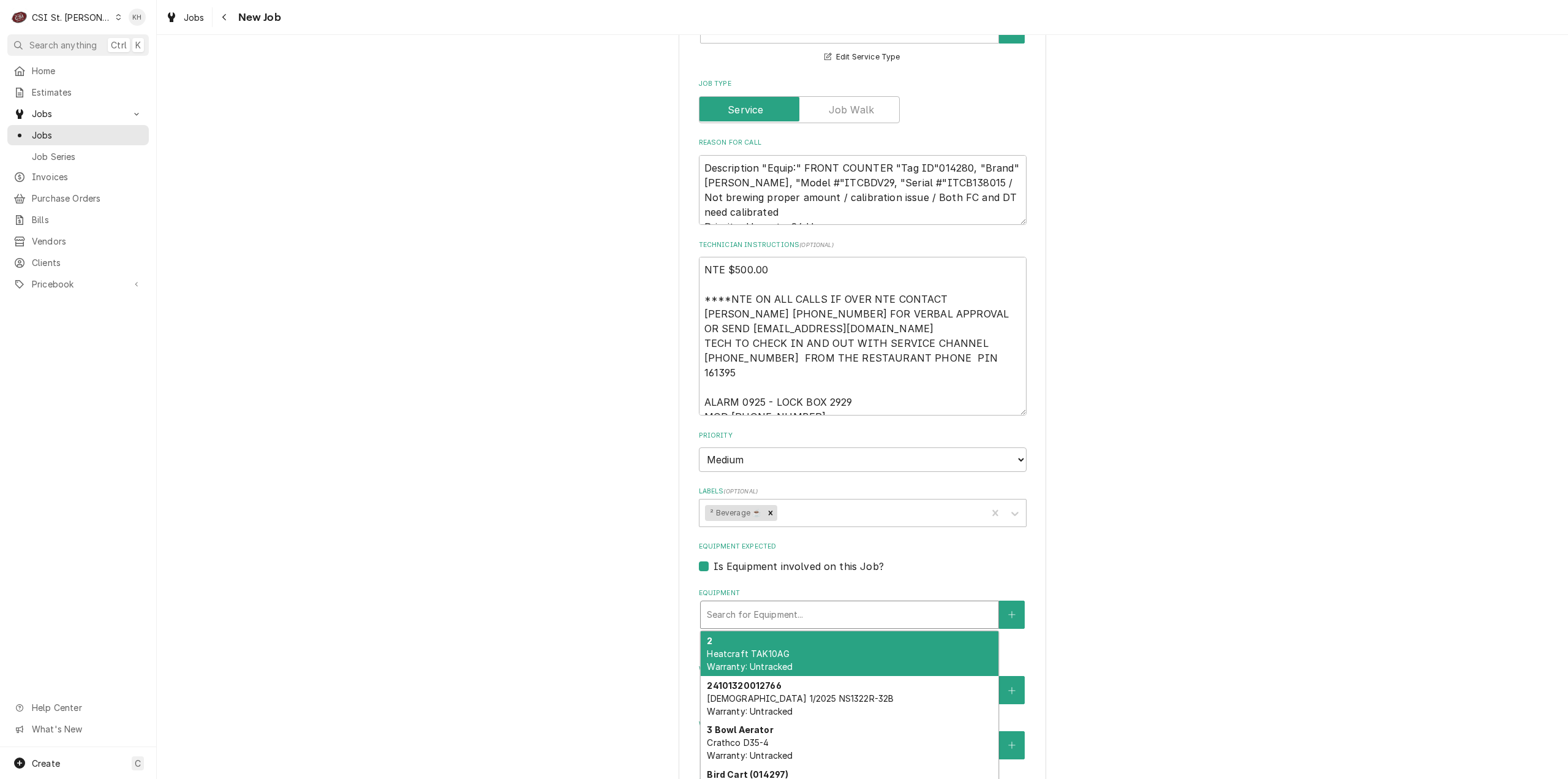
click at [750, 604] on div "Equipment" at bounding box center [850, 615] width 285 height 22
type textarea "x"
type input "b"
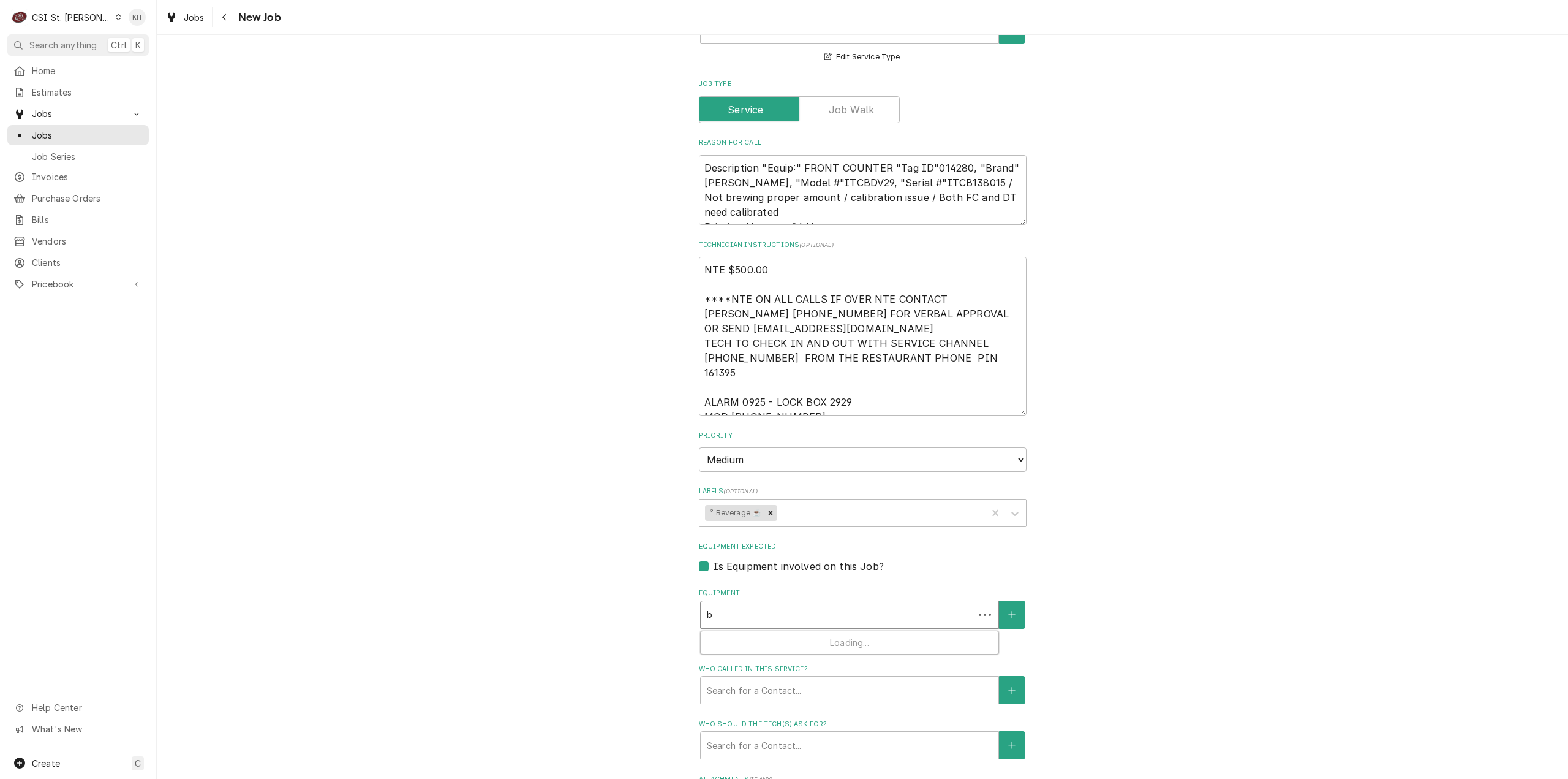
type textarea "x"
type input "bu"
type textarea "x"
type input "bun"
click at [800, 170] on textarea "Description "Equip:" FRONT COUNTER "Tag ID"014280, "Brand" Bunn, "Model #"ITCBD…" at bounding box center [862, 190] width 327 height 70
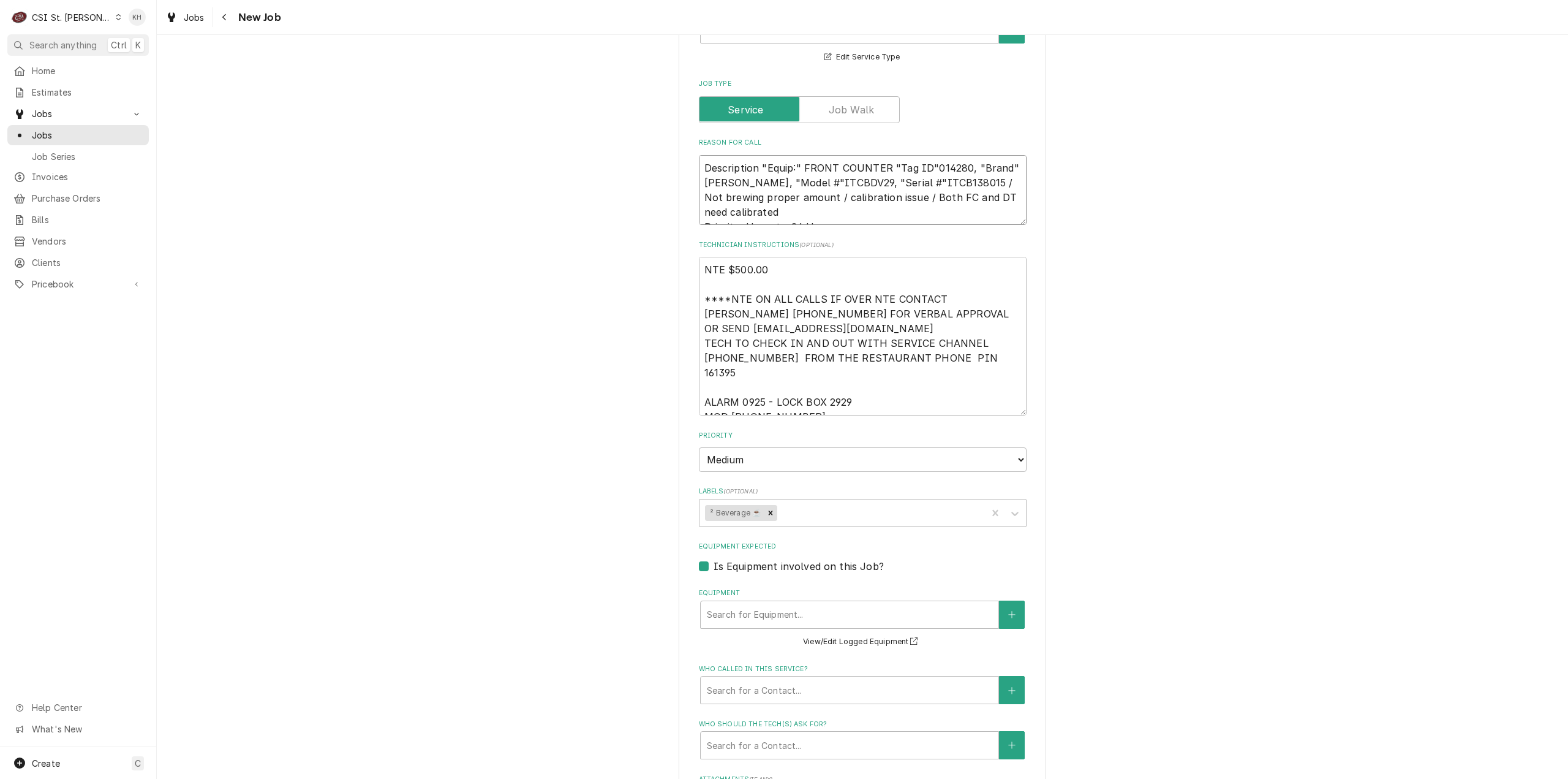
click at [802, 170] on textarea "Description "Equip:" FRONT COUNTER "Tag ID"014280, "Brand" Bunn, "Model #"ITCBD…" at bounding box center [862, 190] width 327 height 70
click at [1009, 610] on icon "Create New Equipment" at bounding box center [1012, 615] width 7 height 9
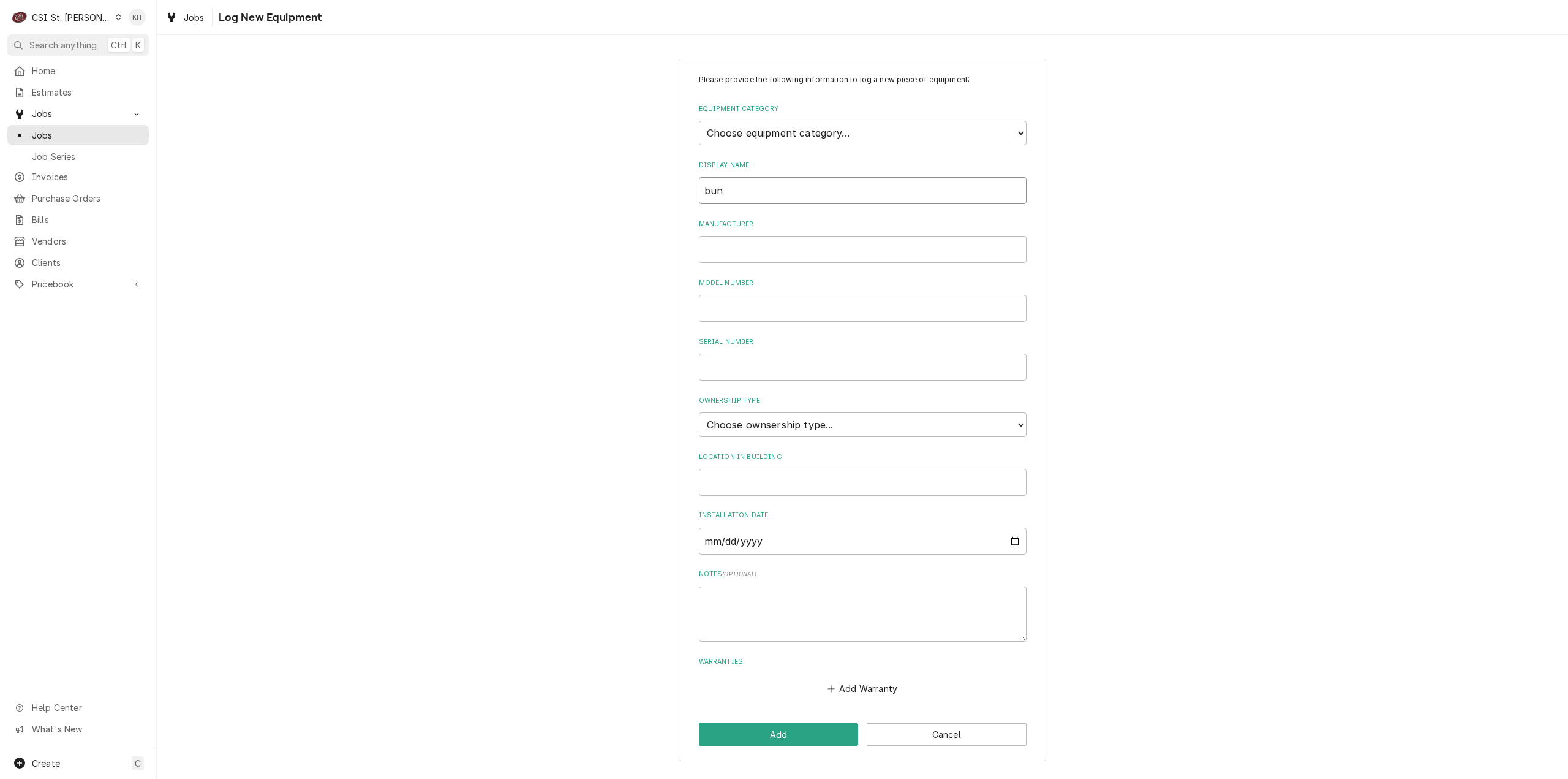
click at [782, 203] on input "bun" at bounding box center [862, 191] width 327 height 27
drag, startPoint x: 787, startPoint y: 196, endPoint x: 665, endPoint y: 211, distance: 122.9
click at [665, 211] on div "Please provide the following information to log a new piece of equipment: Equip…" at bounding box center [862, 410] width 1412 height 724
type input "Tea Brewer"
type input "Bunn"
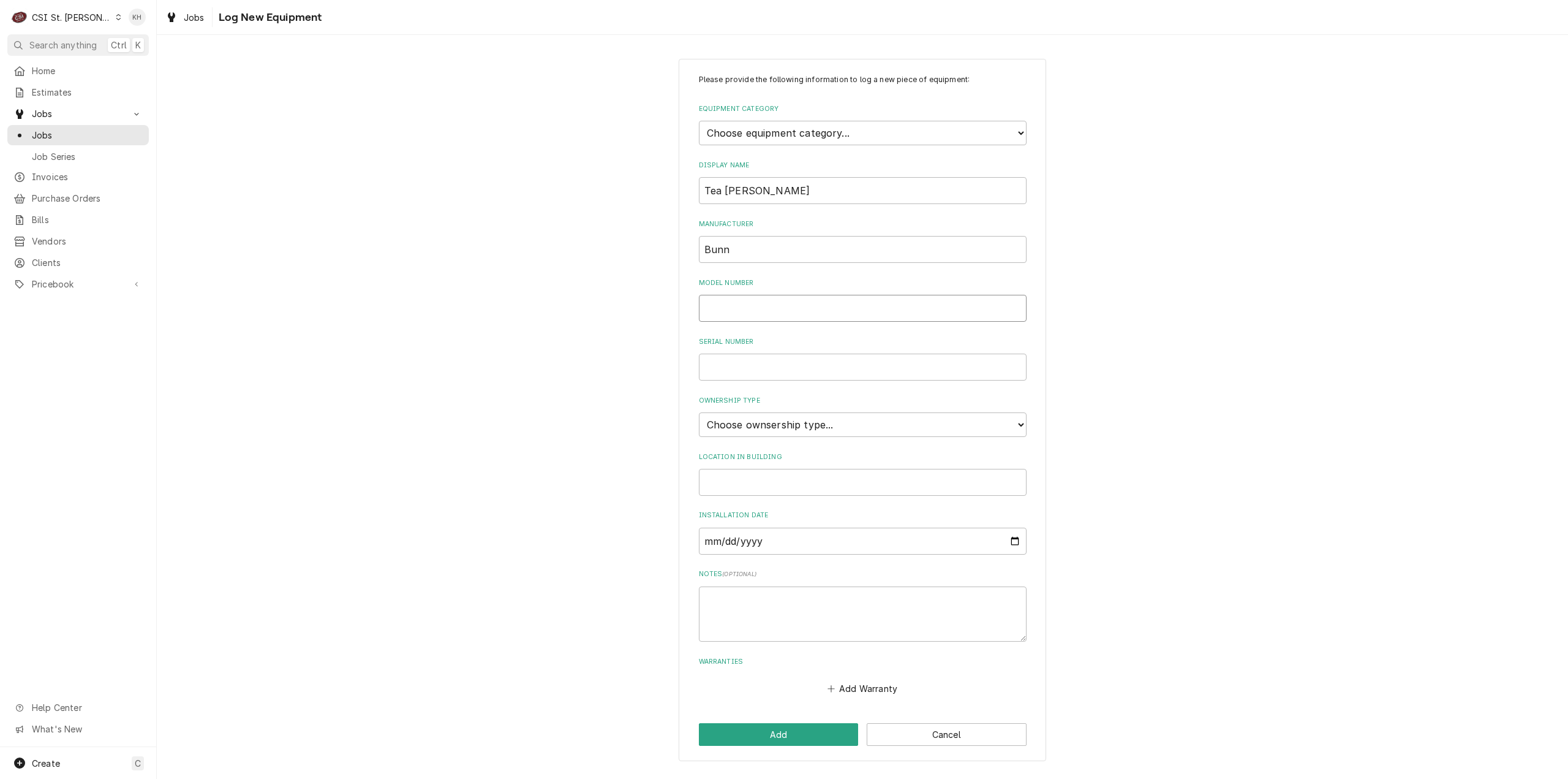
paste input "ITCBDV29"
type input "ITCBDV29"
click at [873, 114] on div "Equipment Category Choose equipment category... Cooking Equipment Fryers Ice Ma…" at bounding box center [862, 125] width 327 height 41
drag, startPoint x: 874, startPoint y: 117, endPoint x: 869, endPoint y: 135, distance: 18.7
click at [873, 124] on div "Equipment Category Choose equipment category... Cooking Equipment Fryers Ice Ma…" at bounding box center [862, 125] width 327 height 41
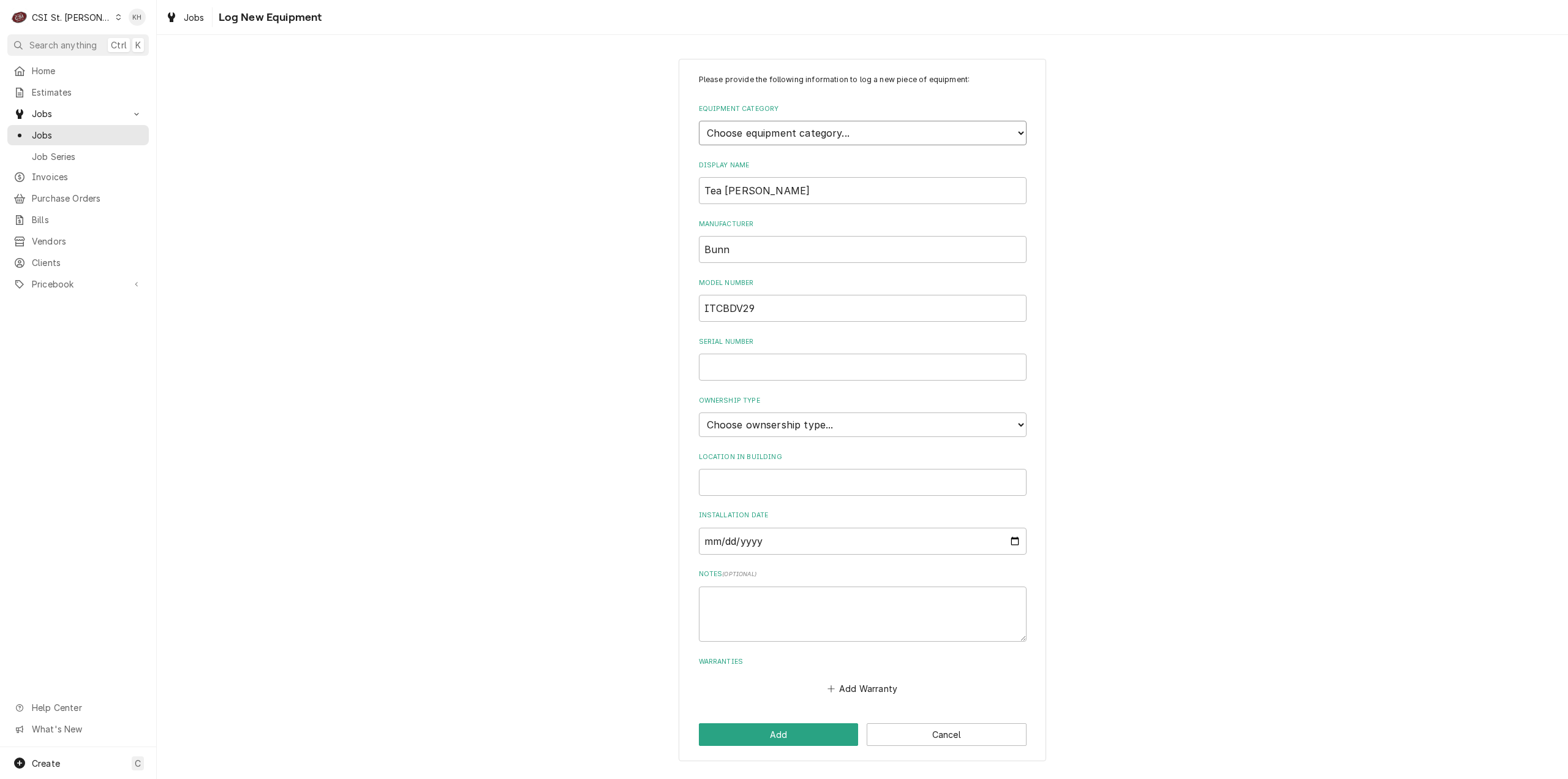
click at [869, 131] on select "Choose equipment category... Cooking Equipment Fryers Ice Machines Ovens and Ra…" at bounding box center [862, 133] width 327 height 24
select select "9"
click at [699, 120] on select "Choose equipment category... Cooking Equipment Fryers Ice Machines Ovens and Ra…" at bounding box center [862, 133] width 327 height 24
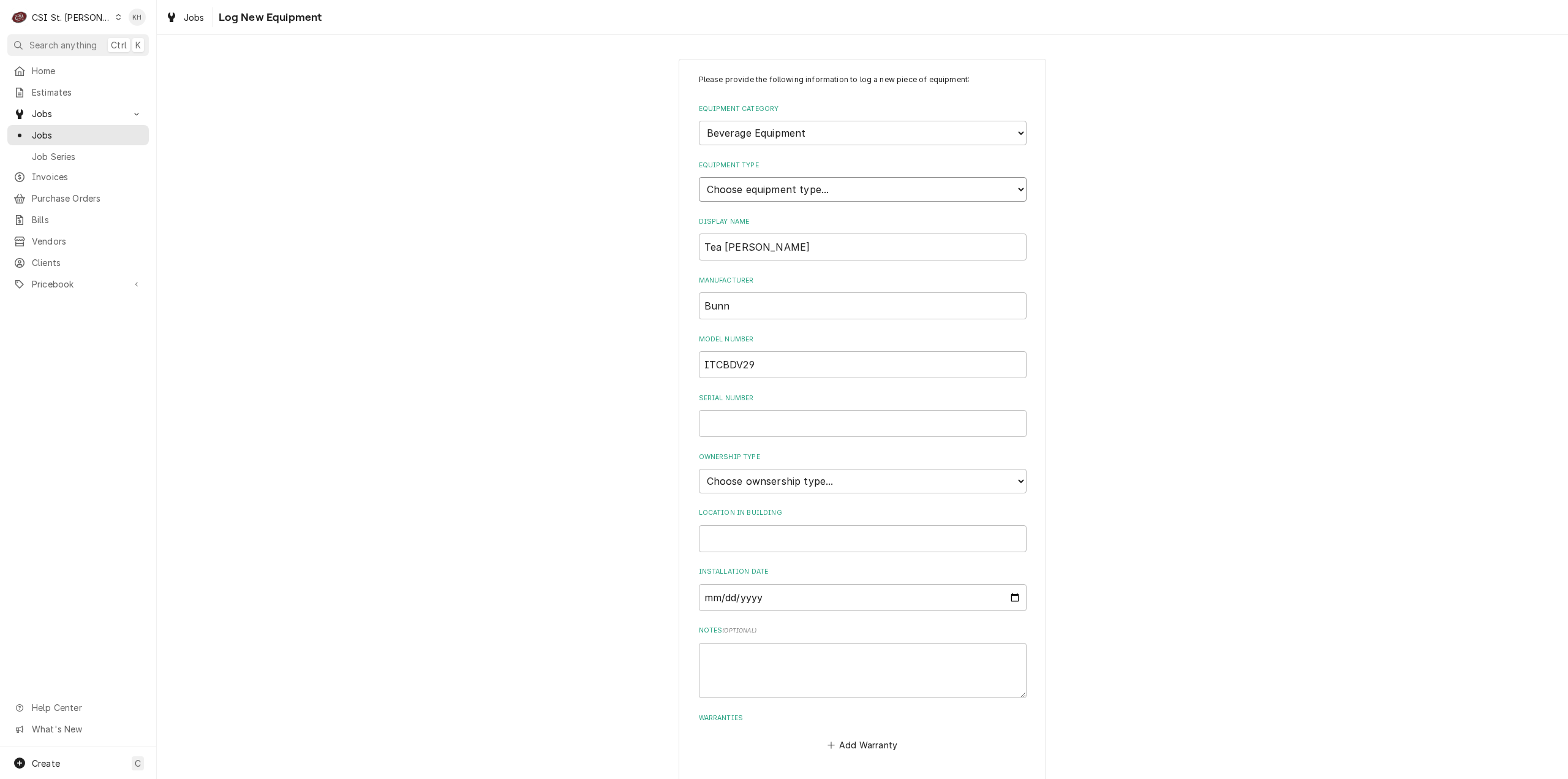
click at [835, 193] on select "Choose equipment type... Bar Blender Coffee Grinder Coffee Maker Coffee Urn Fro…" at bounding box center [862, 190] width 327 height 24
select select "90"
click at [699, 177] on select "Choose equipment type... Bar Blender Coffee Grinder Coffee Maker Coffee Urn Fro…" at bounding box center [862, 190] width 327 height 24
drag, startPoint x: 832, startPoint y: 418, endPoint x: 789, endPoint y: 461, distance: 60.8
click at [823, 425] on input "Serial Number" at bounding box center [862, 424] width 327 height 27
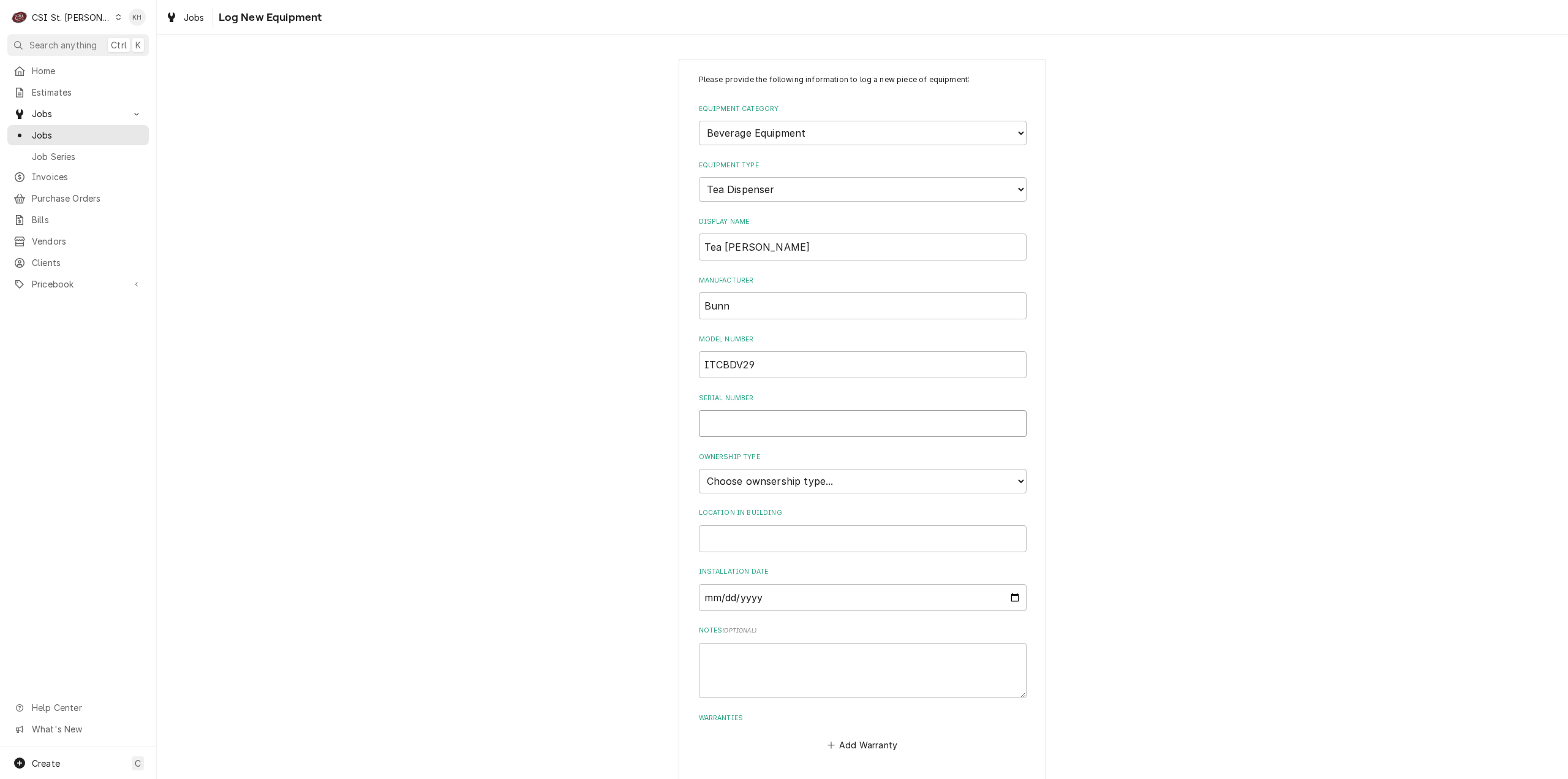
paste input "TCB138015"
type input "TCB138015"
click at [800, 483] on select "Choose ownsership type... Unknown Owned Leased Rented" at bounding box center [862, 481] width 327 height 24
select select "1"
click at [699, 469] on select "Choose ownsership type... Unknown Owned Leased Rented" at bounding box center [862, 481] width 327 height 24
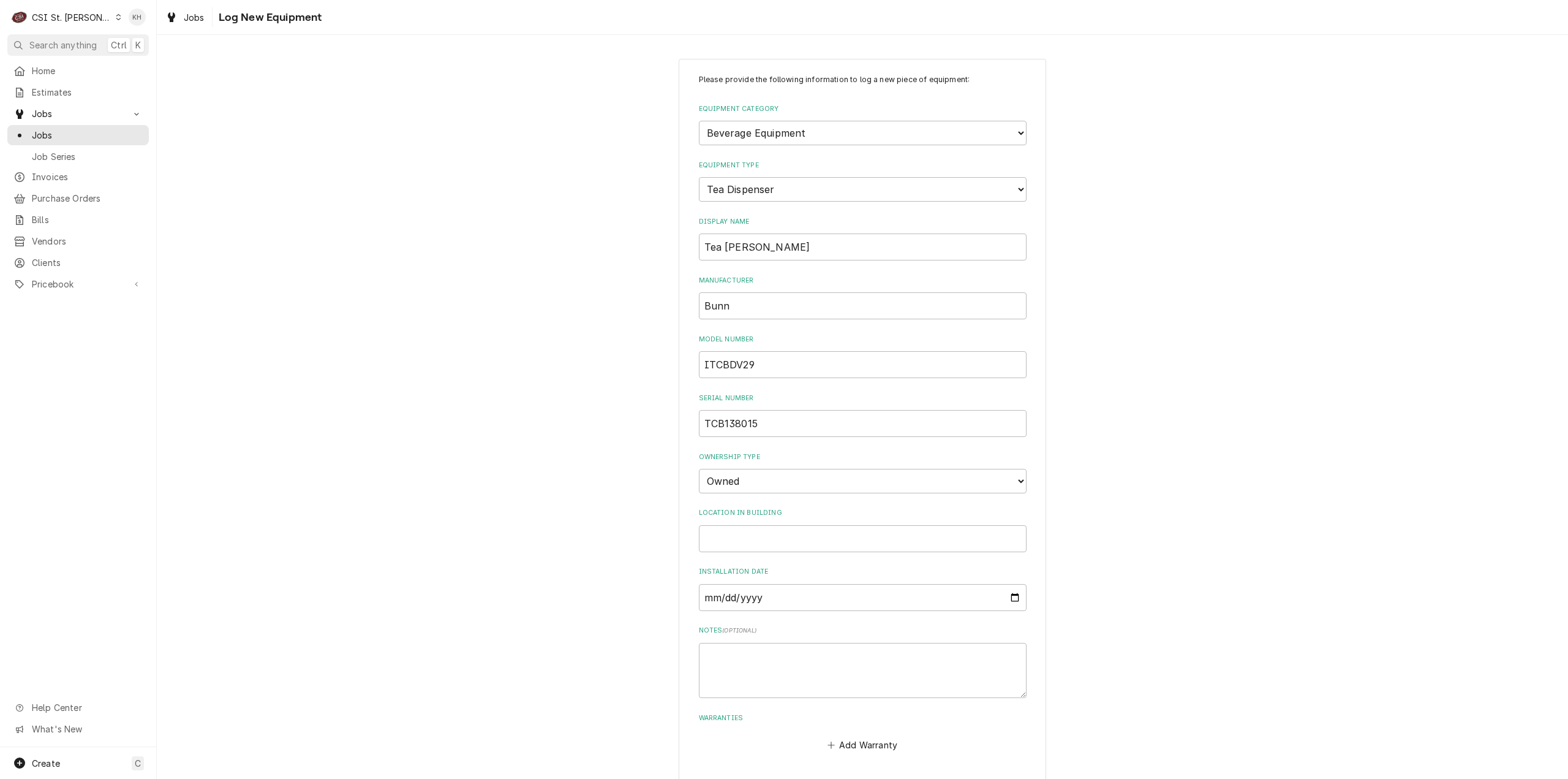
drag, startPoint x: 583, startPoint y: 504, endPoint x: 699, endPoint y: 564, distance: 130.6
click at [587, 505] on div "Please provide the following information to log a new piece of equipment: Equip…" at bounding box center [862, 439] width 1412 height 781
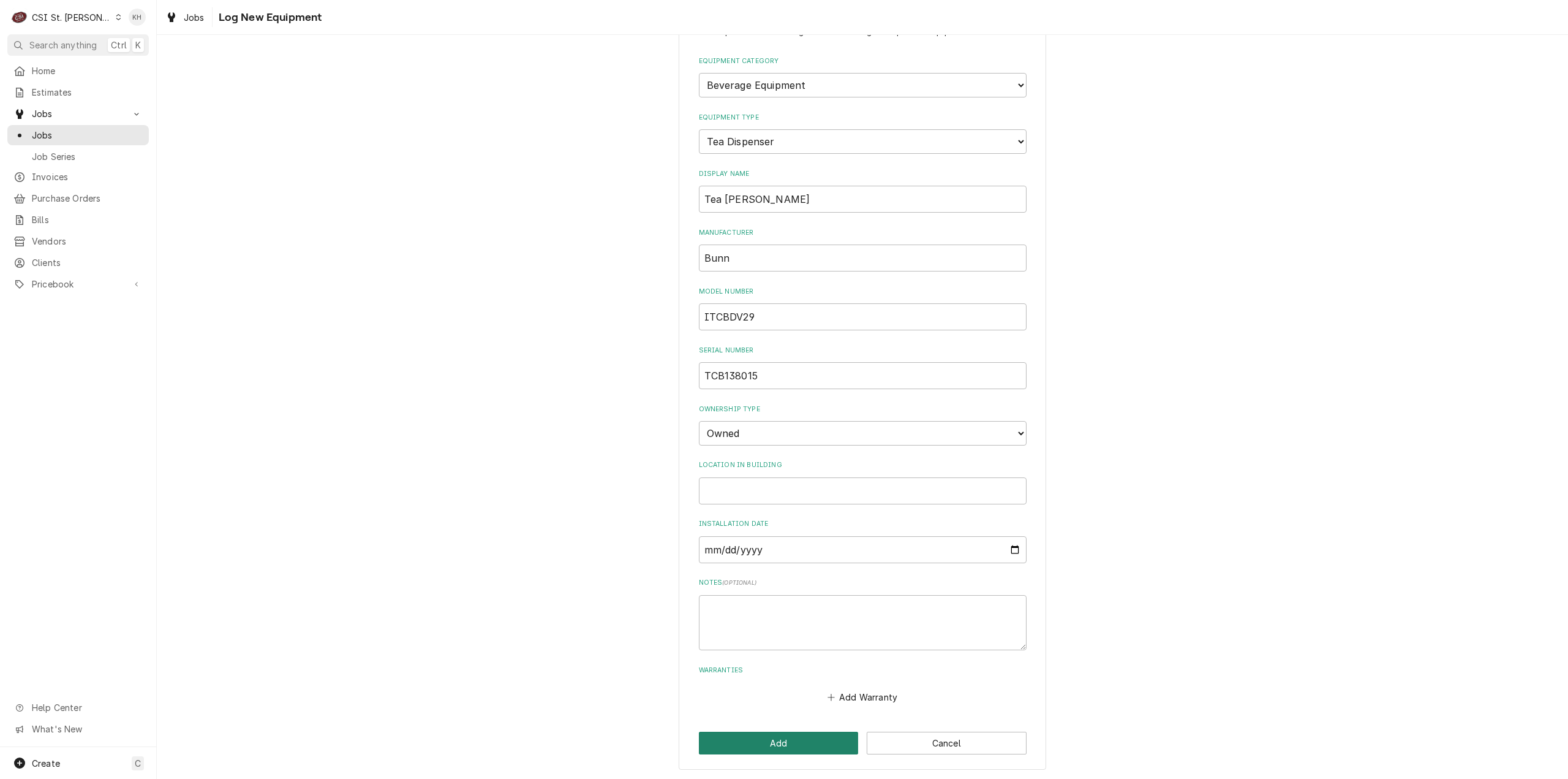
drag, startPoint x: 828, startPoint y: 738, endPoint x: 574, endPoint y: 721, distance: 254.6
click at [827, 736] on button "Add" at bounding box center [779, 743] width 160 height 23
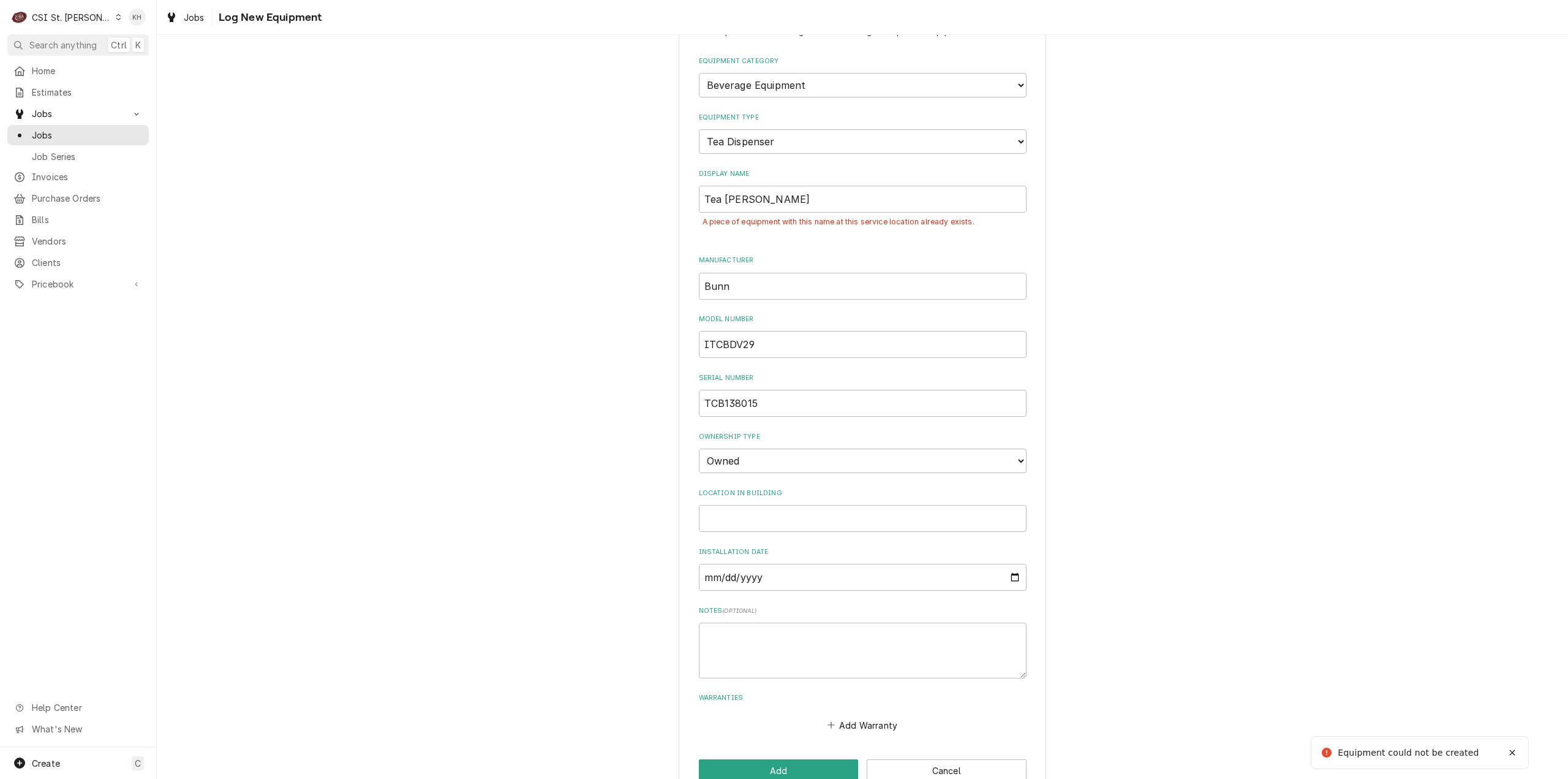
scroll to position [68, 0]
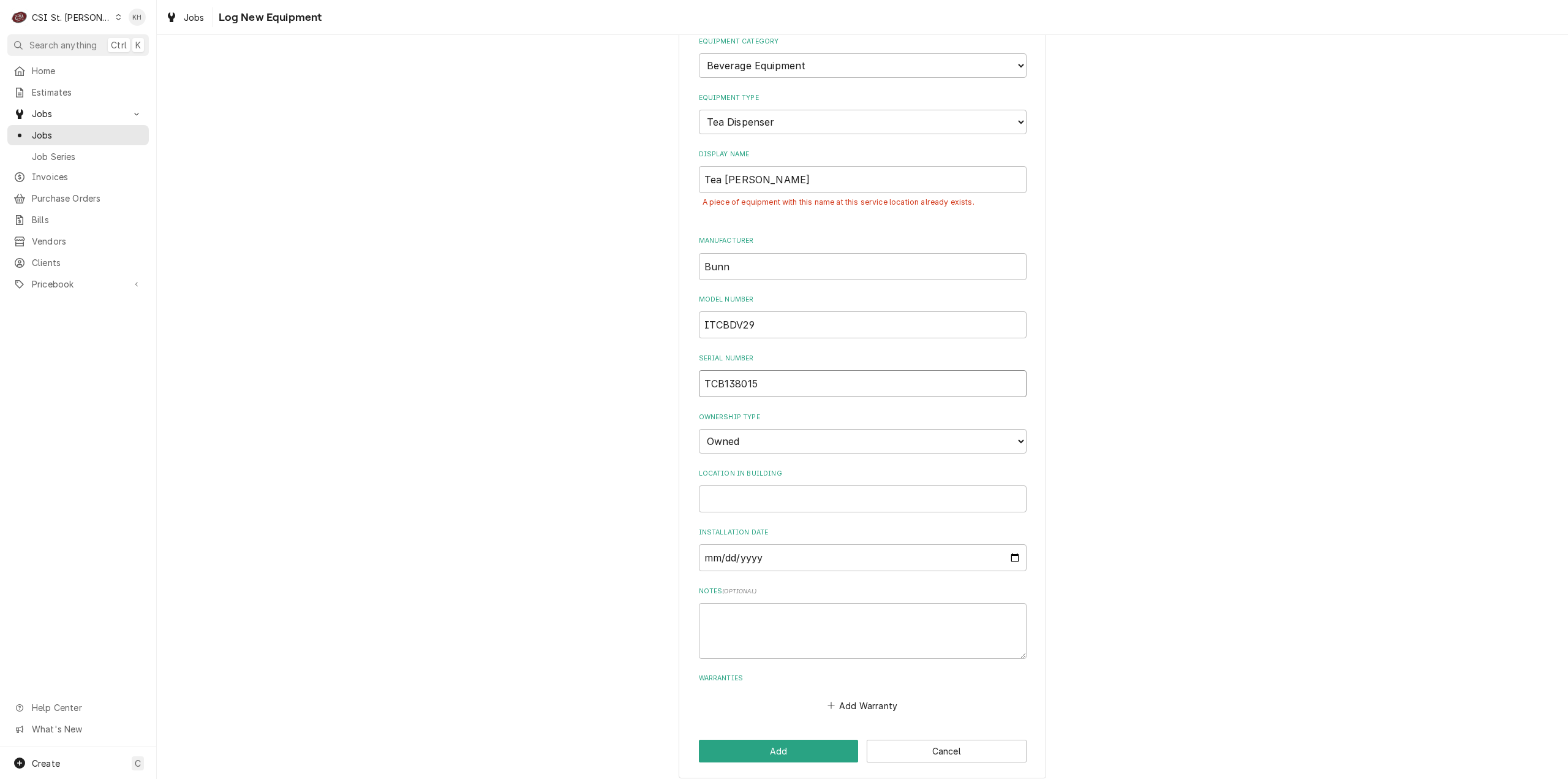
drag, startPoint x: 784, startPoint y: 382, endPoint x: 658, endPoint y: 386, distance: 126.1
click at [658, 386] on div "Please provide the following information to log a new piece of equipment: Equip…" at bounding box center [862, 384] width 1412 height 808
click at [843, 651] on textarea "Notes ( optional )" at bounding box center [862, 631] width 327 height 55
paste textarea "TCB138015"
type textarea "x"
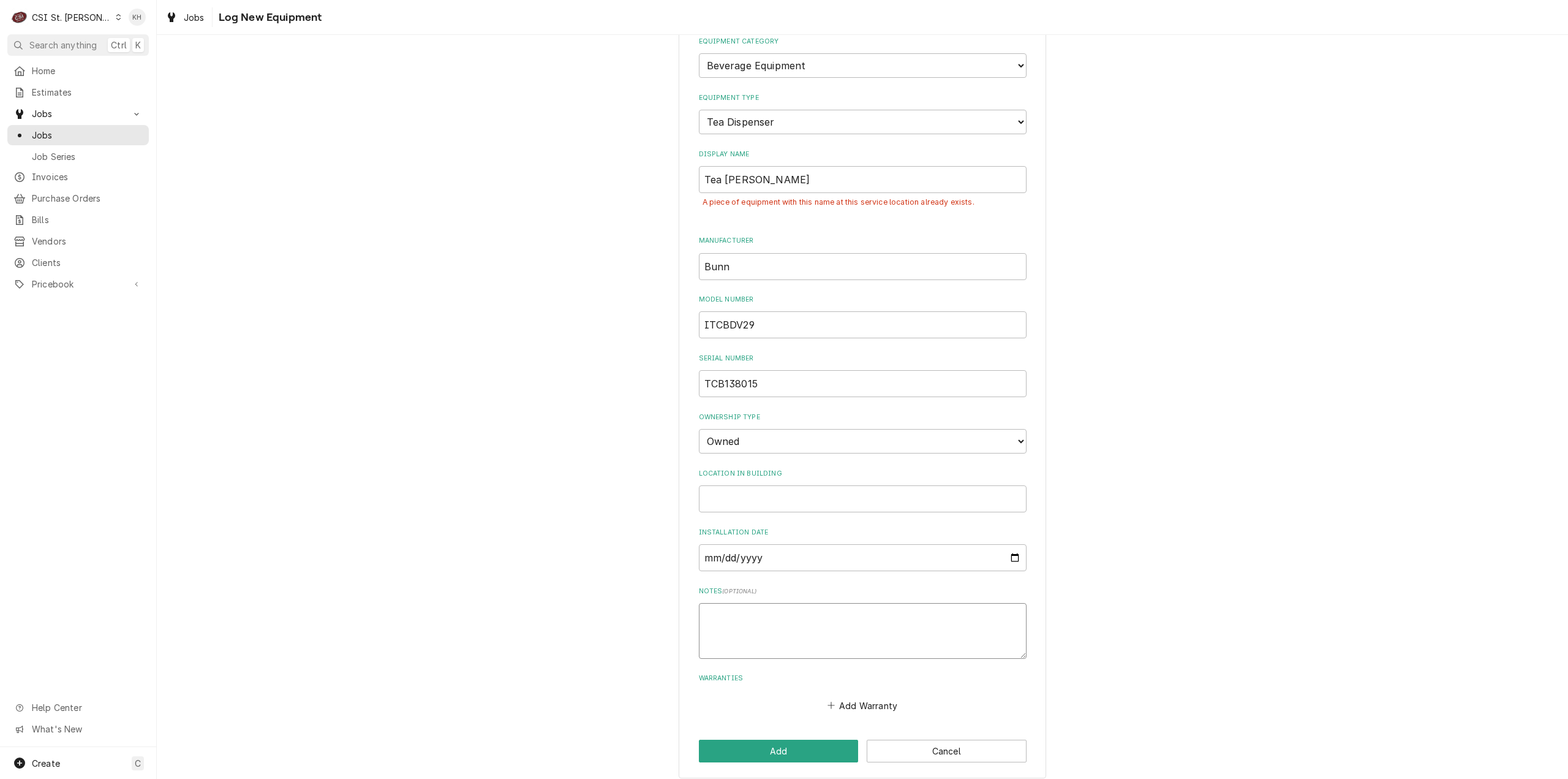
type textarea "TCB138015"
type textarea "x"
type textarea "TCB138015"
drag, startPoint x: 767, startPoint y: 326, endPoint x: 690, endPoint y: 332, distance: 77.2
click at [690, 332] on div "Please provide the following information to log a new piece of equipment: Equip…" at bounding box center [862, 384] width 367 height 787
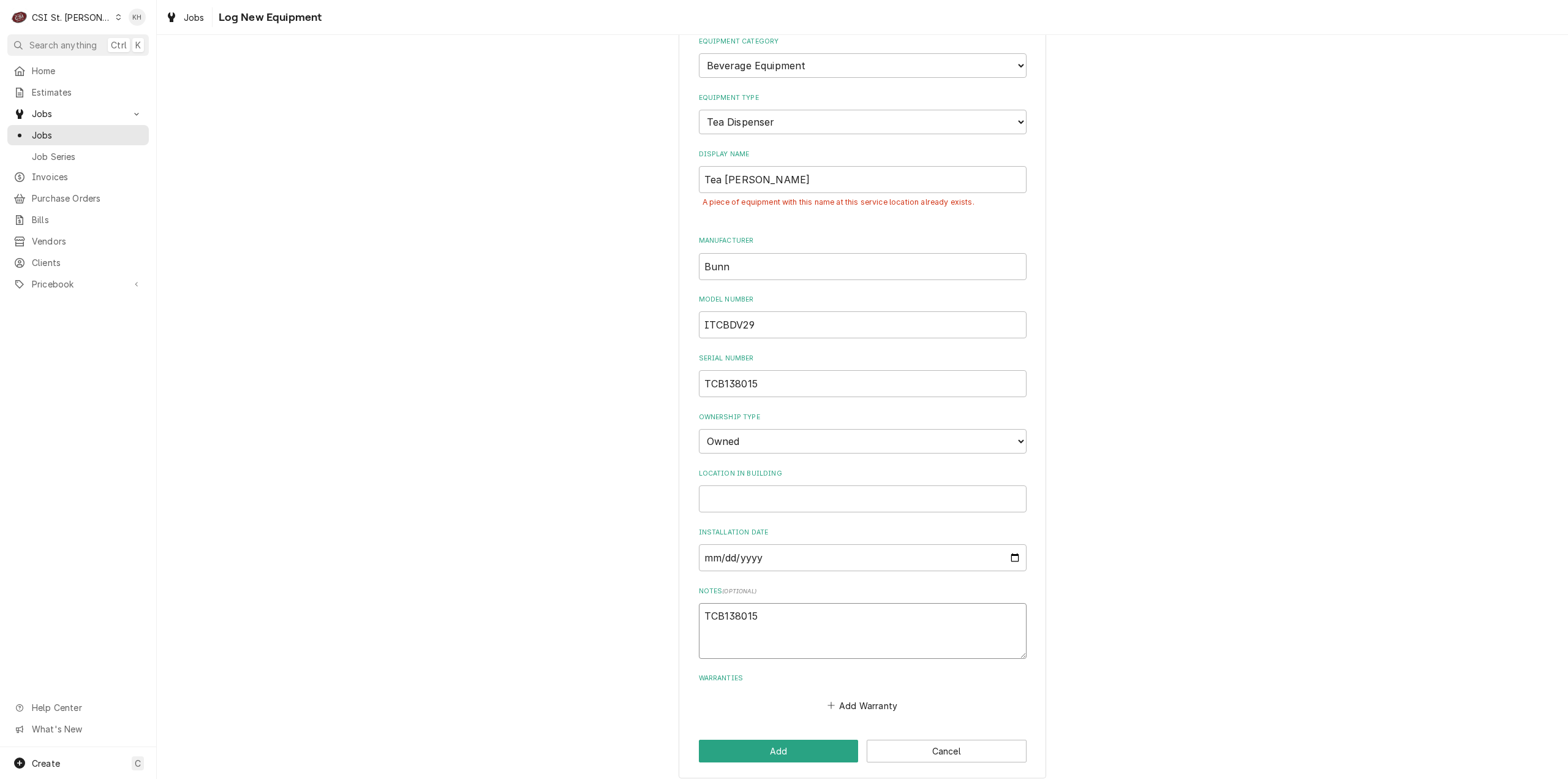
click at [778, 619] on textarea "TCB138015" at bounding box center [862, 631] width 327 height 55
click at [699, 610] on textarea "TCB138015" at bounding box center [862, 631] width 327 height 55
type textarea "x"
type textarea "TCB138015"
paste textarea "ITCBDV29"
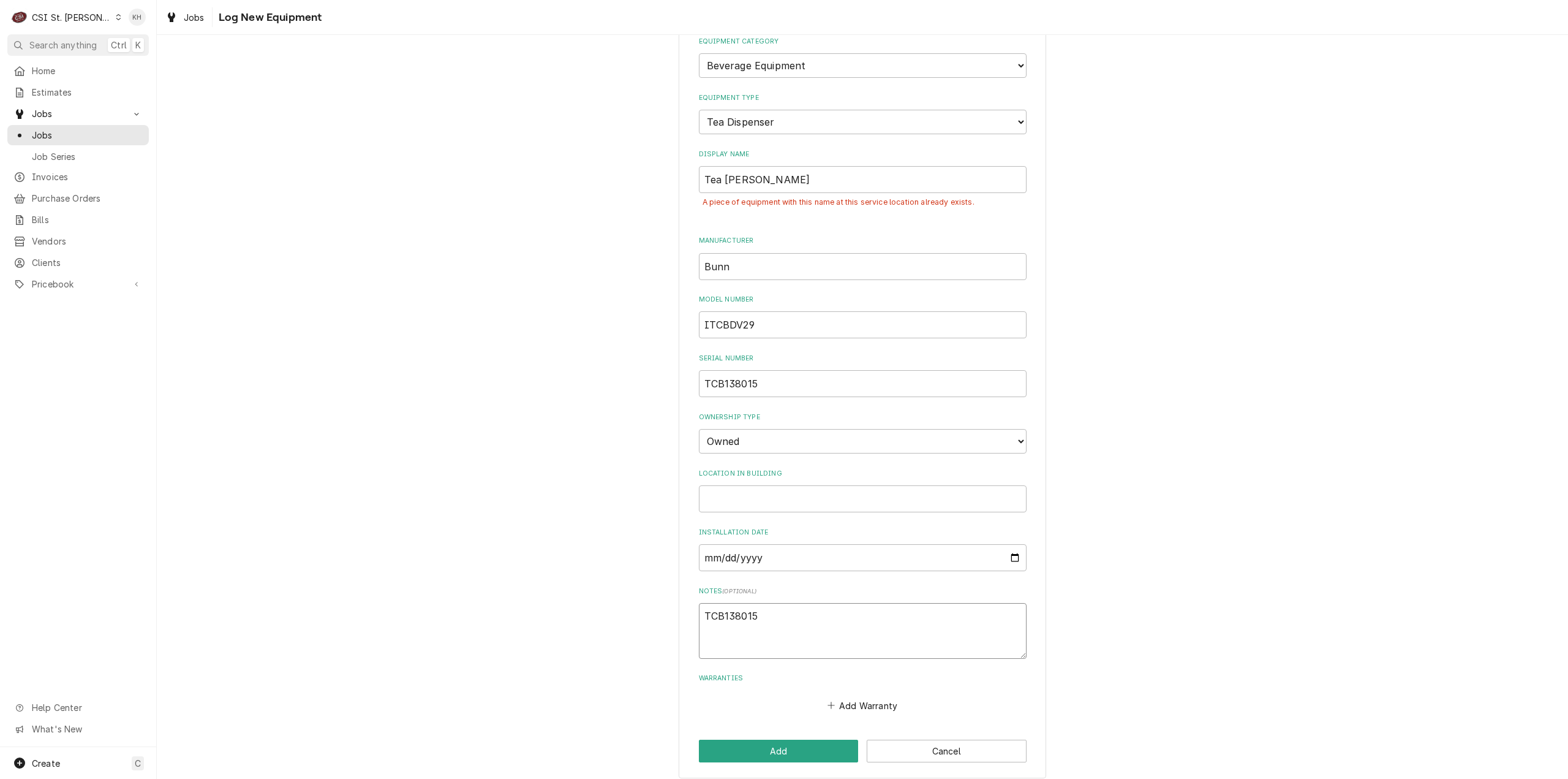
type textarea "x"
type textarea "ITCBDV29 TCB138015"
type textarea "x"
drag, startPoint x: 756, startPoint y: 627, endPoint x: 664, endPoint y: 598, distance: 96.5
click at [664, 598] on div "Please provide the following information to log a new piece of equipment: Equip…" at bounding box center [862, 384] width 1412 height 808
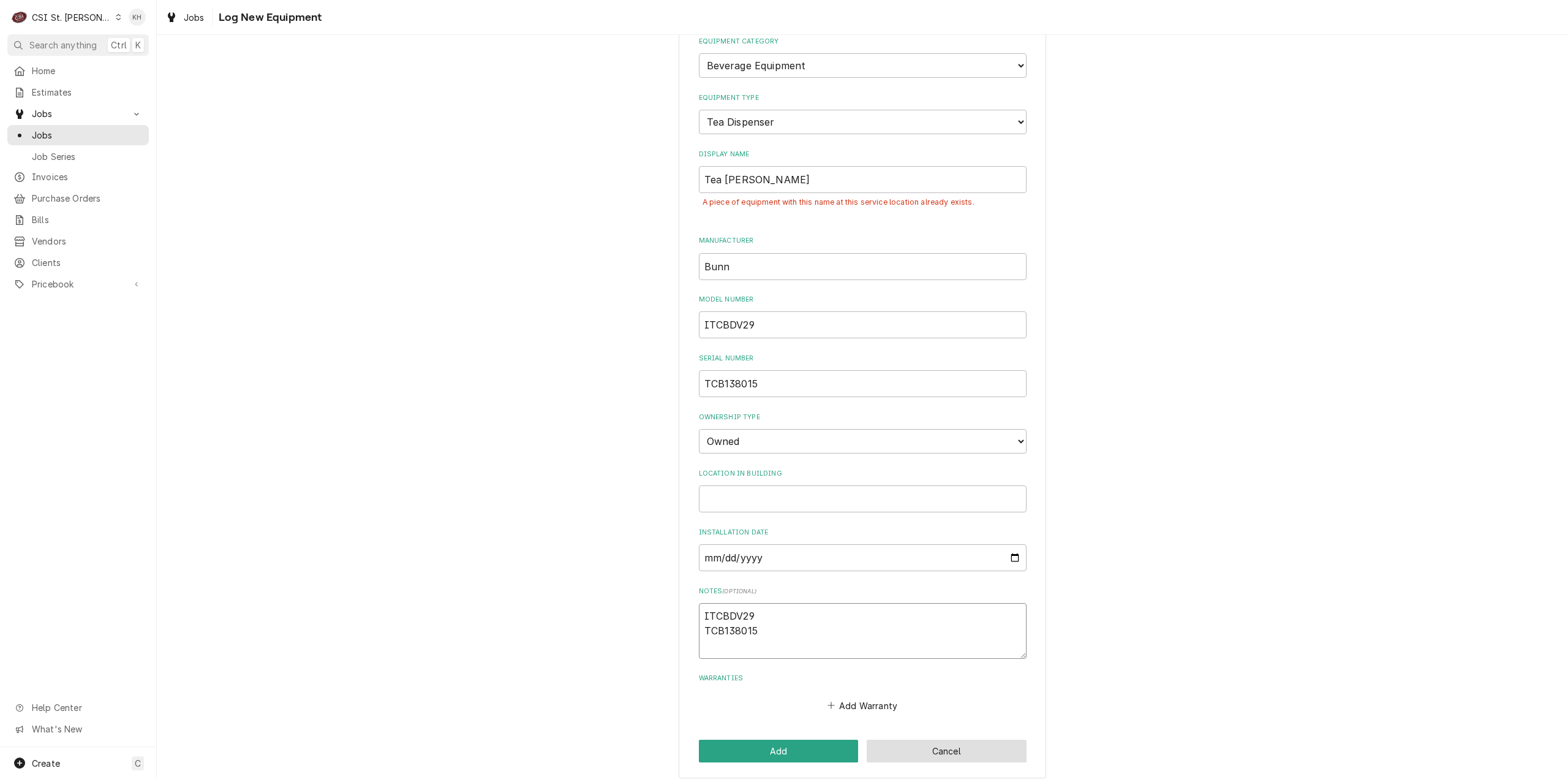
type textarea "ITCBDV29 TCB138015"
click at [941, 749] on button "Cancel" at bounding box center [946, 751] width 160 height 23
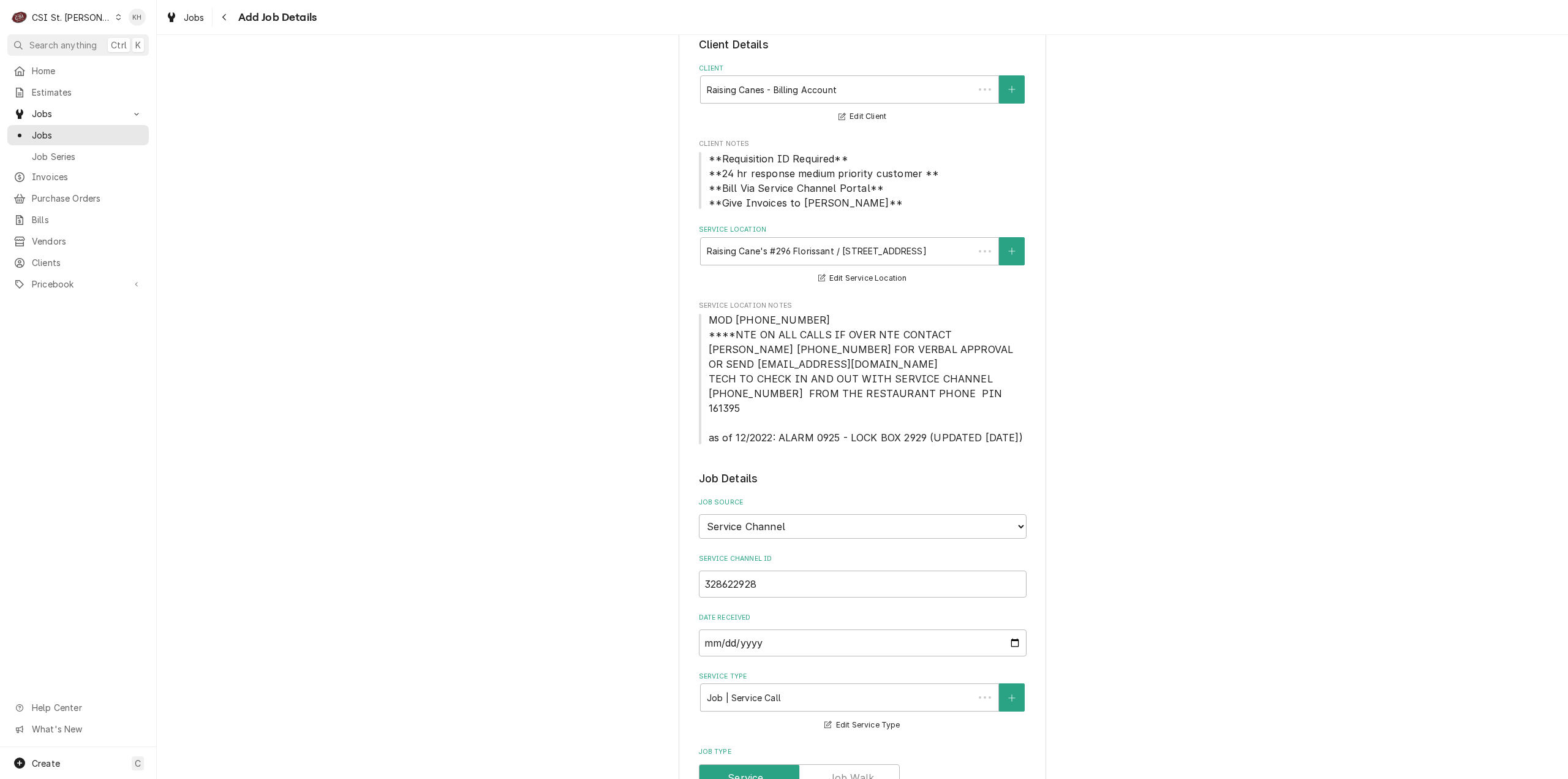
scroll to position [736, 0]
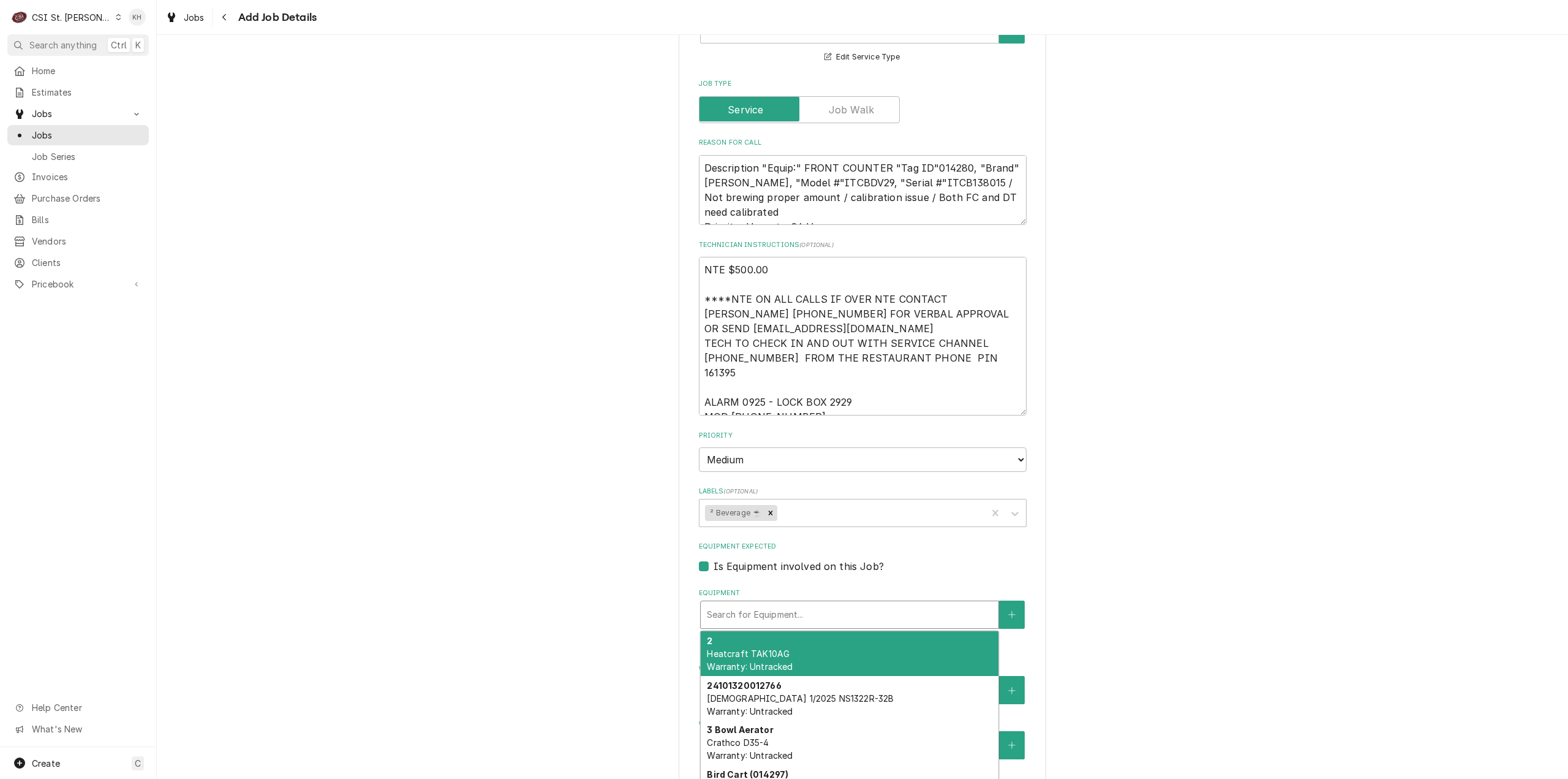
click at [817, 604] on div "Equipment" at bounding box center [850, 615] width 285 height 22
type textarea "x"
type input "te"
type textarea "x"
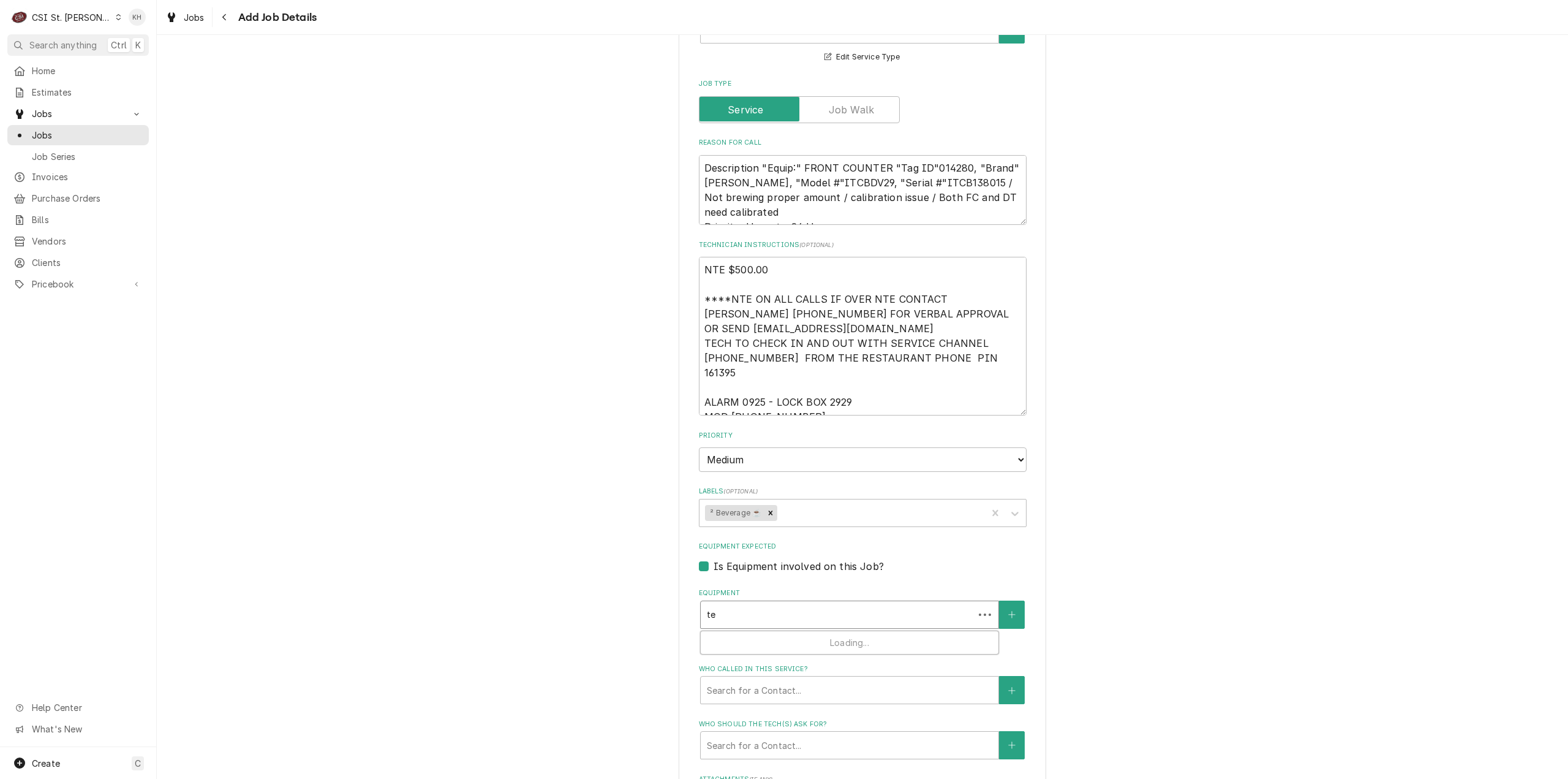
type input "tea"
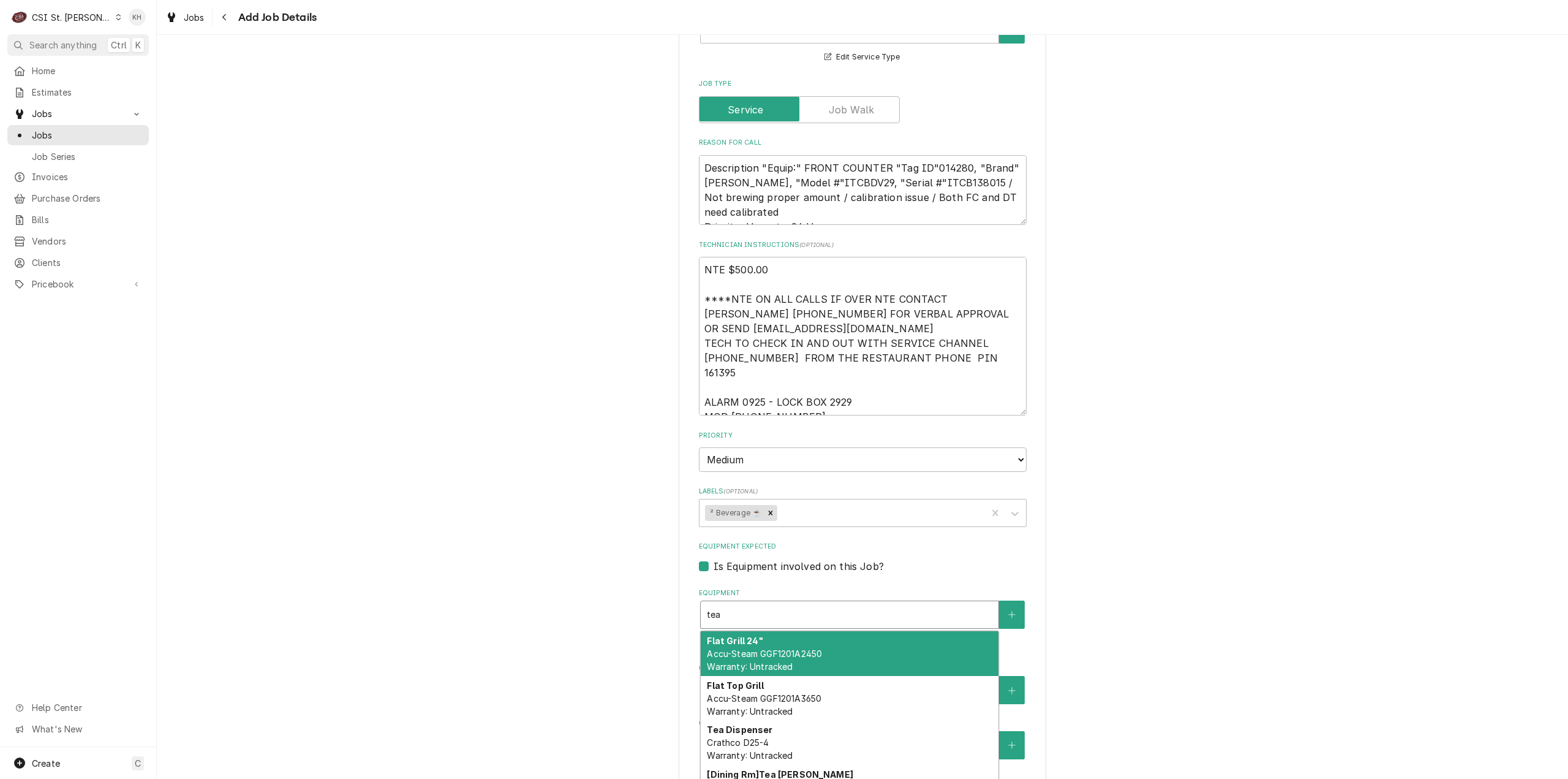
type textarea "x"
type input "tea"
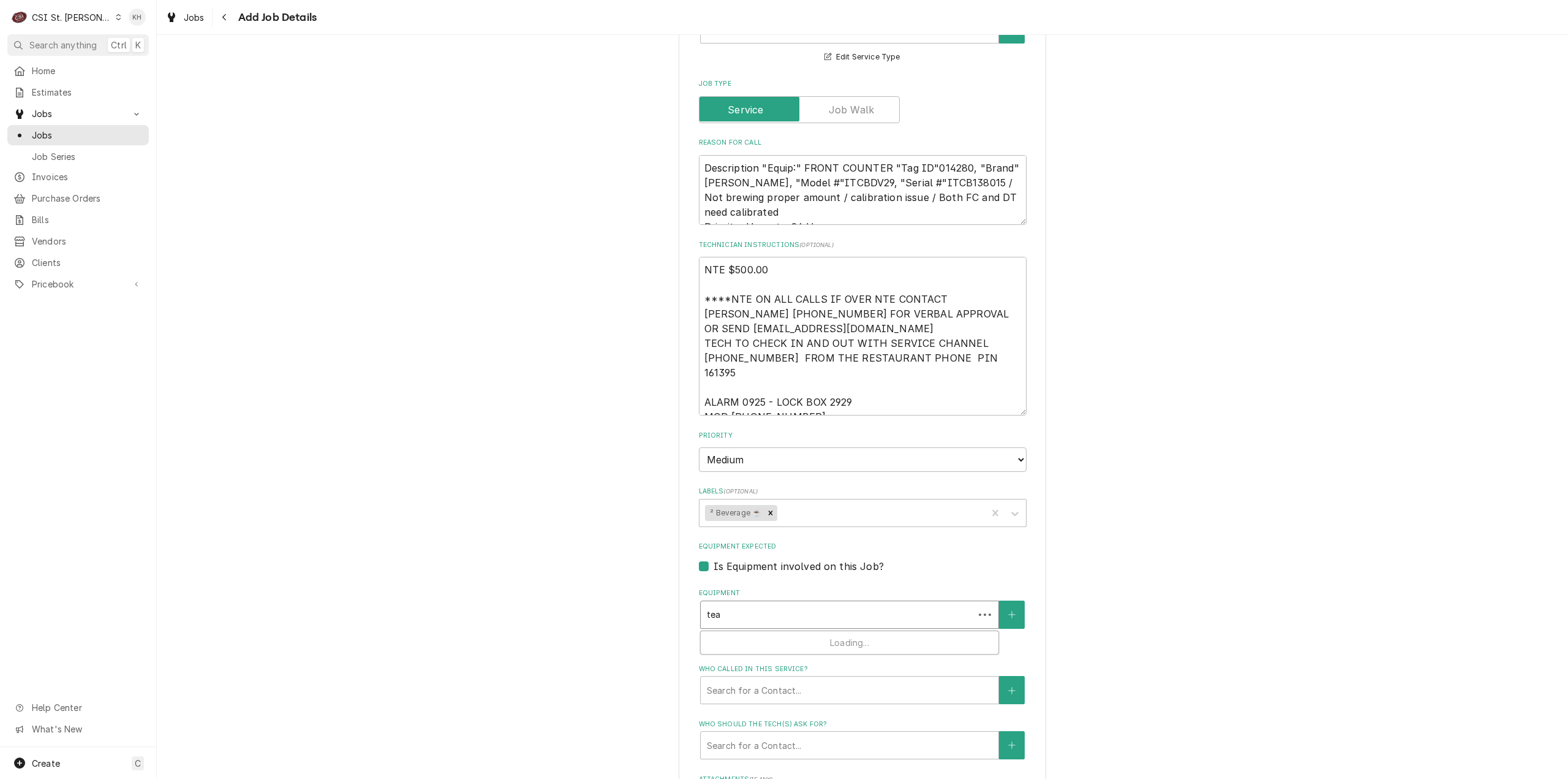
type textarea "x"
type input "tea b"
type textarea "x"
type input "tea br"
type textarea "x"
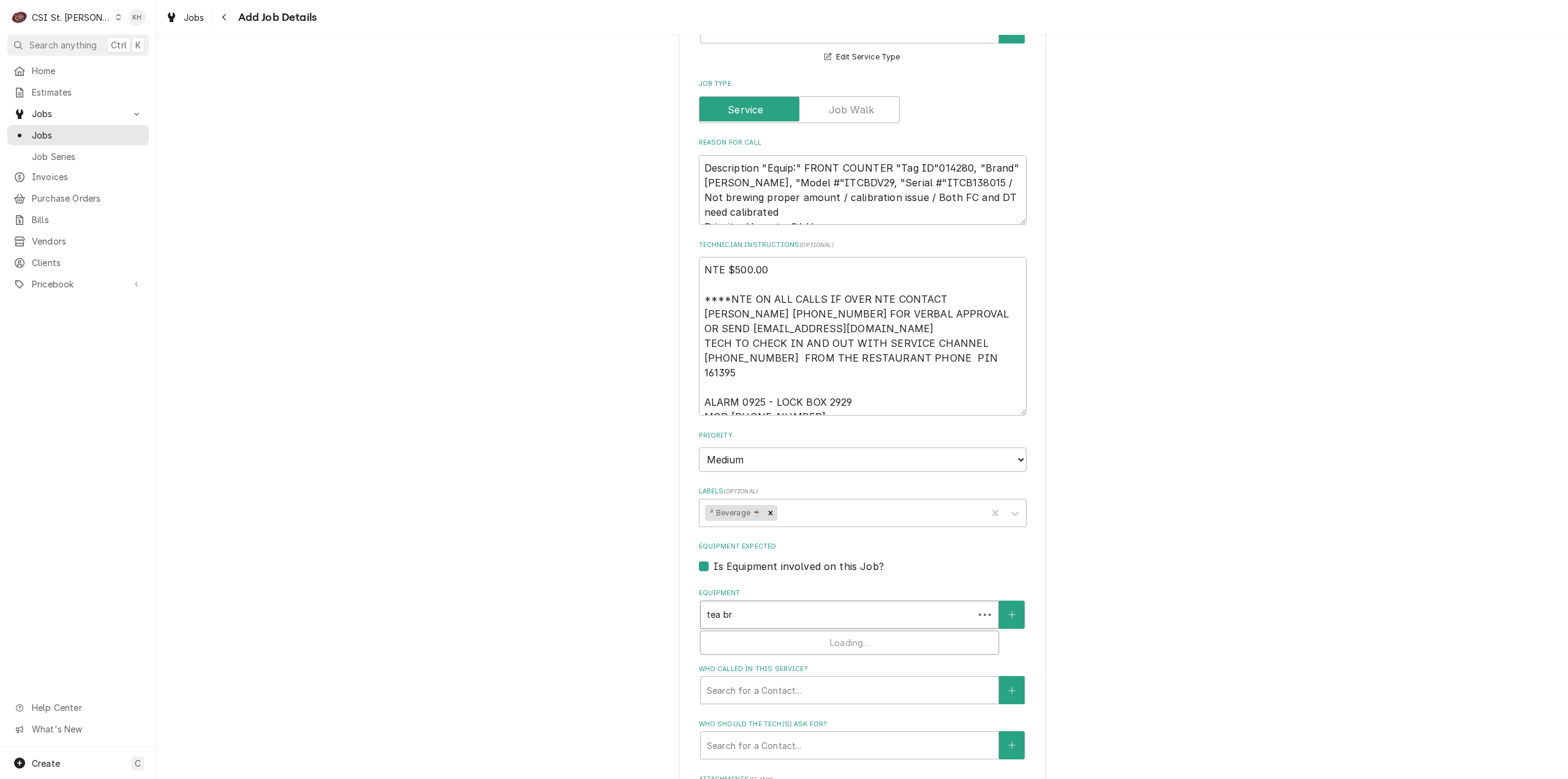
type input "tea bre"
type textarea "x"
type input "tea brew"
type textarea "x"
type input "tea brewe"
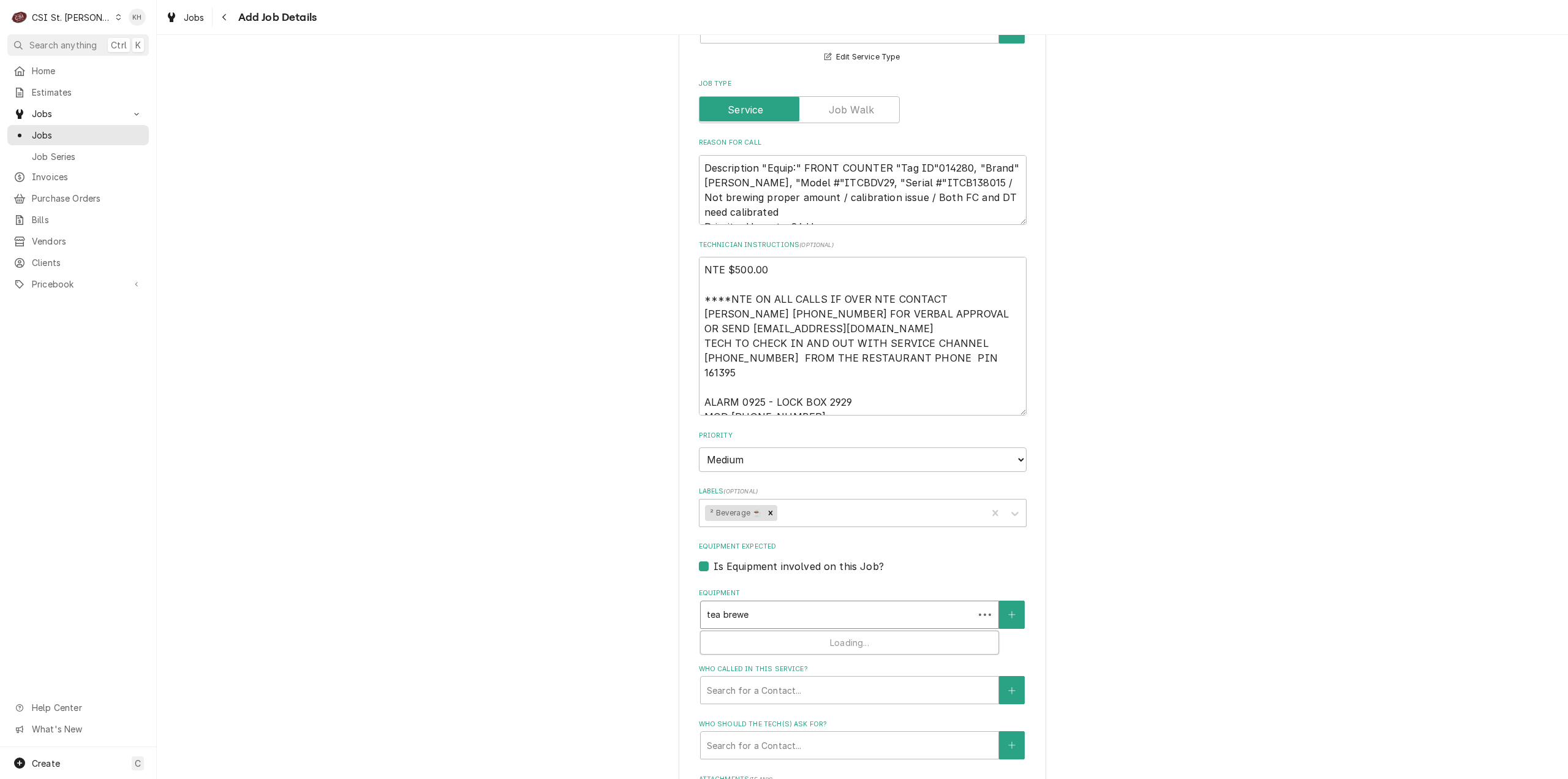
type textarea "x"
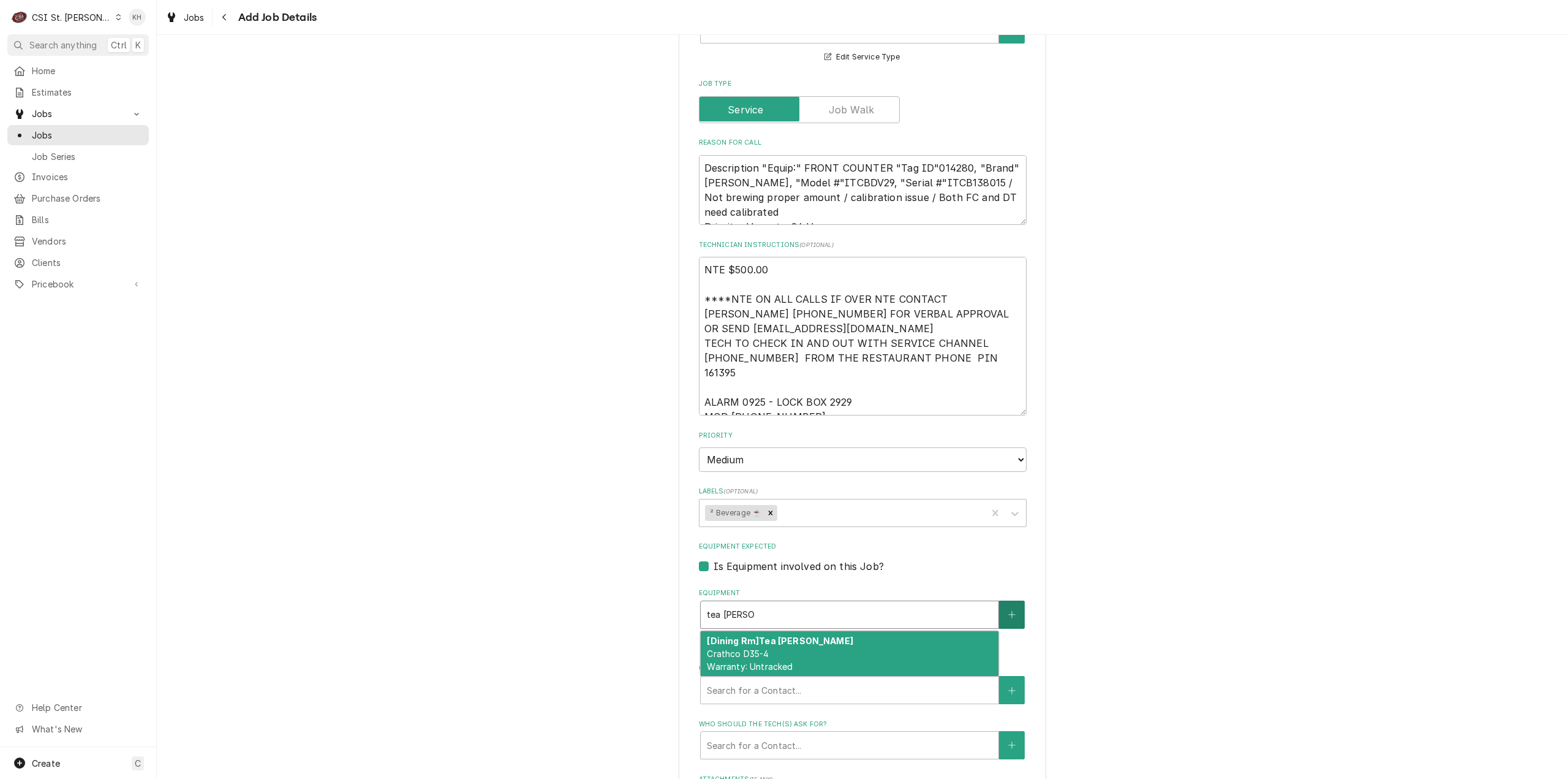
type input "tea brewer"
click at [1009, 600] on button "Equipment" at bounding box center [1012, 615] width 26 height 28
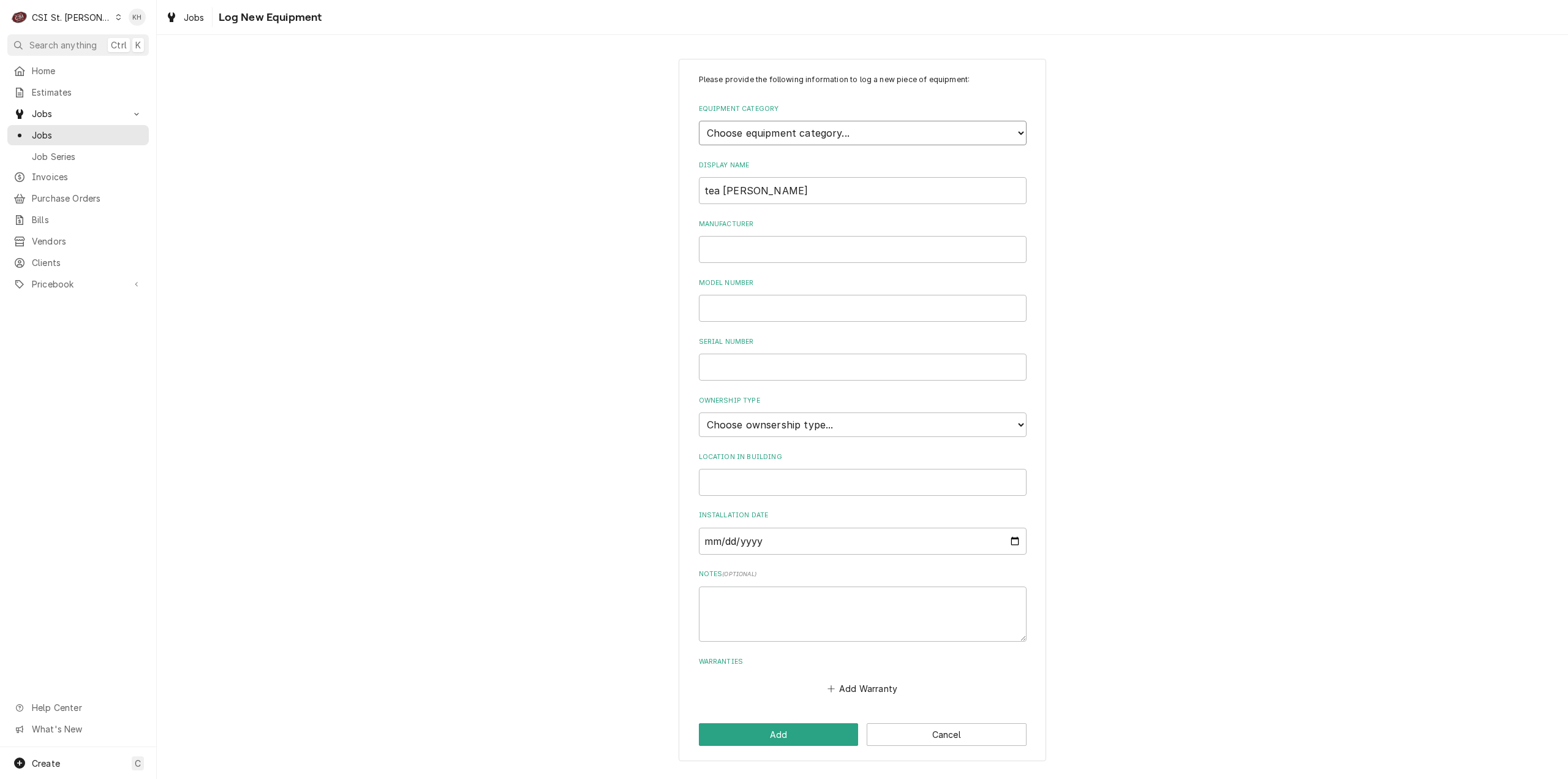
click at [810, 137] on select "Choose equipment category... Cooking Equipment Fryers Ice Machines Ovens and Ra…" at bounding box center [862, 133] width 327 height 24
select select "9"
click at [699, 120] on select "Choose equipment category... Cooking Equipment Fryers Ice Machines Ovens and Ra…" at bounding box center [862, 133] width 327 height 24
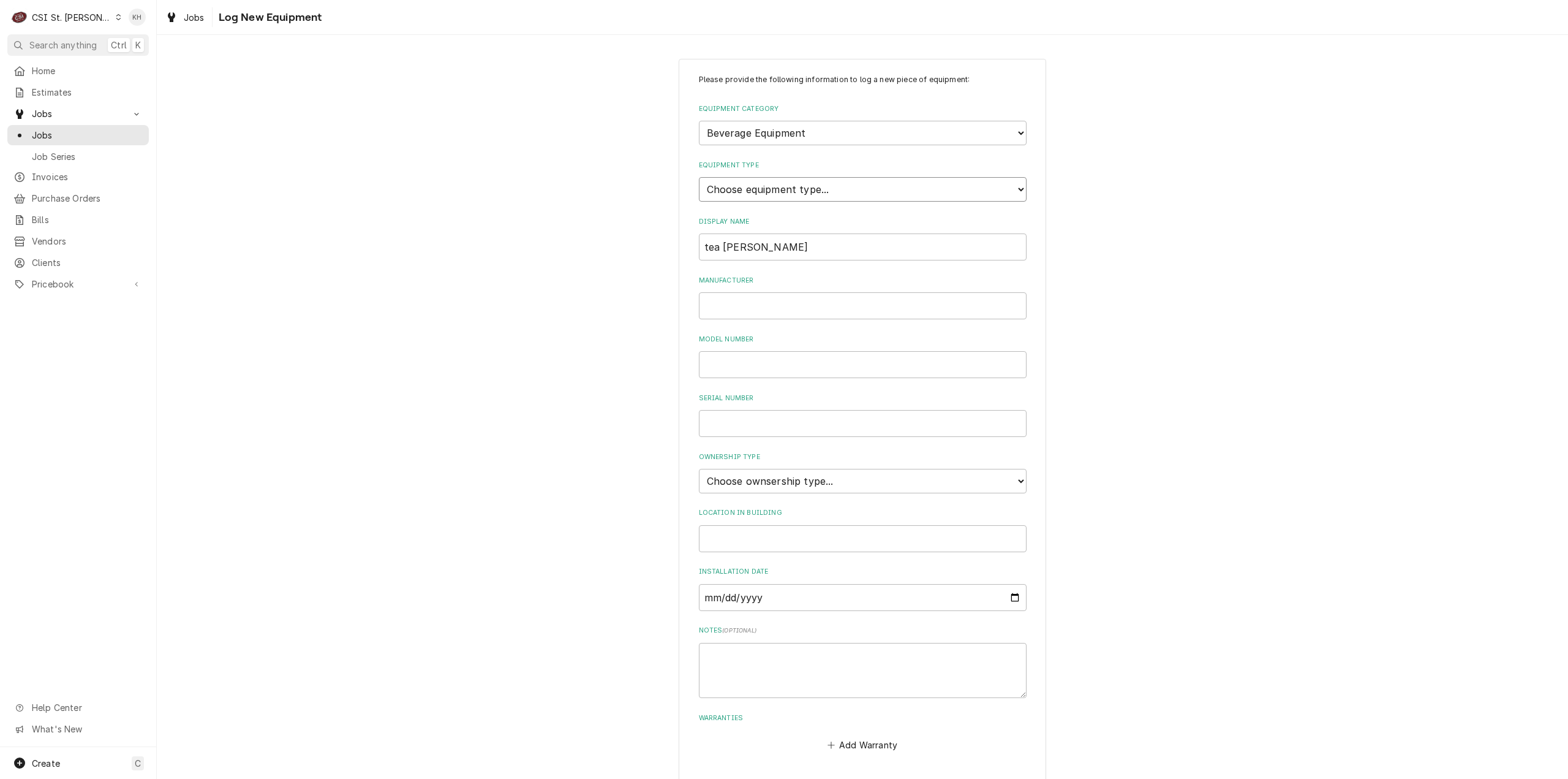
click at [764, 179] on select "Choose equipment type... Bar Blender Coffee Grinder Coffee Maker Coffee Urn Fro…" at bounding box center [862, 190] width 327 height 24
select select "89"
click at [699, 177] on select "Choose equipment type... Bar Blender Coffee Grinder Coffee Maker Coffee Urn Fro…" at bounding box center [862, 190] width 327 height 24
click at [798, 252] on input "tea brewer" at bounding box center [862, 247] width 327 height 27
type input "tea brewer 2"
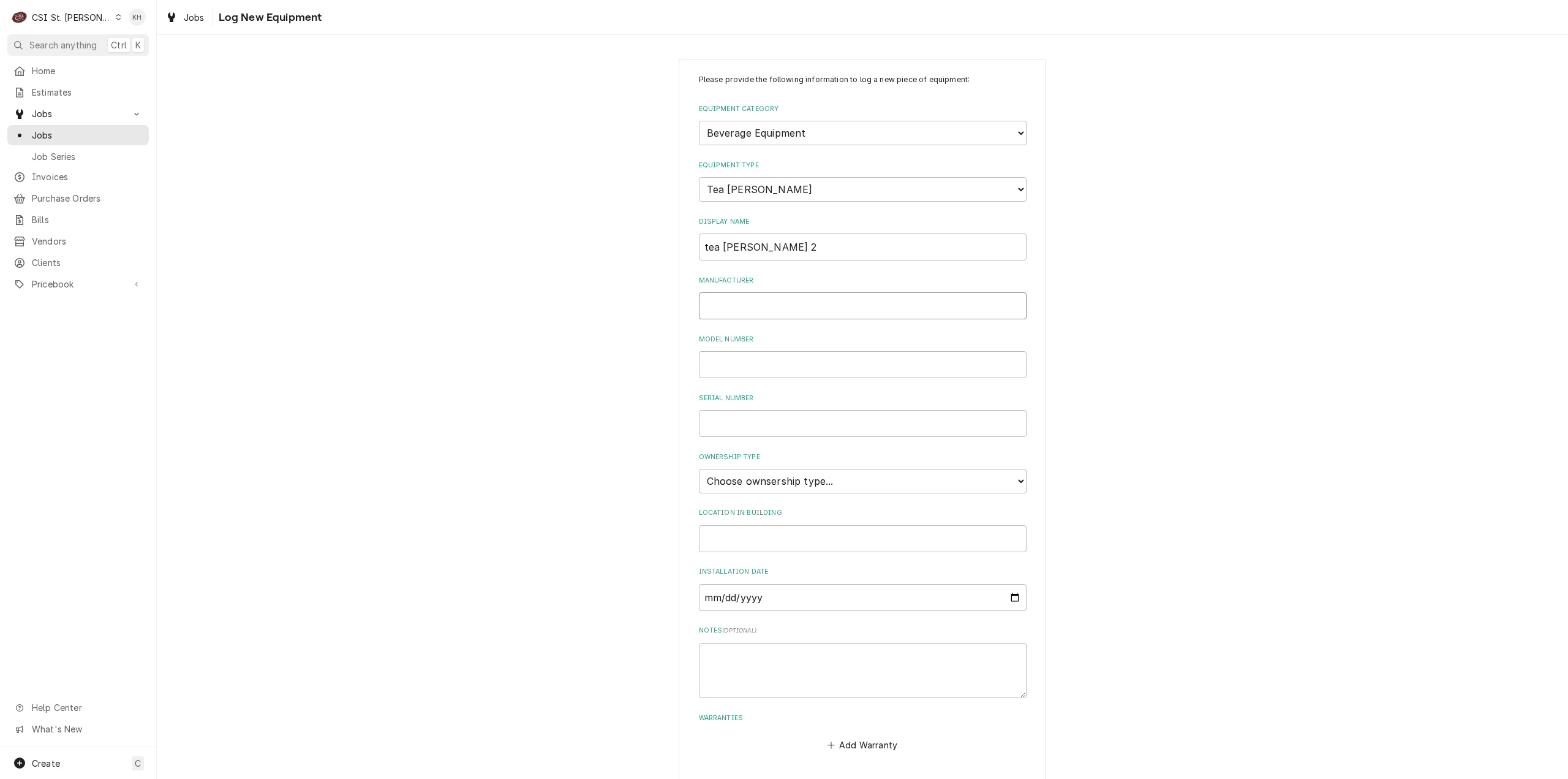
click at [758, 315] on input "Manufacturer" at bounding box center [862, 306] width 327 height 27
type input "Bunn"
click at [834, 676] on textarea "Notes ( optional )" at bounding box center [862, 671] width 327 height 55
paste textarea "ITCBDV29 TCB138015"
type textarea "x"
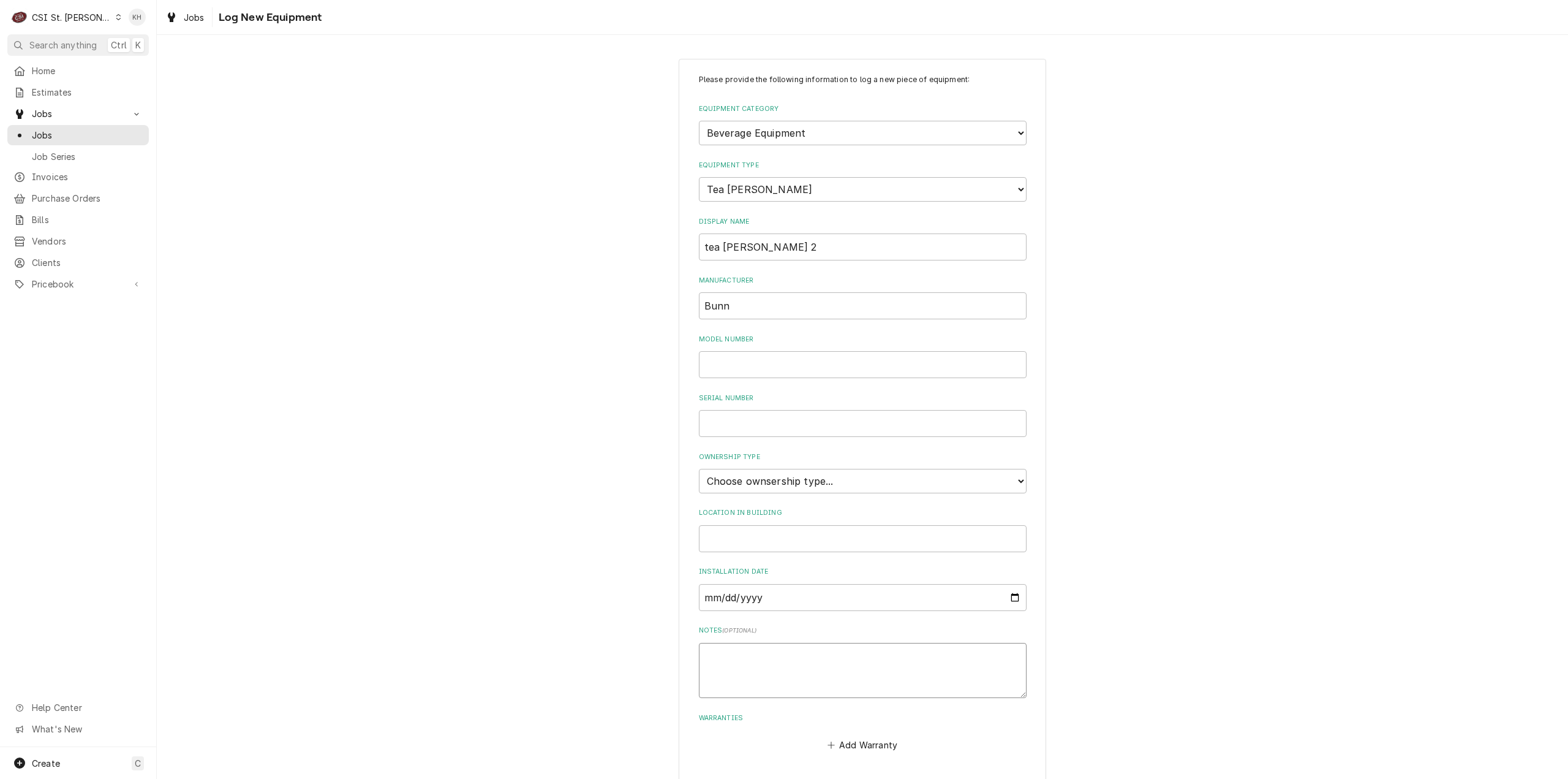
type textarea "ITCBDV29 TCB138015"
type textarea "x"
click at [729, 656] on textarea "ITCBDV29 TCB138015" at bounding box center [862, 671] width 327 height 55
click at [729, 655] on textarea "ITCBDV29 TCB138015" at bounding box center [862, 671] width 327 height 55
type textarea "ITCBDV29 TCB138015"
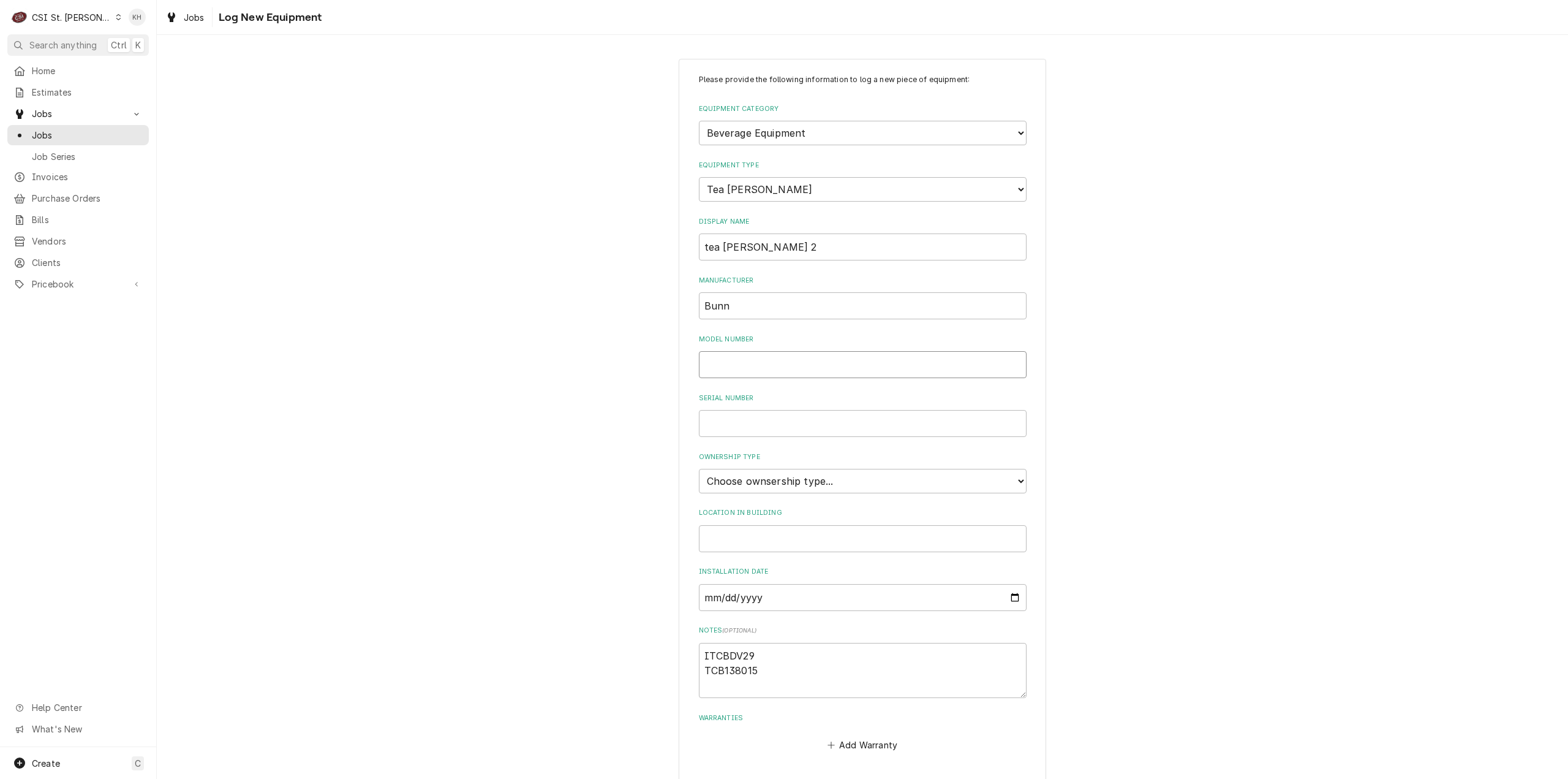
drag, startPoint x: 737, startPoint y: 355, endPoint x: 733, endPoint y: 378, distance: 23.3
click at [737, 357] on input "Model Number" at bounding box center [862, 365] width 327 height 27
paste input "ITCBDV29"
type textarea "x"
type input "ITCBDV29"
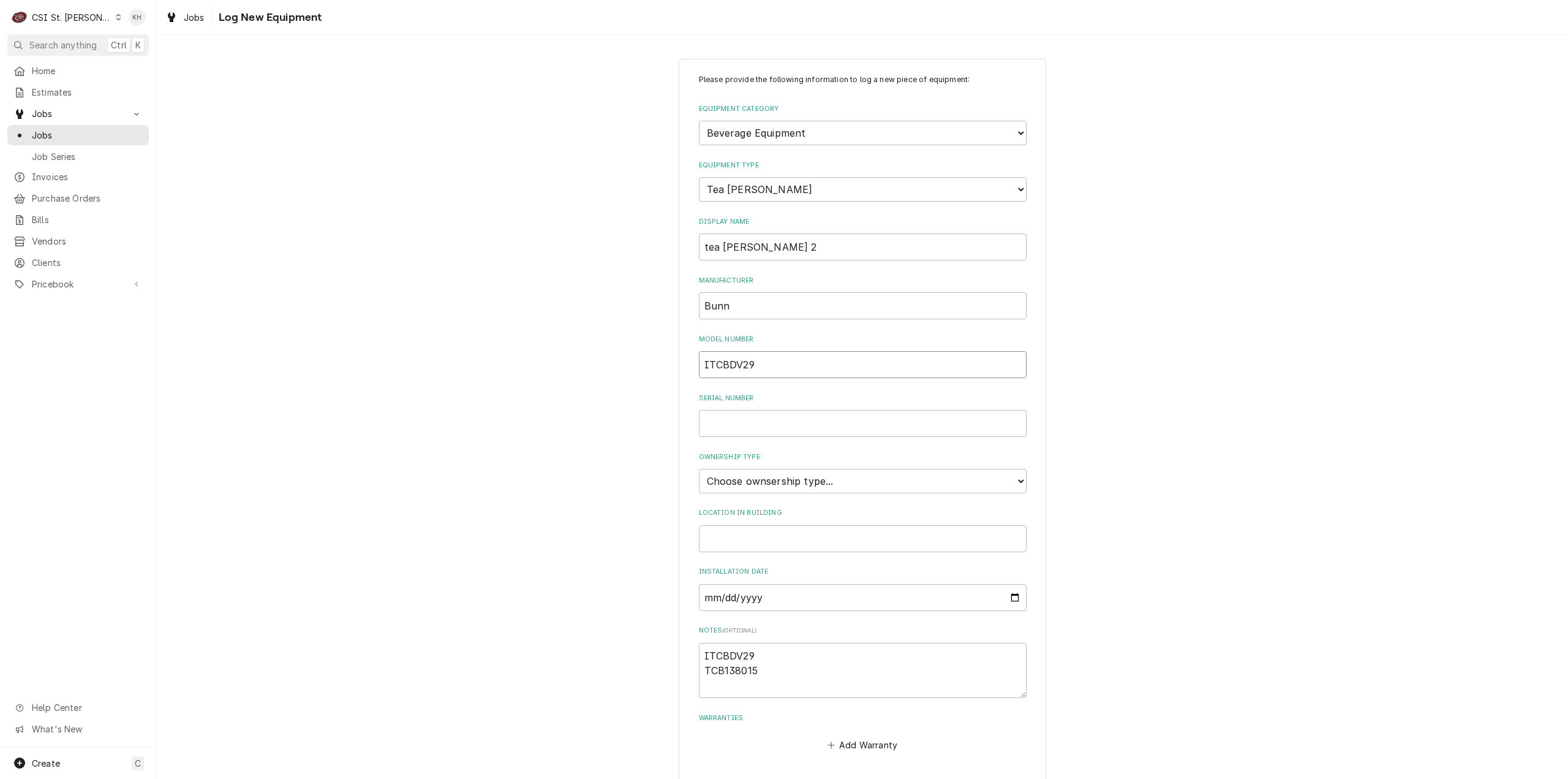
type textarea "x"
type input "ITCBDV29"
click at [737, 671] on textarea "ITCBDV29 TCB138015" at bounding box center [862, 671] width 327 height 55
click at [737, 421] on input "Serial Number" at bounding box center [862, 424] width 327 height 27
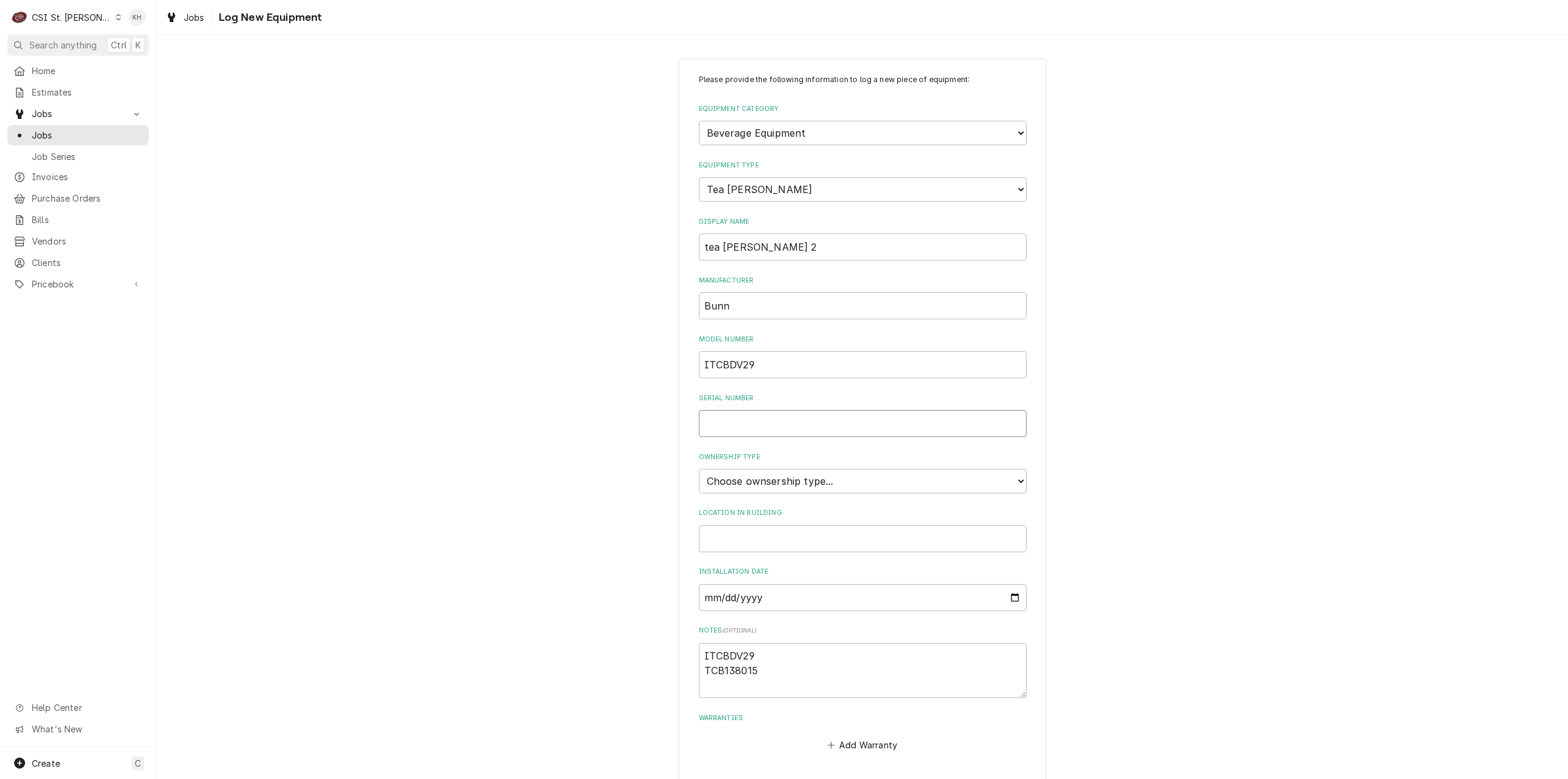
paste input "TCB138015"
type textarea "x"
type input "TCB138015"
type textarea "x"
type input "TCB138015"
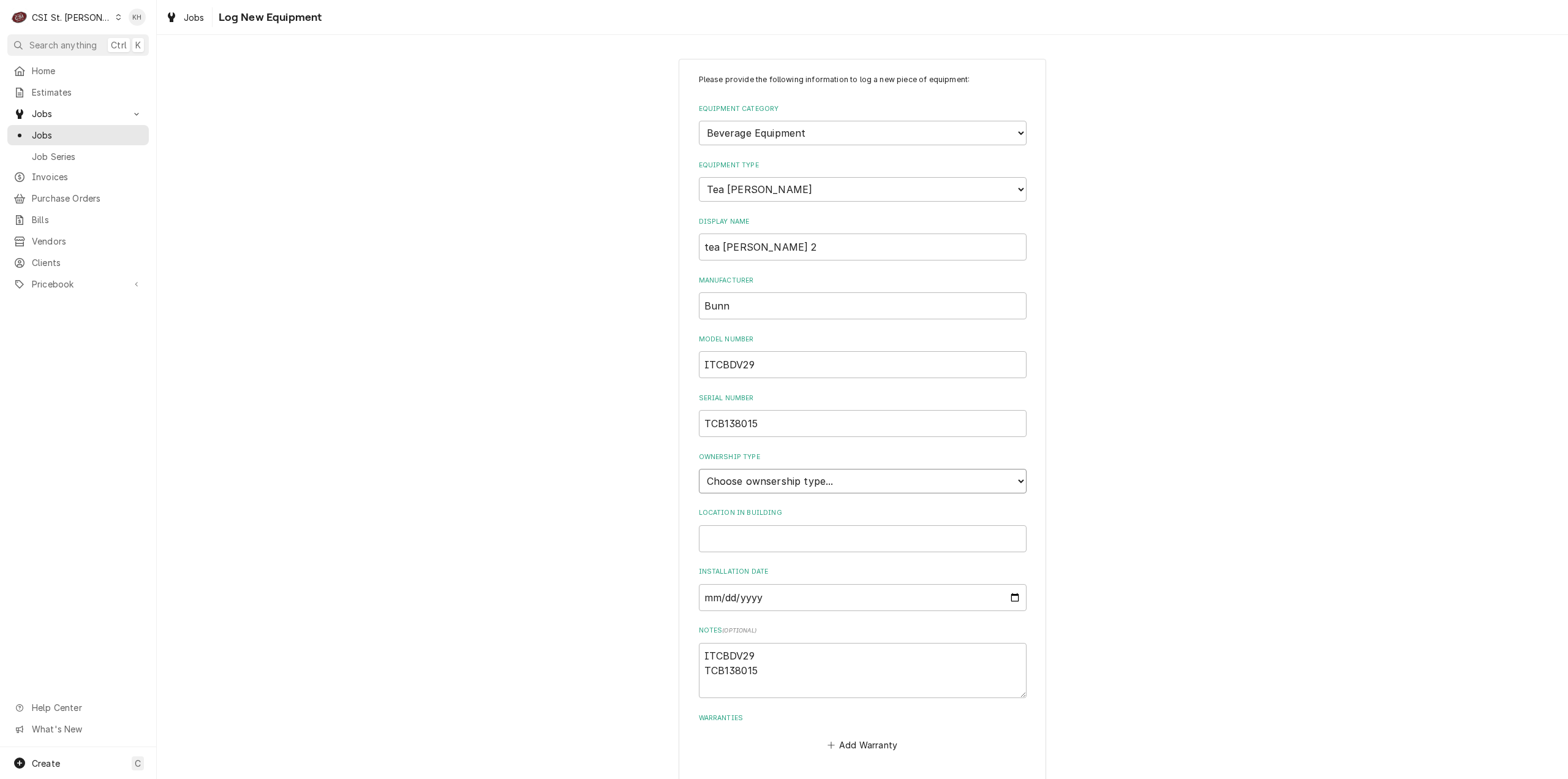
click at [812, 476] on select "Choose ownsership type... Unknown Owned Leased Rented" at bounding box center [862, 481] width 327 height 24
select select "1"
click at [699, 469] on select "Choose ownsership type... Unknown Owned Leased Rented" at bounding box center [862, 481] width 327 height 24
type textarea "x"
drag, startPoint x: 784, startPoint y: 672, endPoint x: 657, endPoint y: 640, distance: 131.0
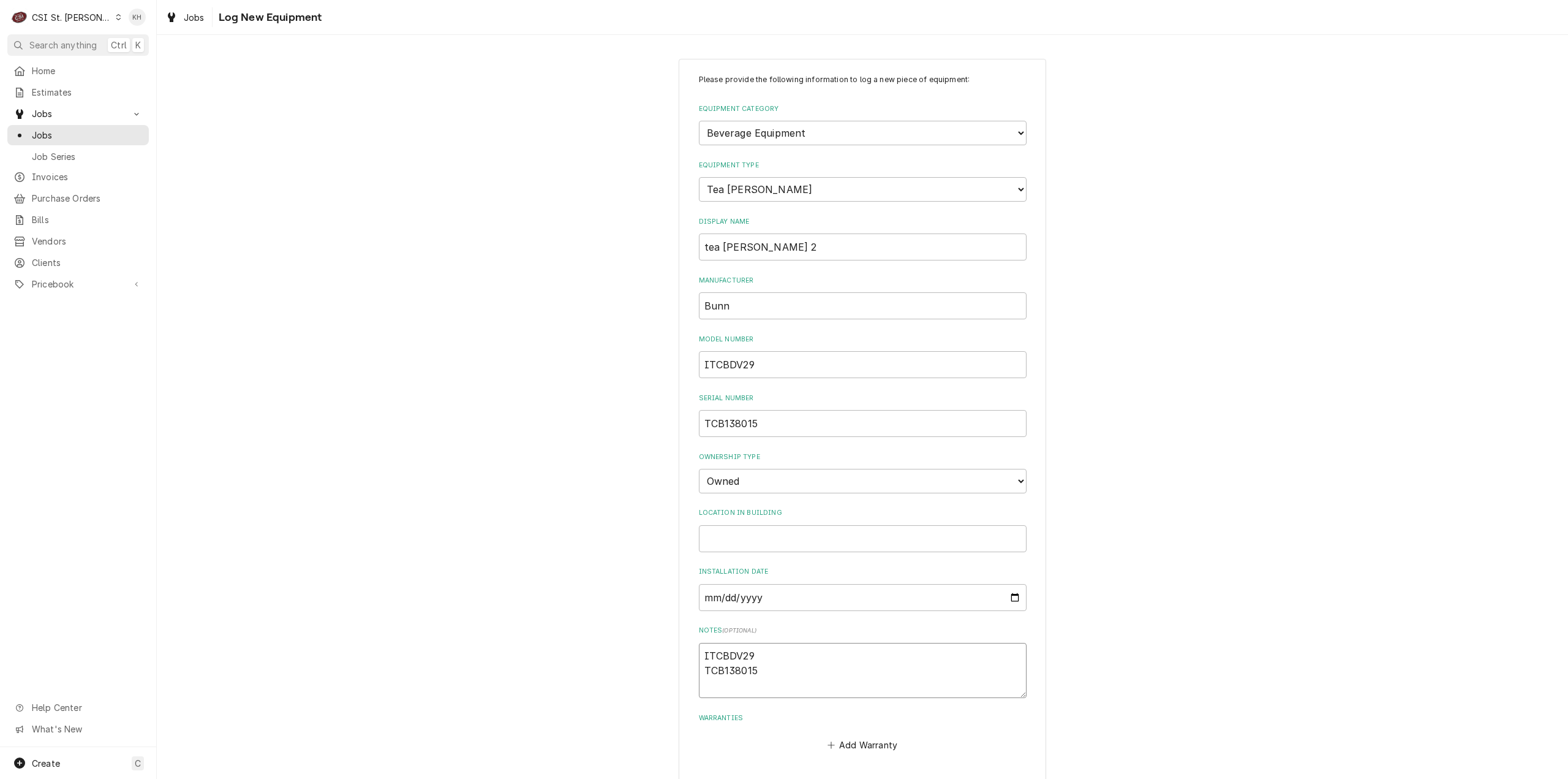
click at [657, 640] on div "Please provide the following information to log a new piece of equipment: Equip…" at bounding box center [862, 439] width 1412 height 781
click at [812, 537] on input "Location in Building" at bounding box center [862, 539] width 327 height 27
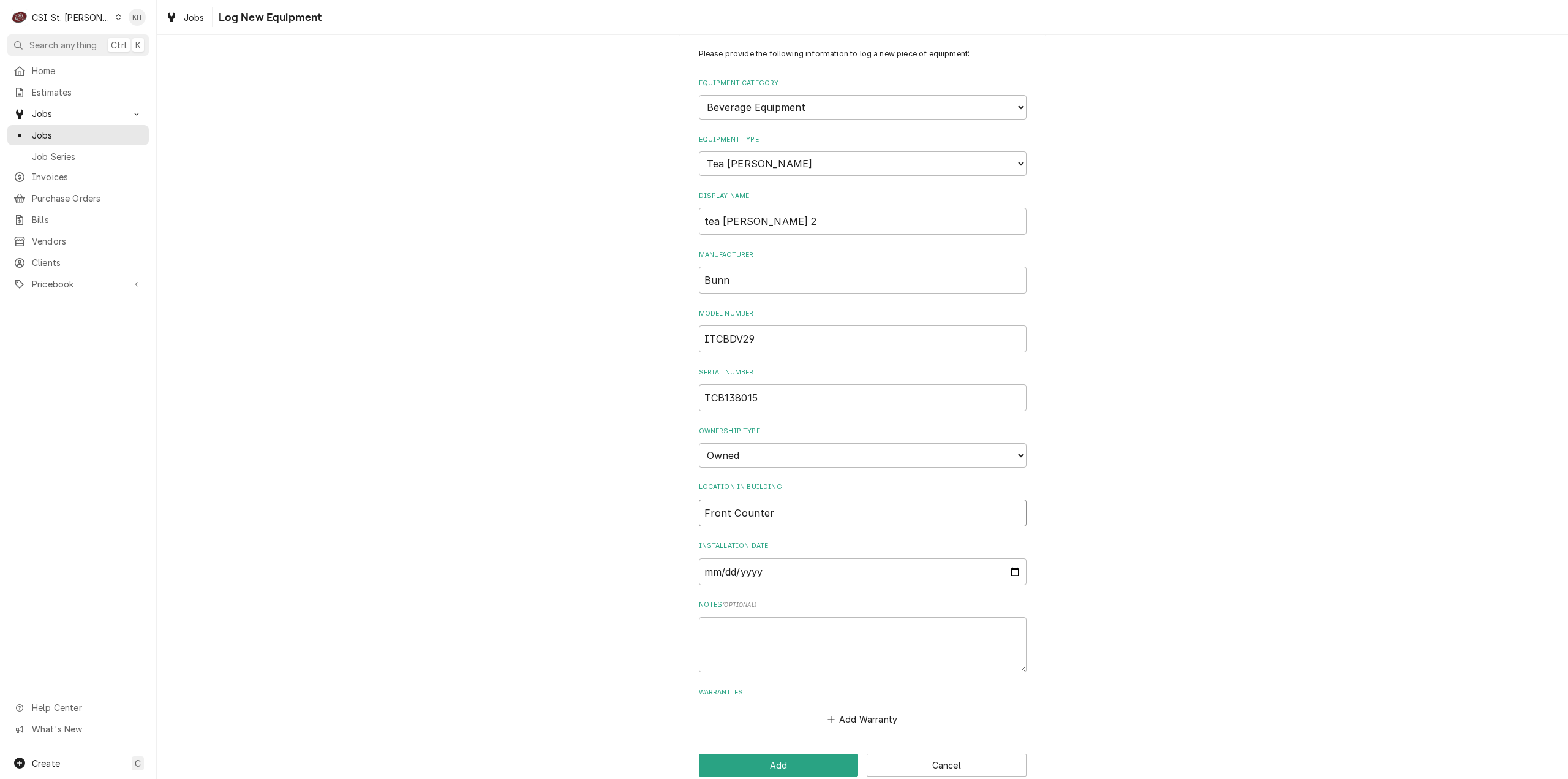
scroll to position [48, 0]
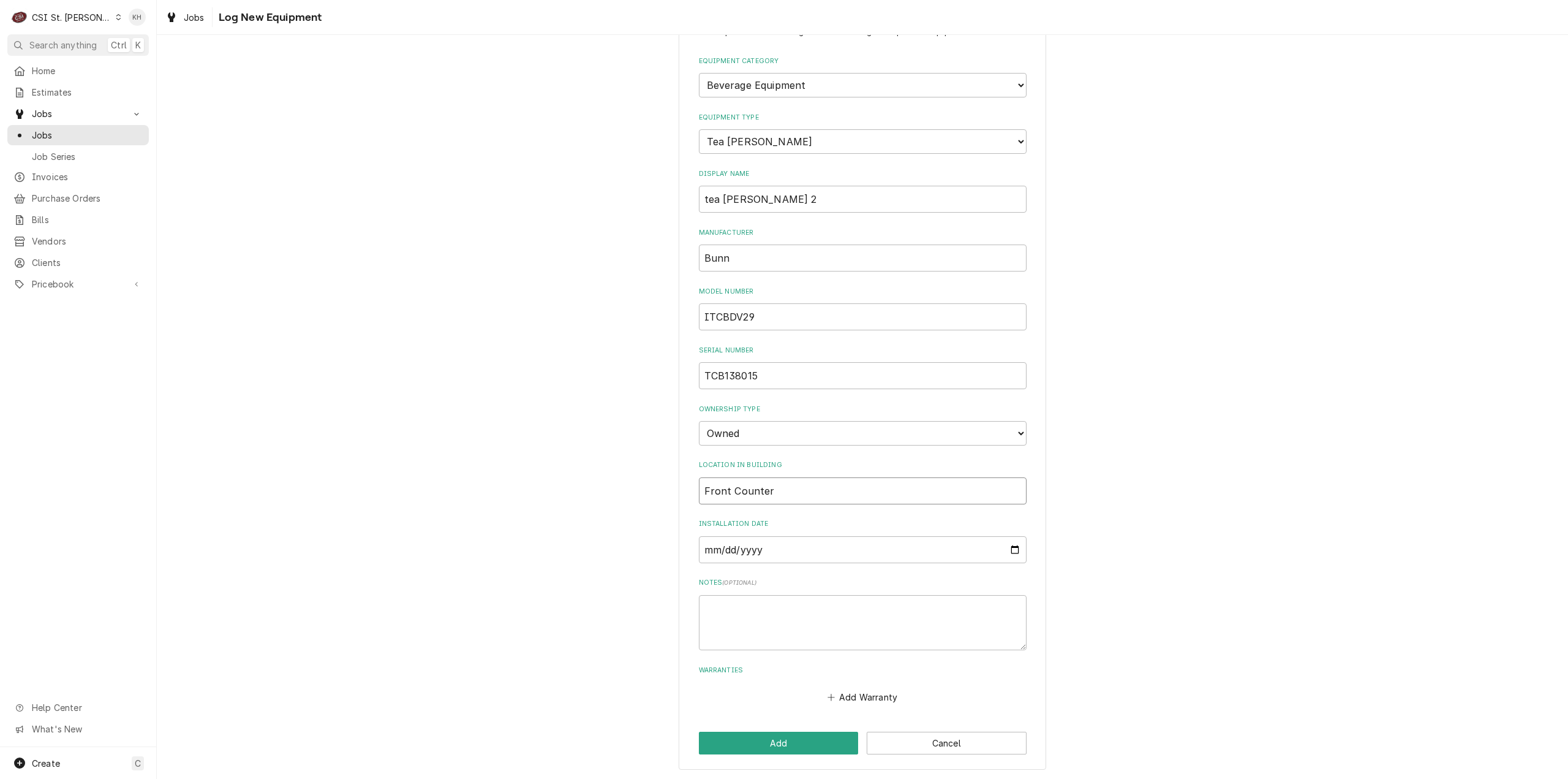
type input "Front Counter"
click at [753, 728] on div "Please provide the following information to log a new piece of equipment: Equip…" at bounding box center [862, 391] width 367 height 759
click at [761, 740] on button "Add" at bounding box center [779, 743] width 160 height 23
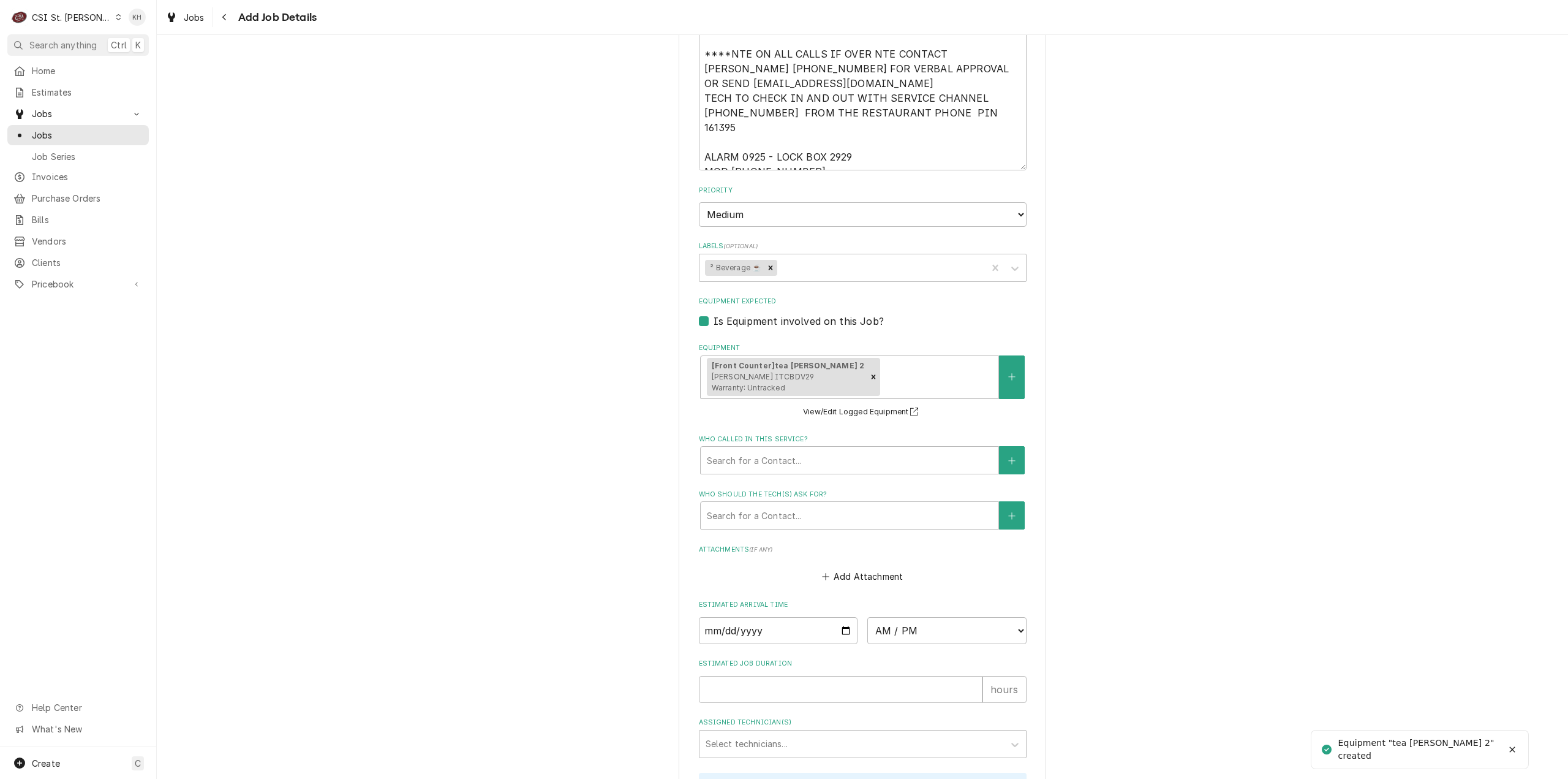
scroll to position [1042, 0]
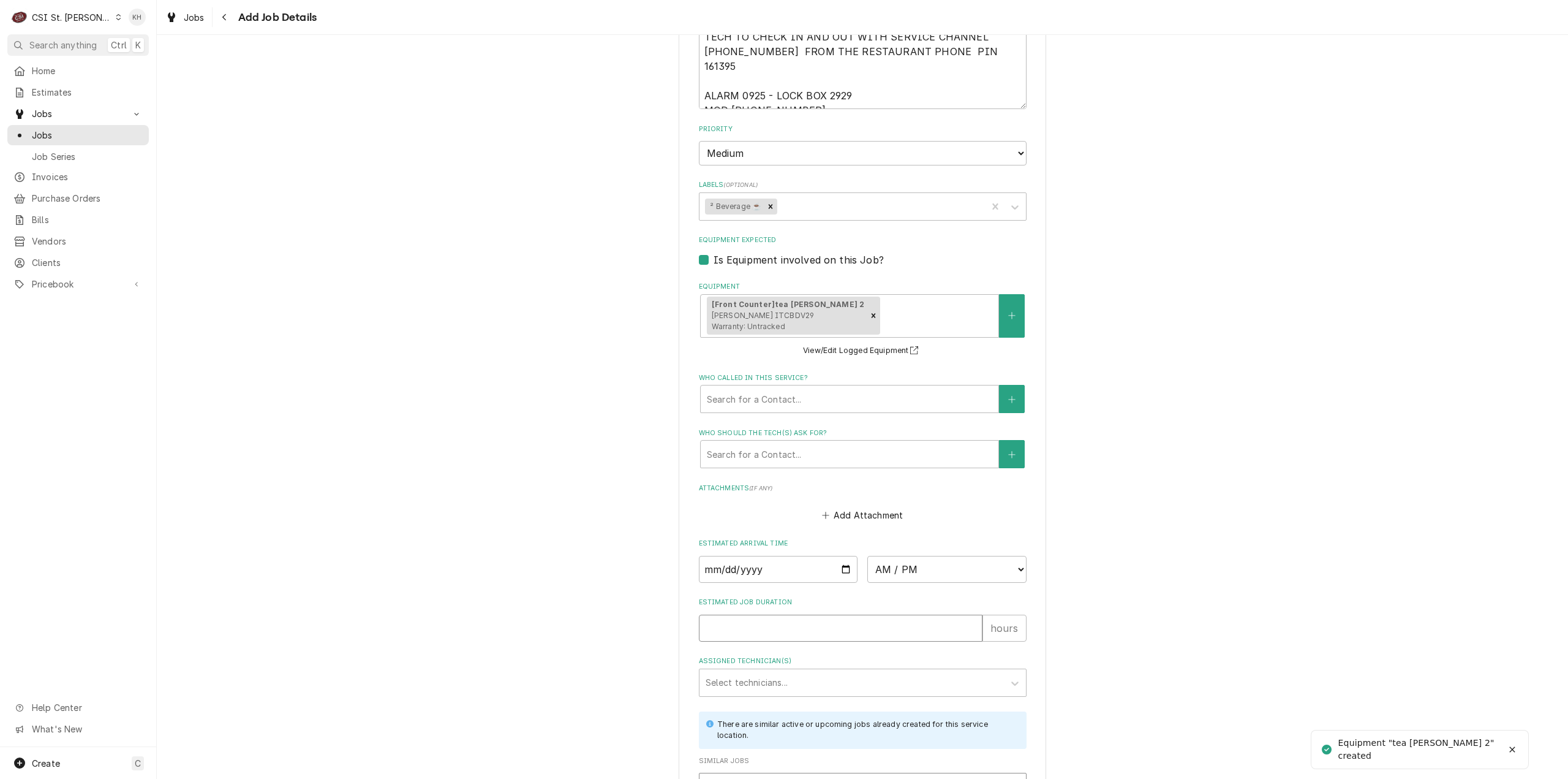
click at [790, 615] on input "Estimated Job Duration" at bounding box center [840, 628] width 283 height 27
type textarea "x"
type input "2"
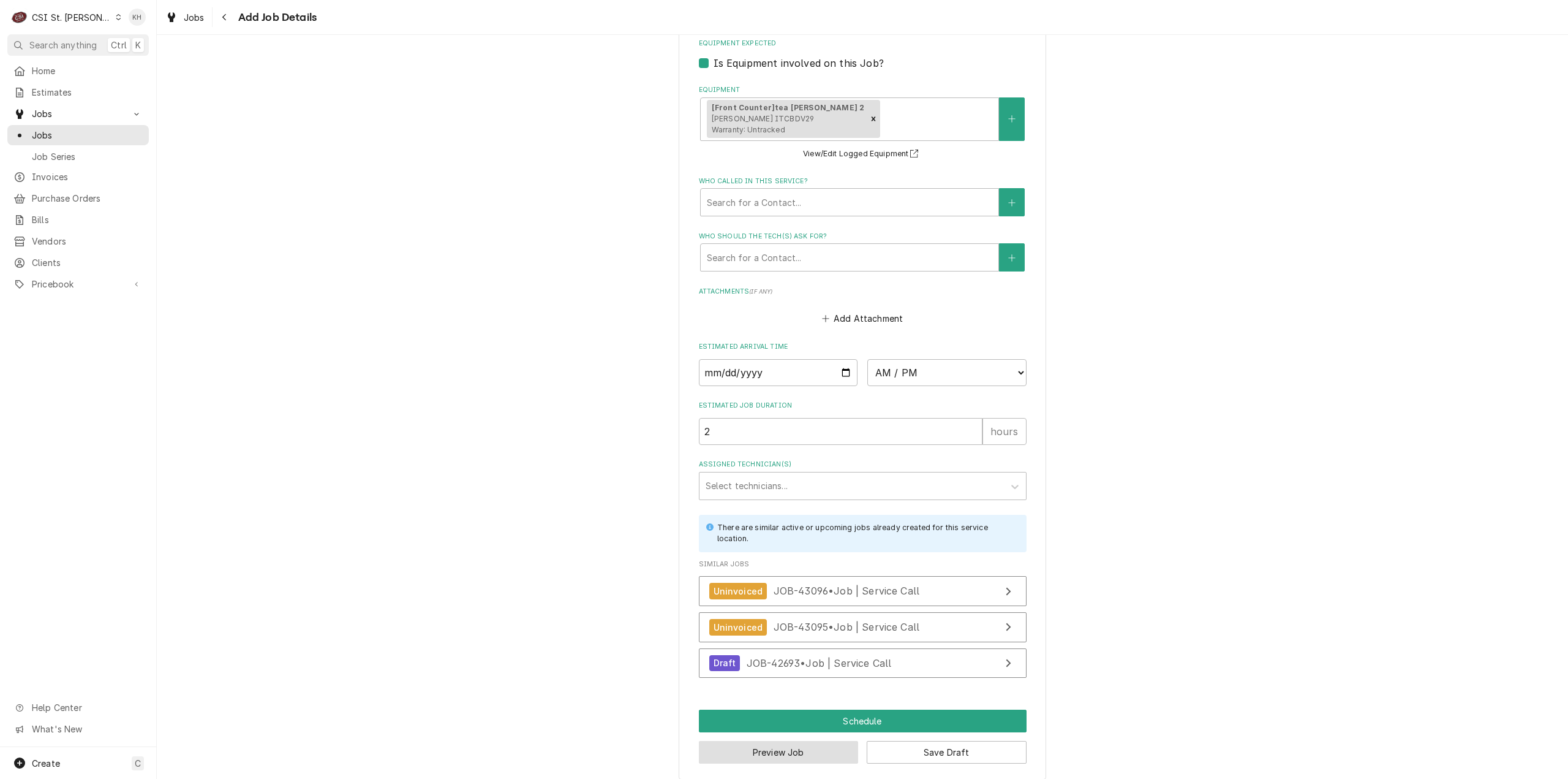
click at [775, 746] on button "Preview Job" at bounding box center [779, 753] width 160 height 23
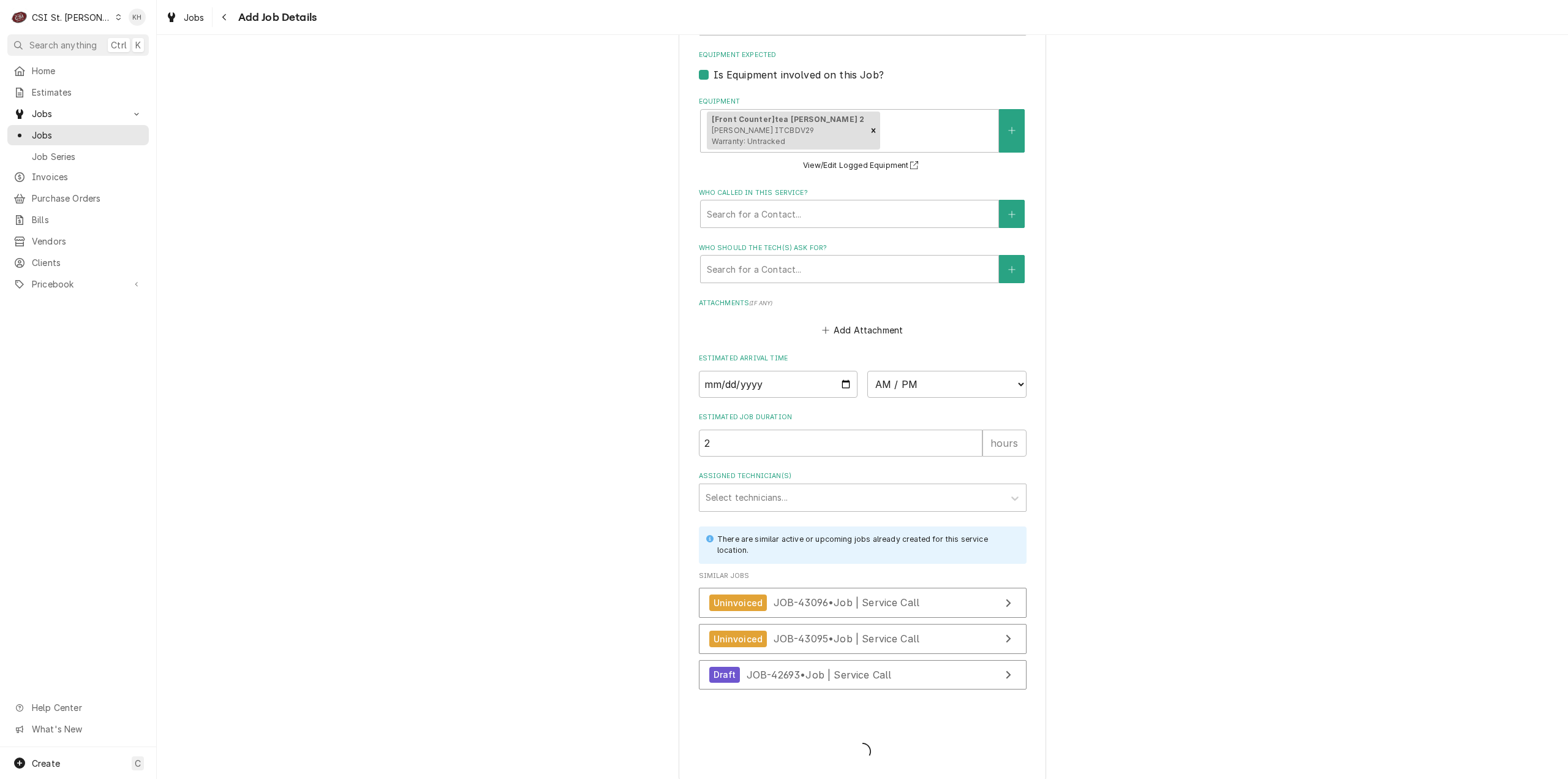
type textarea "x"
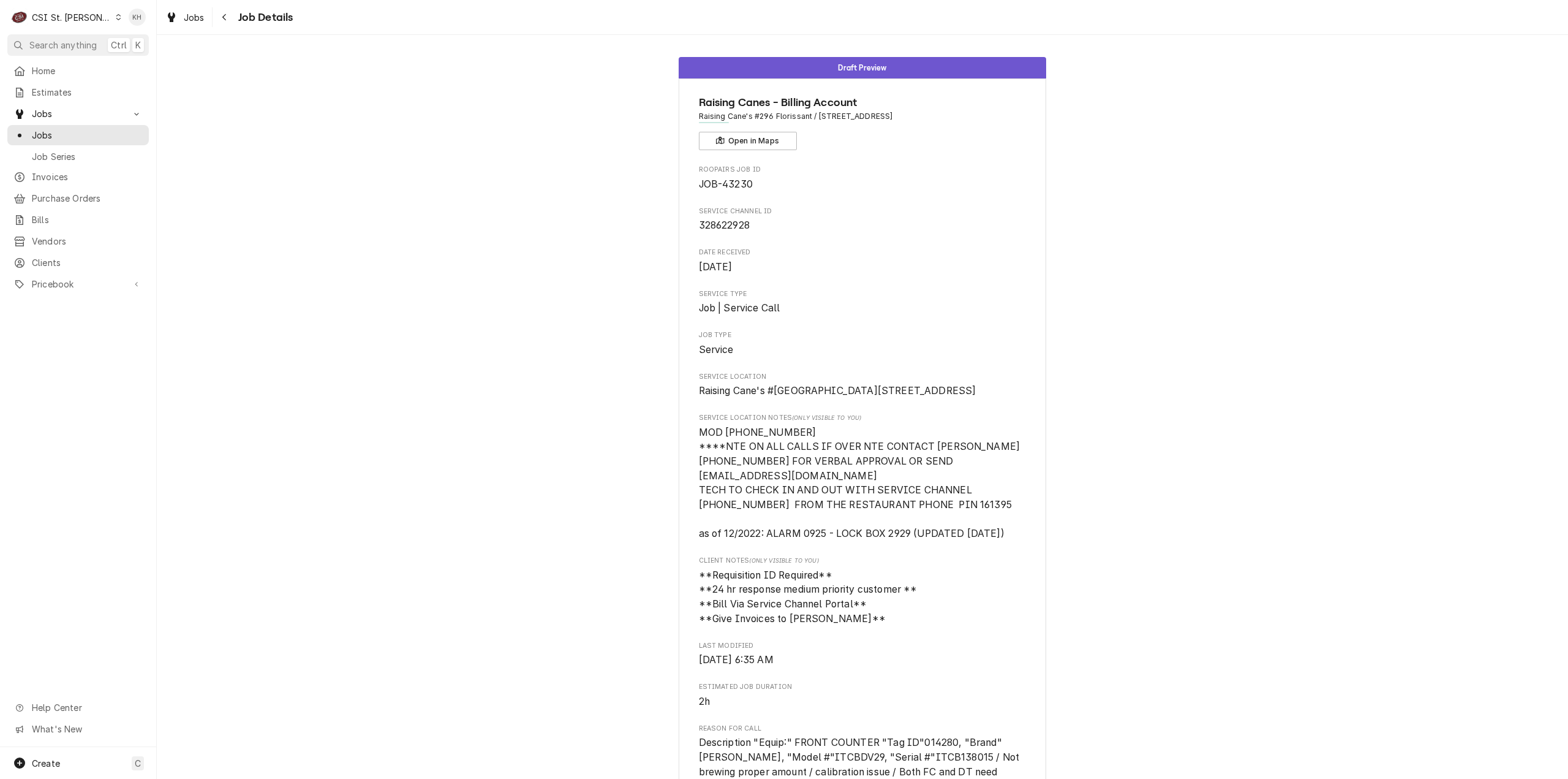
click at [38, 18] on div "CSI St. [PERSON_NAME]" at bounding box center [72, 17] width 80 height 13
click at [125, 30] on div "CSI [US_STATE][GEOGRAPHIC_DATA]" at bounding box center [188, 24] width 169 height 16
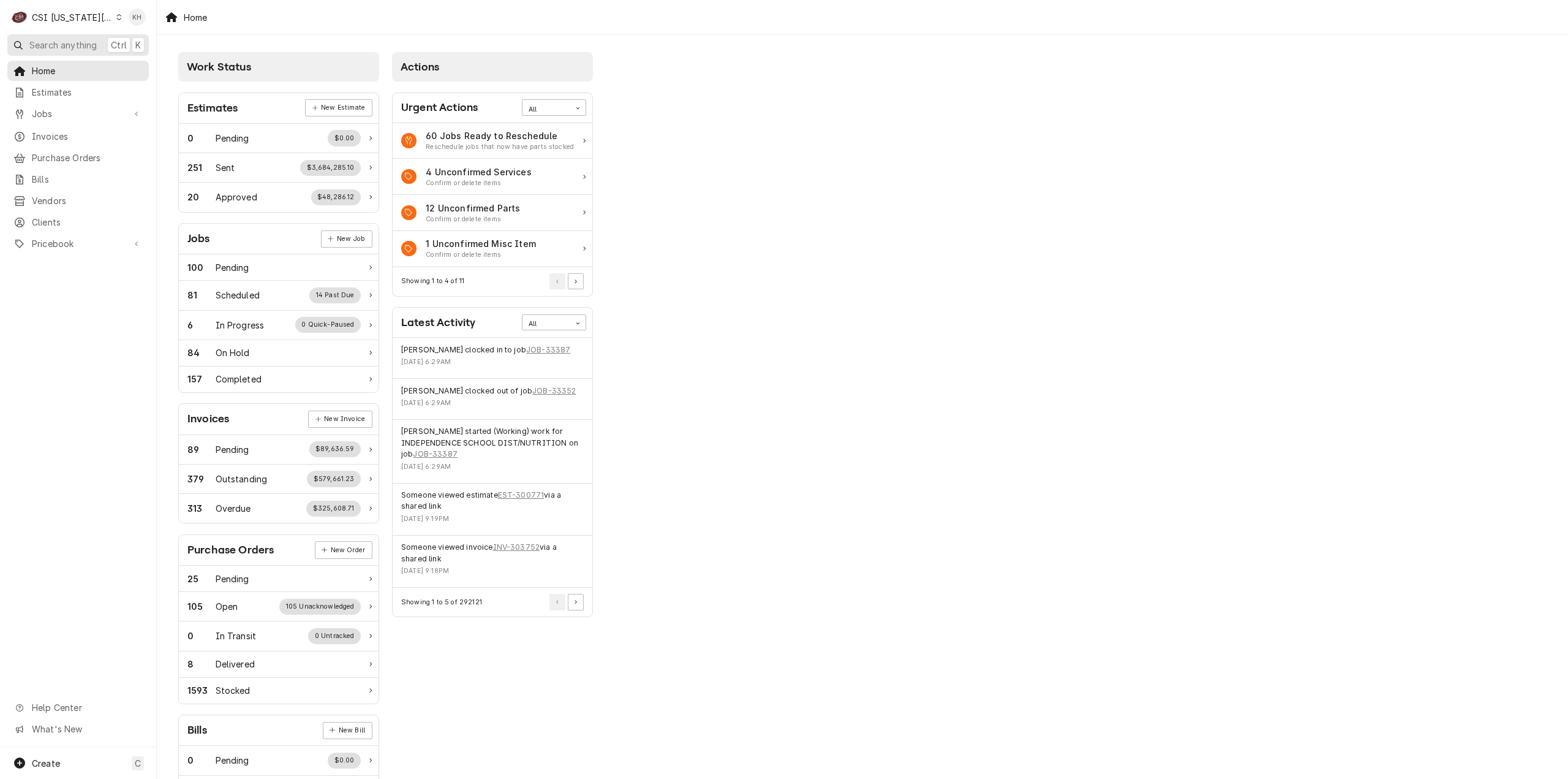
click at [48, 49] on span "Search anything" at bounding box center [63, 45] width 68 height 13
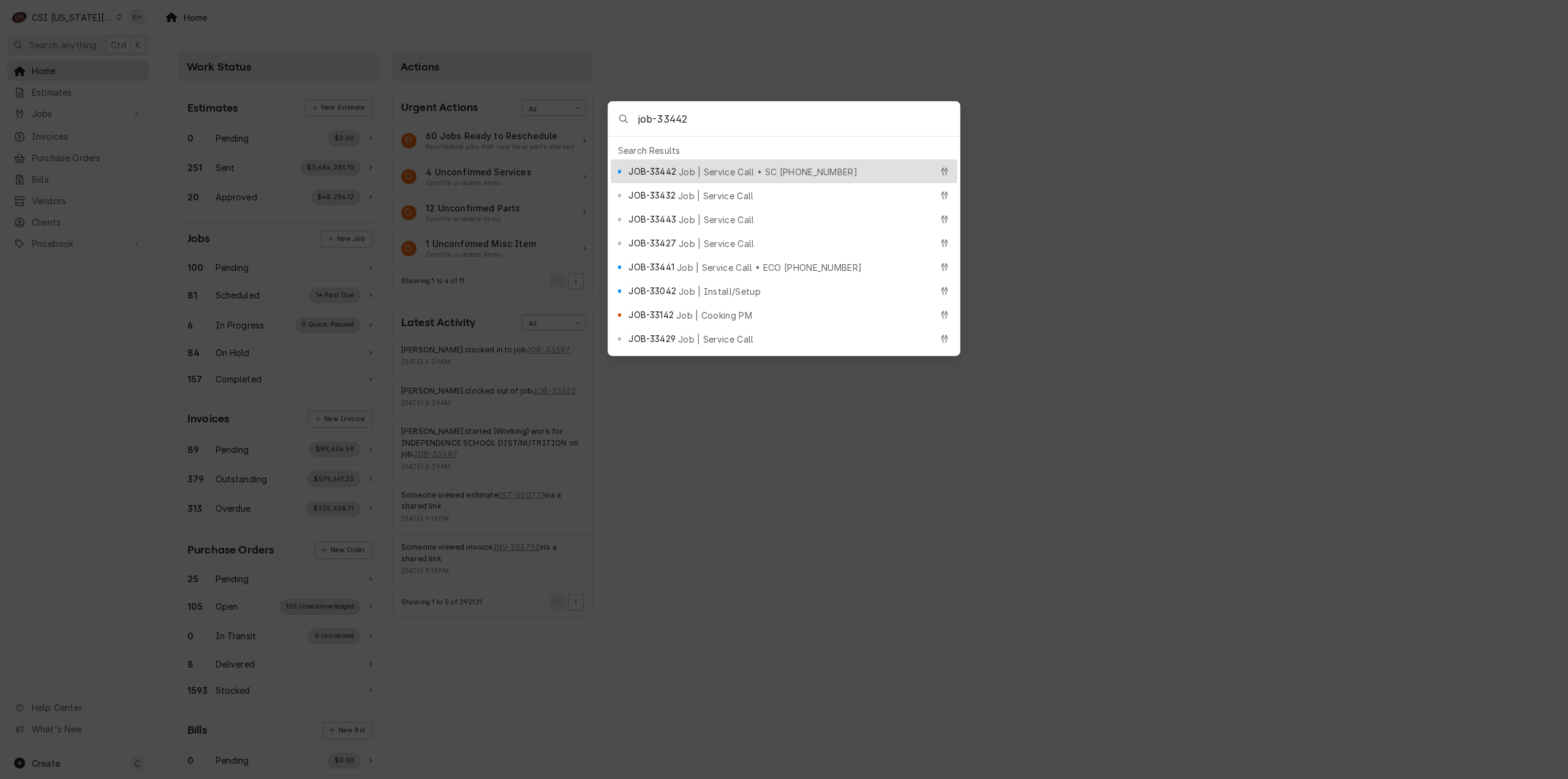
type input "job-33442"
click at [735, 166] on span "Job | Service Call • SC 328611426" at bounding box center [768, 172] width 179 height 13
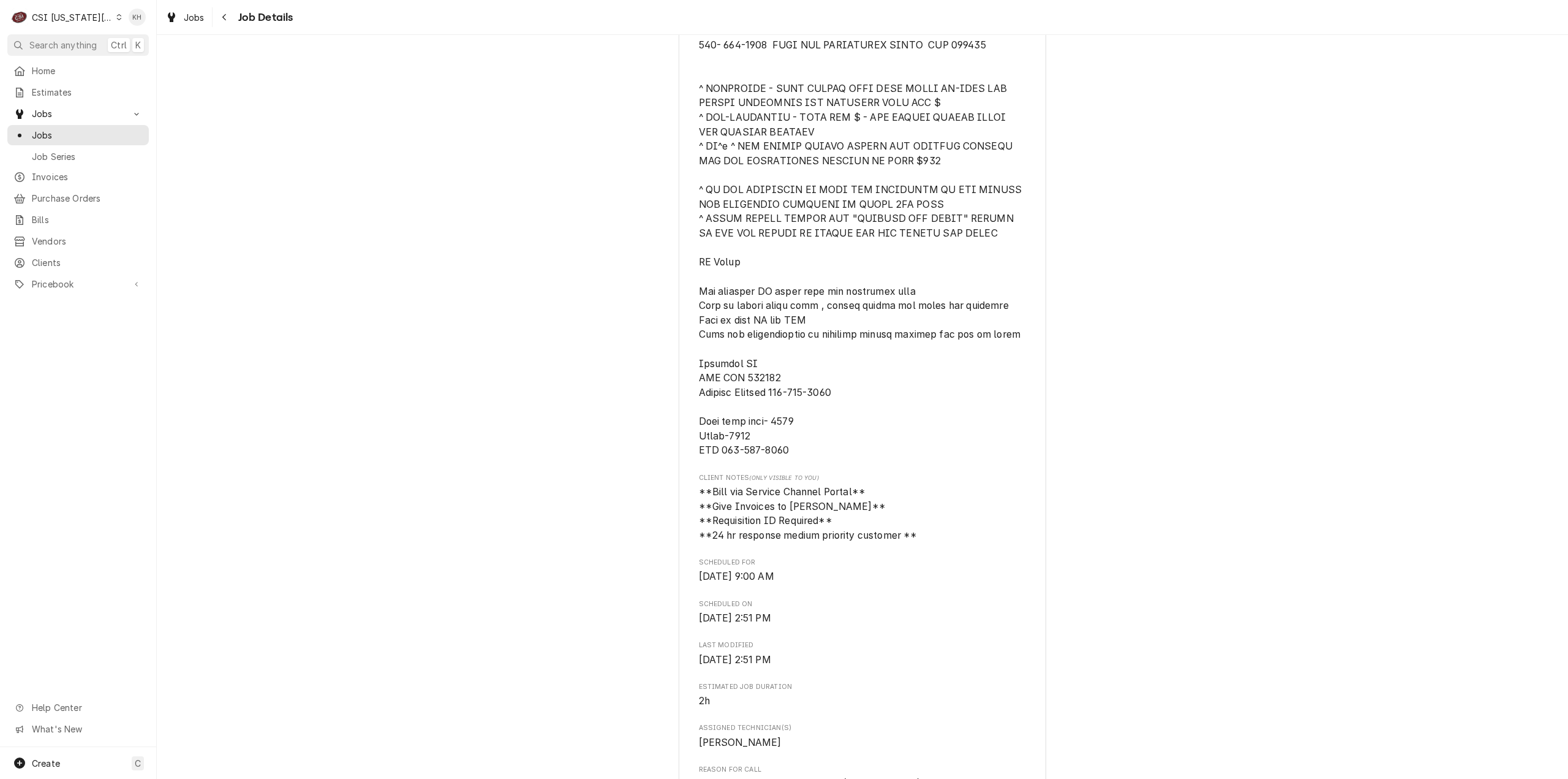
scroll to position [490, 0]
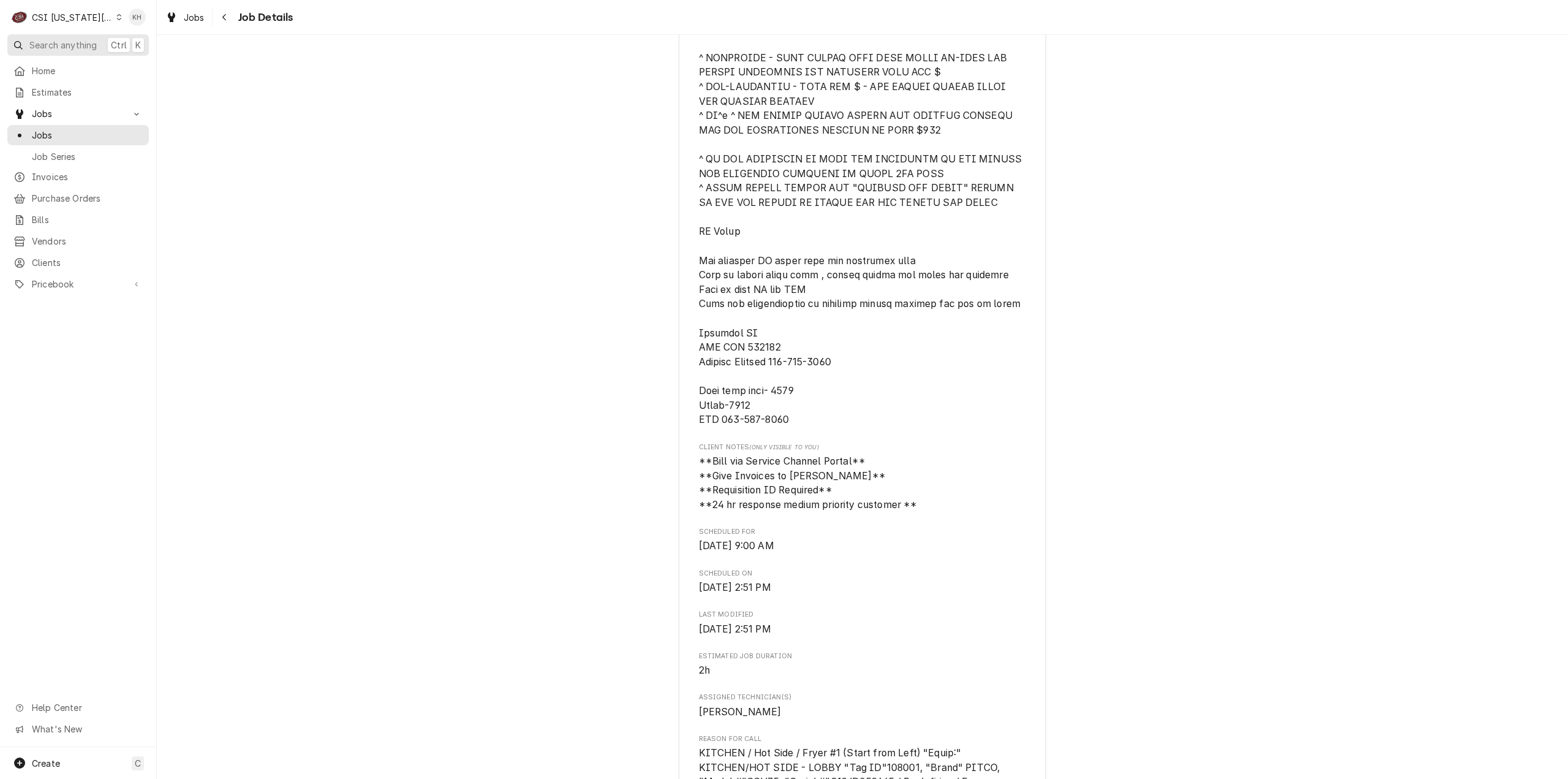
click at [76, 39] on span "Search anything" at bounding box center [63, 45] width 68 height 13
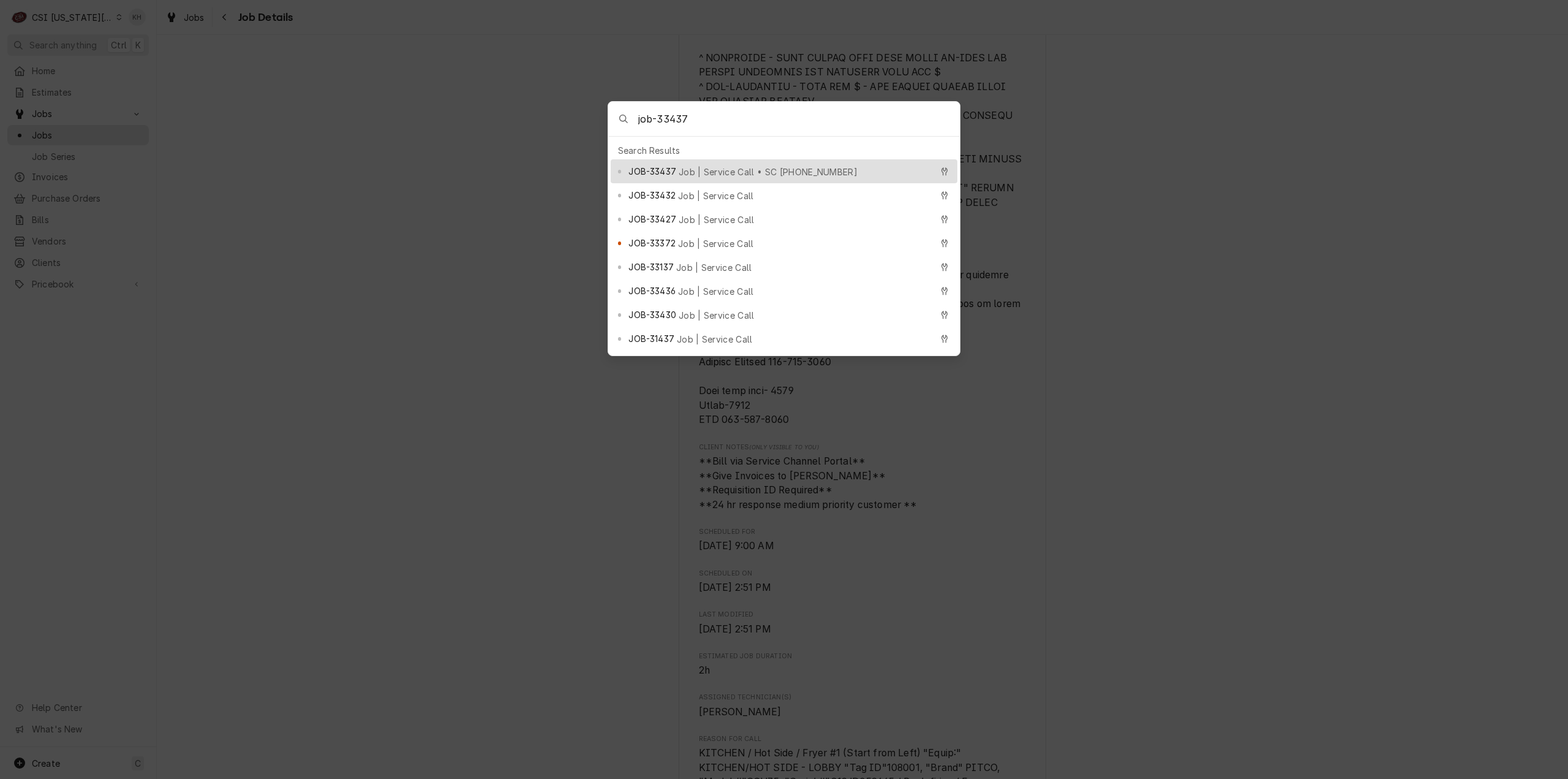
type input "job-33437"
click at [681, 159] on div "JOB-33437 Job | Service Call • SC [PHONE_NUMBER]" at bounding box center [784, 171] width 347 height 24
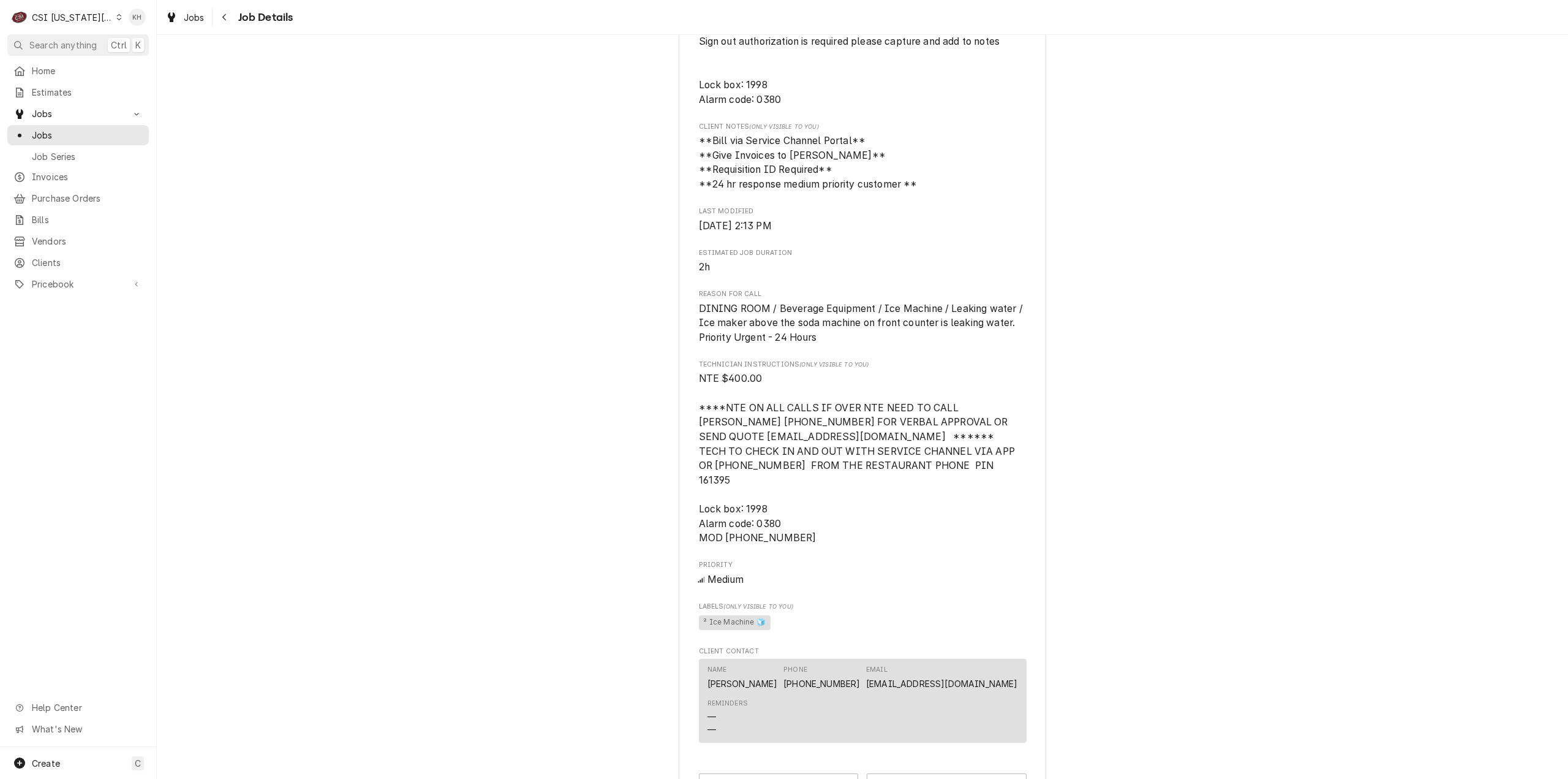
scroll to position [912, 0]
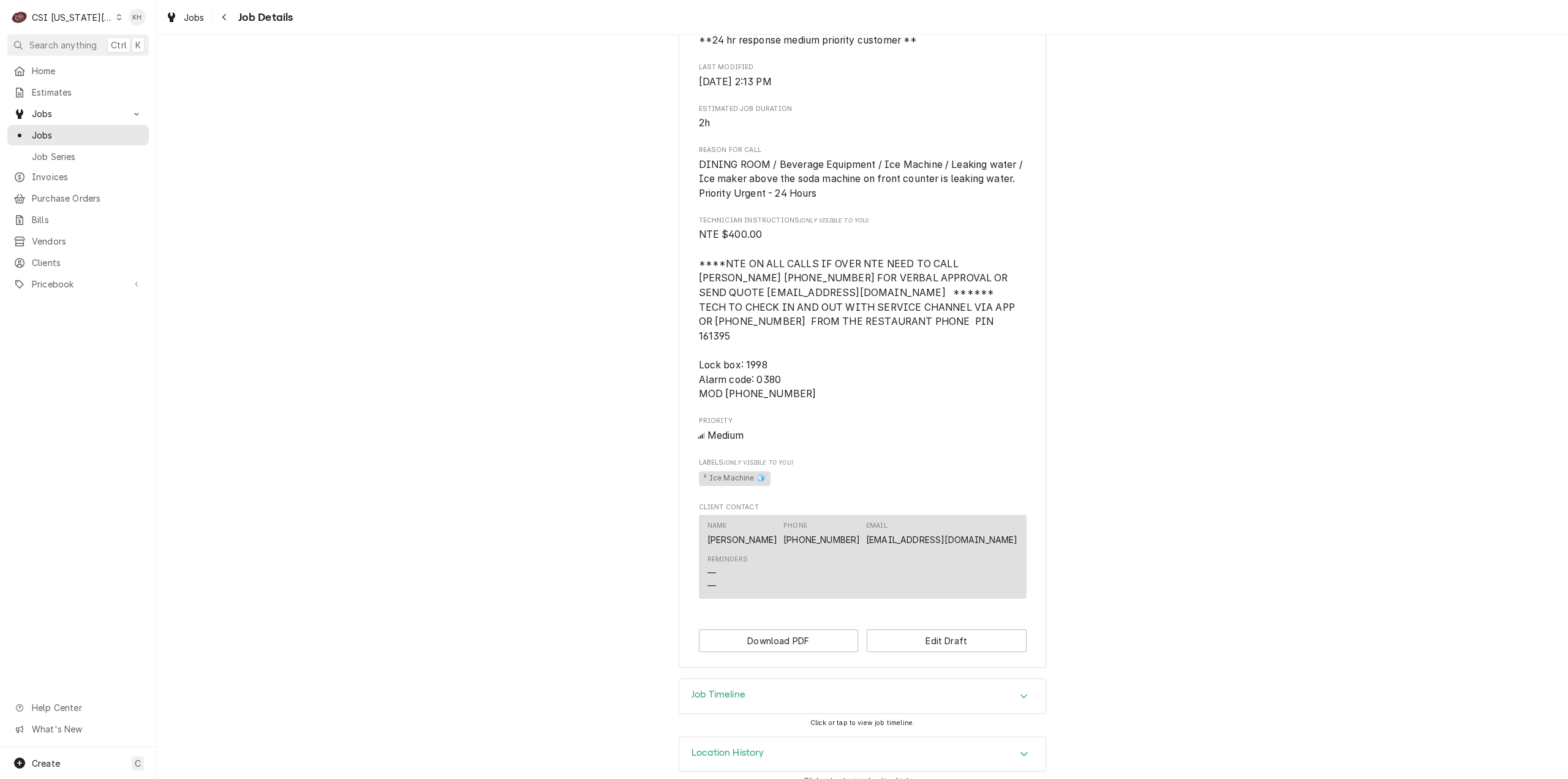
click at [785, 679] on div "Job Timeline" at bounding box center [862, 696] width 367 height 35
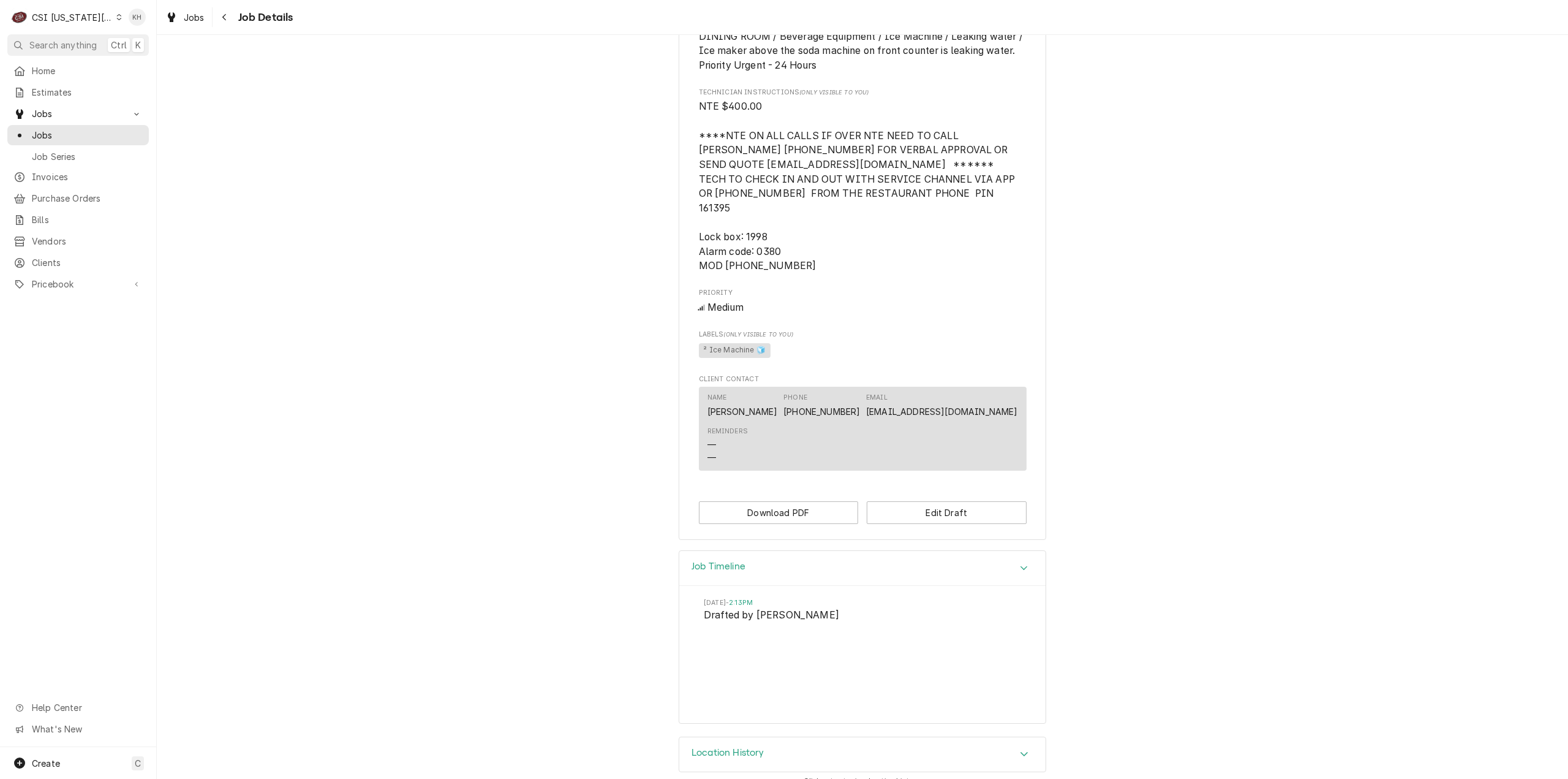
click at [70, 14] on div "CSI Kansas City" at bounding box center [72, 17] width 81 height 13
click at [139, 49] on div "CSI [US_STATE]" at bounding box center [210, 45] width 179 height 13
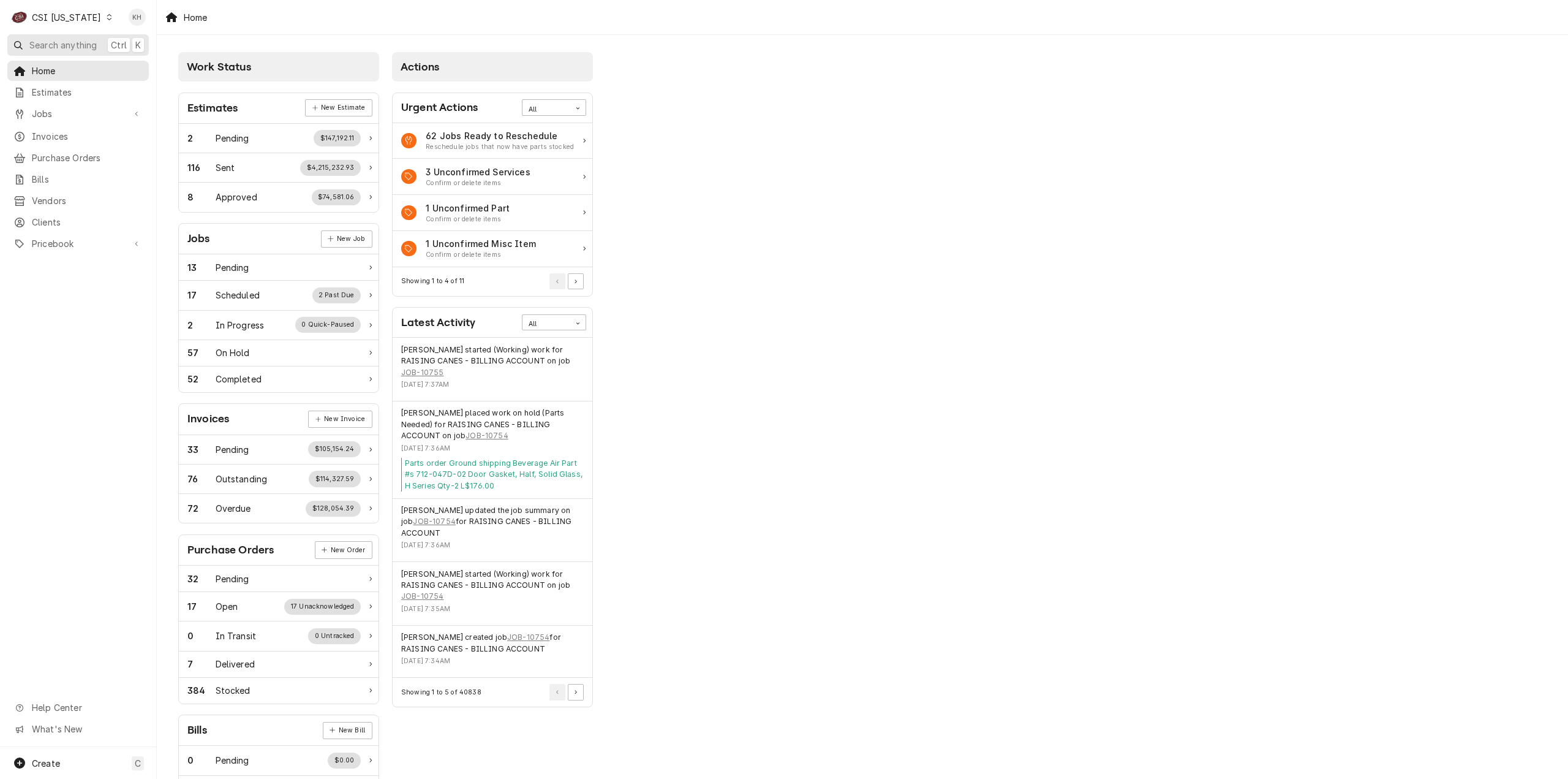
click at [94, 39] on span "Search anything" at bounding box center [63, 45] width 68 height 13
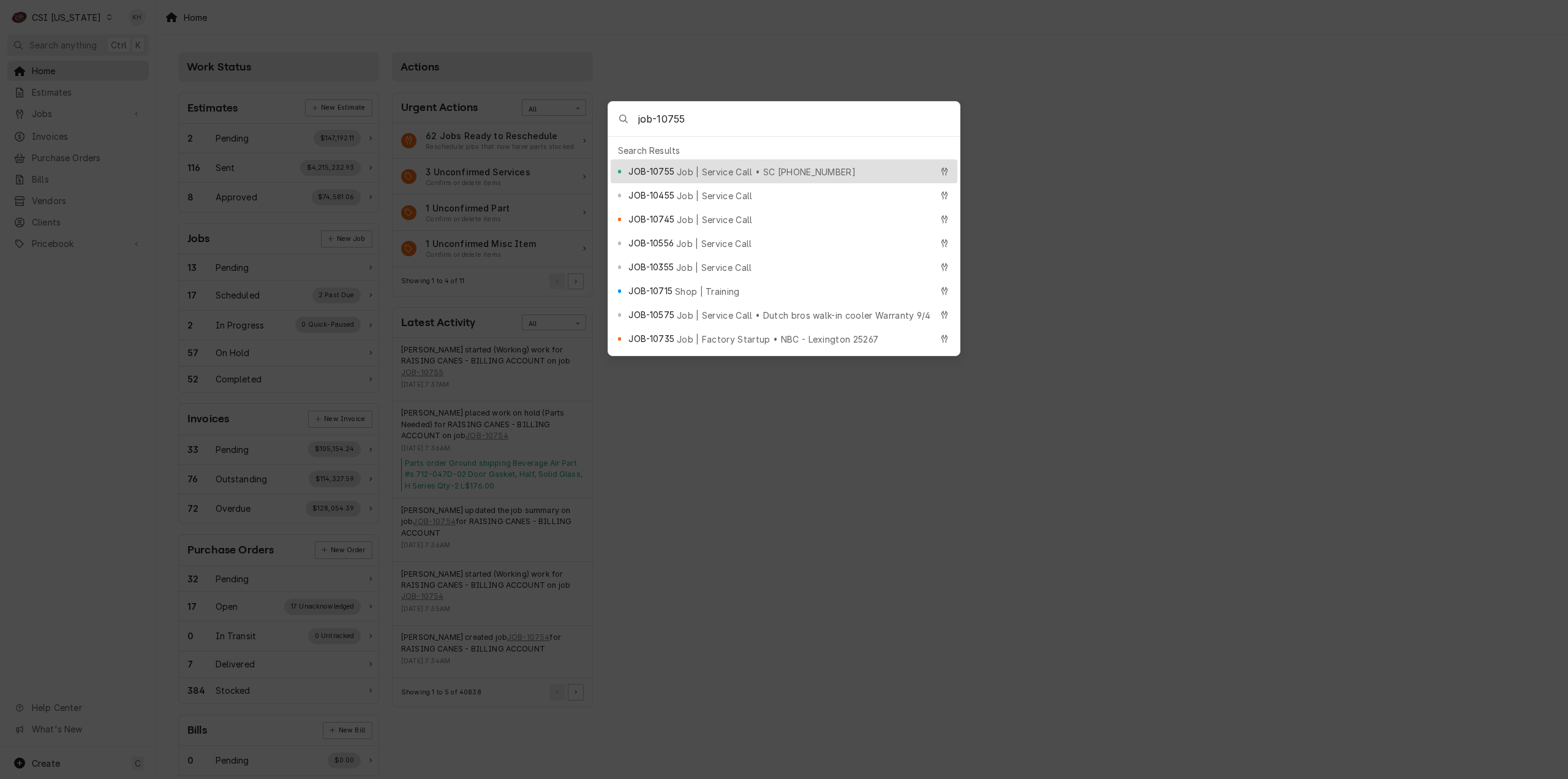
type input "job-10755"
click at [651, 165] on span "JOB-10755" at bounding box center [651, 171] width 45 height 13
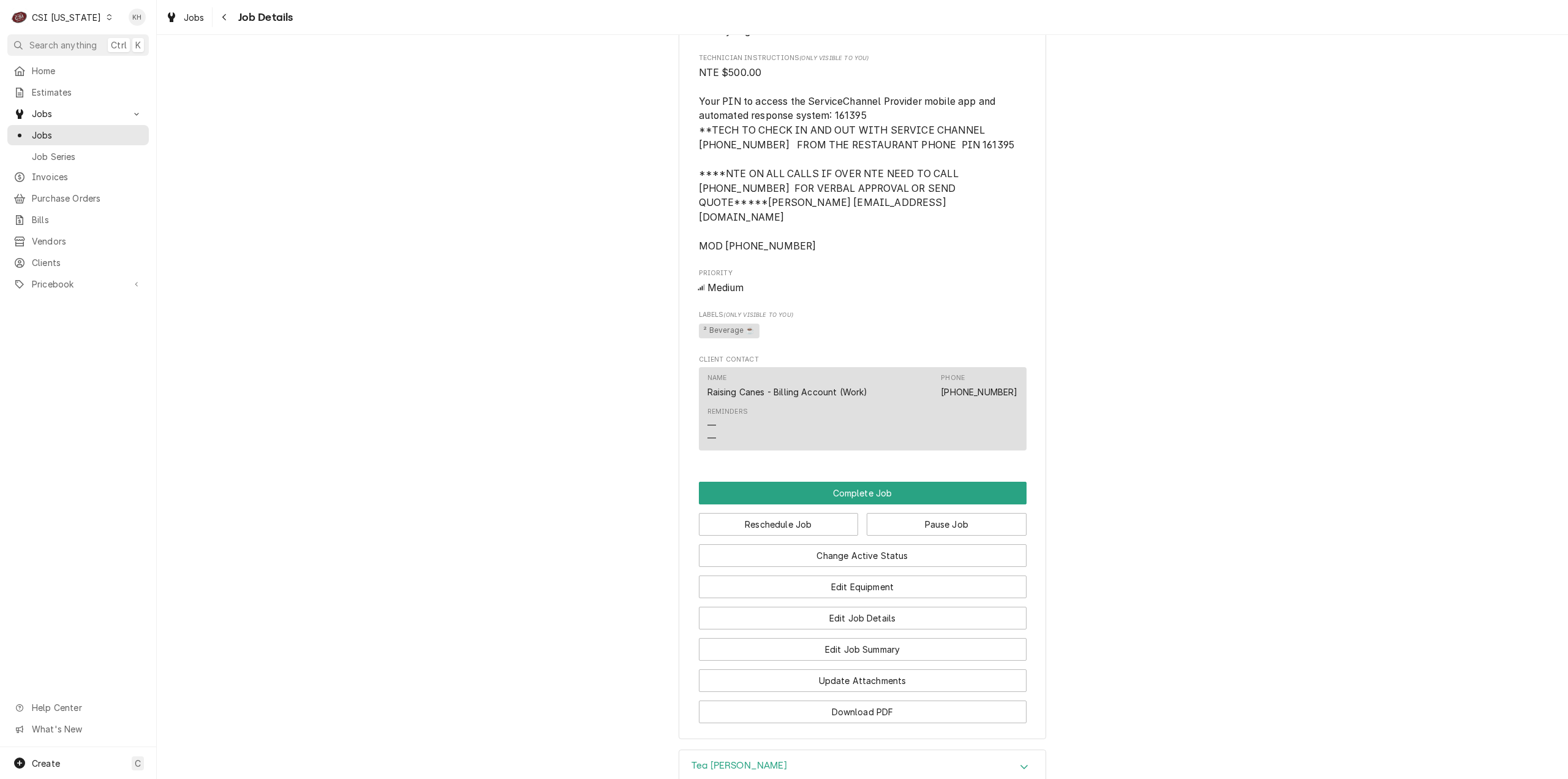
scroll to position [1103, 0]
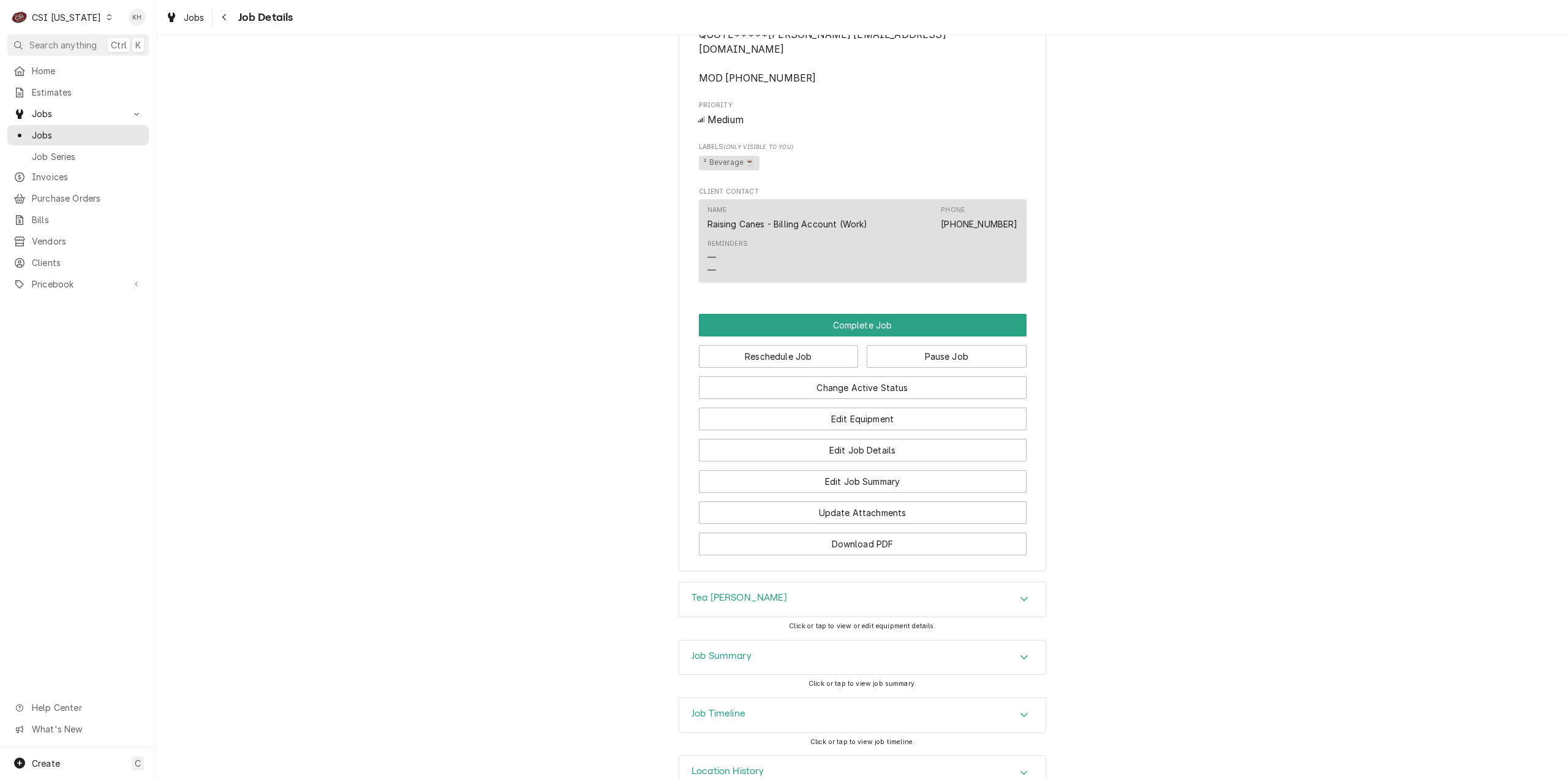
click at [74, 18] on div "CSI Kentucky" at bounding box center [66, 17] width 69 height 13
drag, startPoint x: 150, startPoint y: 28, endPoint x: 843, endPoint y: 282, distance: 738.1
click at [149, 28] on div "CSI [US_STATE][GEOGRAPHIC_DATA]" at bounding box center [191, 24] width 162 height 13
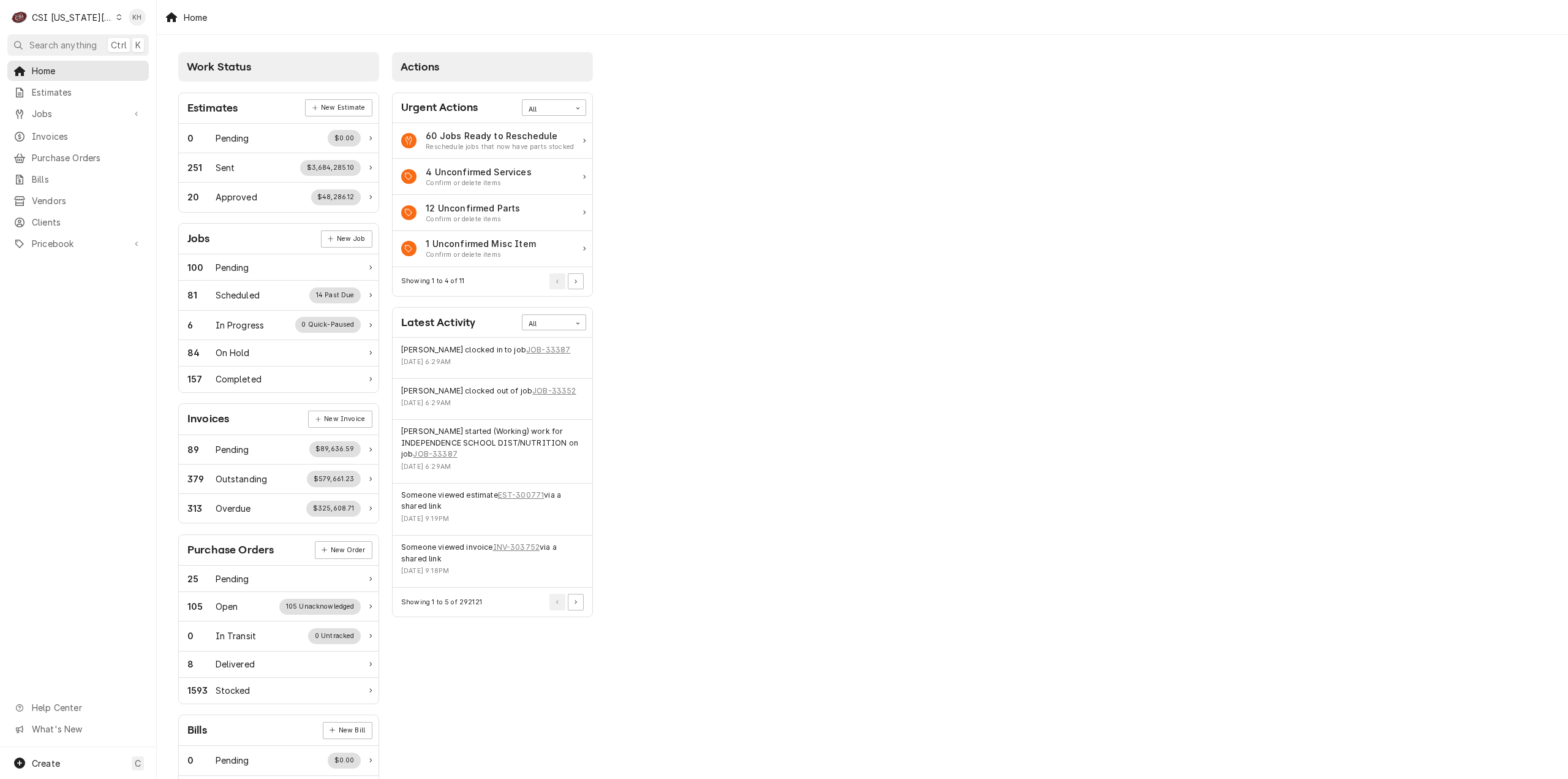
click at [65, 47] on span "Search anything" at bounding box center [63, 45] width 68 height 13
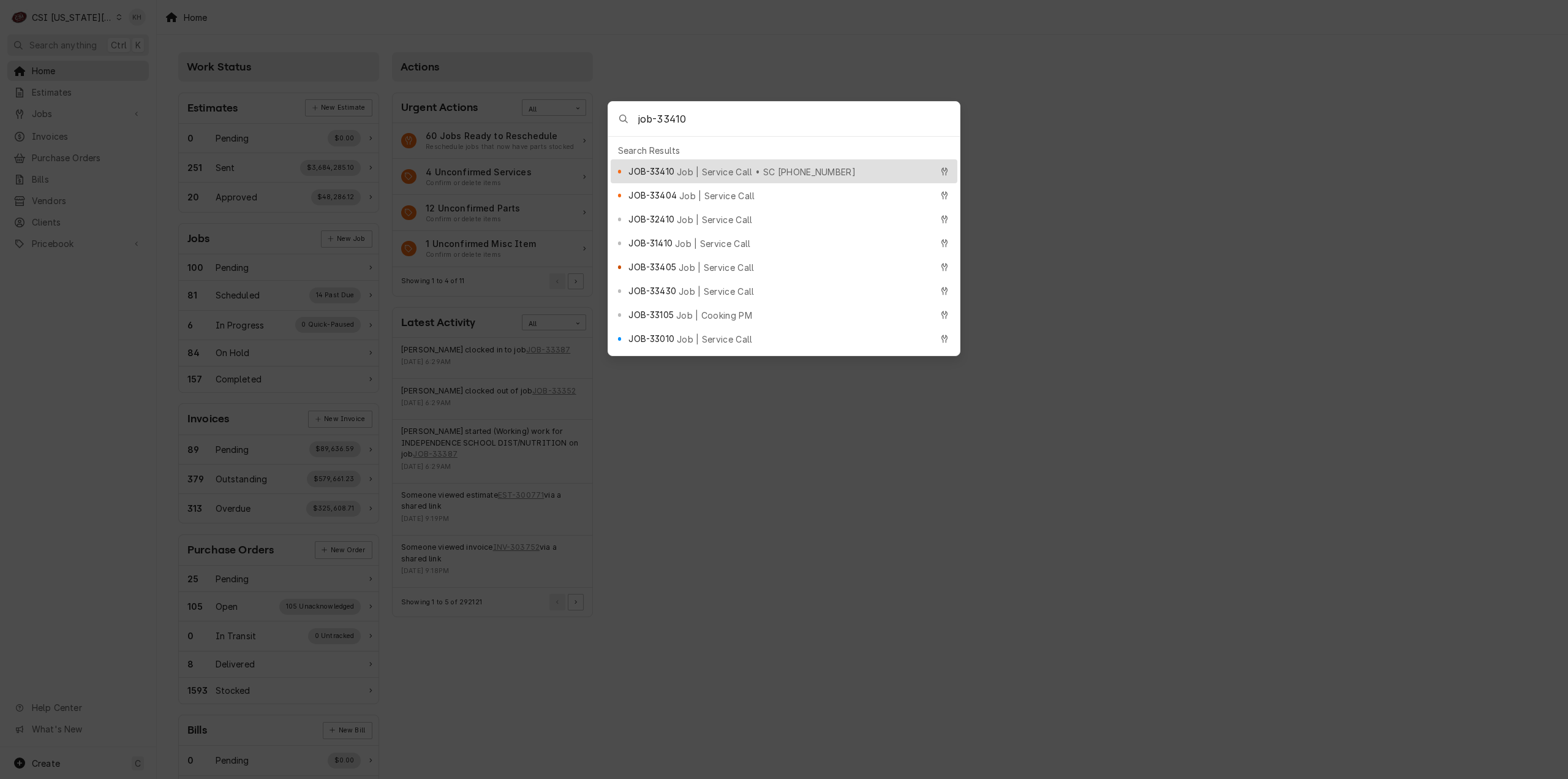
type input "job-33410"
click at [798, 167] on div "JOB-33410 Job | Service Call • SC [PHONE_NUMBER]" at bounding box center [779, 171] width 302 height 14
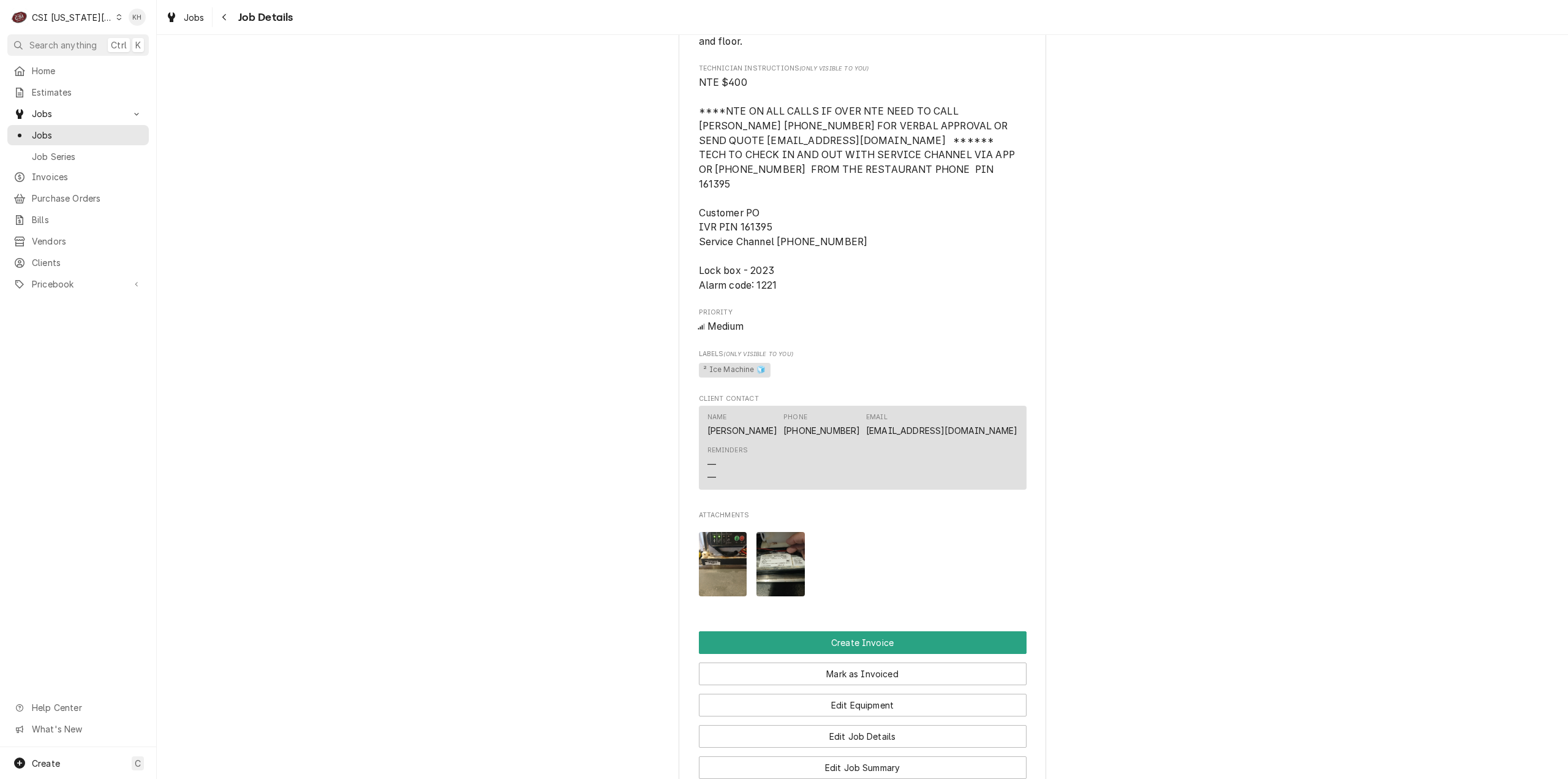
scroll to position [1704, 0]
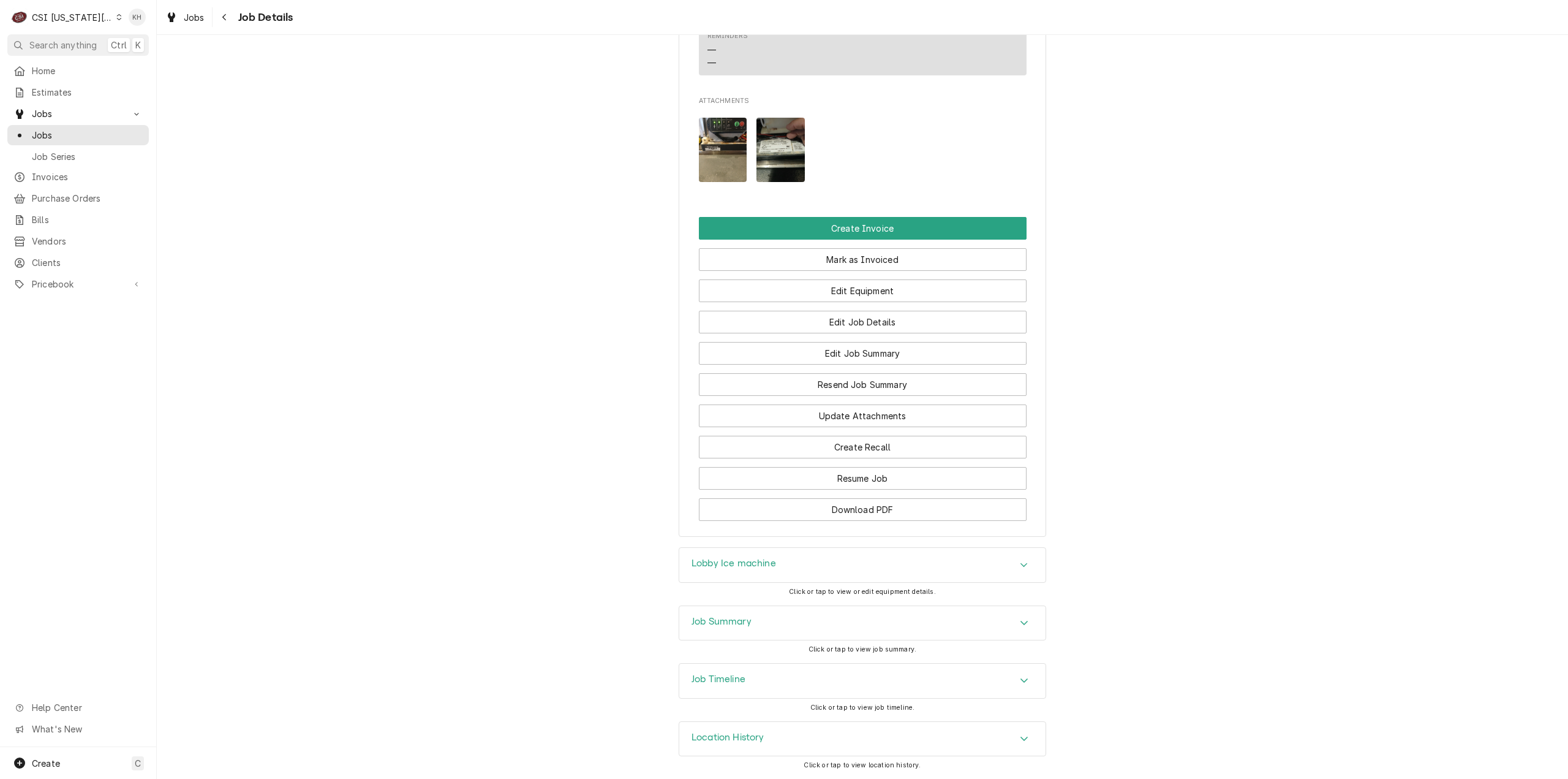
click at [798, 636] on div "Job Summary" at bounding box center [862, 623] width 367 height 35
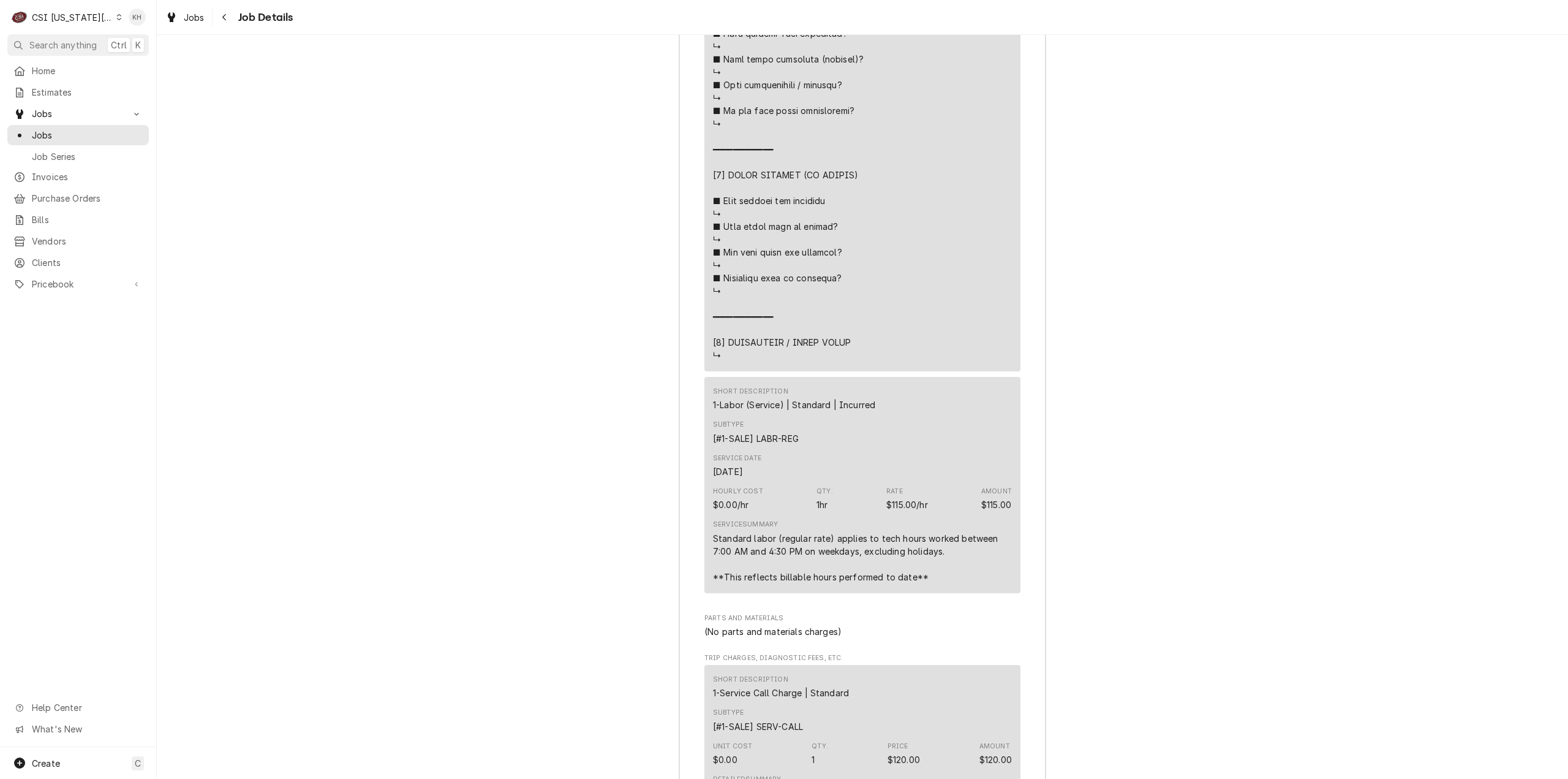
scroll to position [3481, 0]
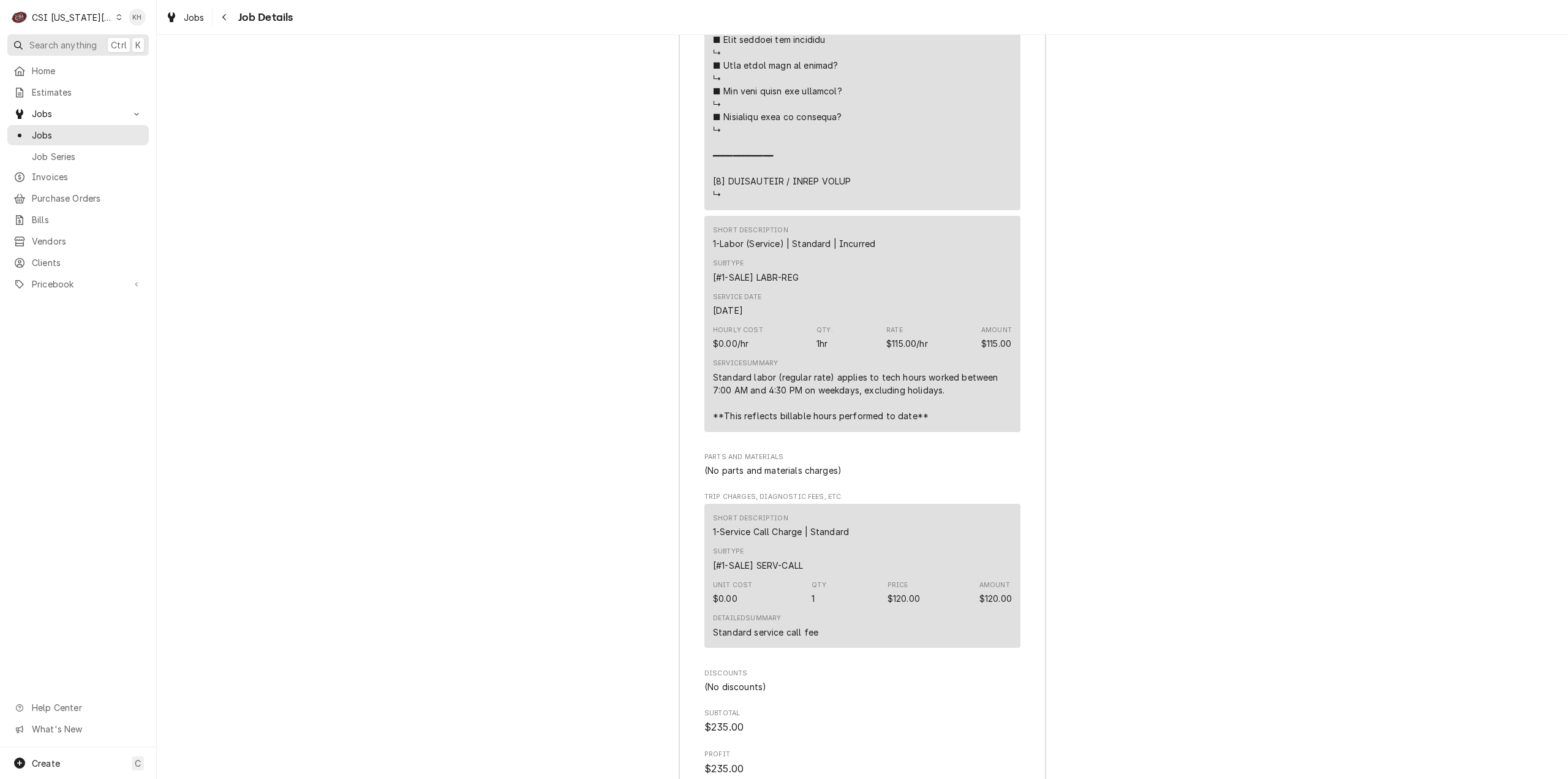
click at [74, 39] on span "Search anything" at bounding box center [63, 45] width 68 height 13
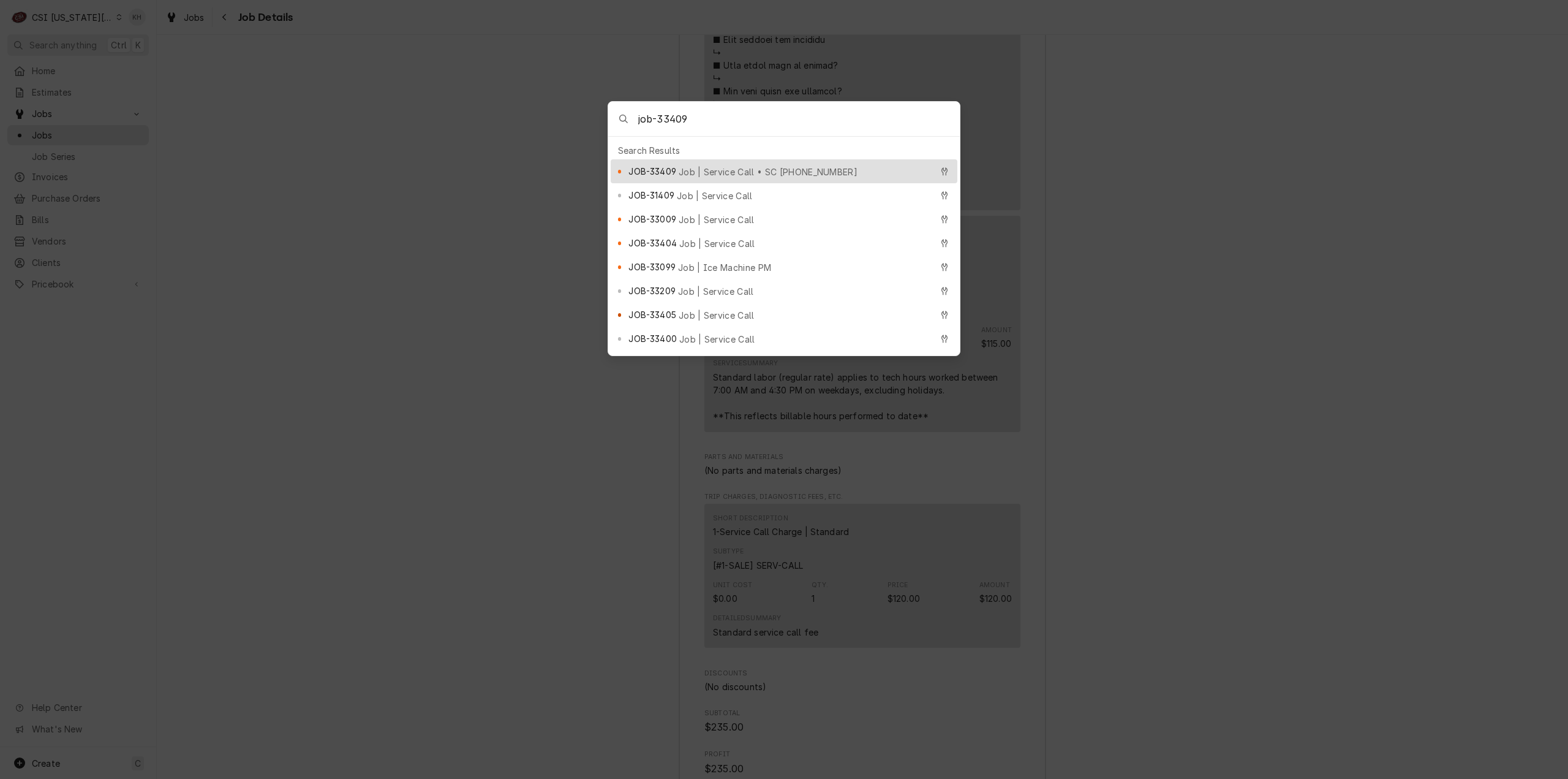
type input "job-33409"
click at [736, 164] on div "JOB-33409 Job | Service Call • SC 328540754" at bounding box center [779, 171] width 302 height 14
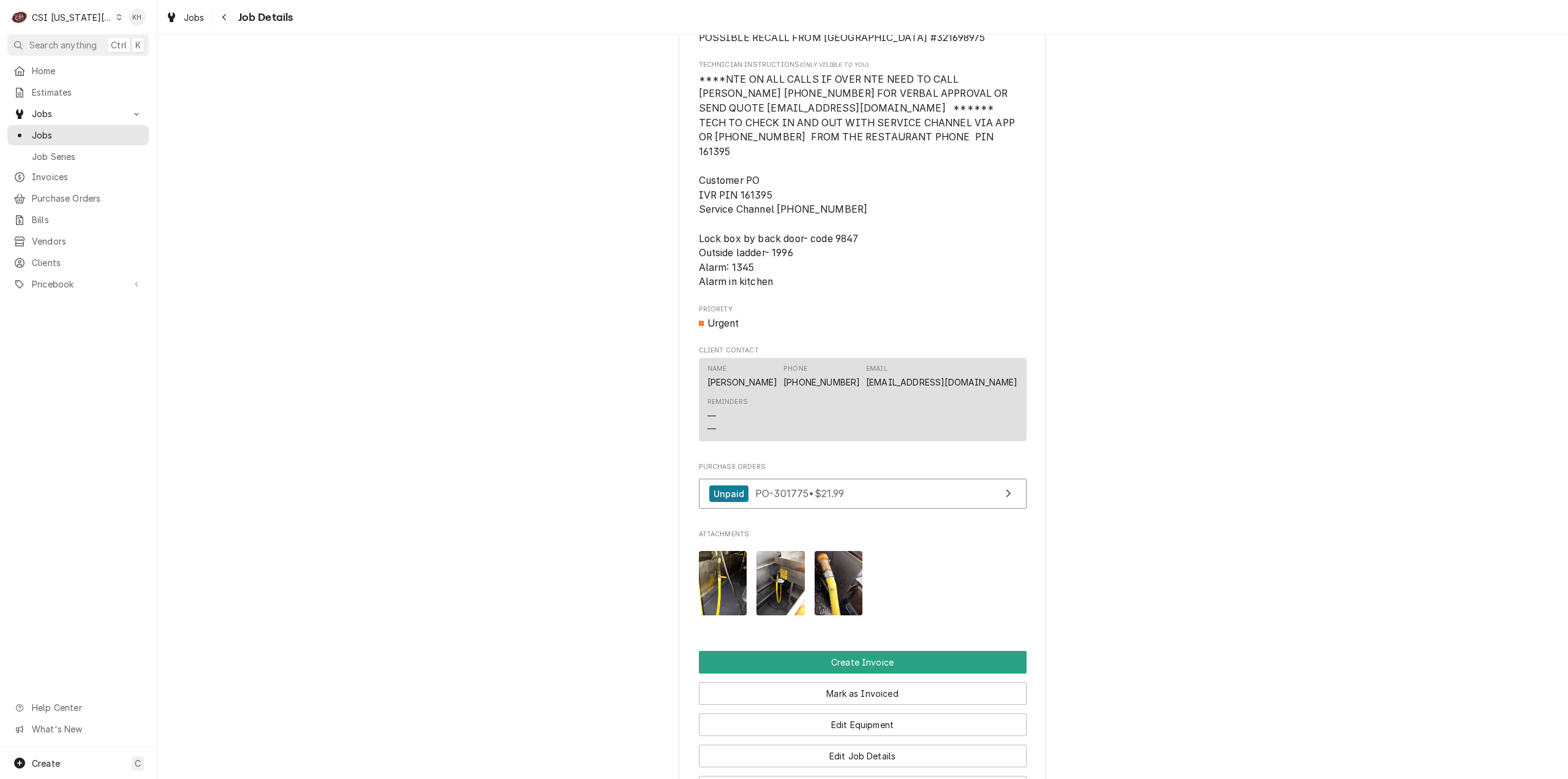
scroll to position [1777, 0]
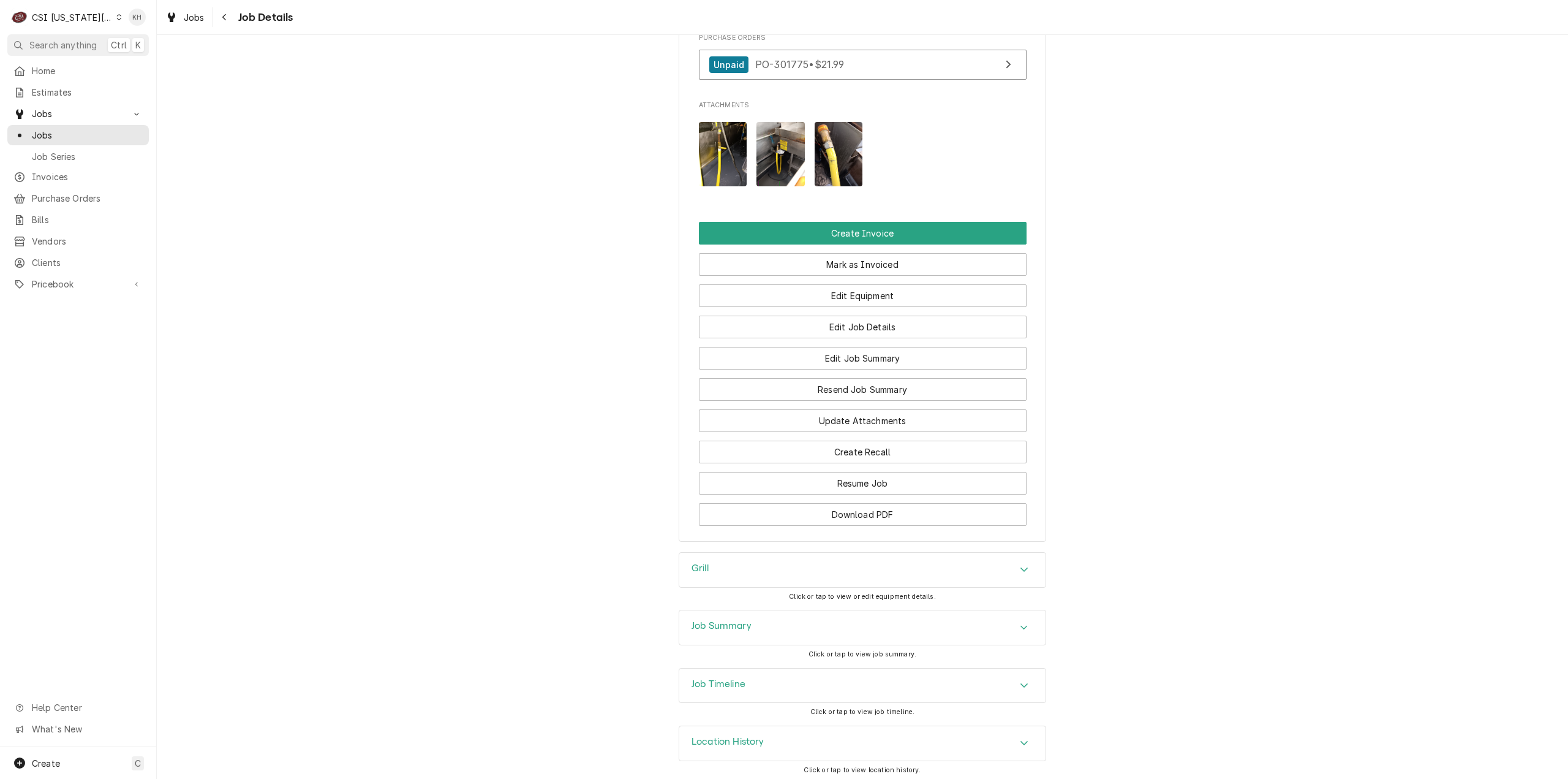
click at [737, 622] on div "Job Summary" at bounding box center [862, 627] width 367 height 35
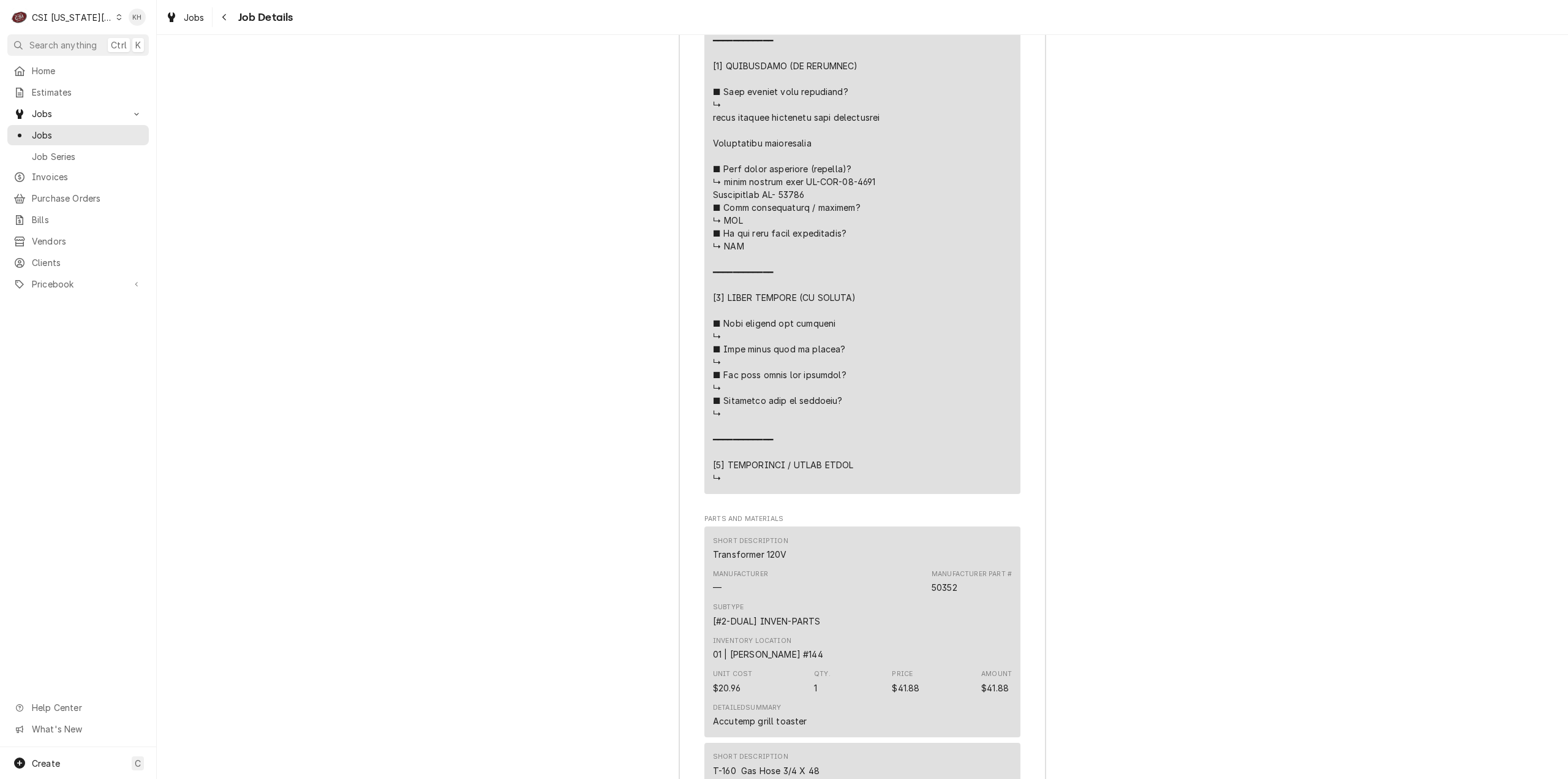
scroll to position [3739, 0]
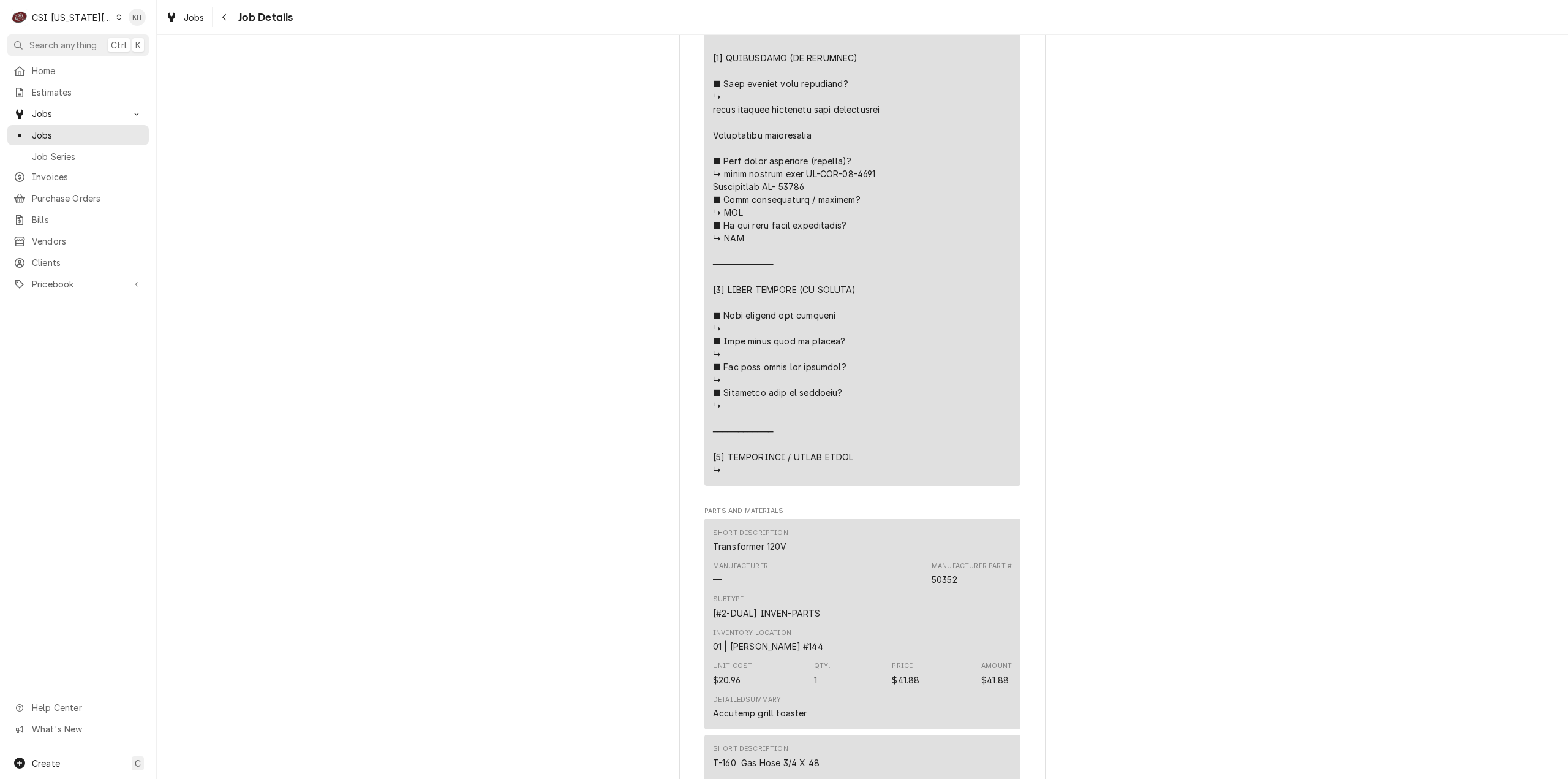
click at [61, 15] on div "CSI [US_STATE][GEOGRAPHIC_DATA]" at bounding box center [72, 17] width 81 height 13
click at [138, 57] on div "CSI St. [PERSON_NAME]" at bounding box center [210, 67] width 191 height 20
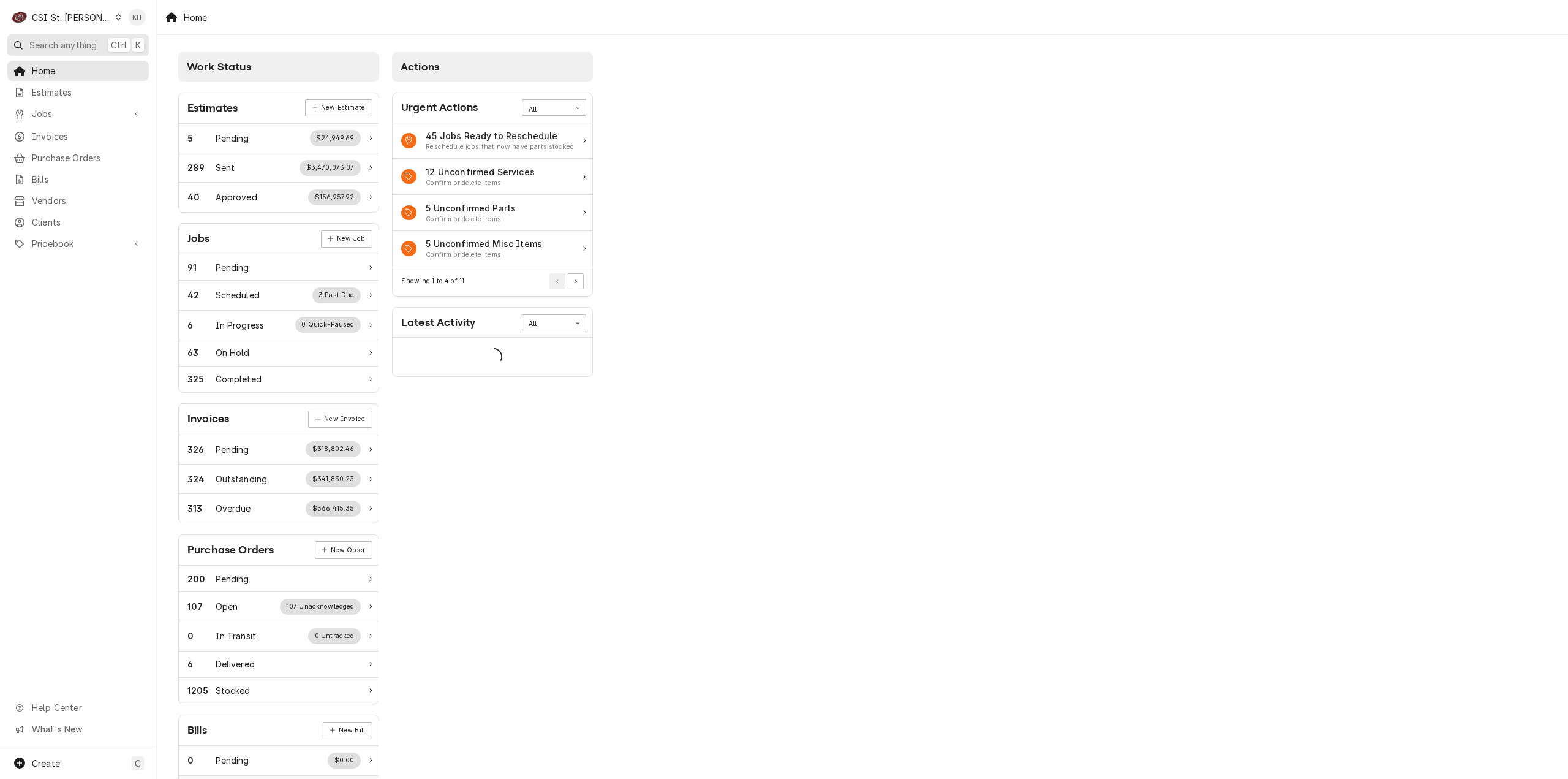
click at [74, 35] on button "Search anything Ctrl K" at bounding box center [78, 45] width 141 height 22
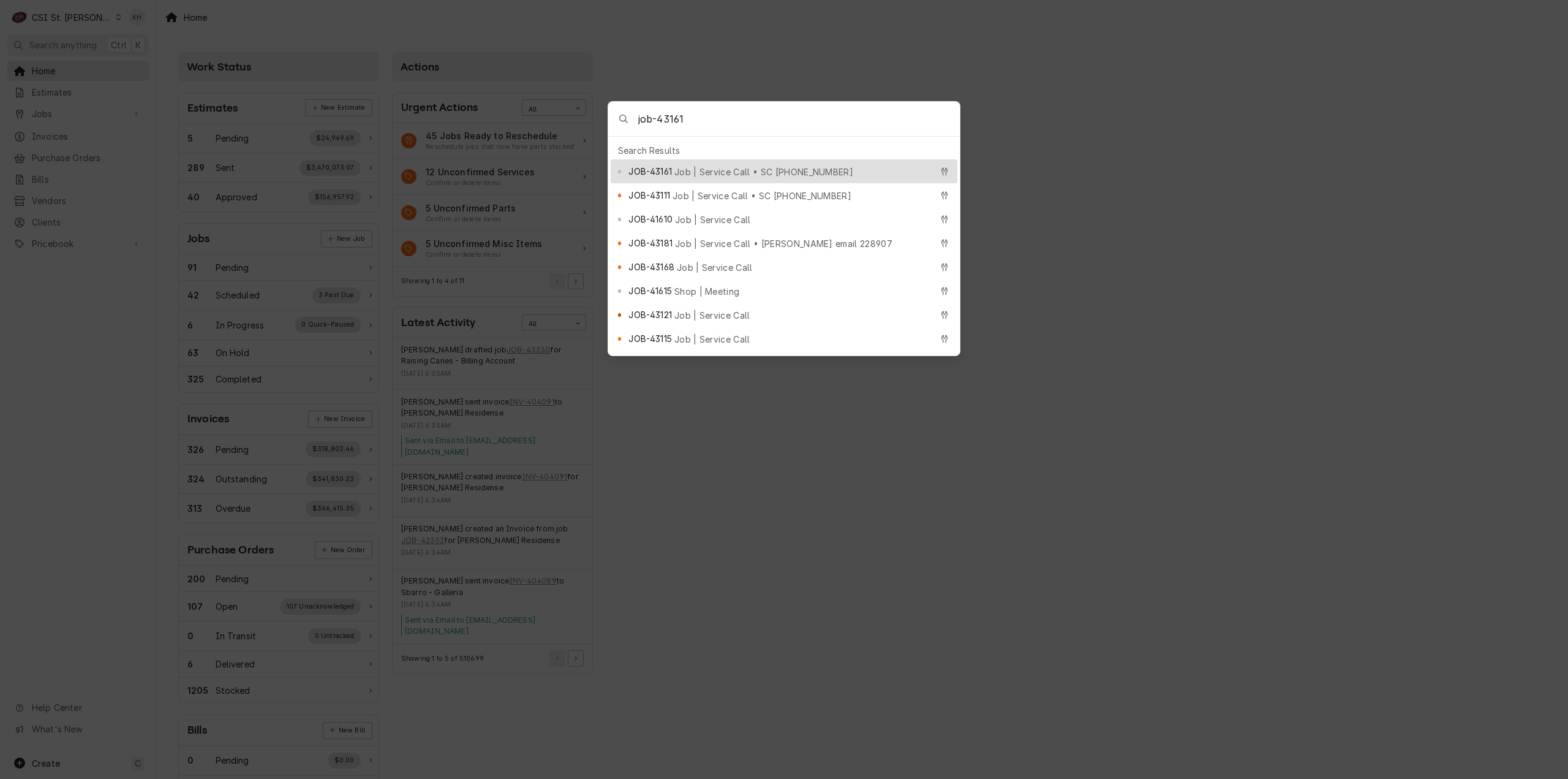
type input "job-43161"
click at [831, 164] on div "JOB-43161 Job | Service Call • SC 328162459" at bounding box center [779, 171] width 302 height 14
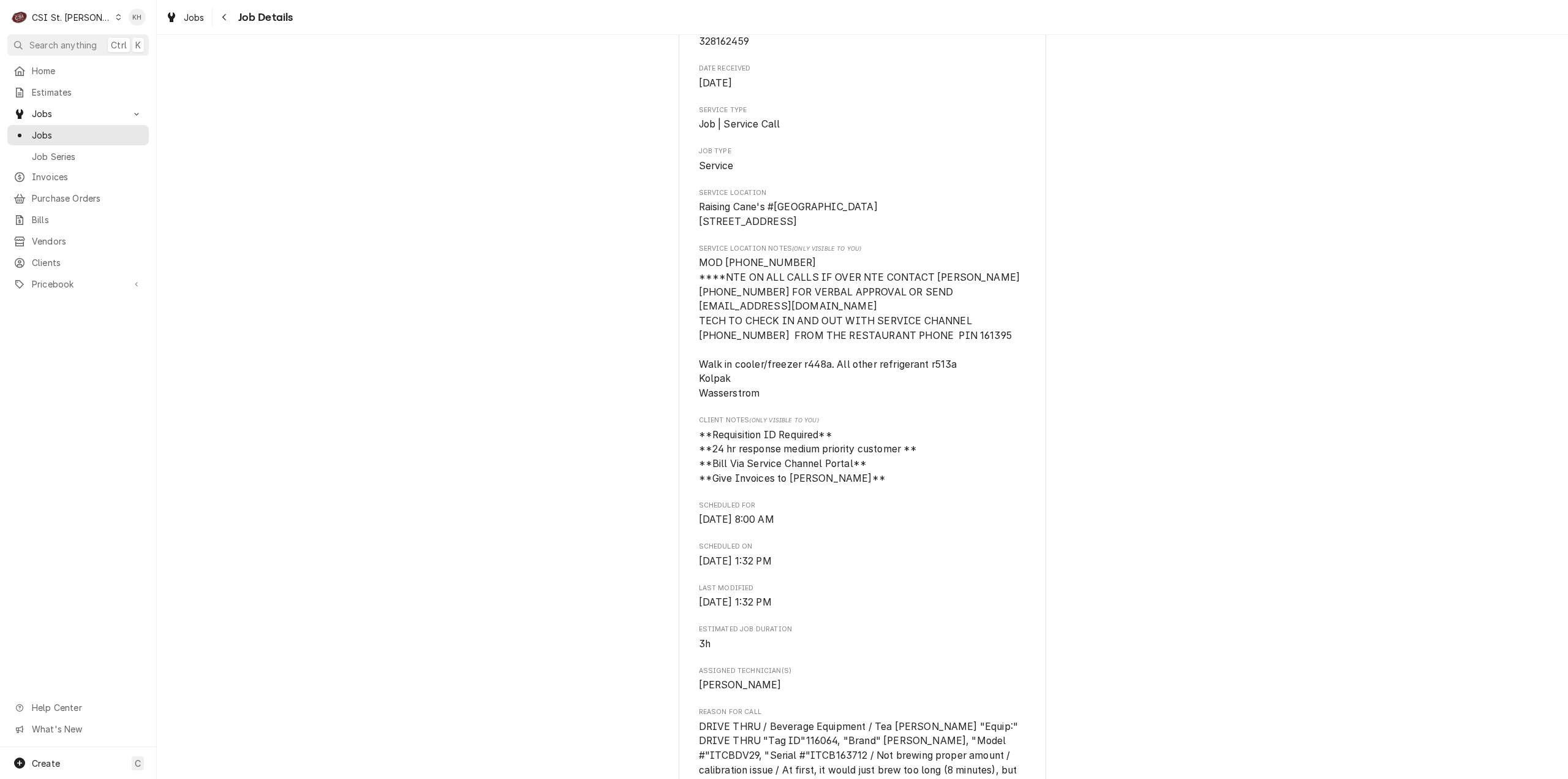
scroll to position [245, 0]
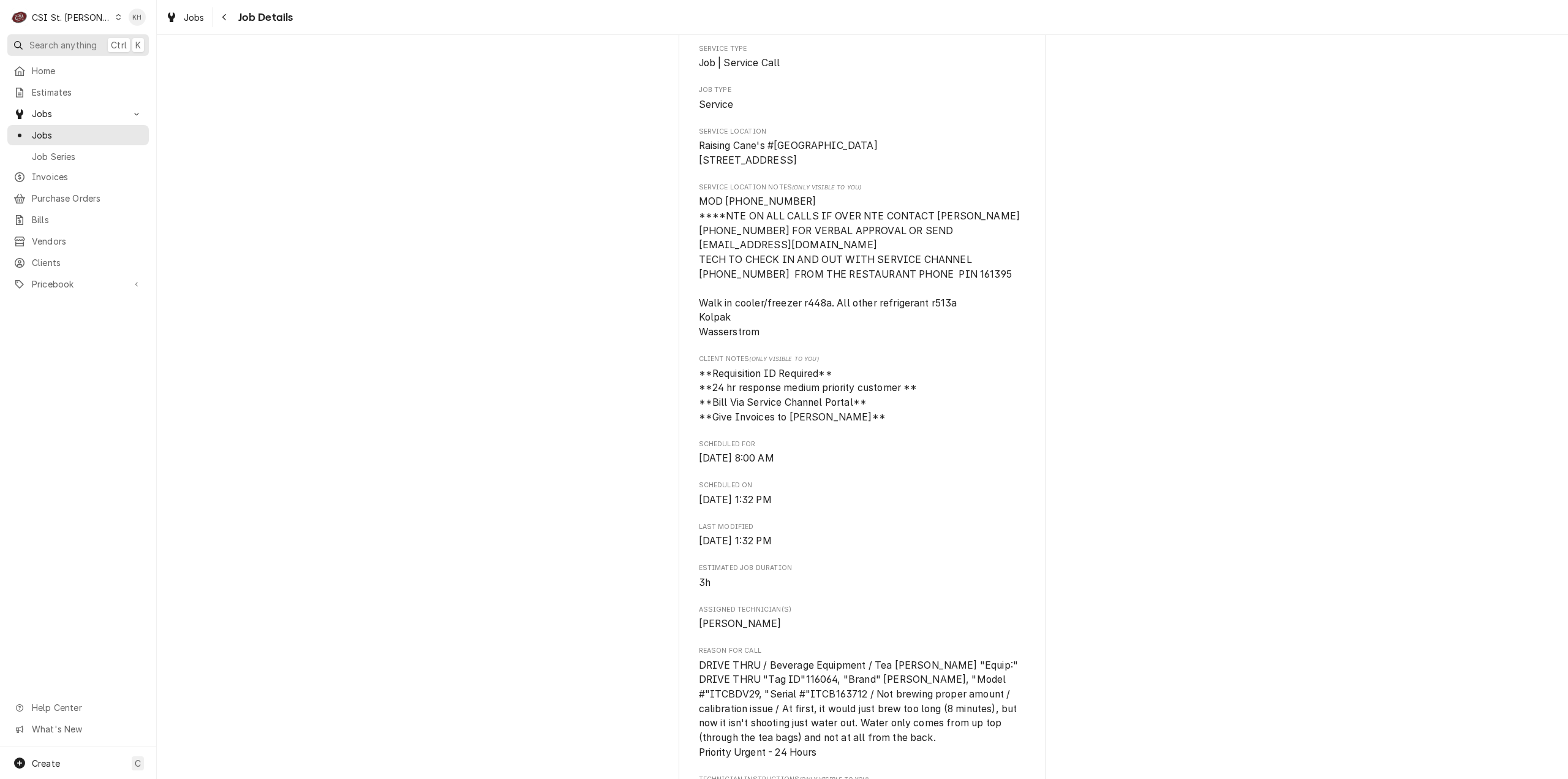
click at [64, 39] on span "Search anything" at bounding box center [63, 45] width 68 height 13
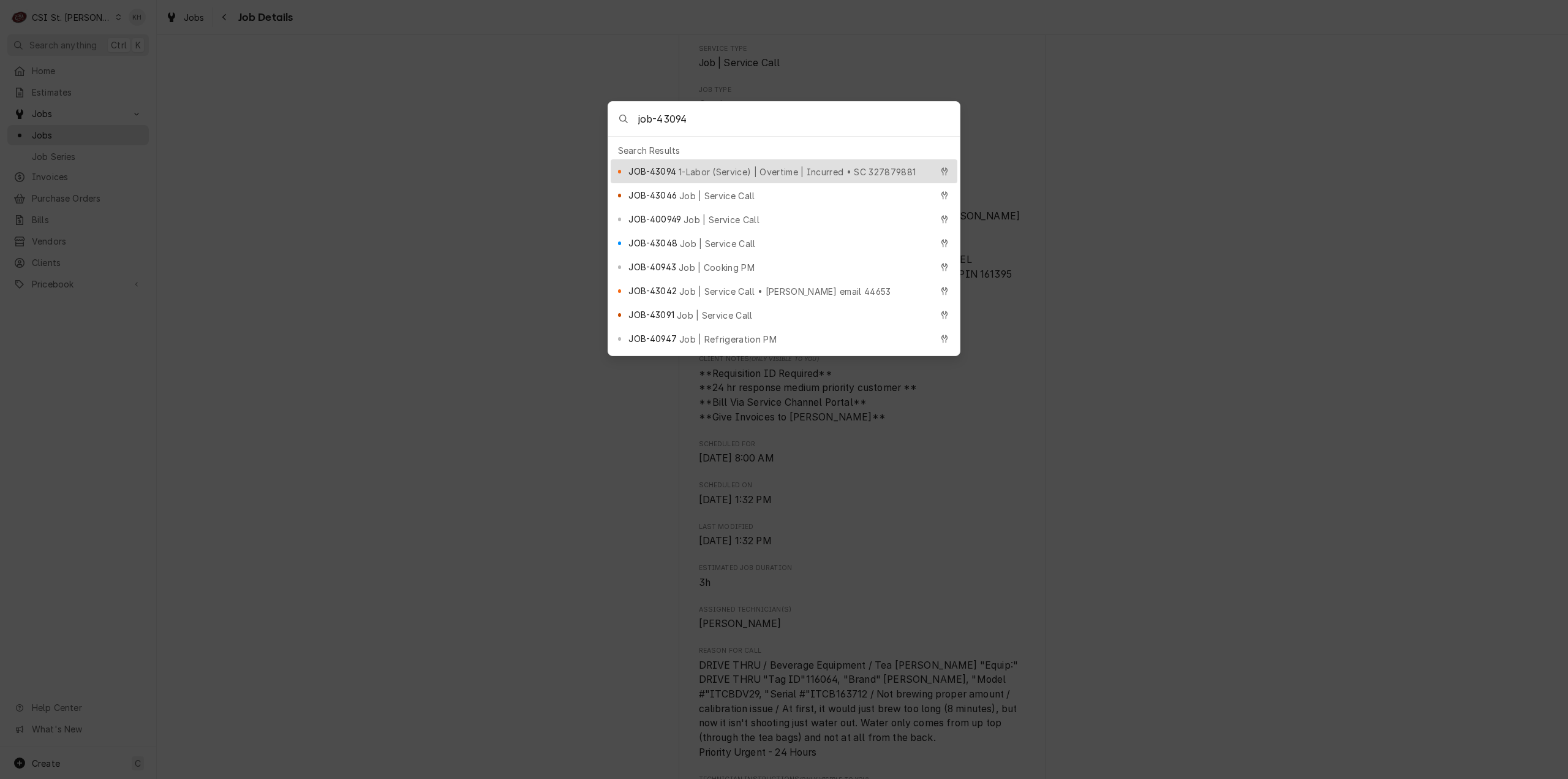
type input "job-43094"
click at [822, 167] on span "1-Labor (Service) | Overtime | Incurred • SC 327879881" at bounding box center [797, 172] width 237 height 13
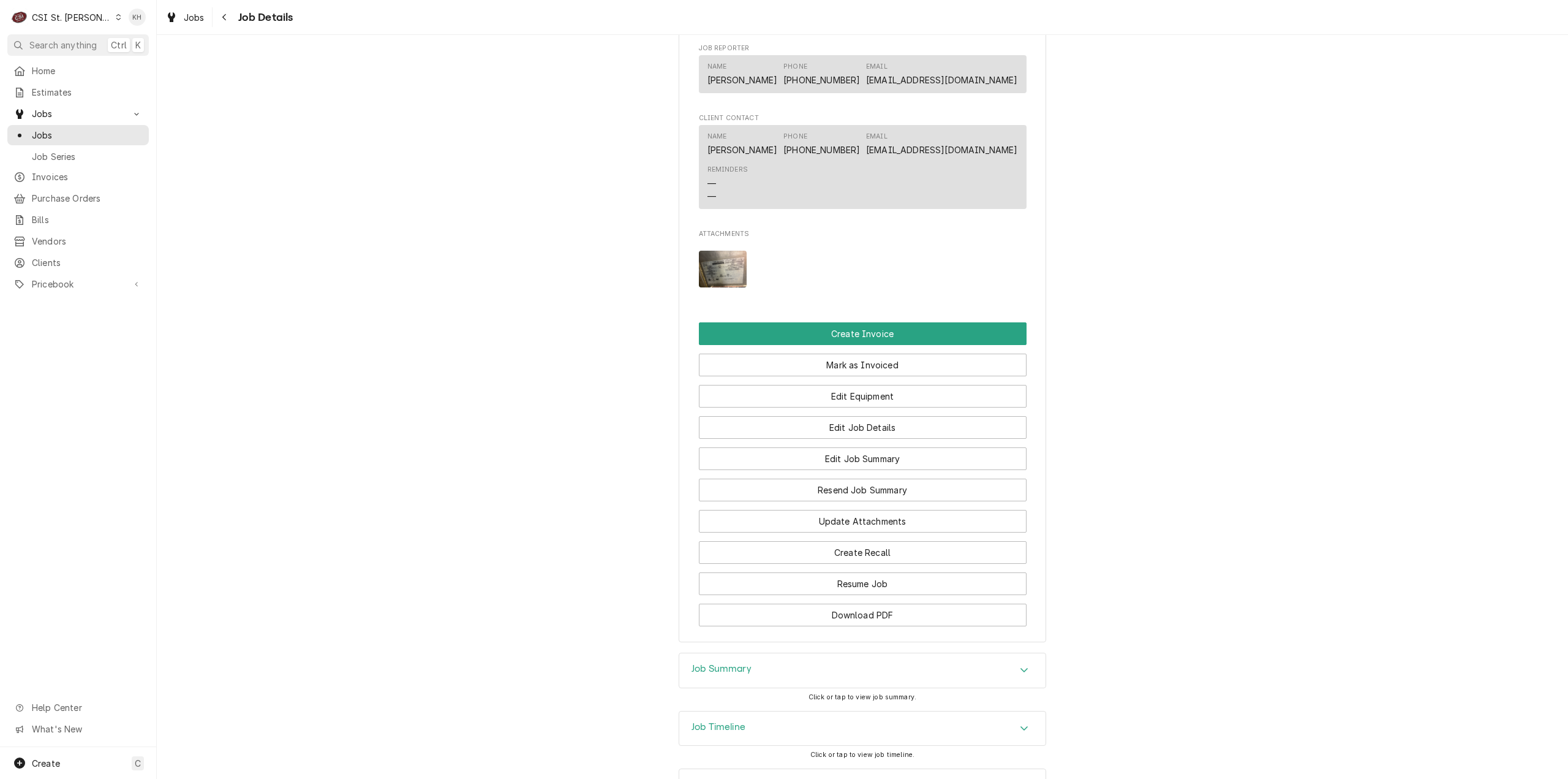
scroll to position [1239, 0]
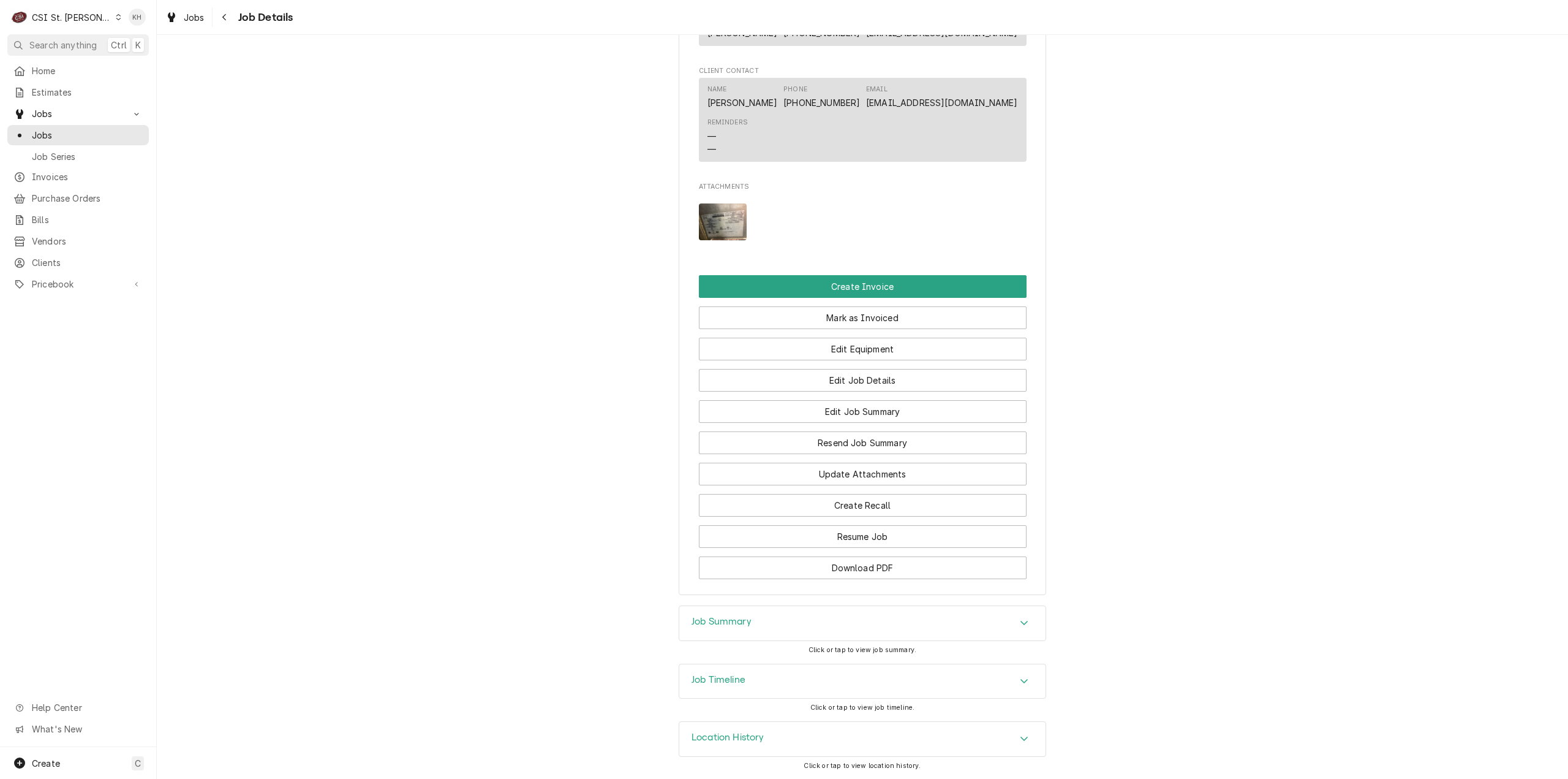
click at [749, 682] on div "Job Timeline" at bounding box center [862, 682] width 367 height 35
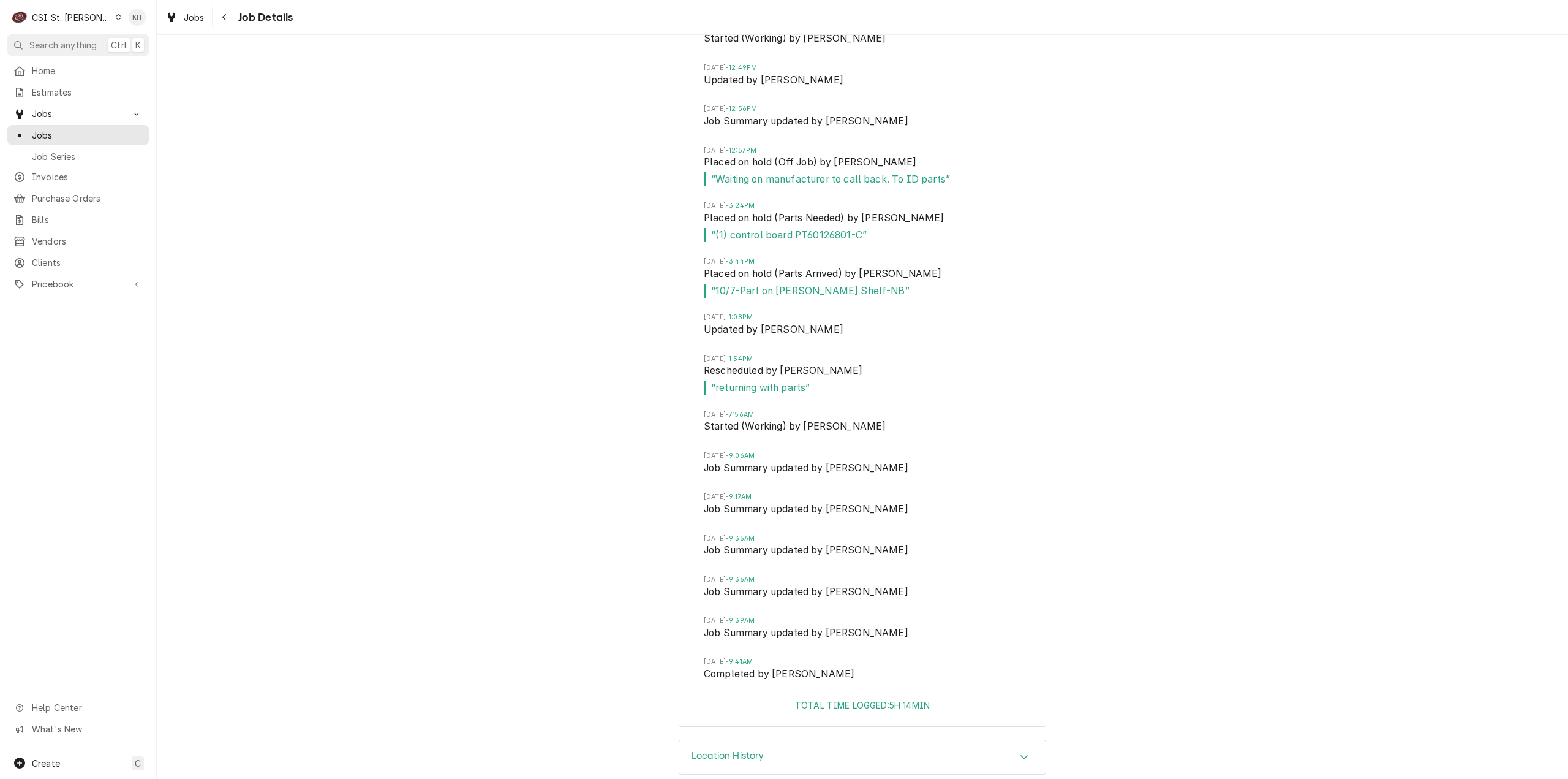
scroll to position [1987, 0]
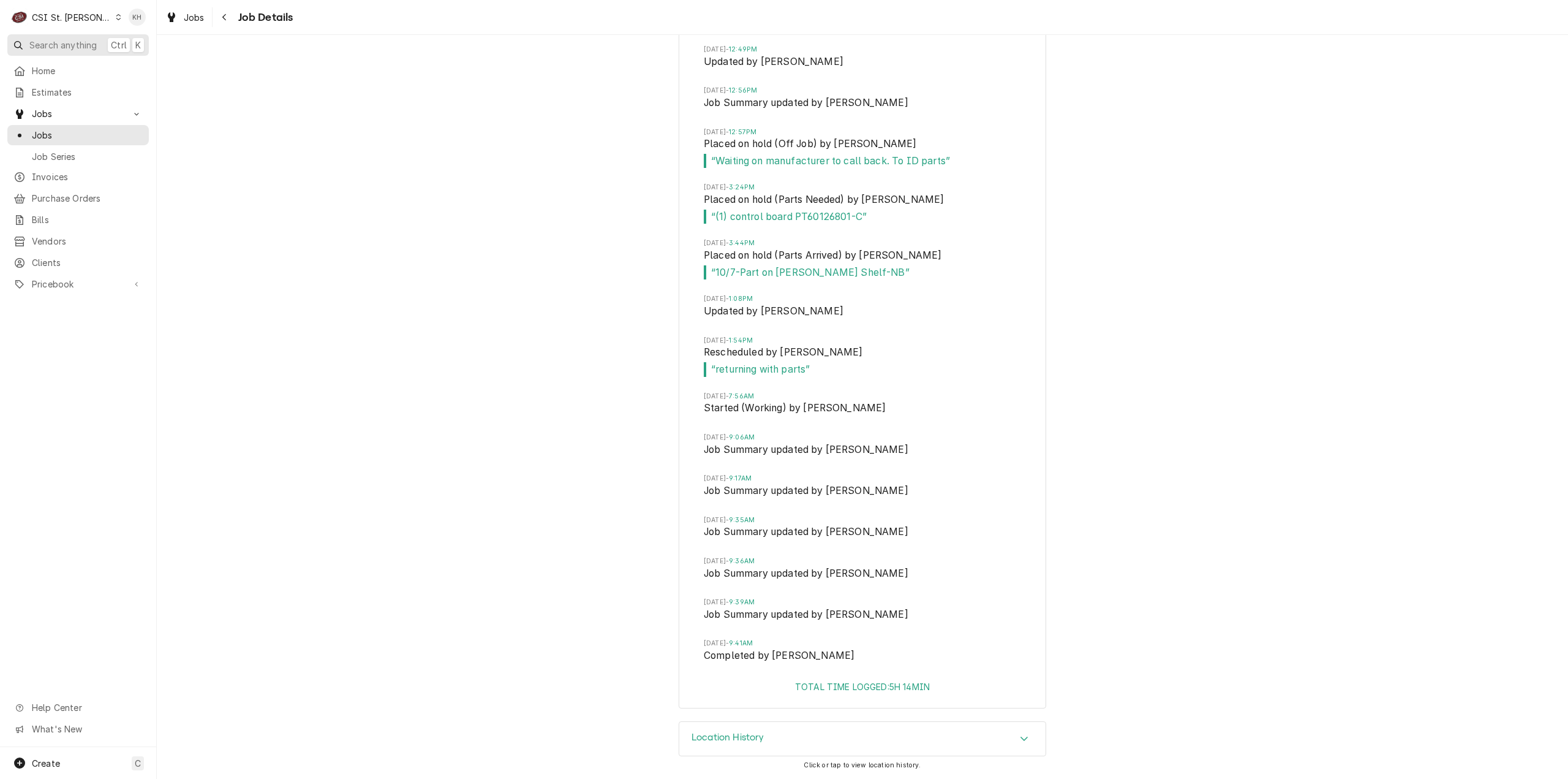
click at [61, 43] on span "Search anything" at bounding box center [63, 45] width 68 height 13
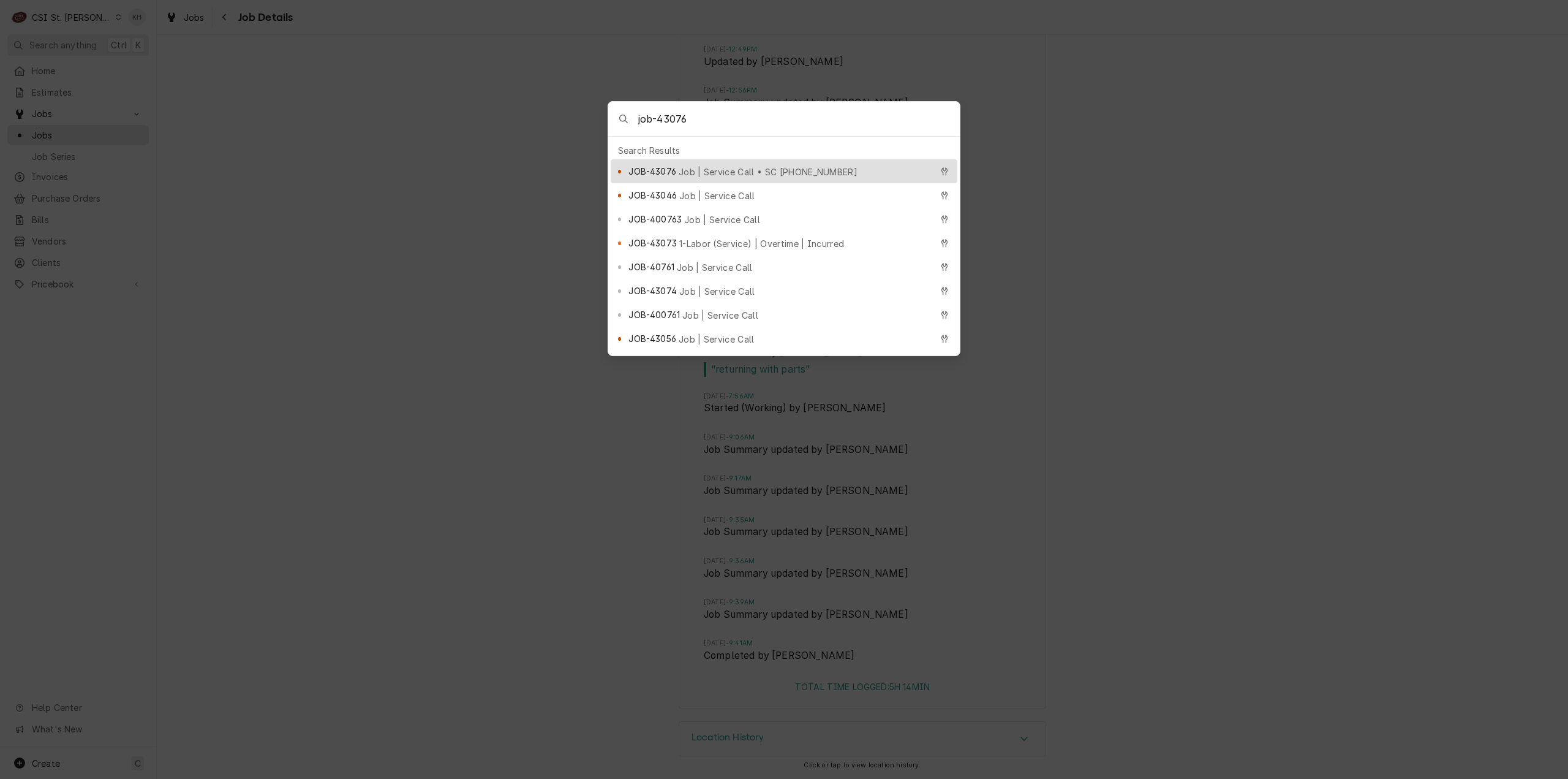
type input "job-43076"
click at [777, 172] on div "JOB-43076 Job | Service Call • SC [PHONE_NUMBER]" at bounding box center [779, 171] width 302 height 14
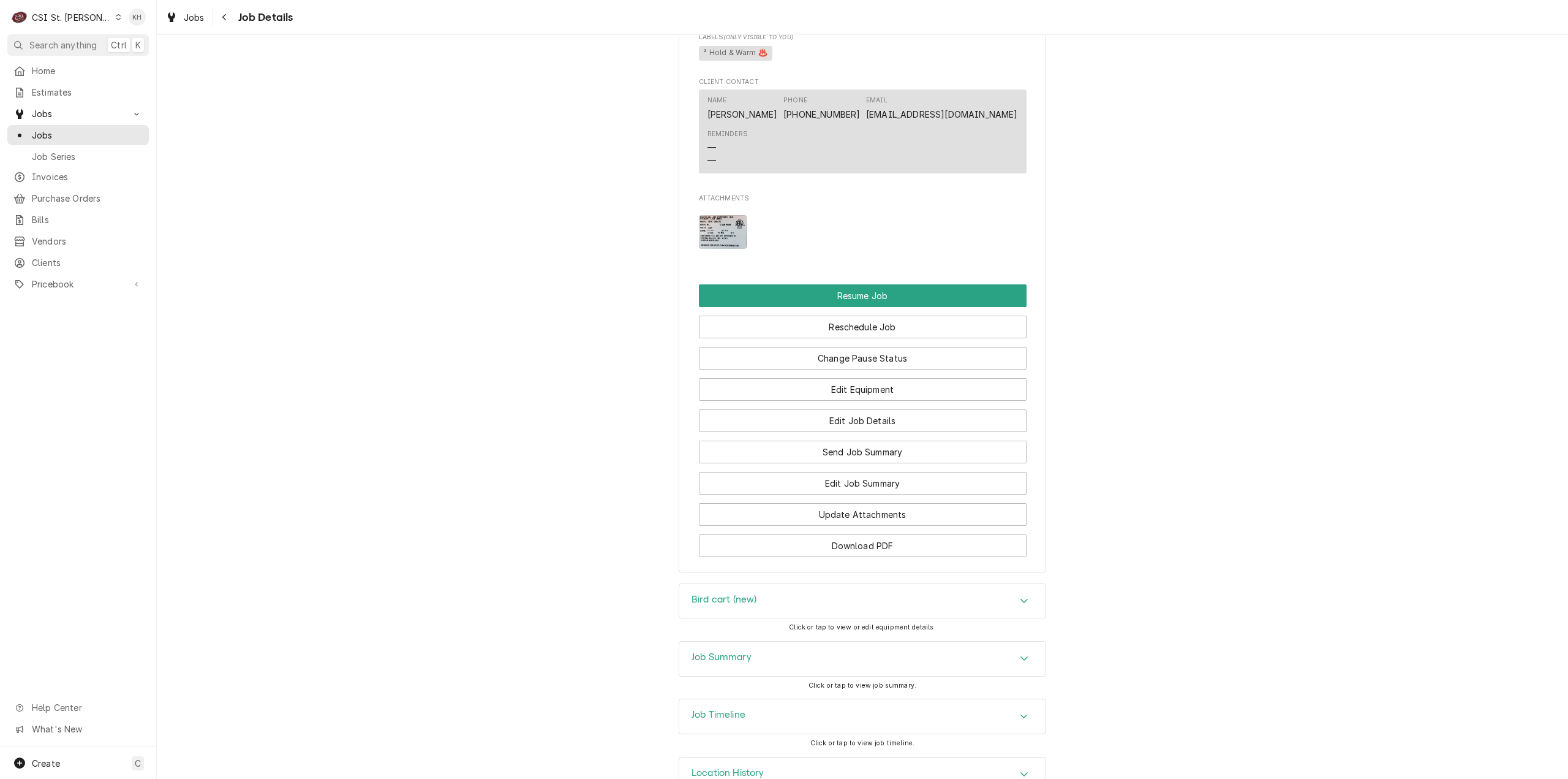
scroll to position [1553, 0]
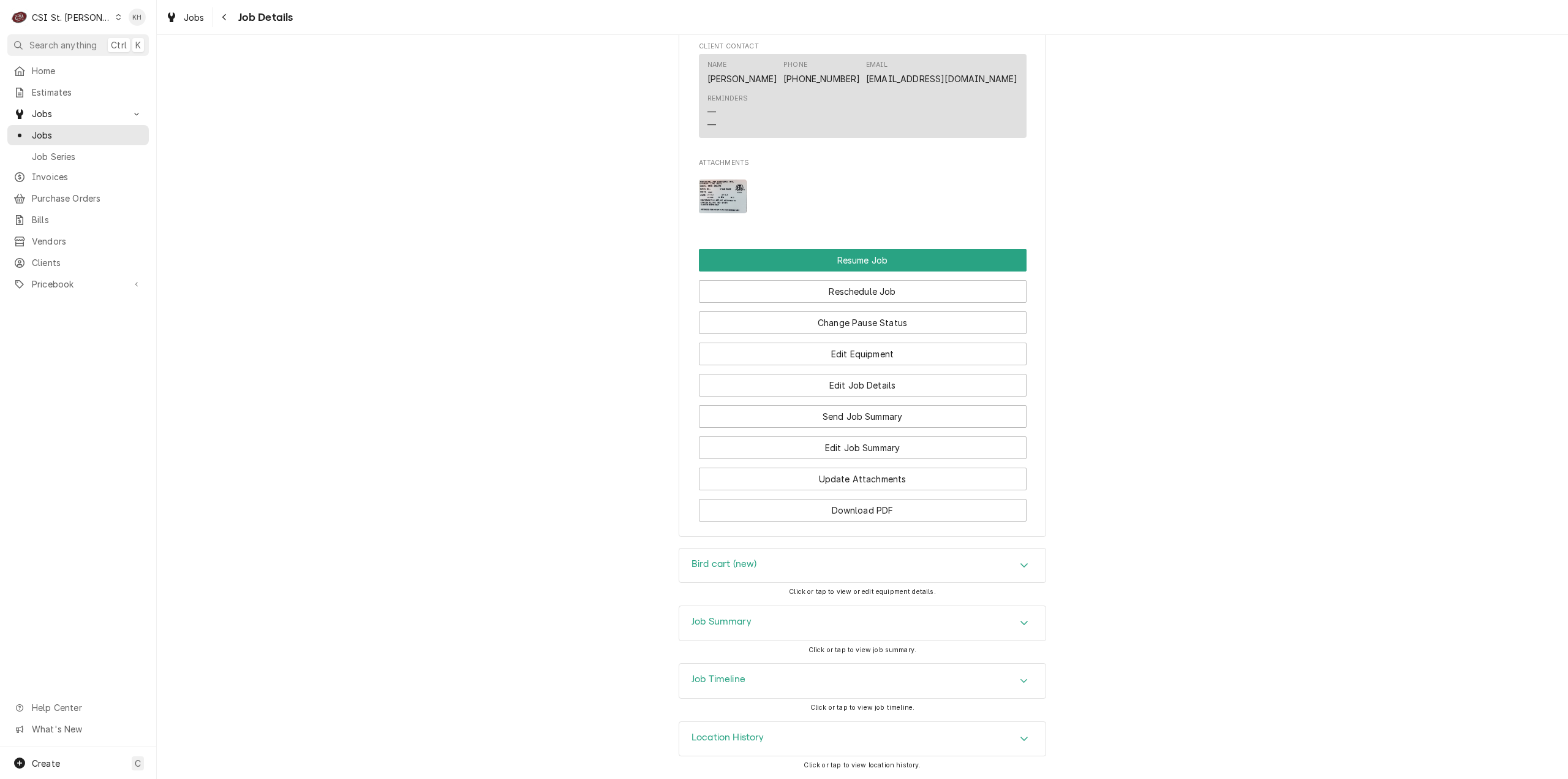
click at [740, 702] on div "Job Timeline Click or tap to view job timeline." at bounding box center [862, 692] width 367 height 58
click at [747, 686] on div "Job Timeline" at bounding box center [862, 681] width 367 height 35
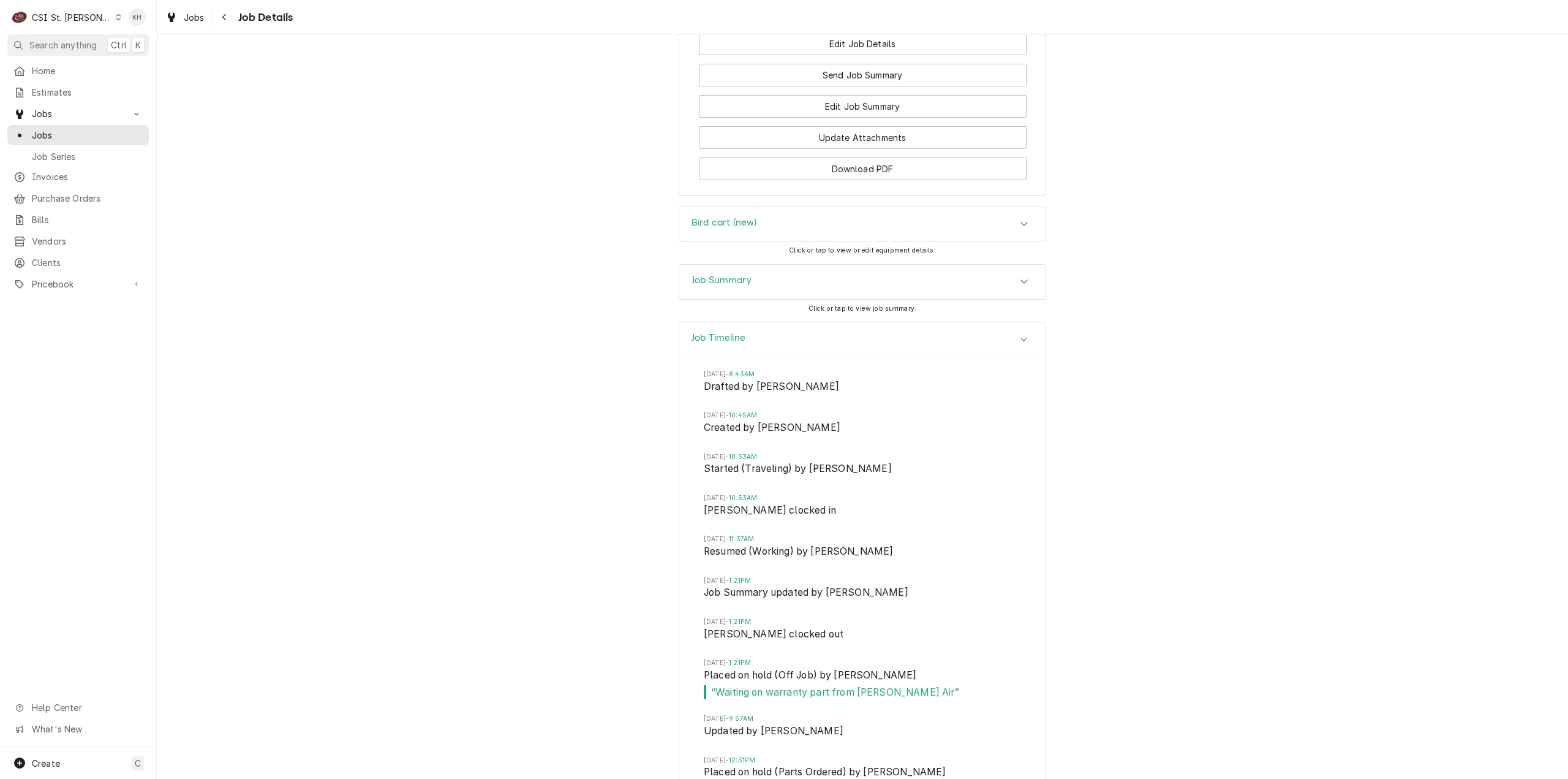
scroll to position [2026, 0]
